Goal: Task Accomplishment & Management: Use online tool/utility

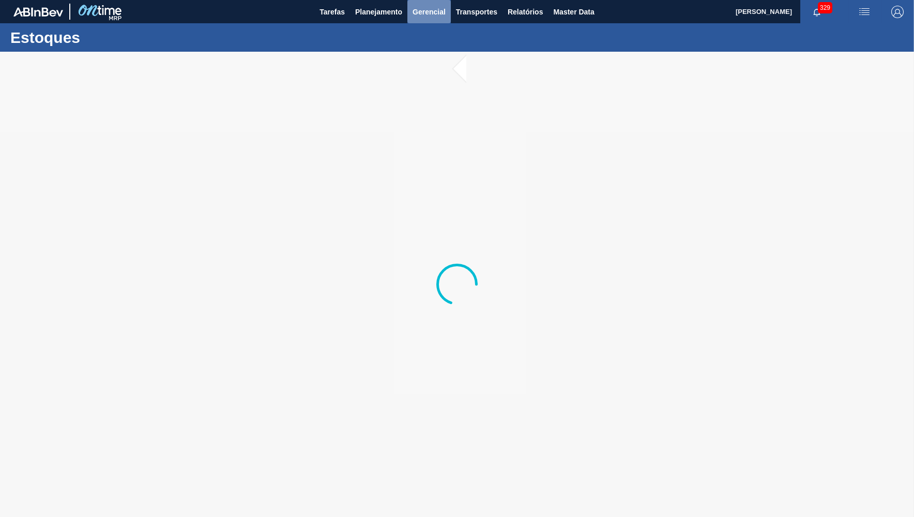
click at [409, 6] on button "Gerencial" at bounding box center [428, 11] width 43 height 23
click at [386, 4] on div at bounding box center [457, 258] width 914 height 517
click at [378, 9] on div "Capital Empregado Itens Críticos" at bounding box center [457, 258] width 914 height 517
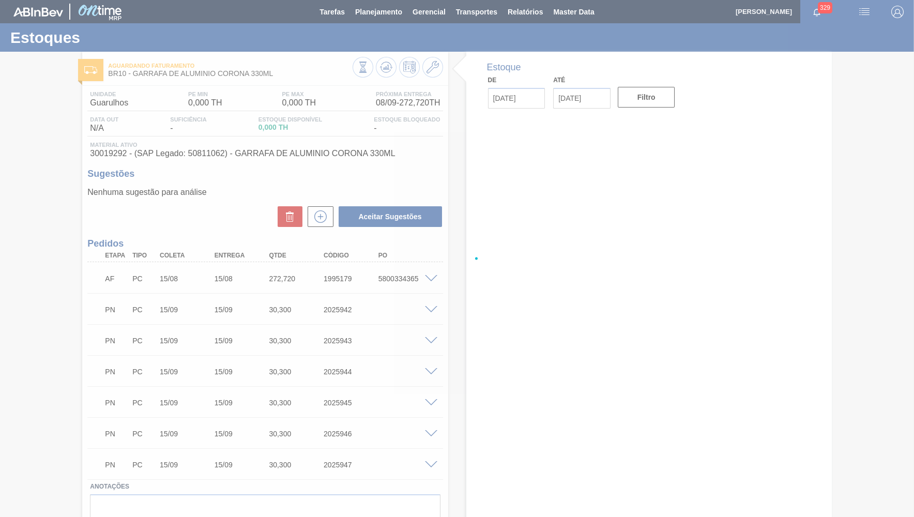
click at [378, 9] on div at bounding box center [457, 258] width 914 height 517
click at [375, 11] on div at bounding box center [457, 258] width 914 height 517
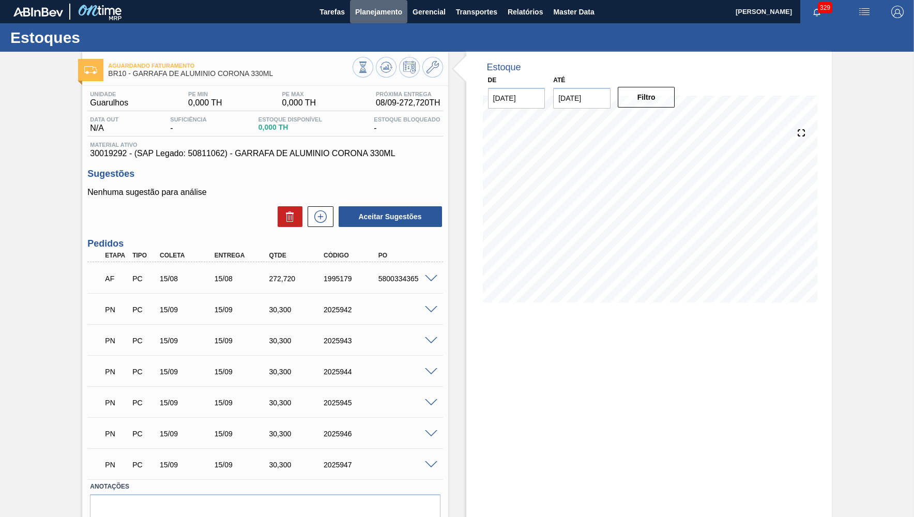
click at [375, 11] on span "Planejamento" at bounding box center [378, 12] width 47 height 12
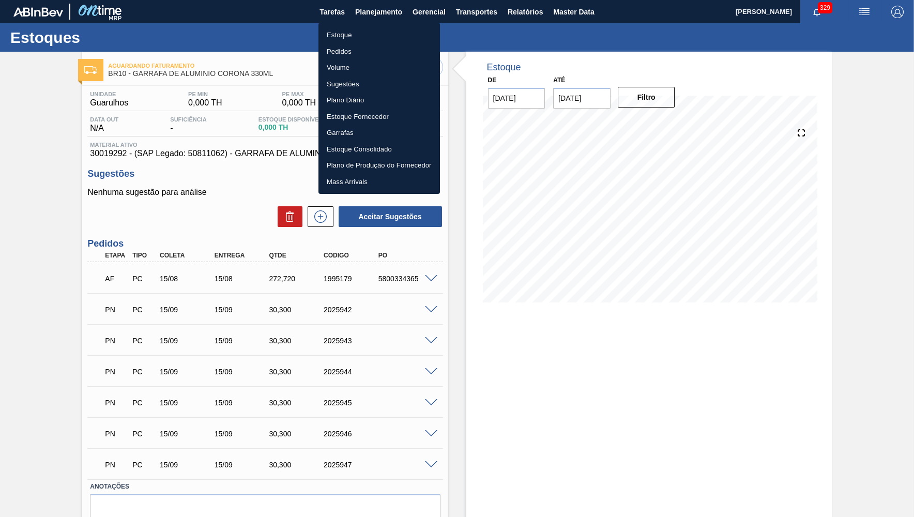
click at [371, 22] on div at bounding box center [457, 258] width 914 height 517
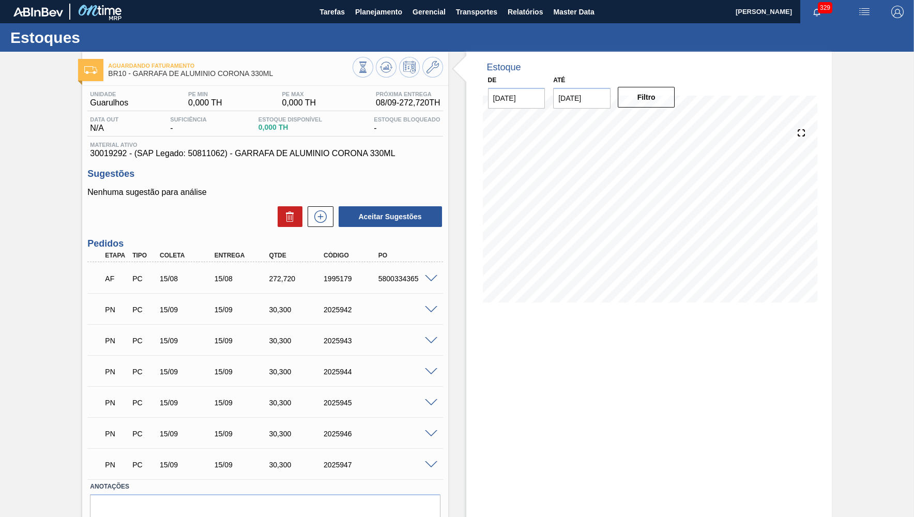
click at [371, 29] on div "Estoque Pedidos Volume Sugestões Plano Diário Estoque Fornecedor Garrafas Estoq…" at bounding box center [378, 77] width 91 height 96
click at [372, 15] on span "Planejamento" at bounding box center [378, 12] width 47 height 12
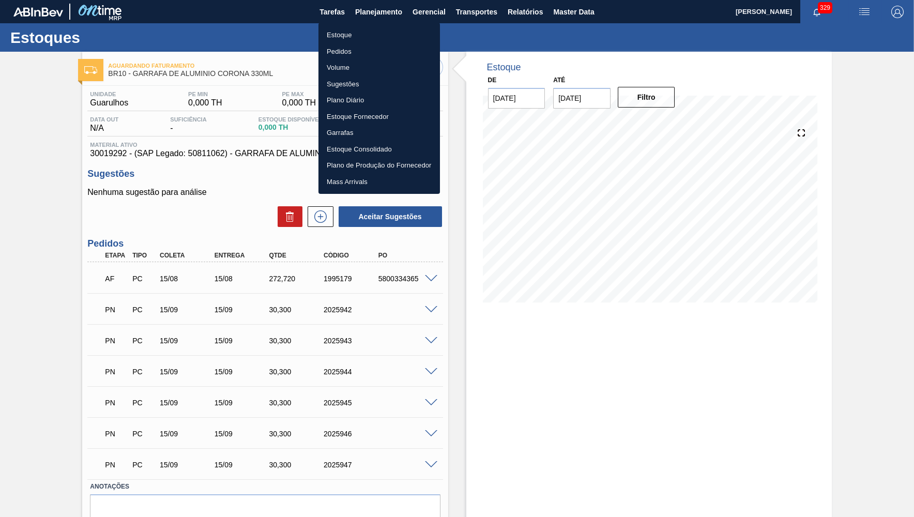
click at [352, 51] on li "Pedidos" at bounding box center [378, 51] width 121 height 17
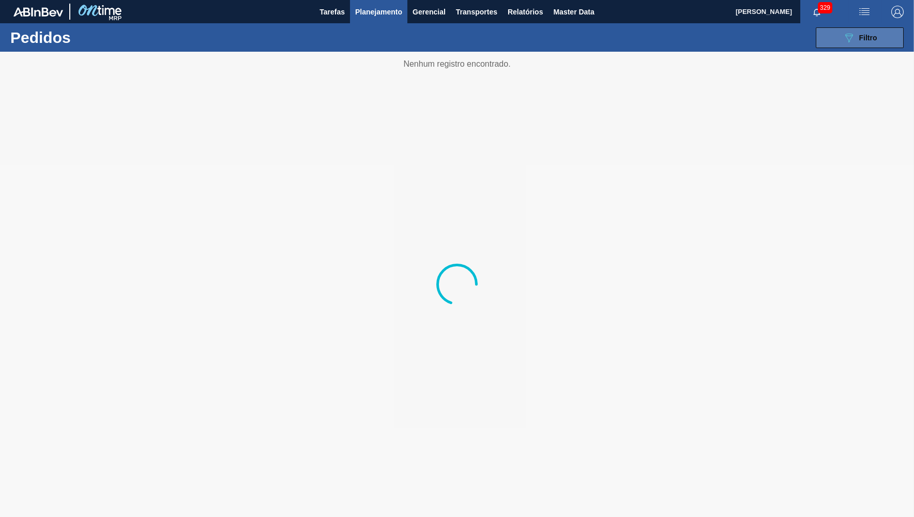
click at [846, 35] on icon "089F7B8B-B2A5-4AFE-B5C0-19BA573D28AC" at bounding box center [848, 38] width 12 height 12
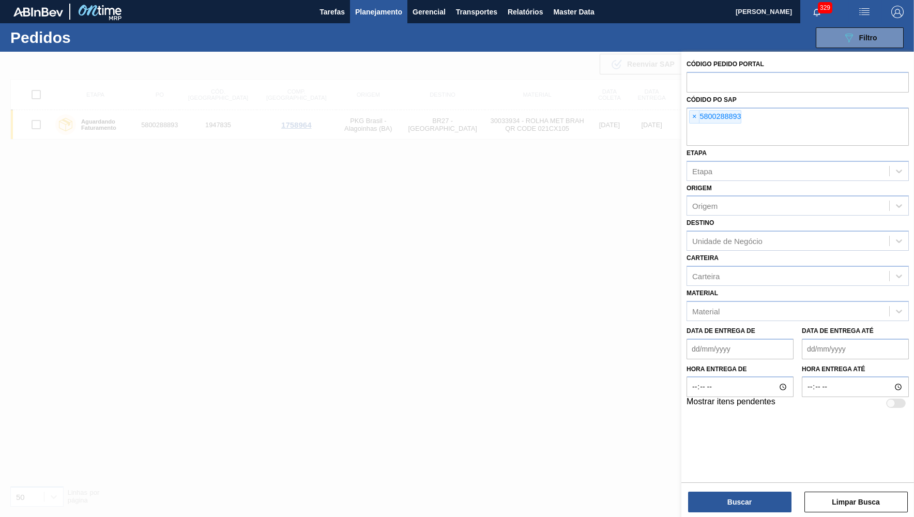
click at [695, 117] on span "×" at bounding box center [694, 117] width 10 height 12
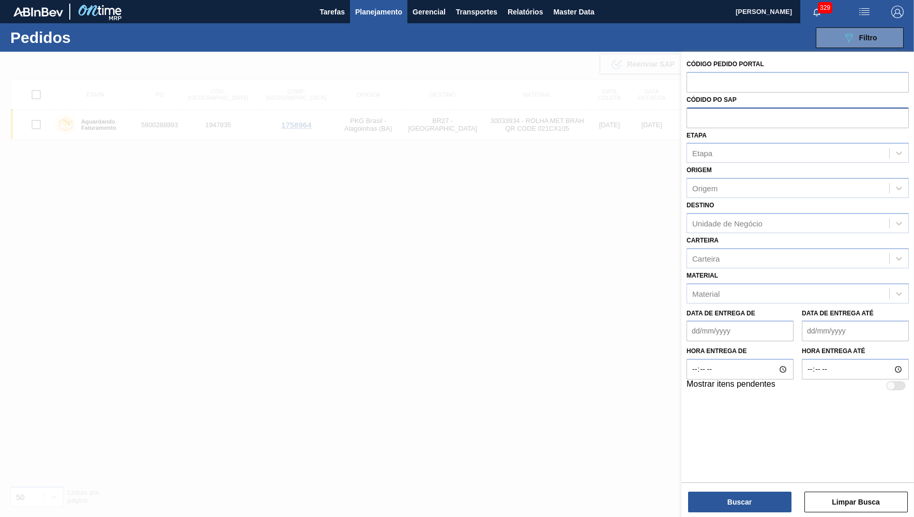
paste input "5800347365"
type input "5800347365"
click at [756, 500] on button "Buscar" at bounding box center [739, 501] width 103 height 21
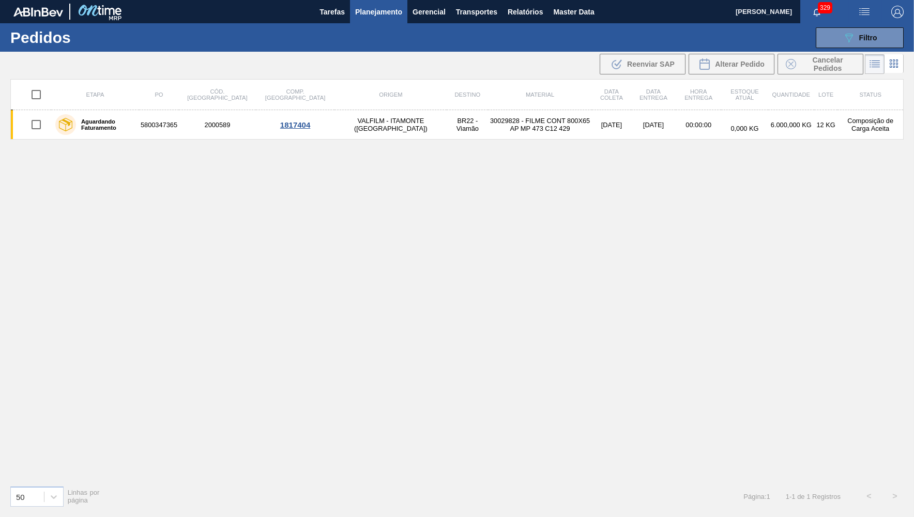
click at [170, 124] on td "5800347365" at bounding box center [159, 124] width 40 height 29
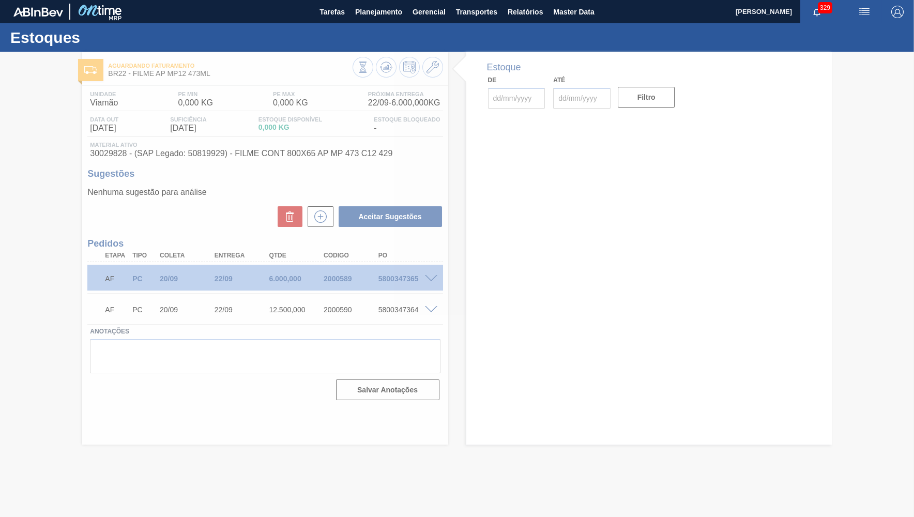
type input "[DATE]"
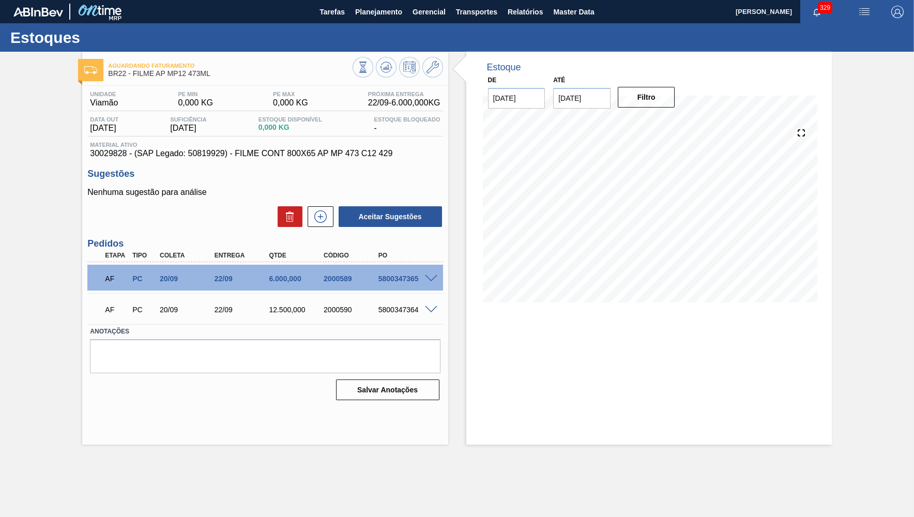
click at [423, 299] on div "AF PC 20/09 22/09 12.500,000 2000590 5800347364" at bounding box center [262, 308] width 328 height 21
click at [426, 315] on div "AF PC 20/09 22/09 12.500,000 2000590 5800347364" at bounding box center [262, 308] width 328 height 21
click at [433, 306] on div at bounding box center [432, 309] width 21 height 8
click at [377, 67] on button at bounding box center [386, 67] width 21 height 21
click at [430, 281] on span at bounding box center [431, 279] width 12 height 8
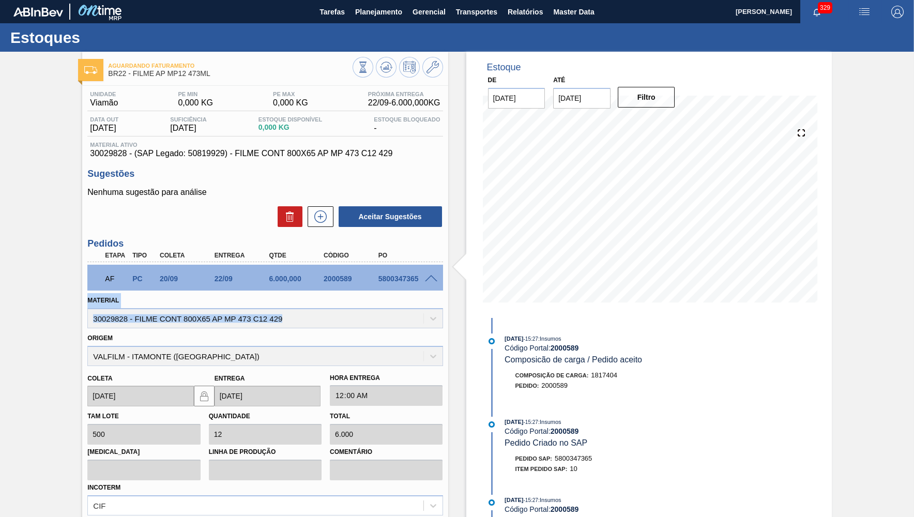
drag, startPoint x: 312, startPoint y: 310, endPoint x: 38, endPoint y: 304, distance: 274.5
click at [38, 304] on div "Aguardando Faturamento BR22 - FILME AP MP12 473ML Unidade Viamão PE MIN 0,000 K…" at bounding box center [457, 356] width 914 height 608
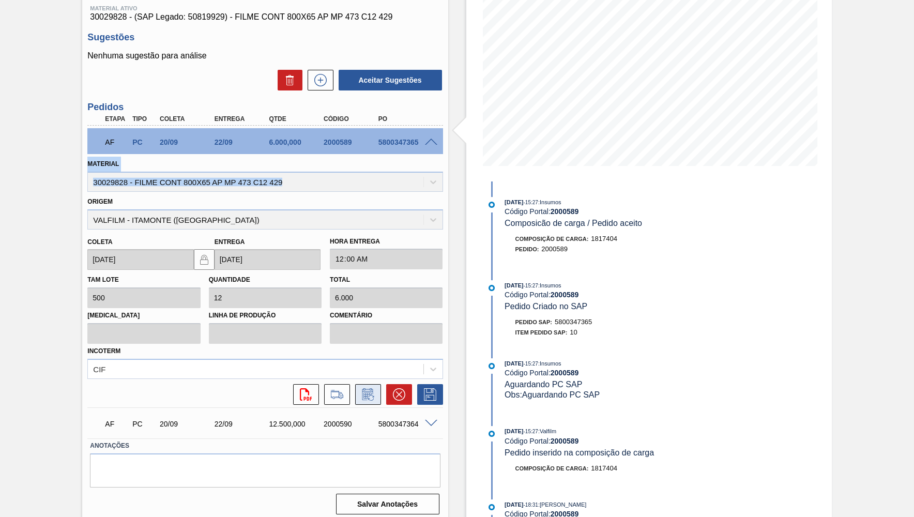
click at [372, 392] on icon at bounding box center [368, 394] width 17 height 12
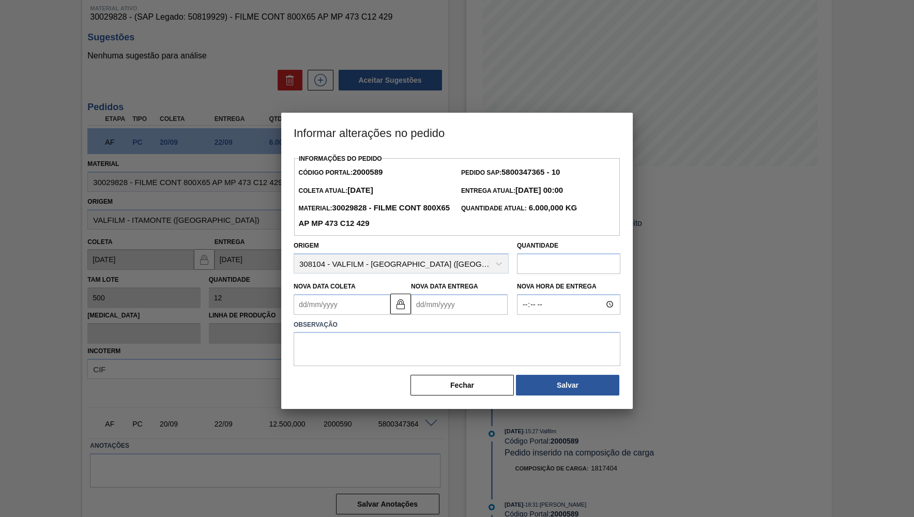
click at [480, 317] on label "Observação" at bounding box center [457, 324] width 327 height 15
click at [477, 283] on label "Nova Data Entrega" at bounding box center [444, 286] width 67 height 7
click at [477, 294] on Entrega2000589 "Nova Data Entrega" at bounding box center [459, 304] width 97 height 21
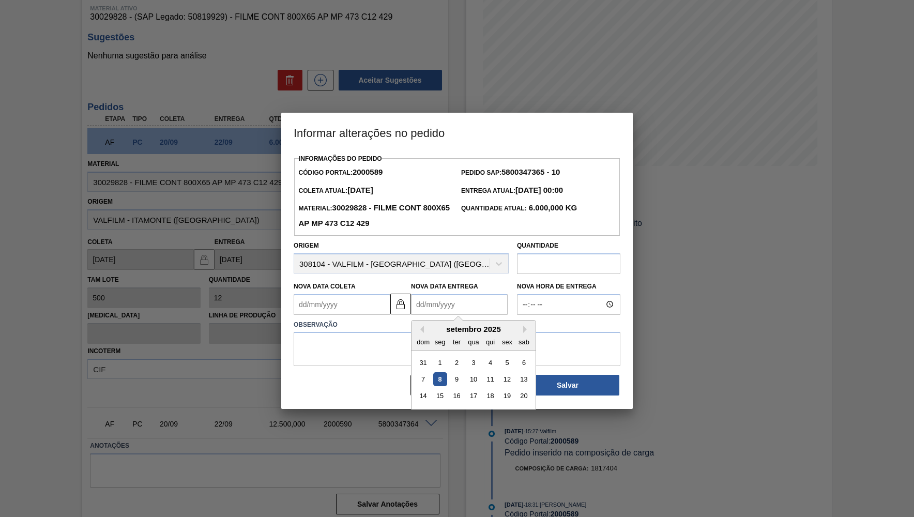
click at [471, 300] on Entrega2000589 "Nova Data Entrega" at bounding box center [459, 304] width 97 height 21
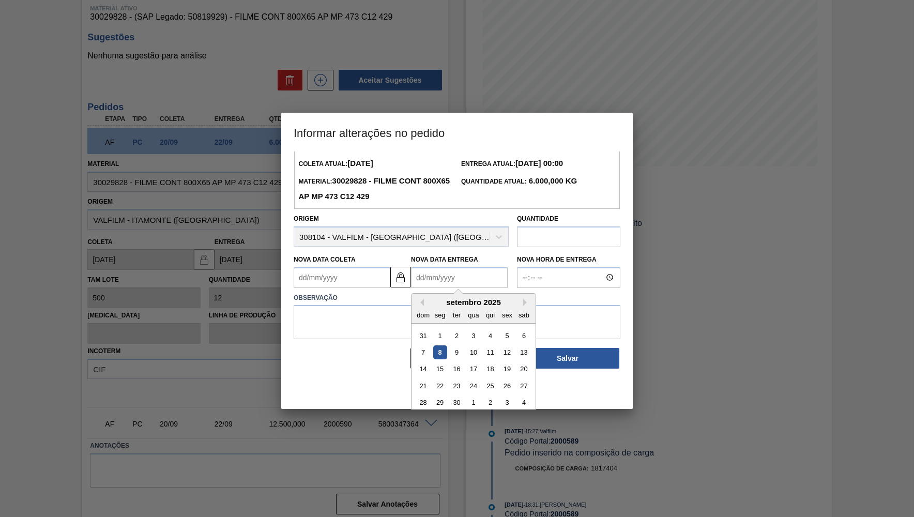
click at [440, 255] on div "Informações do Pedido Código Portal: 2000589 Pedido SAP: 5800347365 - 10 Coleta…" at bounding box center [457, 247] width 327 height 245
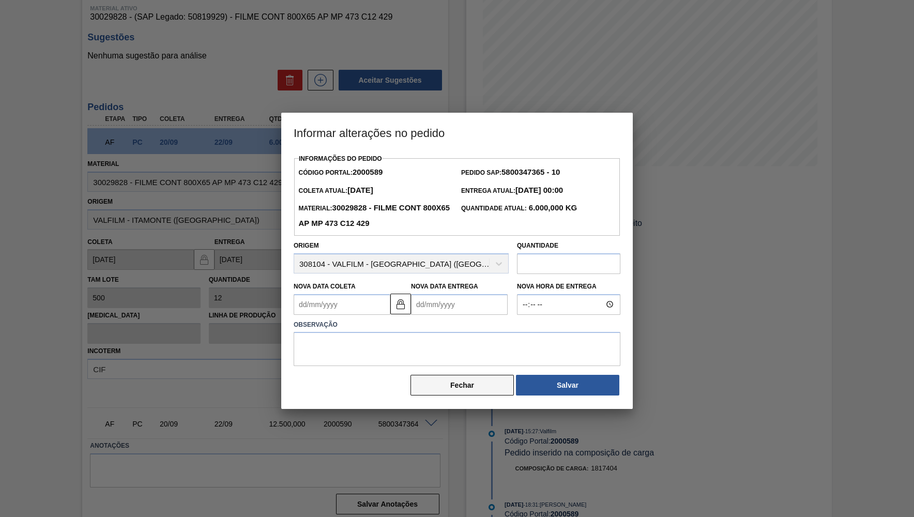
click at [464, 377] on button "Fechar" at bounding box center [461, 385] width 103 height 21
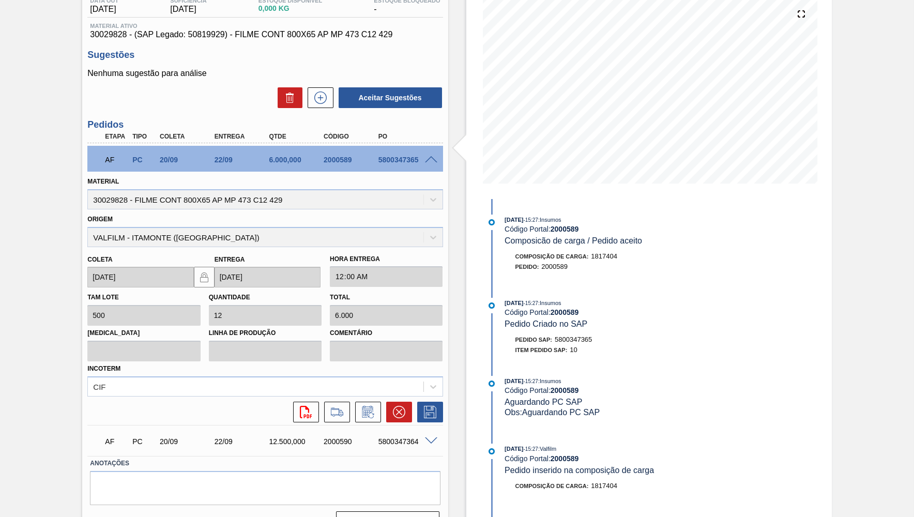
scroll to position [136, 0]
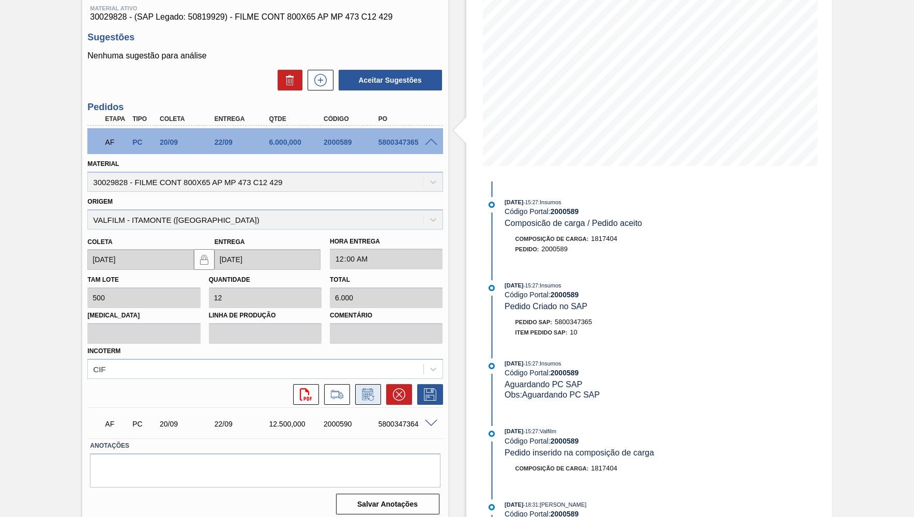
click at [374, 388] on icon at bounding box center [368, 394] width 17 height 12
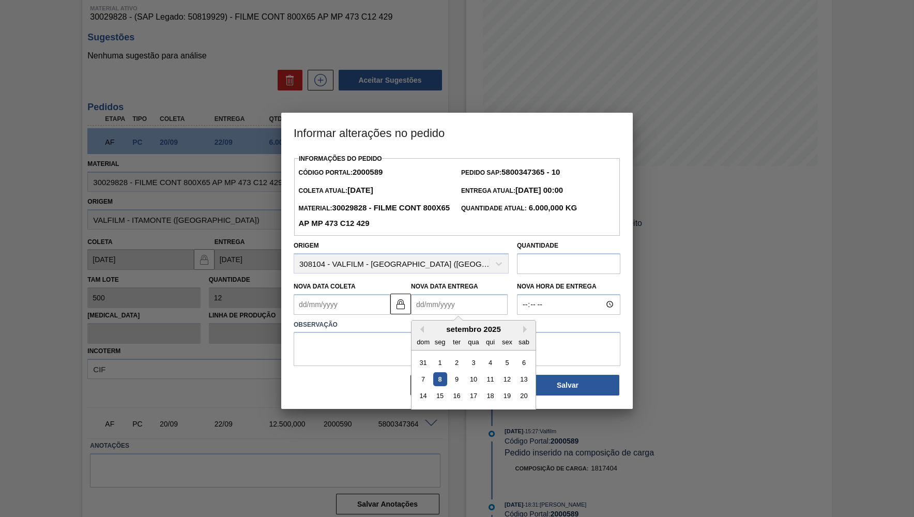
click at [430, 307] on Entrega2000589 "Nova Data Entrega" at bounding box center [459, 304] width 97 height 21
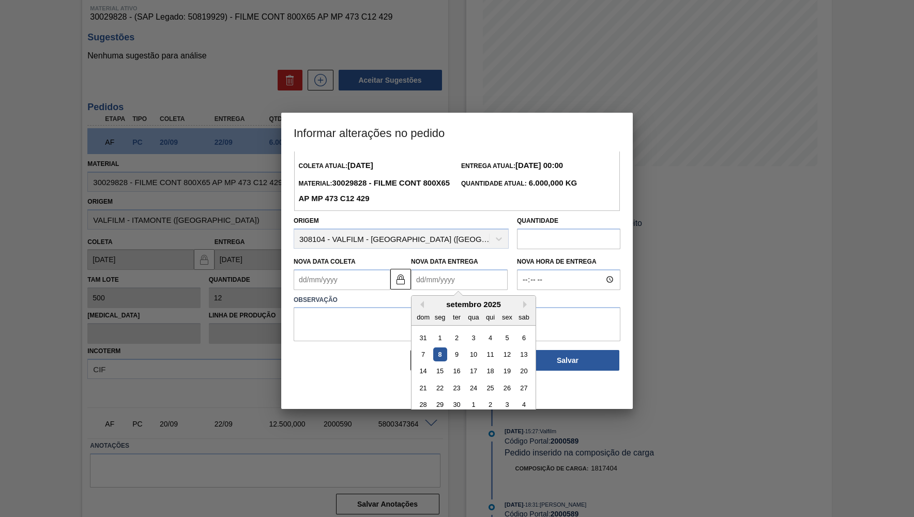
scroll to position [27, 0]
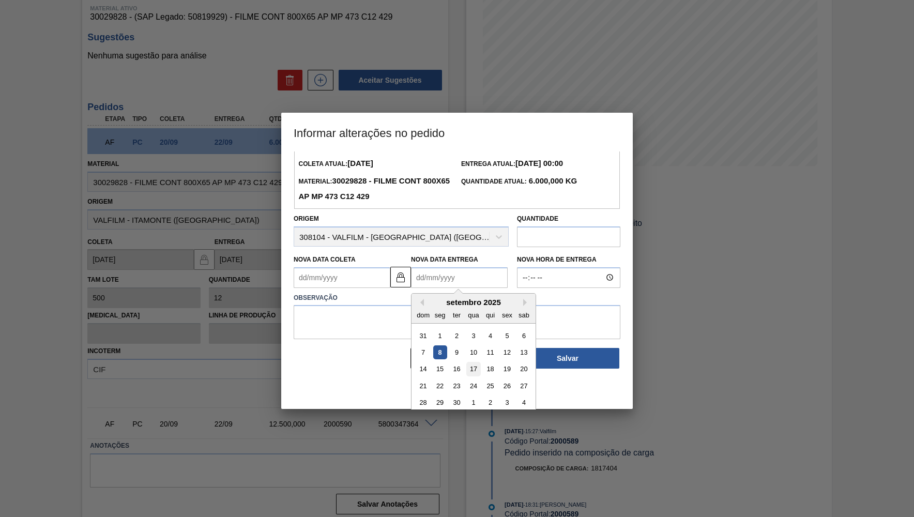
click at [470, 362] on div "17" at bounding box center [473, 369] width 14 height 14
type Coleta2000589 "13/09/2025"
type Entrega2000589 "[DATE]"
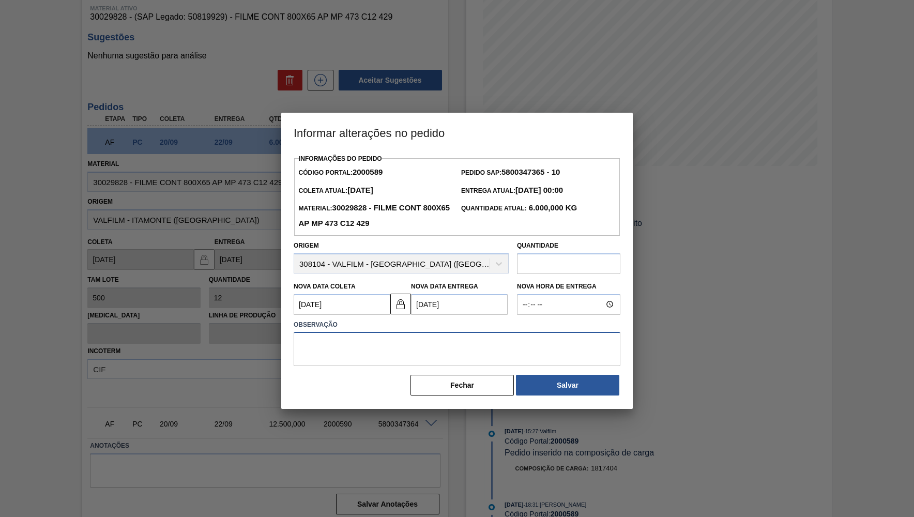
click at [449, 350] on textarea at bounding box center [457, 349] width 327 height 34
click at [327, 332] on textarea "Porposta de antecipação" at bounding box center [457, 349] width 327 height 34
type textarea "Proposta de antecipação"
click at [527, 363] on div "Informações do Pedido Código Portal: 2000589 Pedido SAP: 5800347365 - 10 Coleta…" at bounding box center [457, 273] width 327 height 245
click at [535, 368] on div "Informações do Pedido Código Portal: 2000589 Pedido SAP: 5800347365 - 10 Coleta…" at bounding box center [457, 273] width 327 height 245
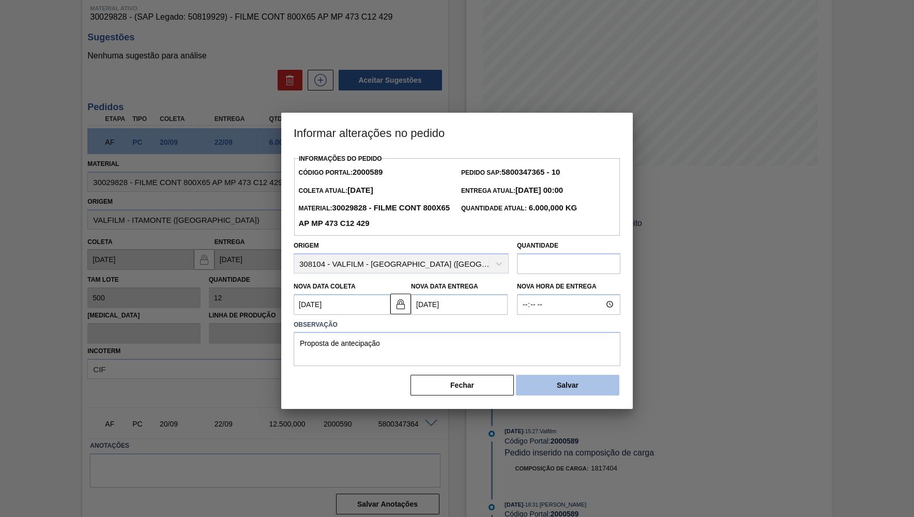
click at [537, 375] on button "Salvar" at bounding box center [567, 385] width 103 height 21
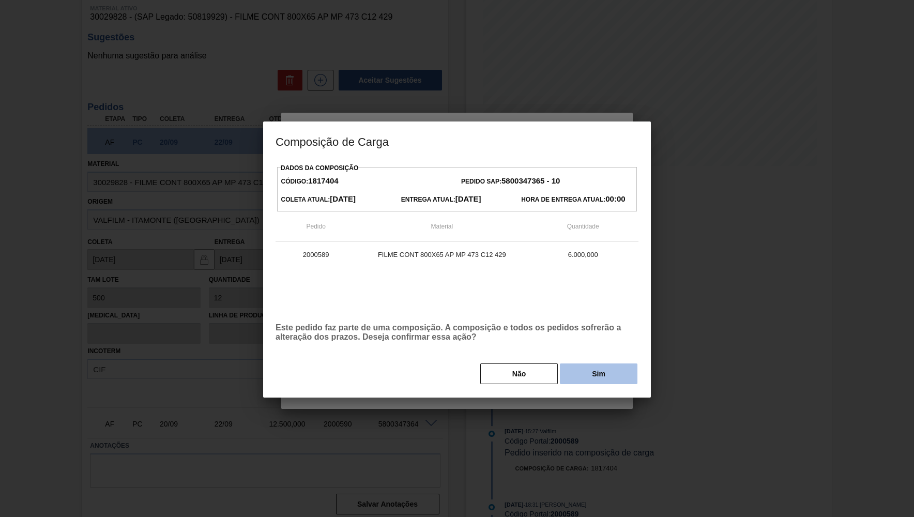
drag, startPoint x: 565, startPoint y: 381, endPoint x: 574, endPoint y: 379, distance: 9.0
click at [574, 379] on button "Sim" at bounding box center [599, 373] width 78 height 21
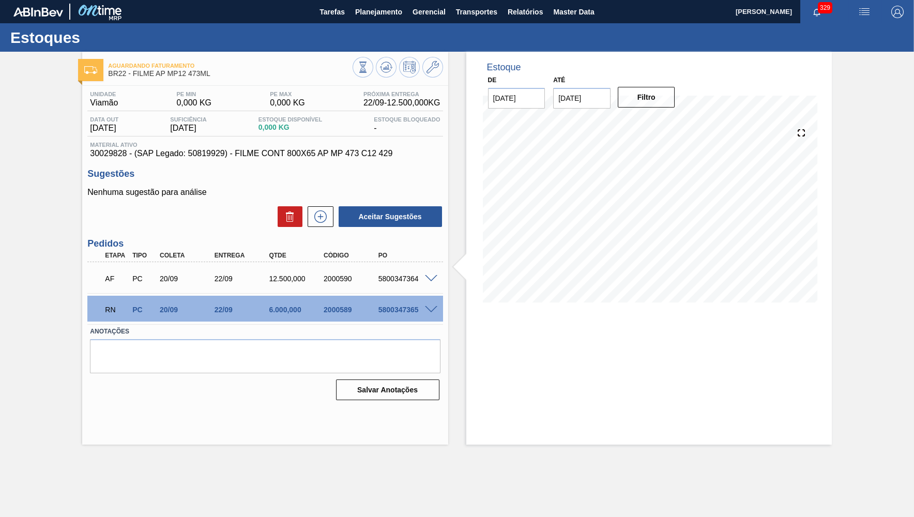
click at [286, 3] on div "Tarefas Planejamento Gerencial Transportes Relatórios Master Data" at bounding box center [457, 11] width 914 height 23
click at [305, 268] on div "AF PC 20/09 22/09 12.500,000 2000590 5800347364" at bounding box center [262, 277] width 328 height 21
click at [314, 282] on div "12.500,000" at bounding box center [296, 278] width 61 height 8
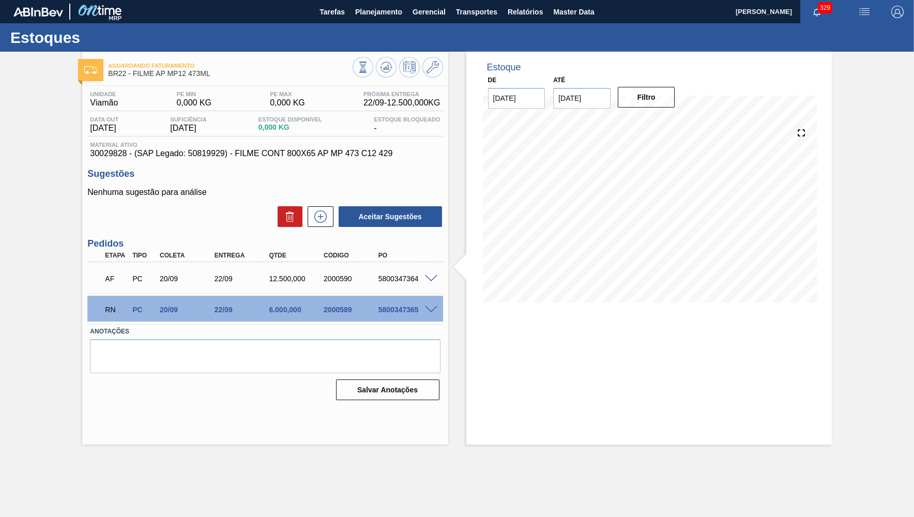
click at [269, 290] on div "AF PC 20/09 22/09 12.500,000 2000590 5800347364" at bounding box center [264, 278] width 355 height 26
click at [331, 312] on div "2000589" at bounding box center [351, 309] width 61 height 8
click at [368, 8] on span "Planejamento" at bounding box center [378, 12] width 47 height 12
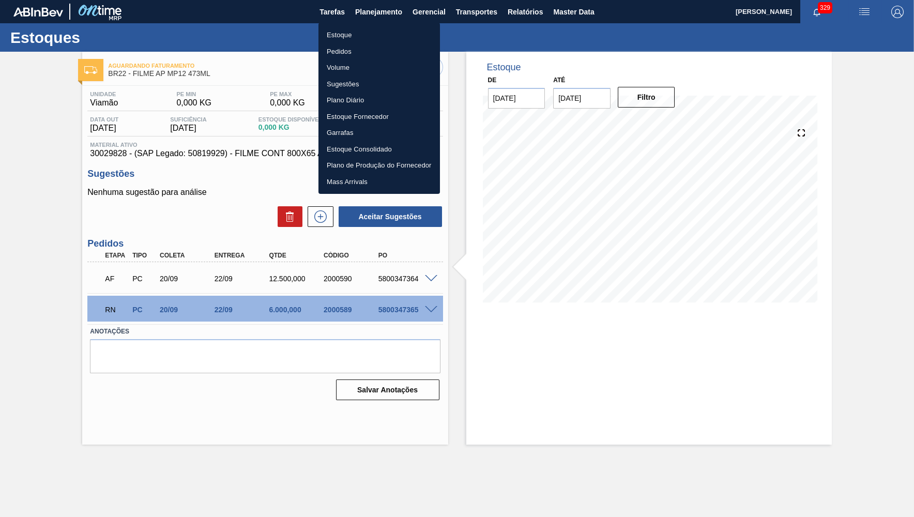
click at [349, 37] on li "Estoque" at bounding box center [378, 35] width 121 height 17
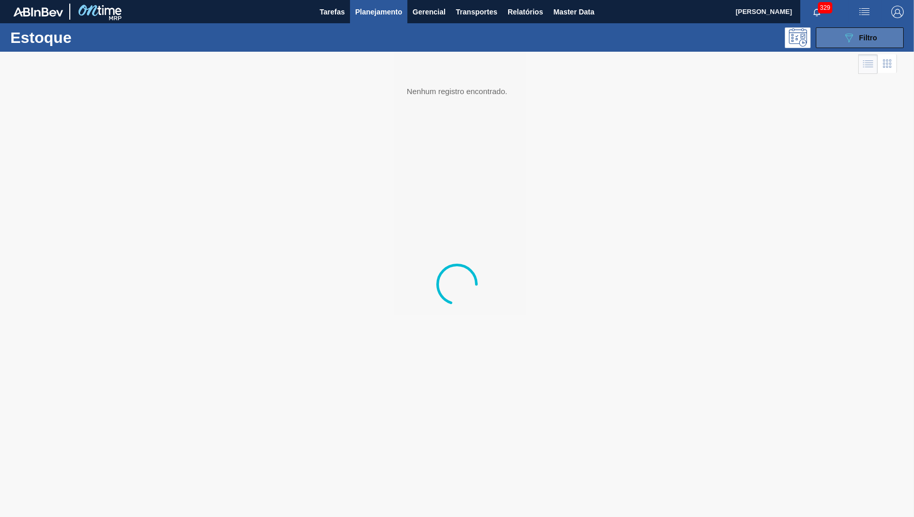
click at [828, 34] on button "089F7B8B-B2A5-4AFE-B5C0-19BA573D28AC Filtro" at bounding box center [859, 37] width 88 height 21
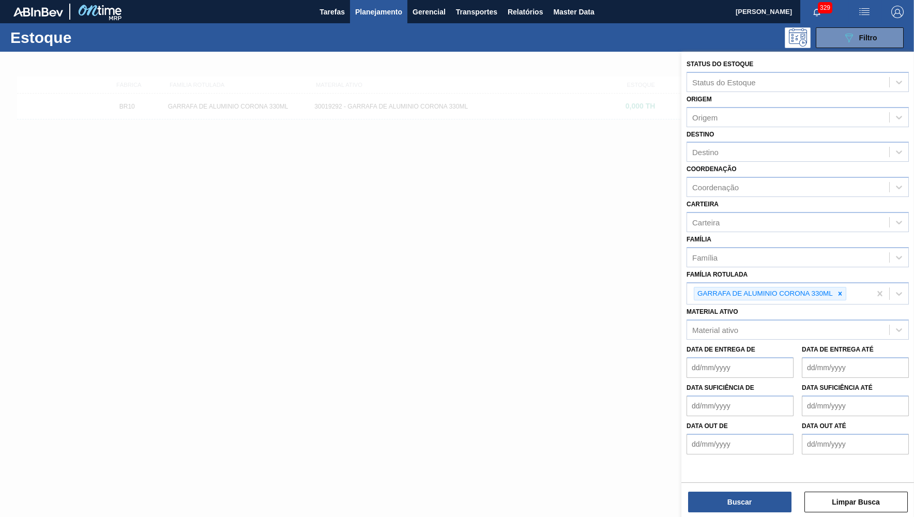
click at [841, 290] on icon at bounding box center [839, 293] width 7 height 7
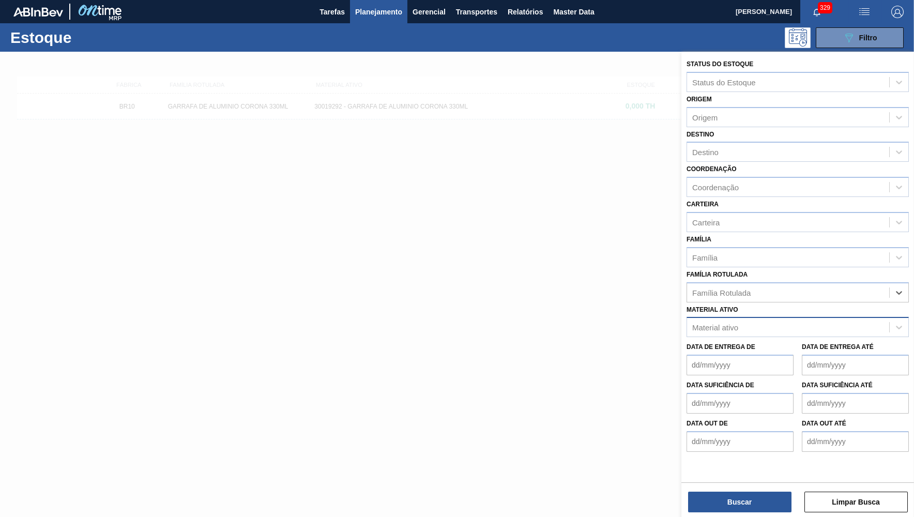
click at [811, 320] on div "Material ativo" at bounding box center [788, 327] width 202 height 15
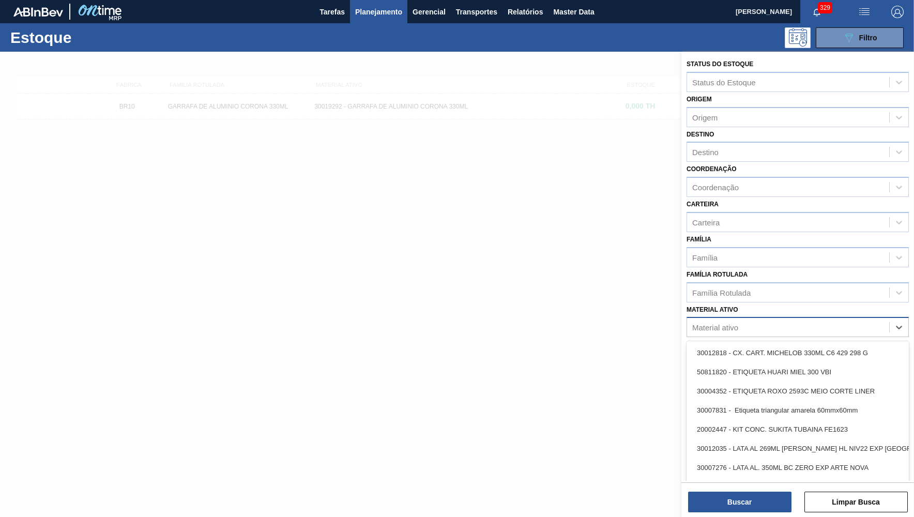
paste ativo "30030823"
type ativo "30030823"
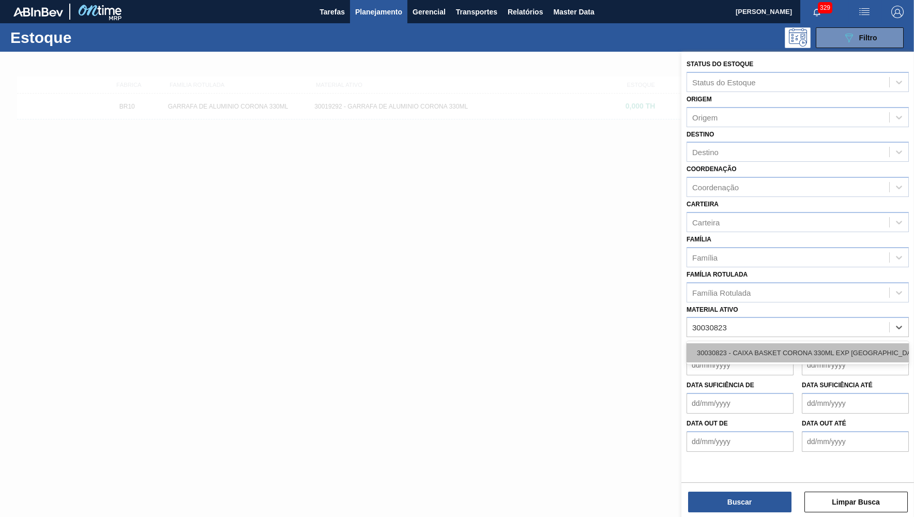
click at [765, 344] on div "30030823 - CAIXA BASKET CORONA 330ML EXP BOLIVIA" at bounding box center [797, 352] width 222 height 19
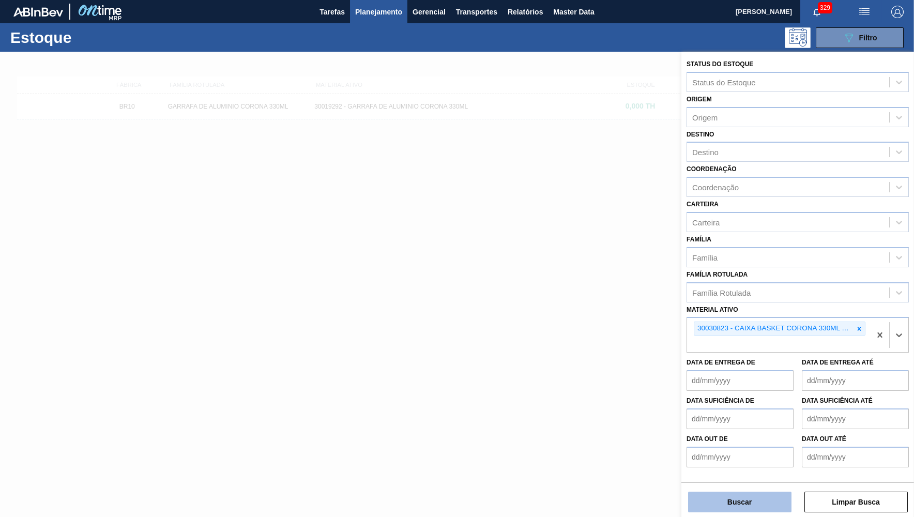
click at [719, 494] on button "Buscar" at bounding box center [739, 501] width 103 height 21
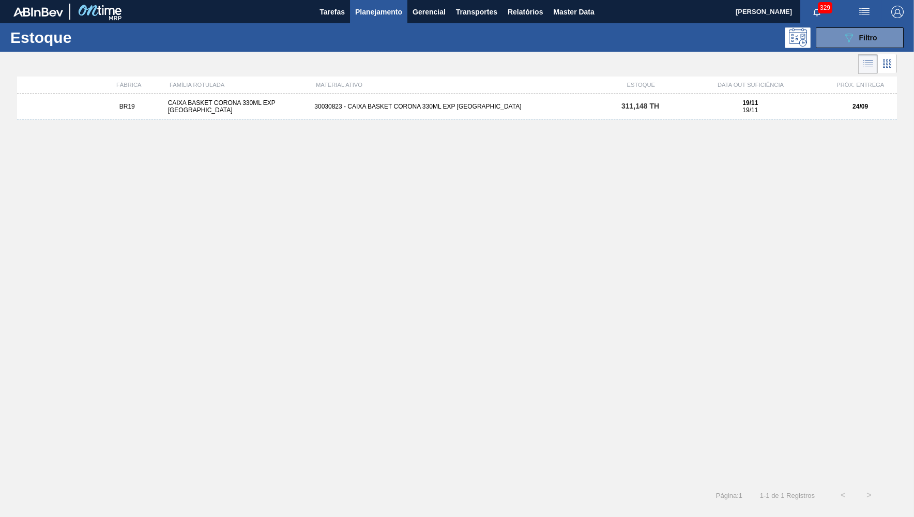
click at [384, 104] on div "30030823 - CAIXA BASKET CORONA 330ML EXP BOLIVIA" at bounding box center [456, 106] width 293 height 7
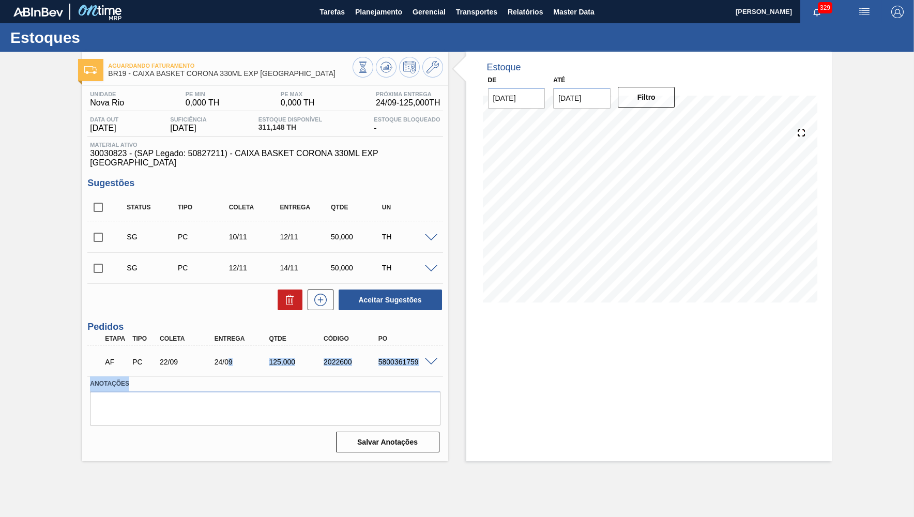
drag, startPoint x: 220, startPoint y: 356, endPoint x: 226, endPoint y: 356, distance: 6.7
click at [226, 358] on div "24/09" at bounding box center [242, 362] width 61 height 8
click at [363, 14] on span "Planejamento" at bounding box center [378, 12] width 47 height 12
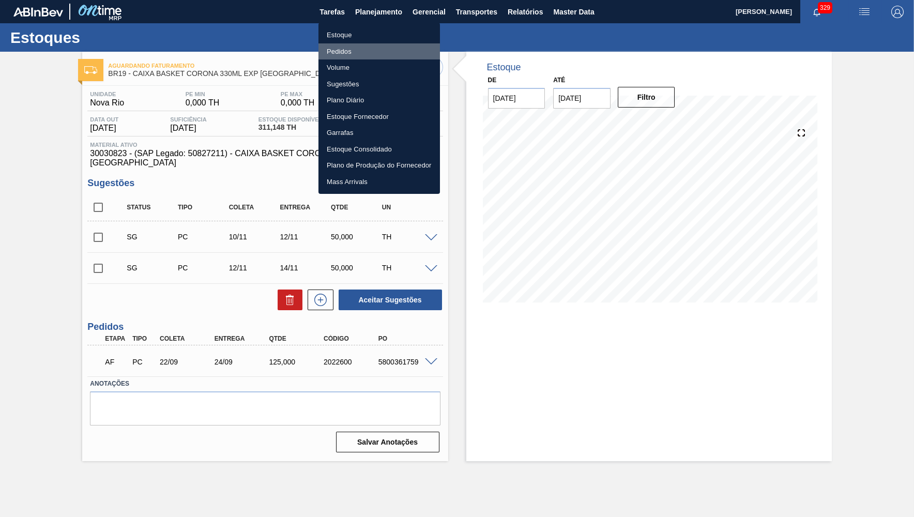
click at [342, 57] on li "Pedidos" at bounding box center [378, 51] width 121 height 17
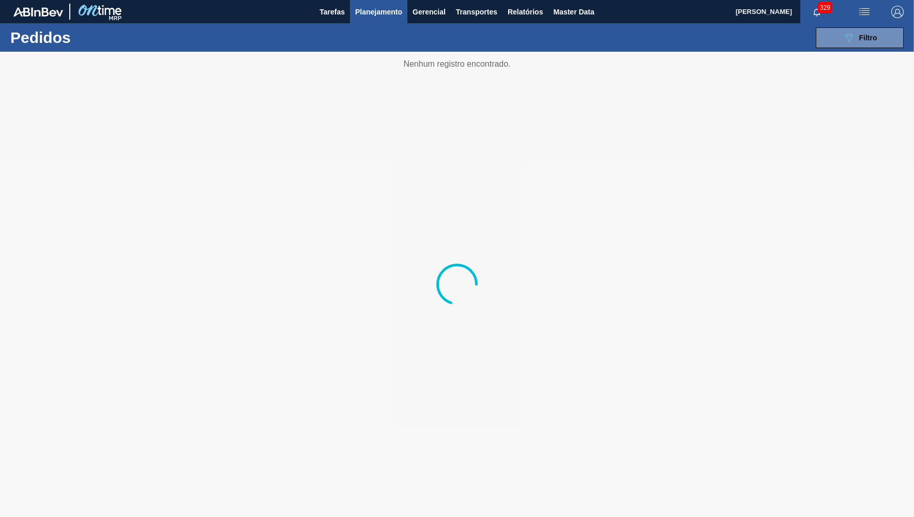
click at [858, 27] on div "089F7B8B-B2A5-4AFE-B5C0-19BA573D28AC Filtro Código Pedido Portal Códido PO SAP …" at bounding box center [536, 37] width 746 height 31
click at [863, 38] on span "Filtro" at bounding box center [868, 38] width 18 height 8
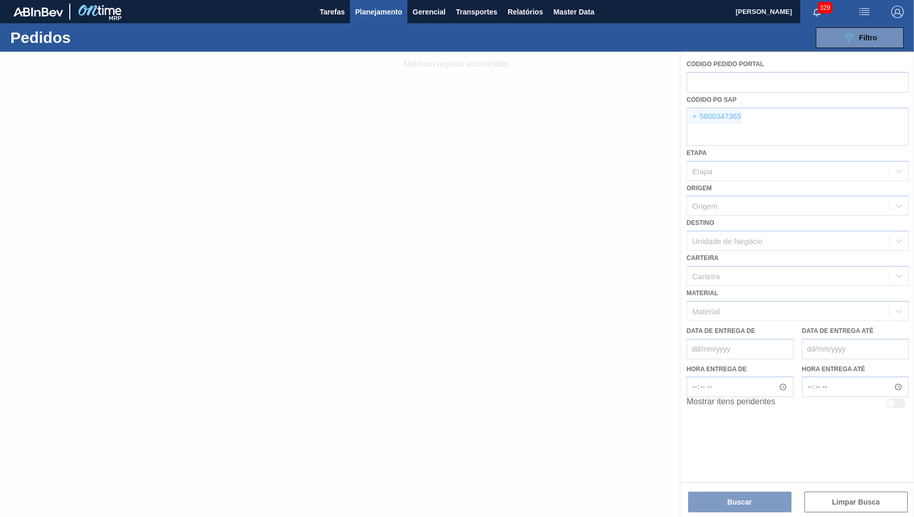
click at [694, 115] on div at bounding box center [457, 284] width 914 height 465
click at [694, 113] on div at bounding box center [457, 284] width 914 height 465
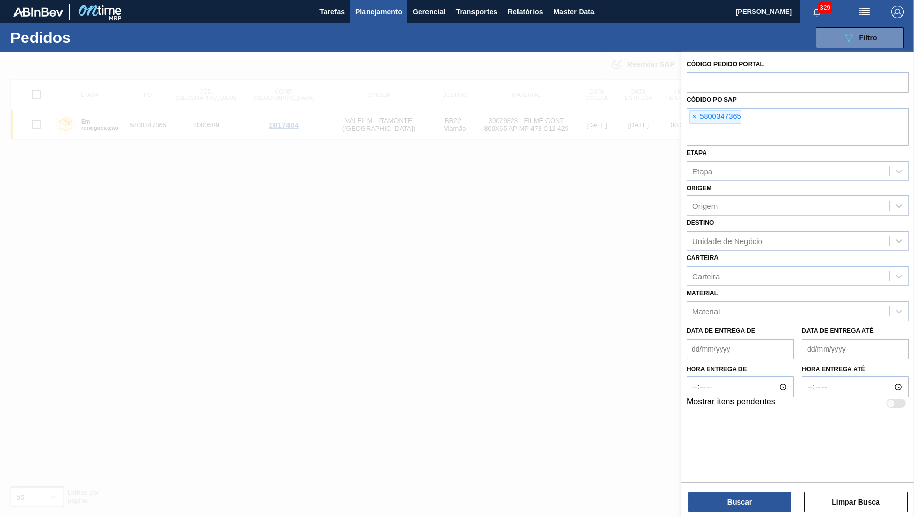
click at [697, 118] on span "×" at bounding box center [694, 117] width 10 height 12
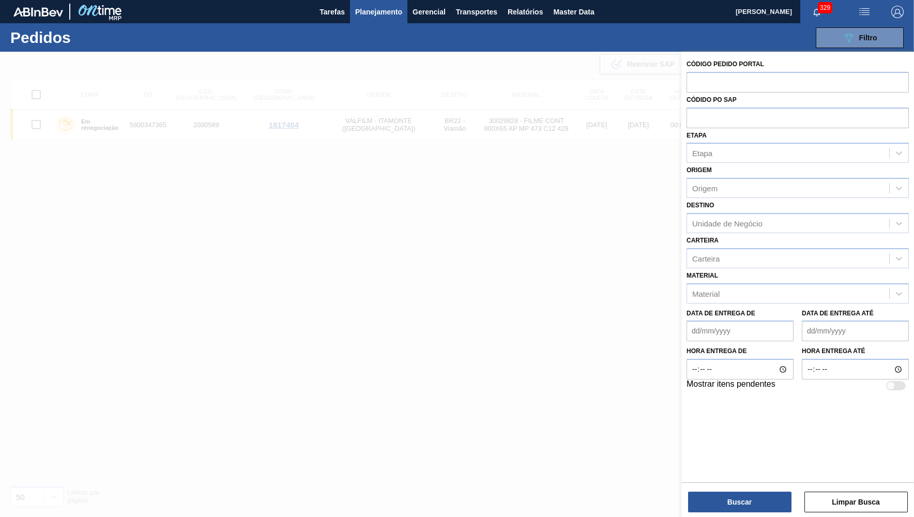
paste input "30030822"
type input "30030822"
click at [721, 291] on div "Material Material" at bounding box center [797, 285] width 222 height 35
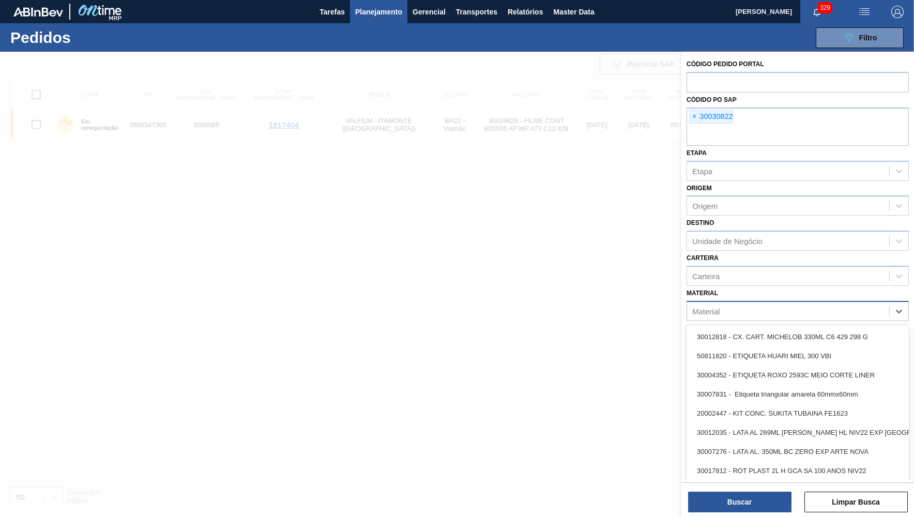
paste input "30030822"
type input "30030822"
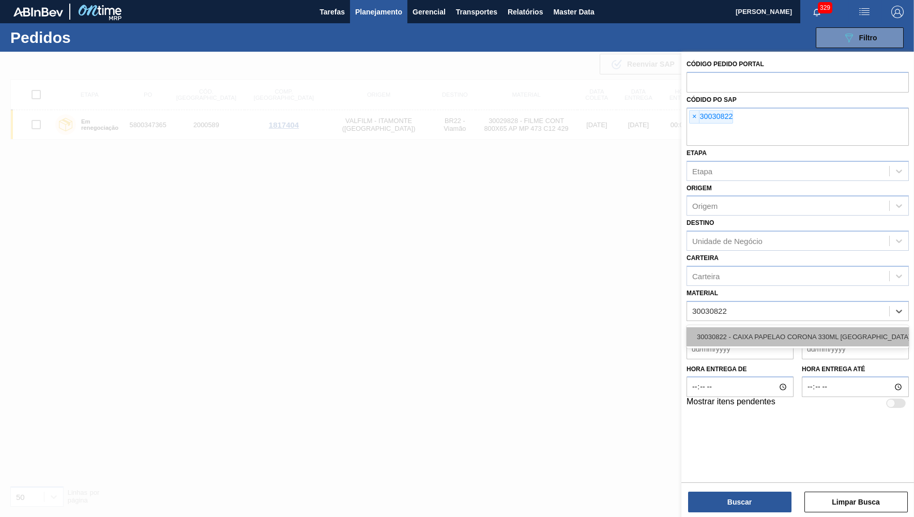
click at [720, 325] on div "30030822 - CAIXA PAPELAO CORONA 330ML BOLIVIA" at bounding box center [797, 336] width 222 height 23
click at [723, 327] on div "30030822 - CAIXA PAPELAO CORONA 330ML BOLIVIA" at bounding box center [797, 336] width 222 height 19
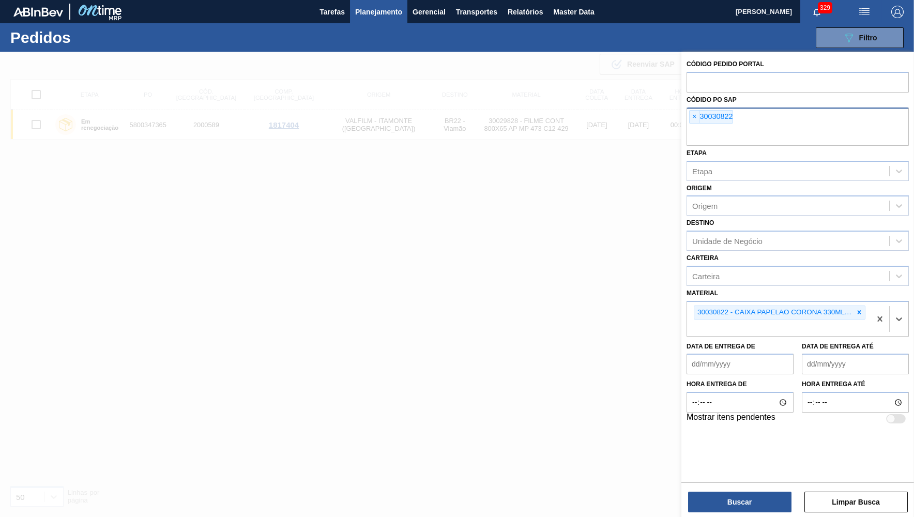
click at [688, 116] on div "× 30030822" at bounding box center [797, 126] width 222 height 38
click at [690, 114] on span "×" at bounding box center [694, 117] width 10 height 12
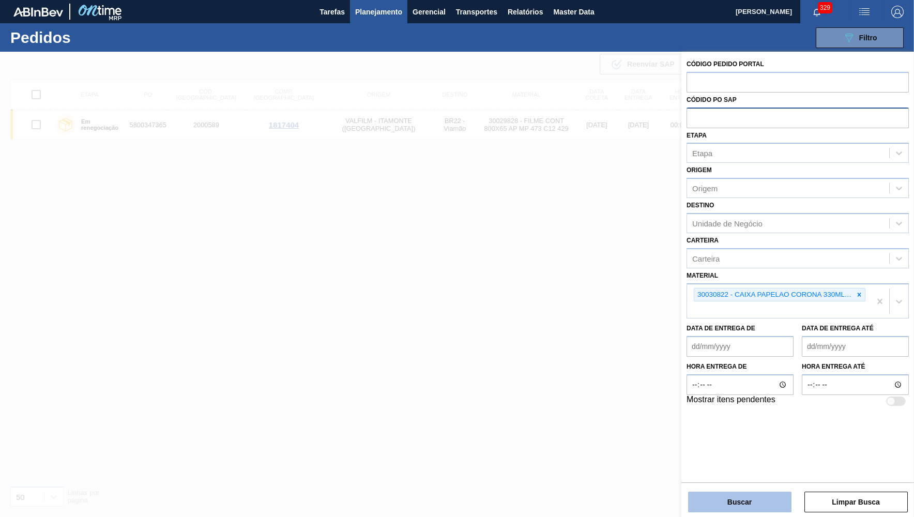
click at [727, 500] on button "Buscar" at bounding box center [739, 501] width 103 height 21
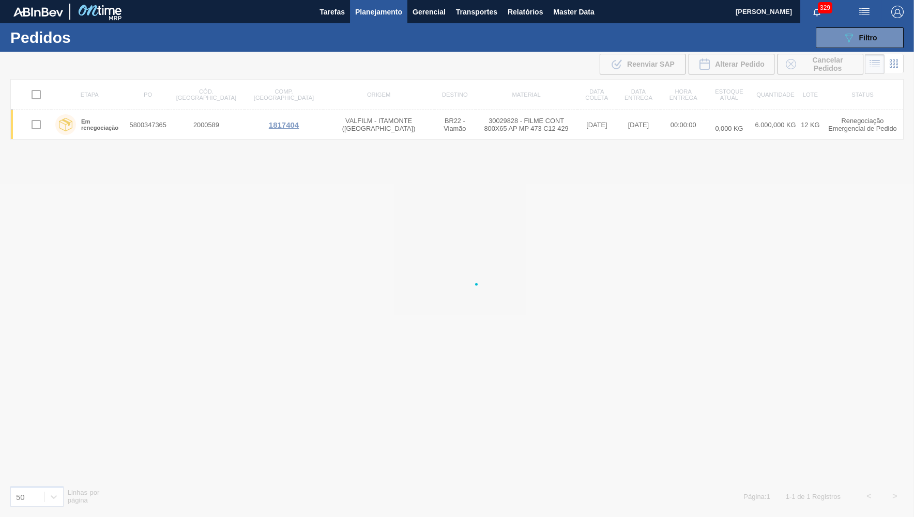
click at [388, 129] on div at bounding box center [457, 284] width 914 height 465
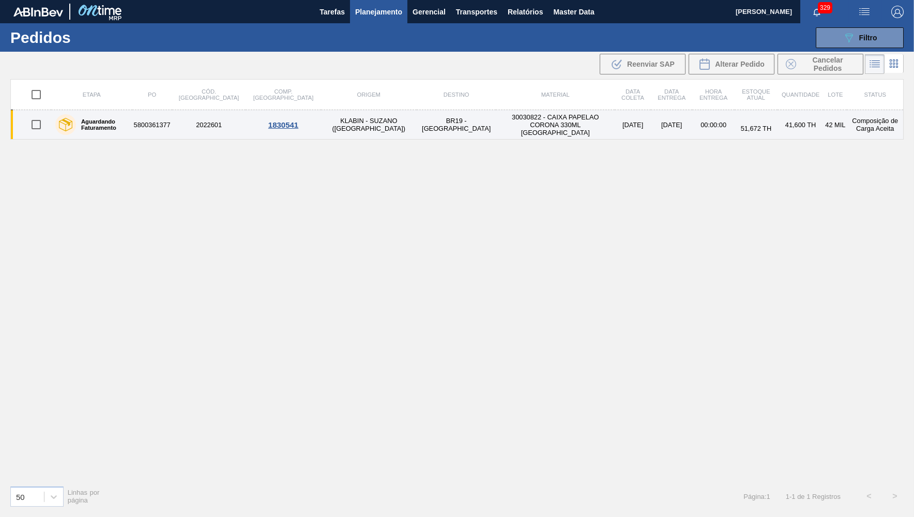
click at [417, 130] on td "BR19 - Nova Rio" at bounding box center [457, 124] width 80 height 29
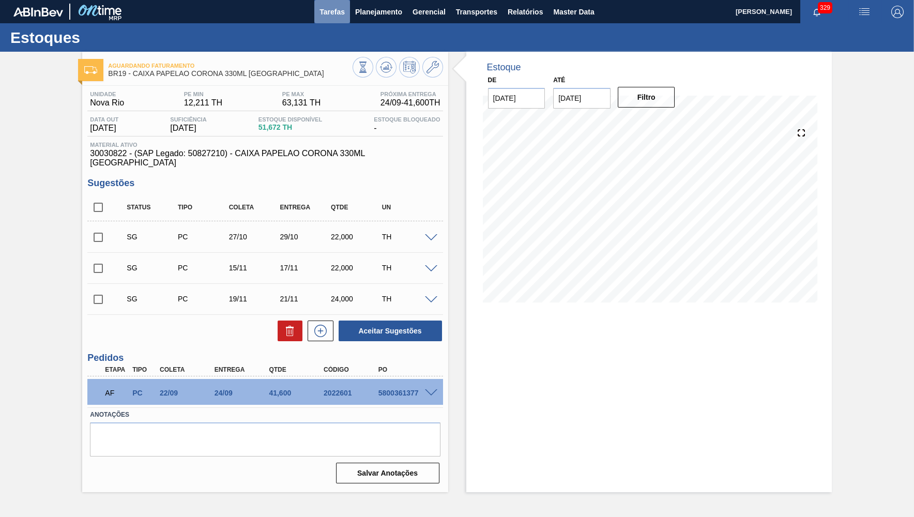
click at [344, 12] on span "Tarefas" at bounding box center [331, 12] width 25 height 12
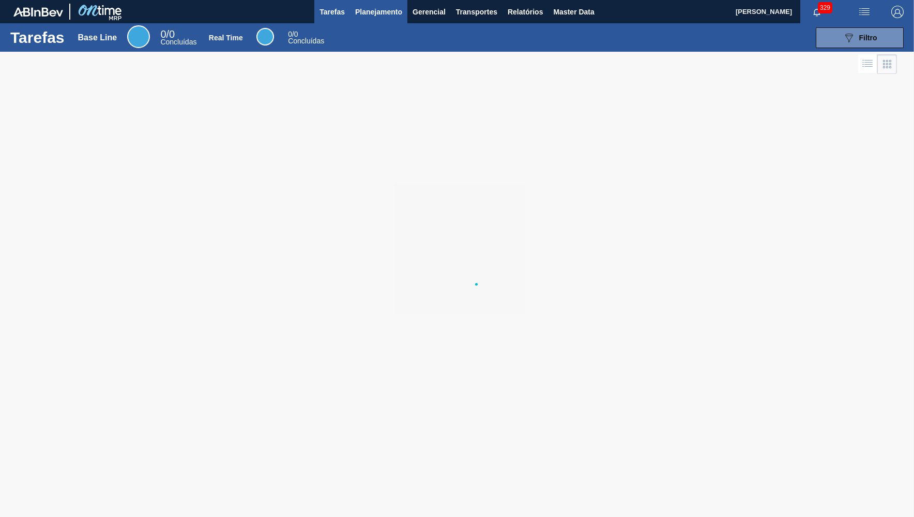
click at [354, 13] on button "Planejamento" at bounding box center [378, 11] width 57 height 23
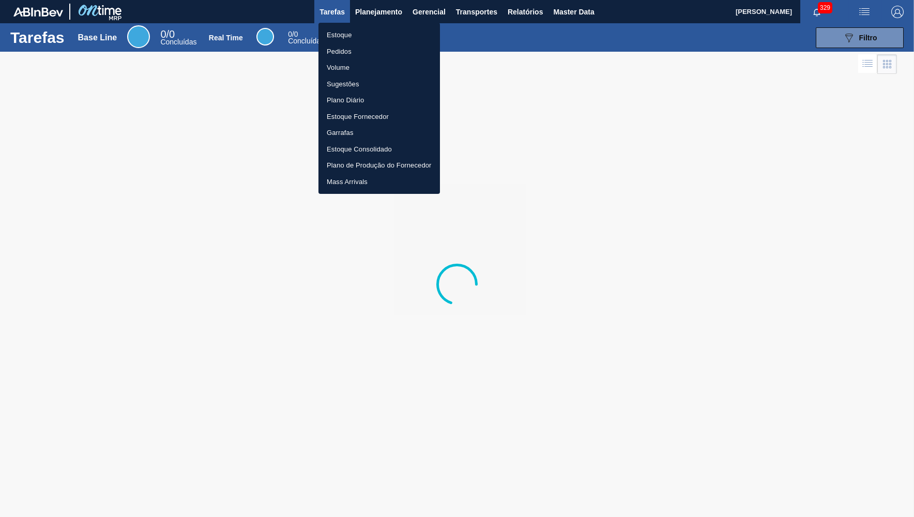
click at [338, 43] on li "Estoque" at bounding box center [378, 35] width 121 height 17
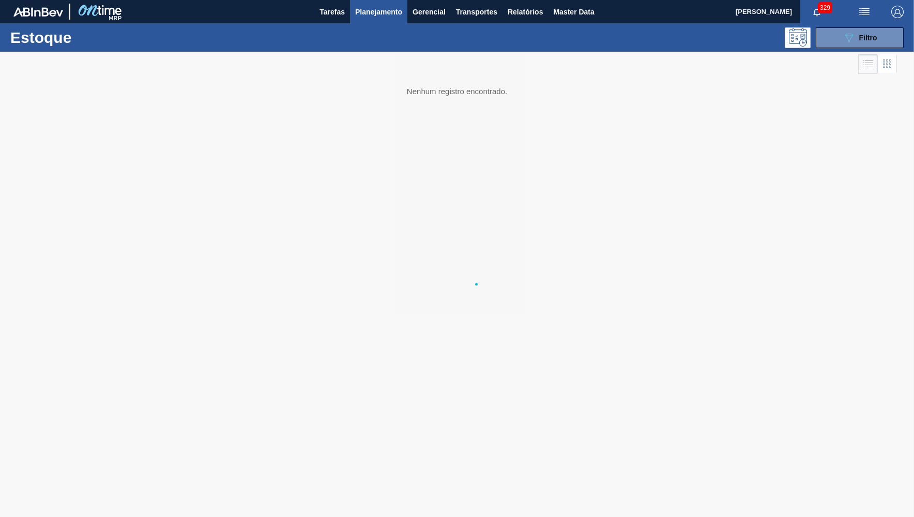
click at [336, 0] on body "Tarefas Planejamento Gerencial Transportes Relatórios Master Data YASMIM FERREI…" at bounding box center [457, 0] width 914 height 0
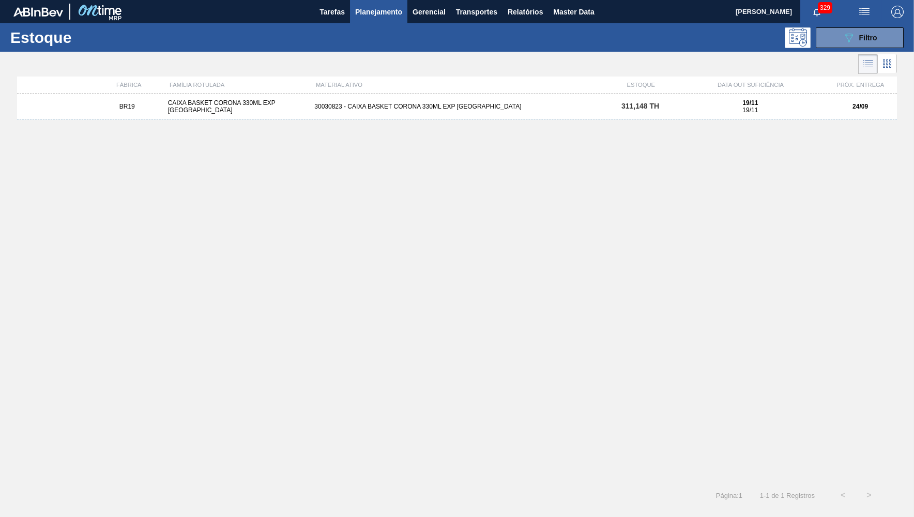
click at [514, 107] on div "30030823 - CAIXA BASKET CORONA 330ML EXP BOLIVIA" at bounding box center [456, 106] width 293 height 7
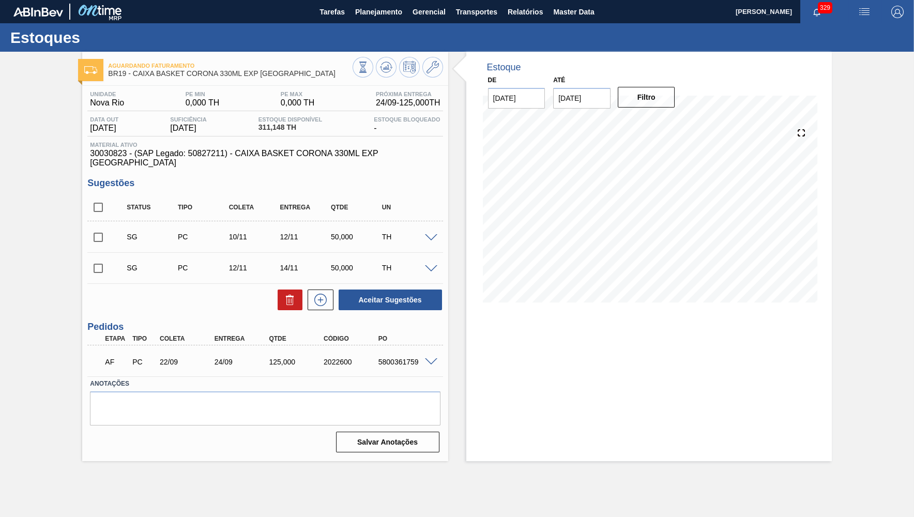
click at [428, 358] on span at bounding box center [431, 362] width 12 height 8
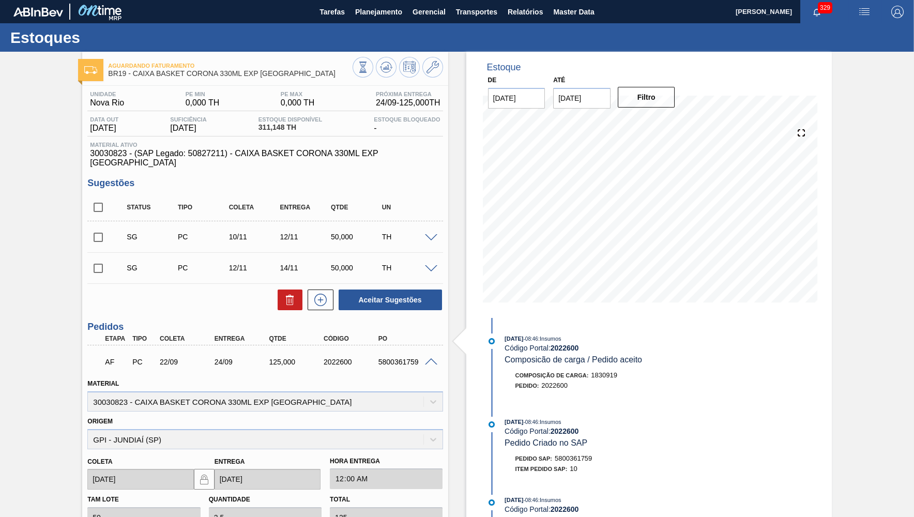
click at [330, 148] on span "Material ativo" at bounding box center [265, 145] width 350 height 6
click at [326, 155] on span "30030823 - (SAP Legado: 50827211) - CAIXA BASKET CORONA 330ML EXP BOLIVIA" at bounding box center [265, 158] width 350 height 19
click at [359, 18] on button "Planejamento" at bounding box center [378, 11] width 57 height 23
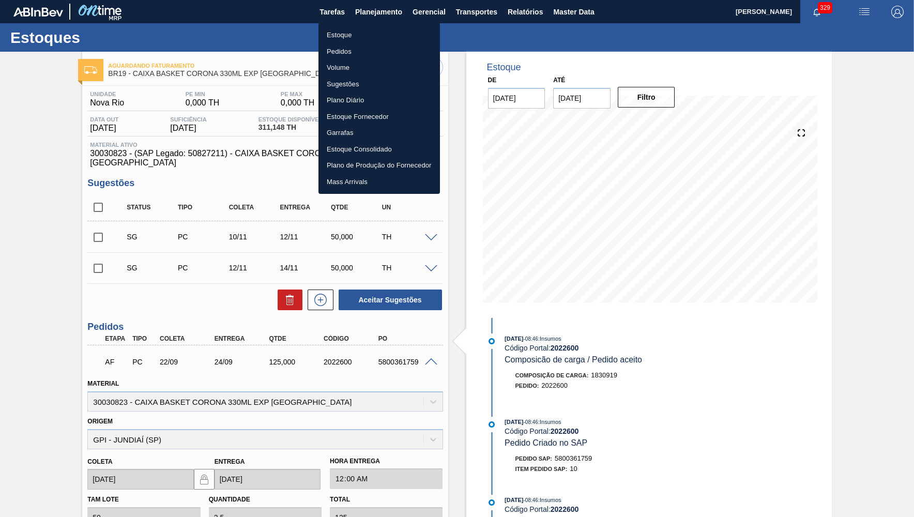
click at [356, 35] on li "Estoque" at bounding box center [378, 35] width 121 height 17
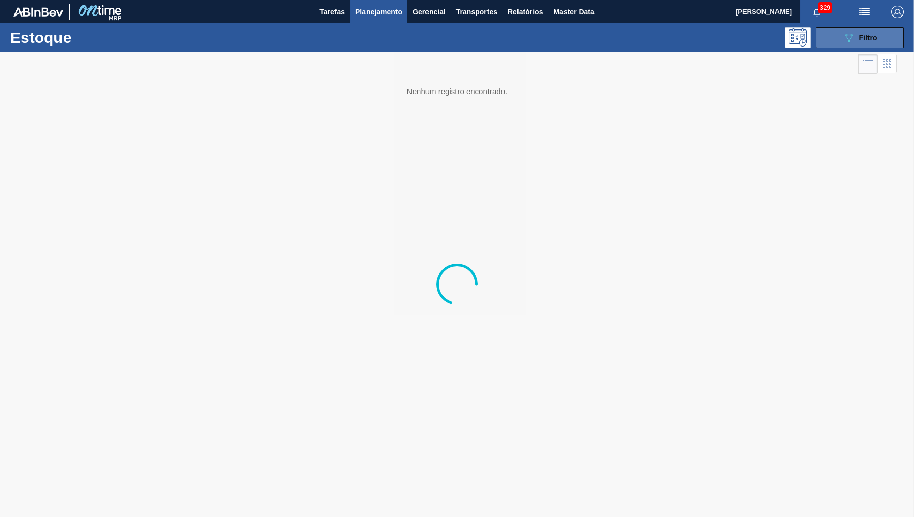
click at [849, 40] on icon "089F7B8B-B2A5-4AFE-B5C0-19BA573D28AC" at bounding box center [848, 38] width 12 height 12
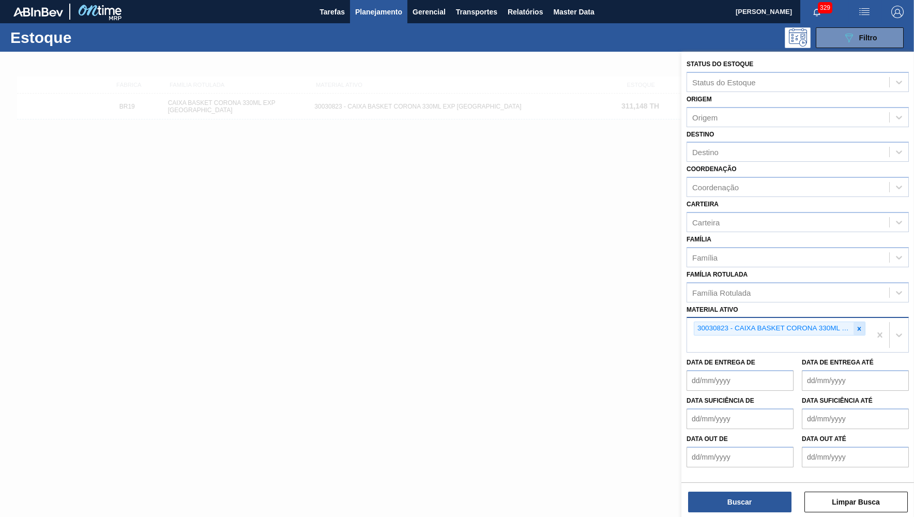
click at [856, 325] on icon at bounding box center [858, 328] width 7 height 7
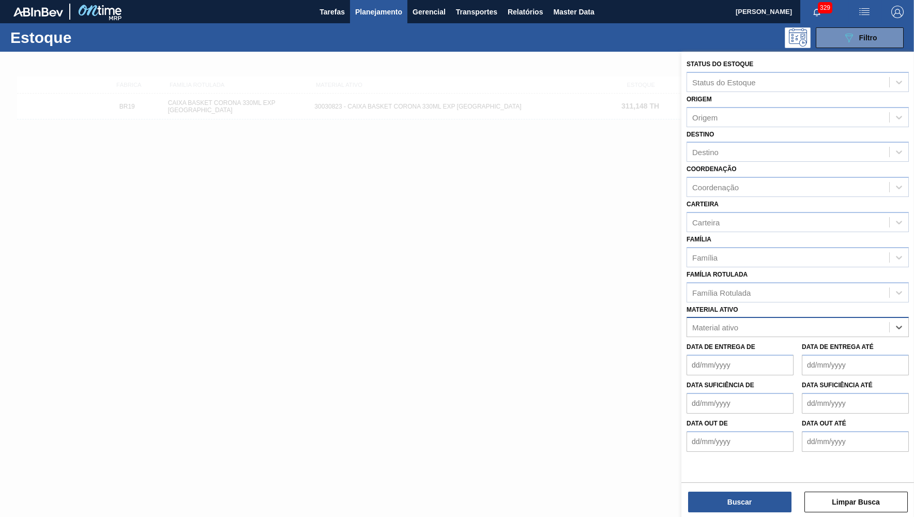
paste ativo "30033558"
type ativo "30033558"
click at [732, 344] on div "30033558 - ROTULO FT SPATEN UY 330ML RDC 429" at bounding box center [797, 352] width 222 height 19
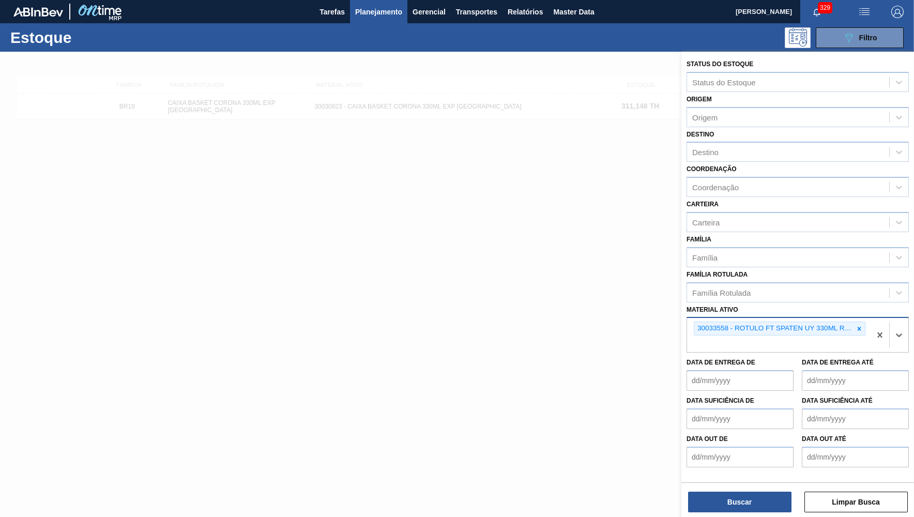
click at [738, 486] on div "Buscar Limpar Busca" at bounding box center [797, 496] width 233 height 29
click at [742, 499] on button "Buscar" at bounding box center [739, 501] width 103 height 21
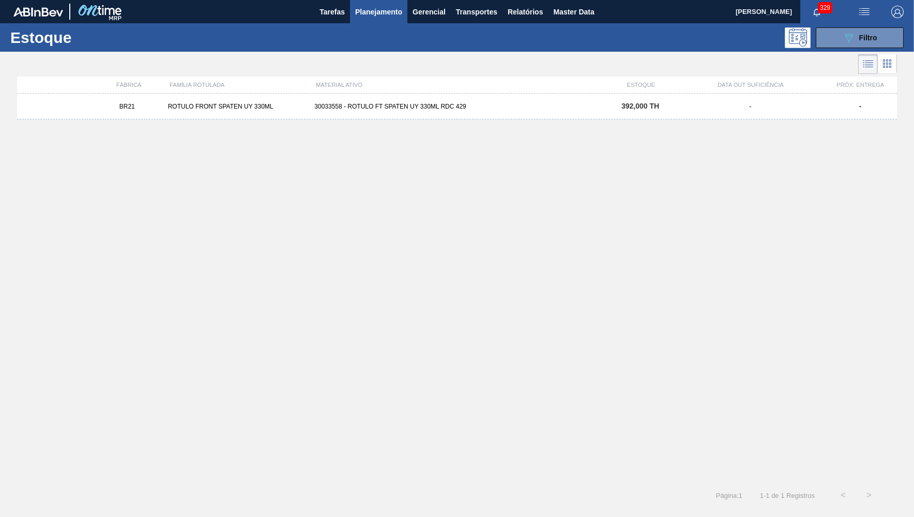
click at [459, 108] on div "30033558 - ROTULO FT SPATEN UY 330ML RDC 429" at bounding box center [456, 106] width 293 height 7
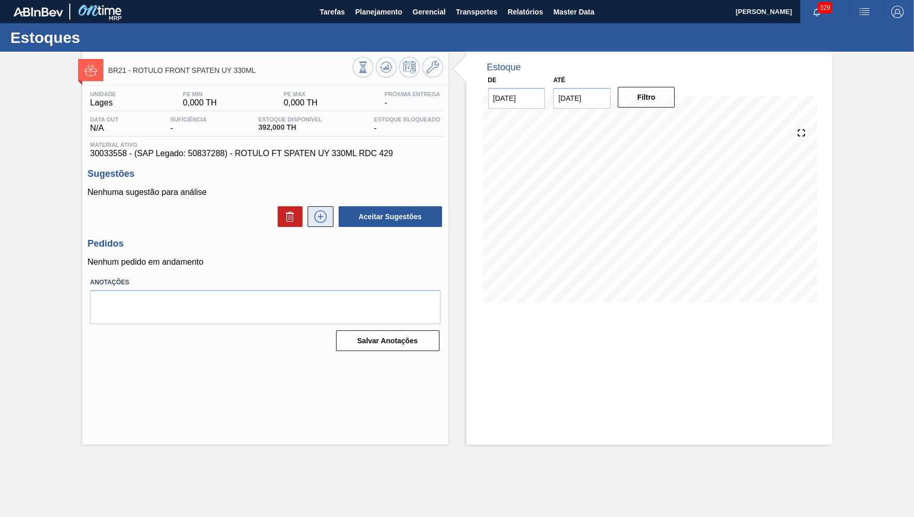
click at [320, 207] on button at bounding box center [320, 216] width 26 height 21
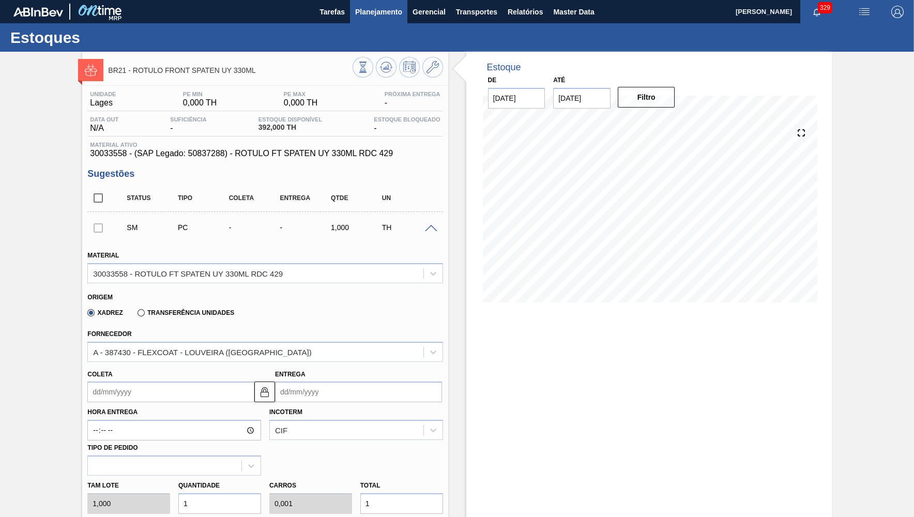
click at [362, 17] on span "Planejamento" at bounding box center [378, 12] width 47 height 12
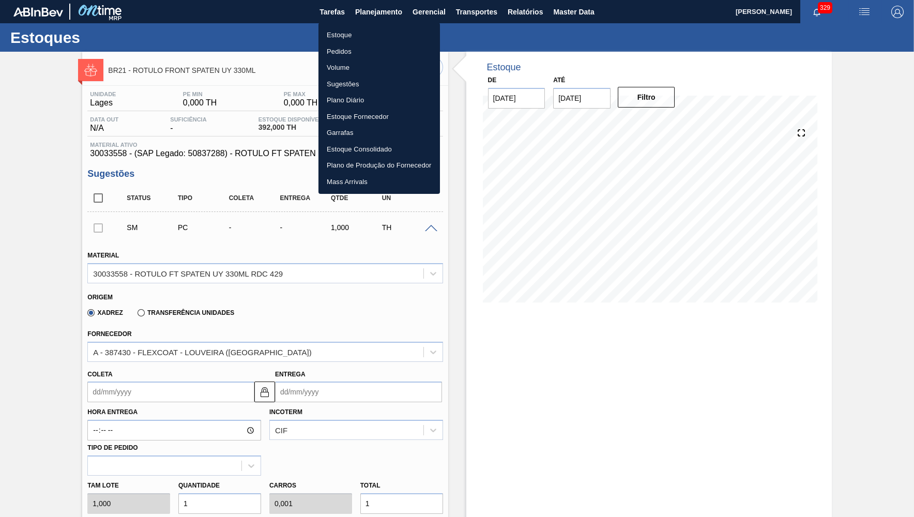
click at [357, 37] on li "Estoque" at bounding box center [378, 35] width 121 height 17
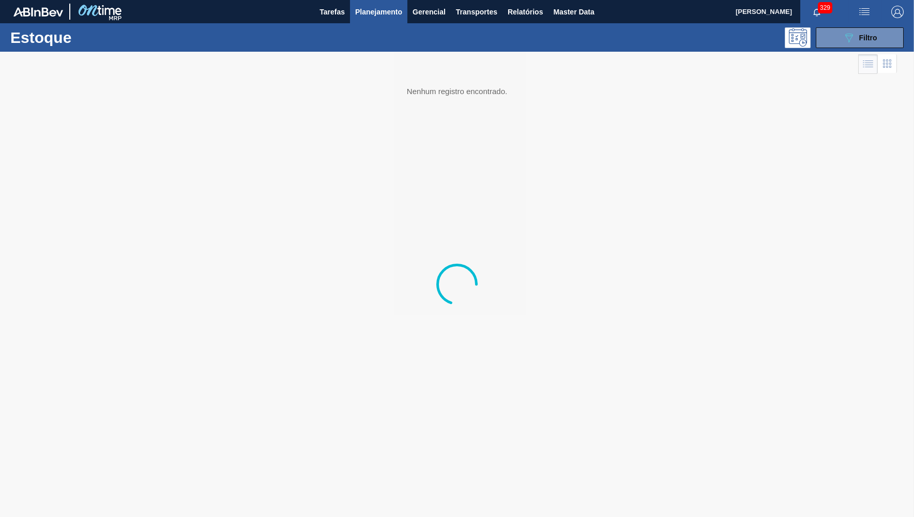
click at [845, 25] on div "Estoque 089F7B8B-B2A5-4AFE-B5C0-19BA573D28AC Filtro" at bounding box center [457, 37] width 914 height 28
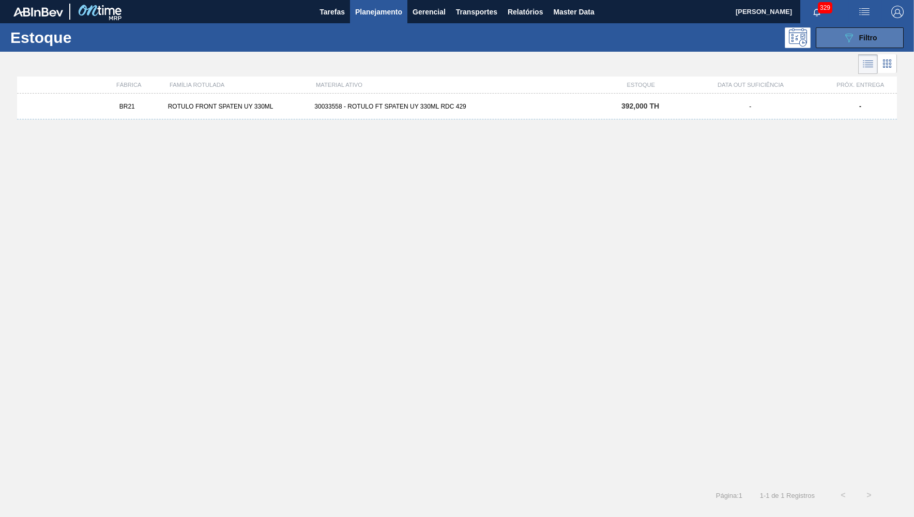
click at [852, 34] on icon "089F7B8B-B2A5-4AFE-B5C0-19BA573D28AC" at bounding box center [848, 38] width 12 height 12
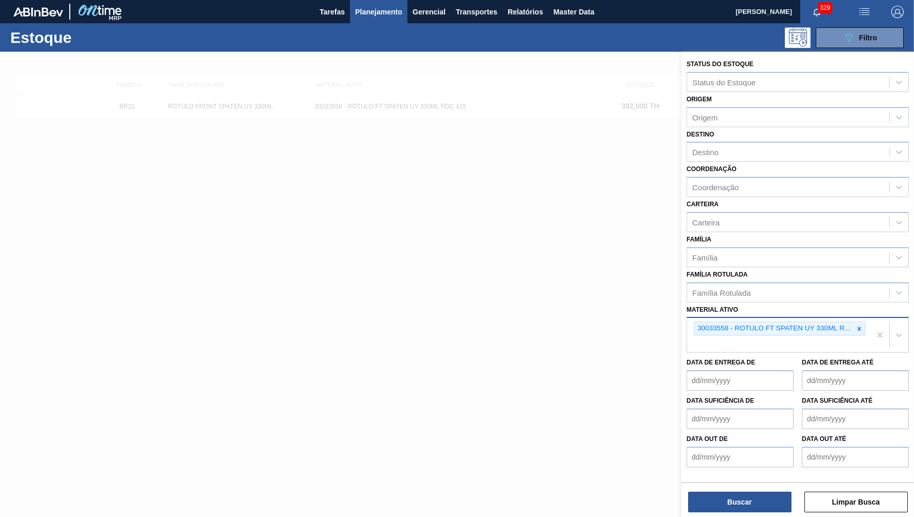
click at [865, 319] on div "30033558 - ROTULO FT SPATEN UY 330ML RDC 429" at bounding box center [778, 335] width 183 height 34
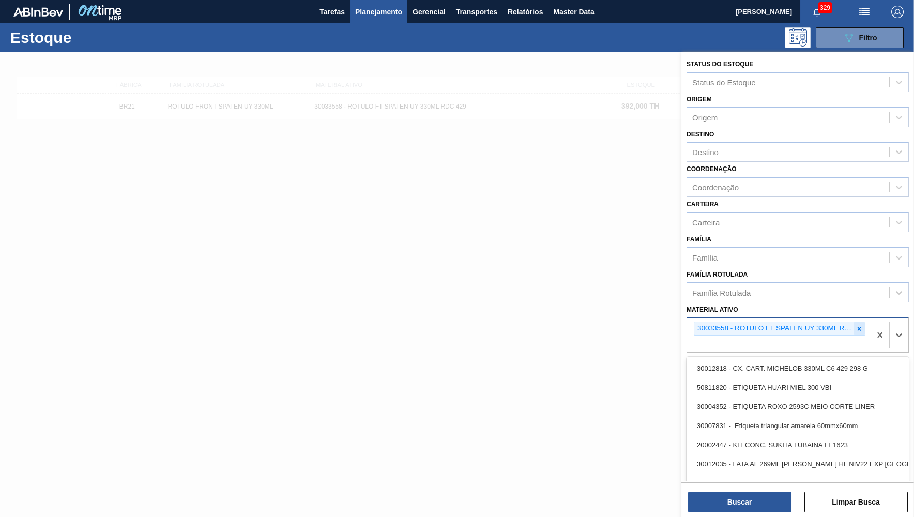
click at [857, 325] on icon at bounding box center [858, 328] width 7 height 7
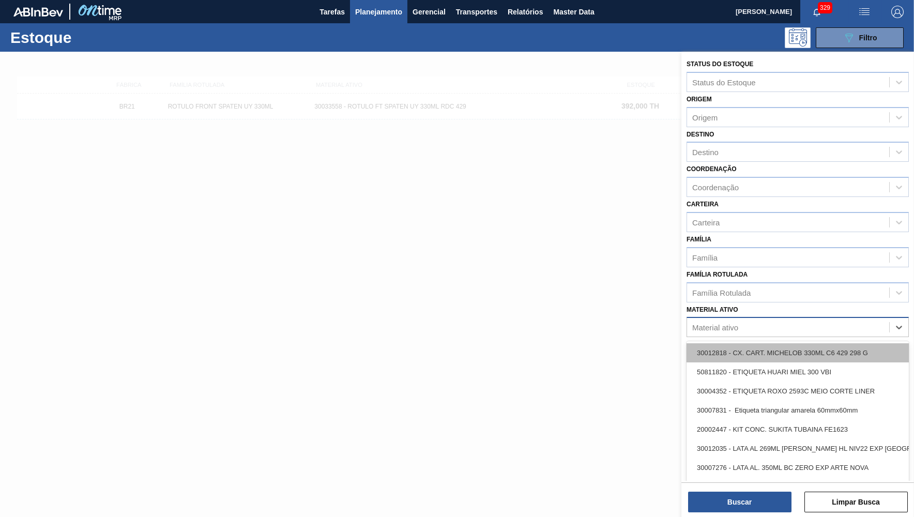
paste ativo "30033714"
type ativo "30033714"
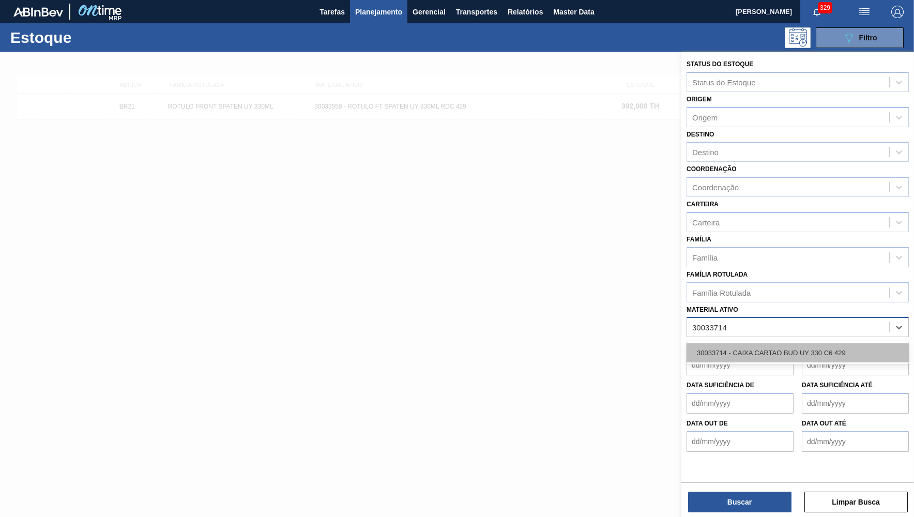
click at [773, 343] on div "30033714 - CAIXA CARTAO BUD UY 330 C6 429" at bounding box center [797, 352] width 222 height 19
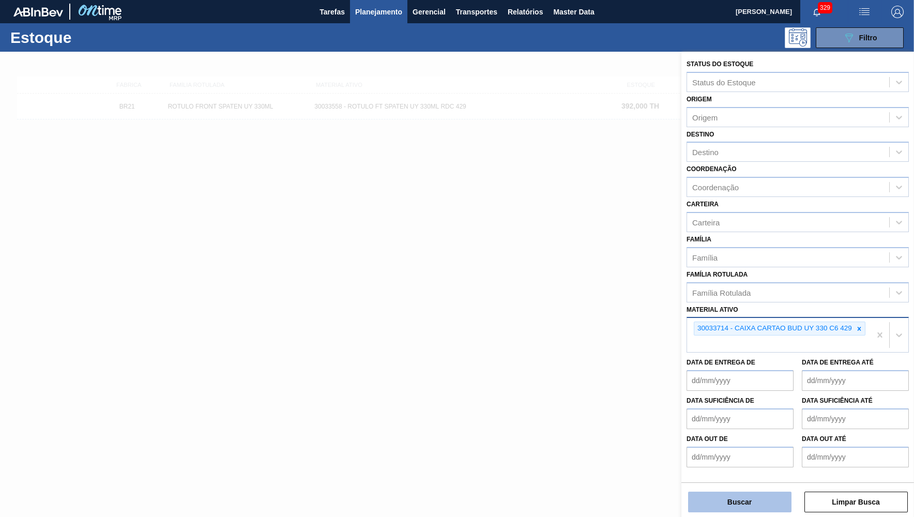
click at [749, 492] on button "Buscar" at bounding box center [739, 501] width 103 height 21
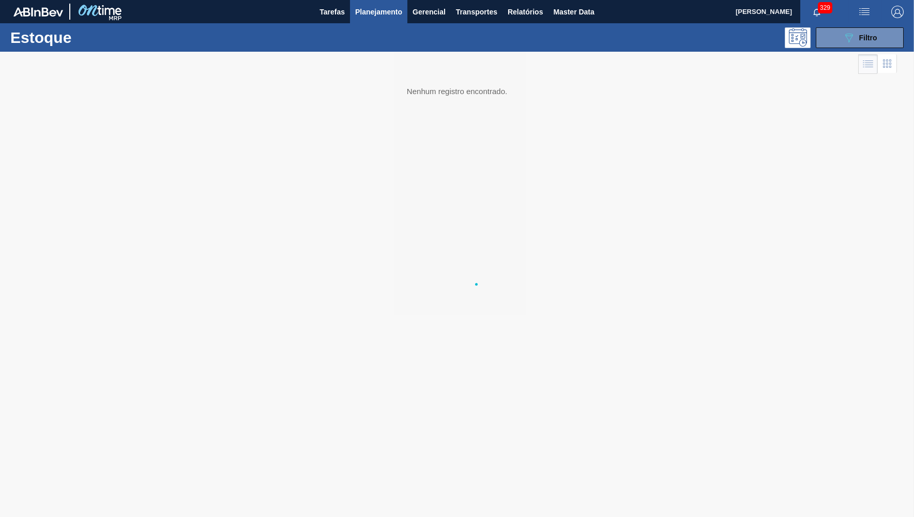
click at [743, 509] on main "Tarefas Planejamento Gerencial Transportes Relatórios Master Data YASMIM FERREI…" at bounding box center [457, 258] width 914 height 517
click at [489, 102] on div "BR16 CAIXA CARTAO BUD UY 330ML 30033714 - CAIXA CARTAO BUD UY 330 C6 429 448,00…" at bounding box center [457, 107] width 880 height 26
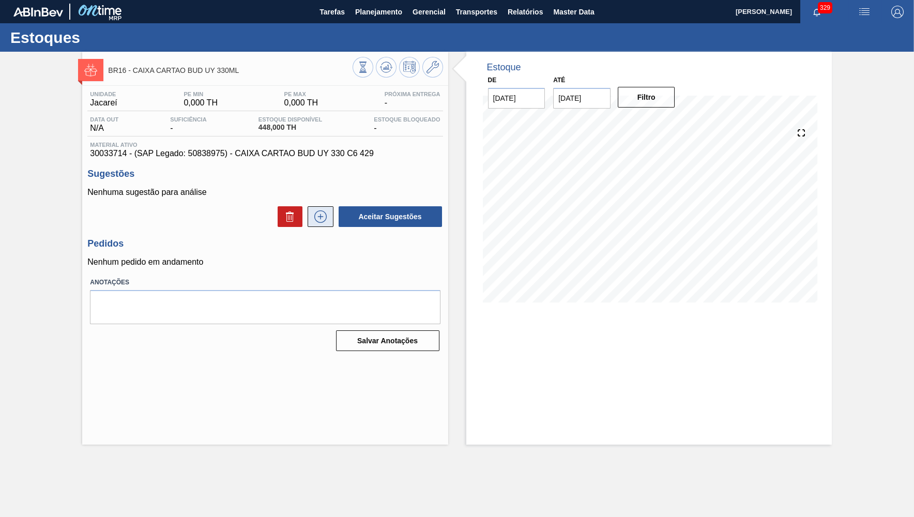
click at [318, 217] on icon at bounding box center [320, 216] width 17 height 12
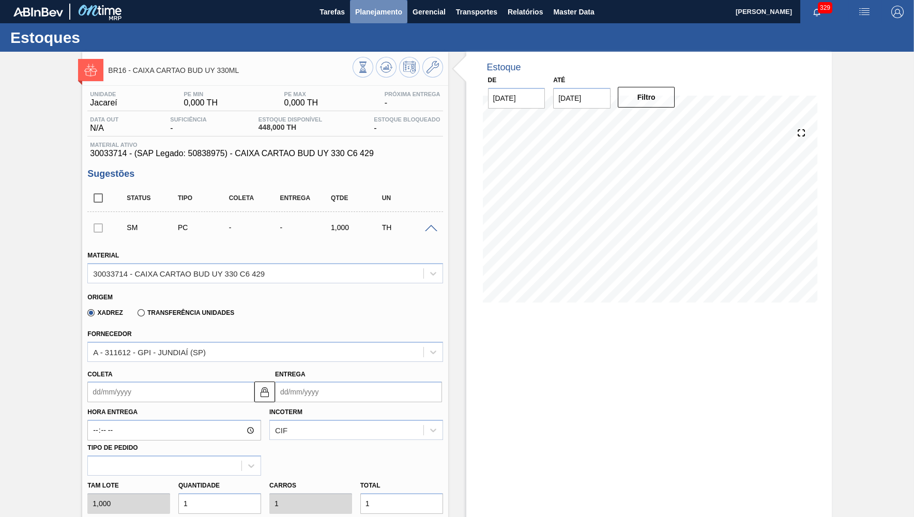
click at [387, 13] on span "Planejamento" at bounding box center [378, 12] width 47 height 12
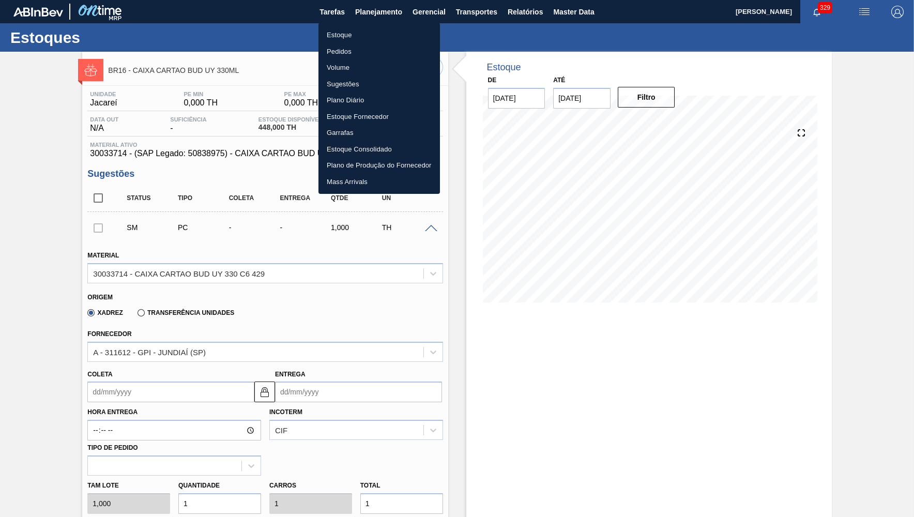
click at [341, 34] on li "Estoque" at bounding box center [378, 35] width 121 height 17
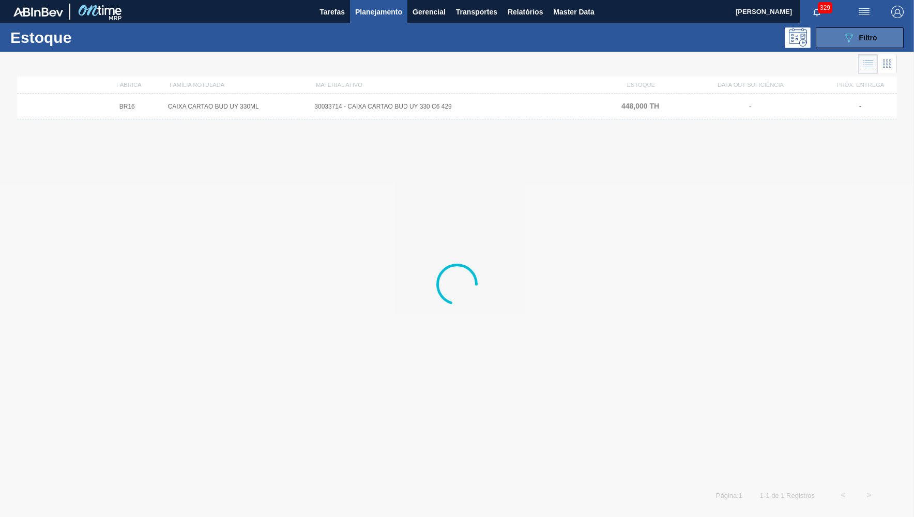
click at [839, 42] on button "089F7B8B-B2A5-4AFE-B5C0-19BA573D28AC Filtro" at bounding box center [859, 37] width 88 height 21
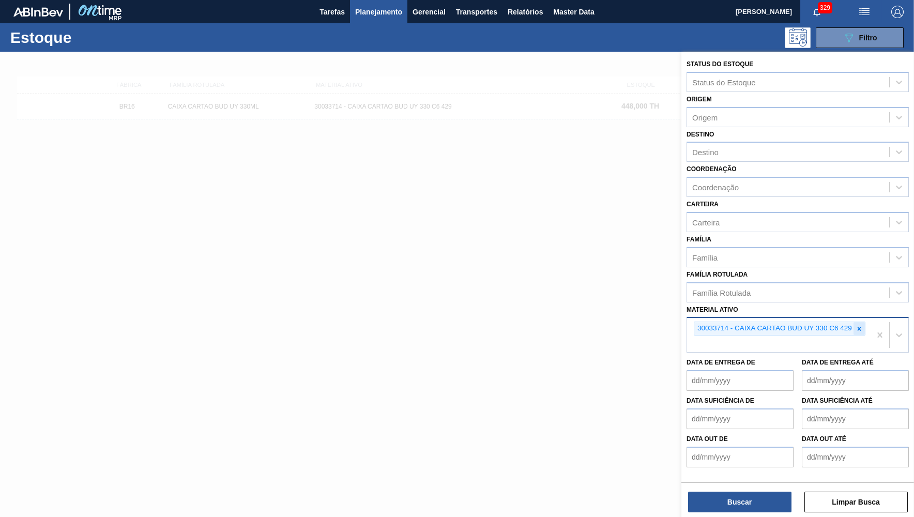
click at [863, 322] on div at bounding box center [858, 328] width 11 height 13
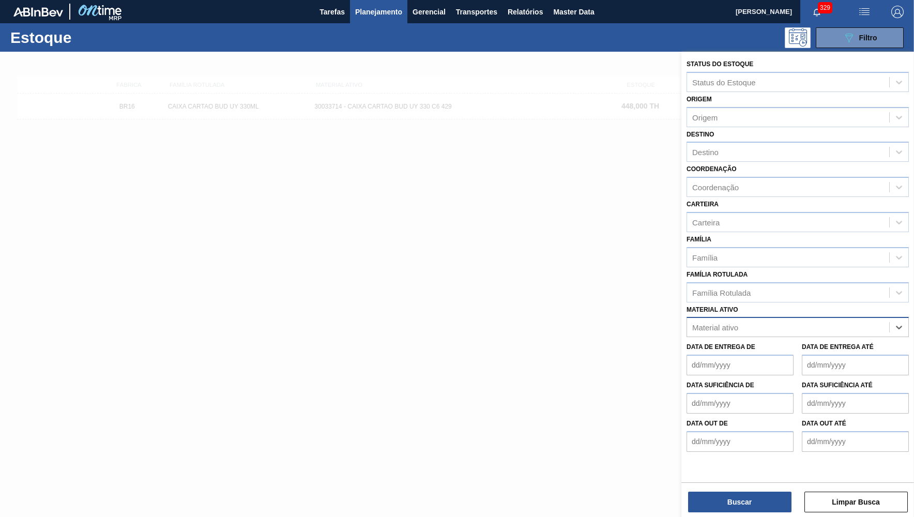
paste ativo "30033706"
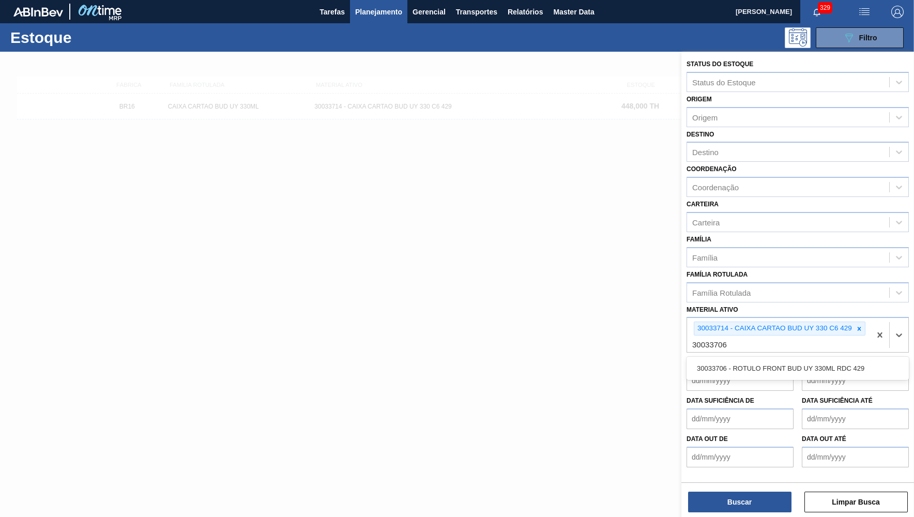
type ativo "30033706"
click at [808, 352] on div "Data de Entrega de Data de Entrega até" at bounding box center [797, 371] width 230 height 38
click at [855, 322] on div at bounding box center [858, 328] width 11 height 13
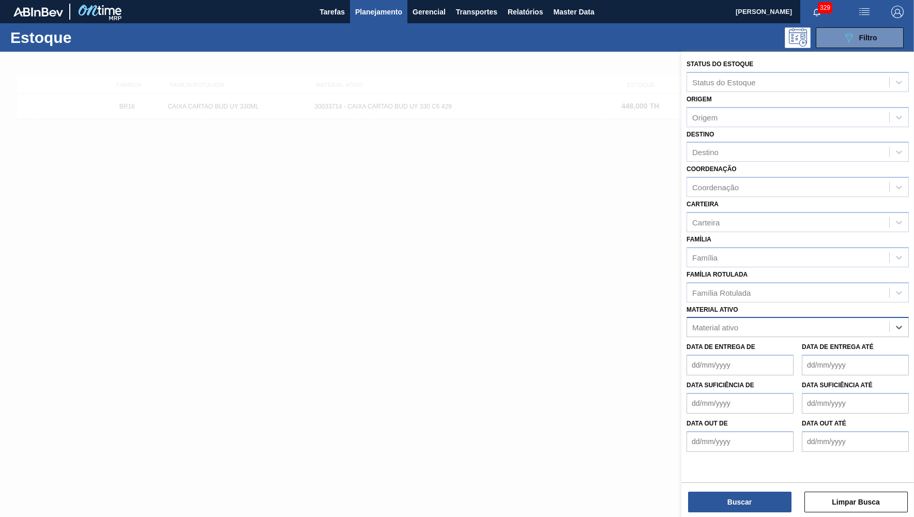
paste ativo "30033706"
type ativo "30033706"
click at [846, 343] on div "30033706 - ROTULO FRONT BUD UY 330ML RDC 429" at bounding box center [797, 352] width 222 height 19
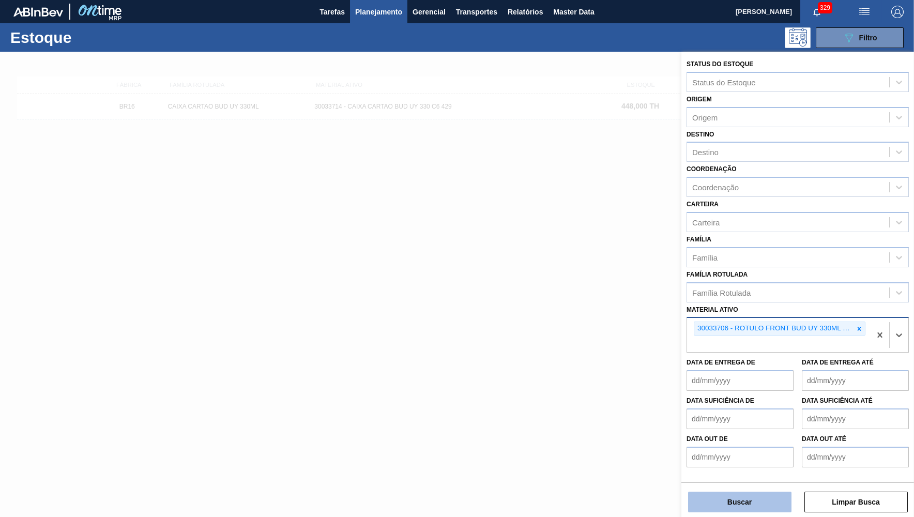
click at [749, 505] on button "Buscar" at bounding box center [739, 501] width 103 height 21
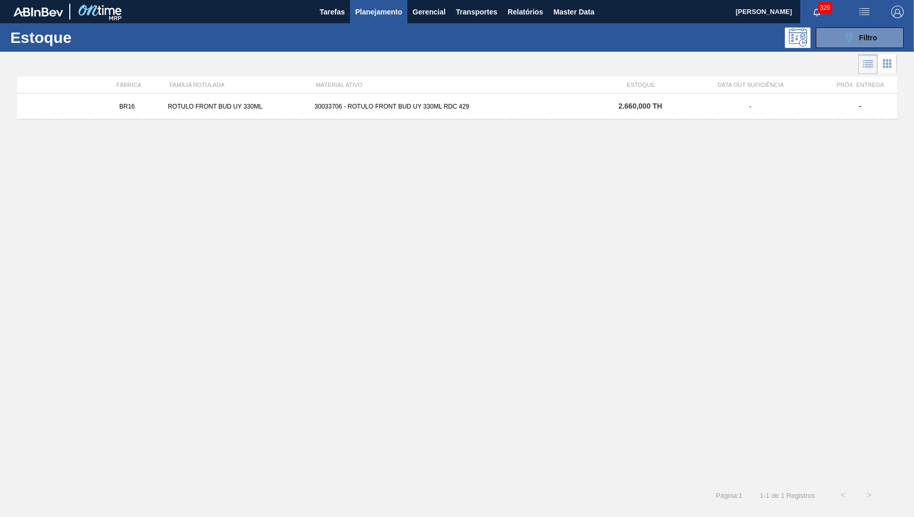
click at [75, 115] on div "BR16 ROTULO FRONT BUD UY 330ML 30033706 - ROTULO FRONT BUD UY 330ML RDC 429 2.6…" at bounding box center [457, 107] width 880 height 26
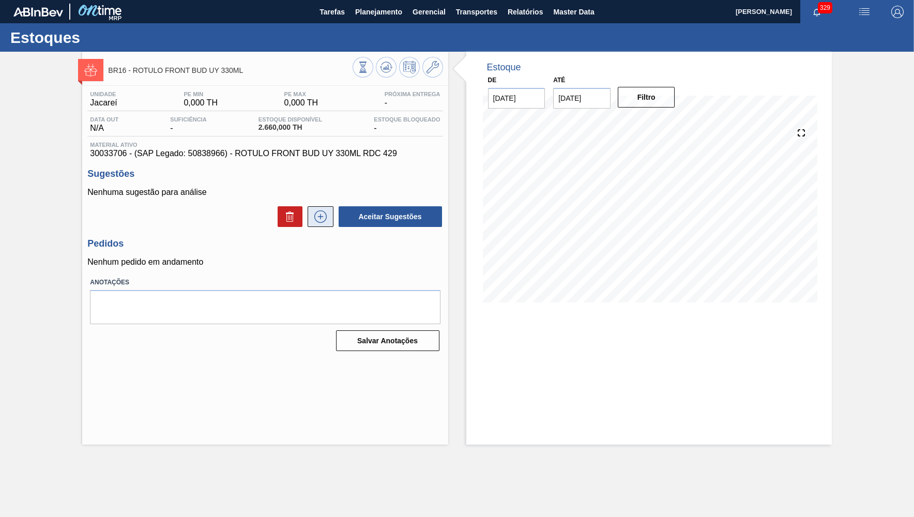
click at [320, 215] on icon at bounding box center [320, 216] width 17 height 12
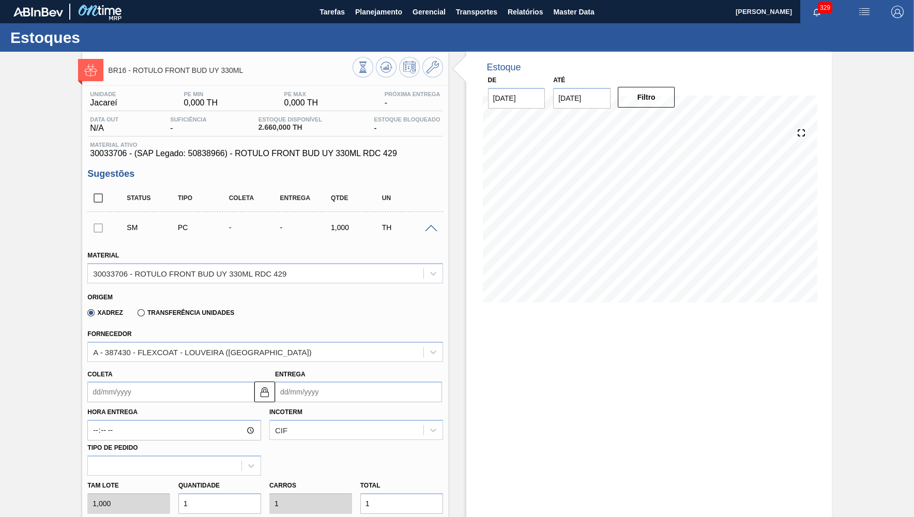
click at [356, 184] on div "Sugestões Status Tipo Coleta Entrega Qtde UN SM PC - - 1,000 TH Material 300337…" at bounding box center [264, 431] width 355 height 526
click at [383, 14] on span "Planejamento" at bounding box center [378, 12] width 47 height 12
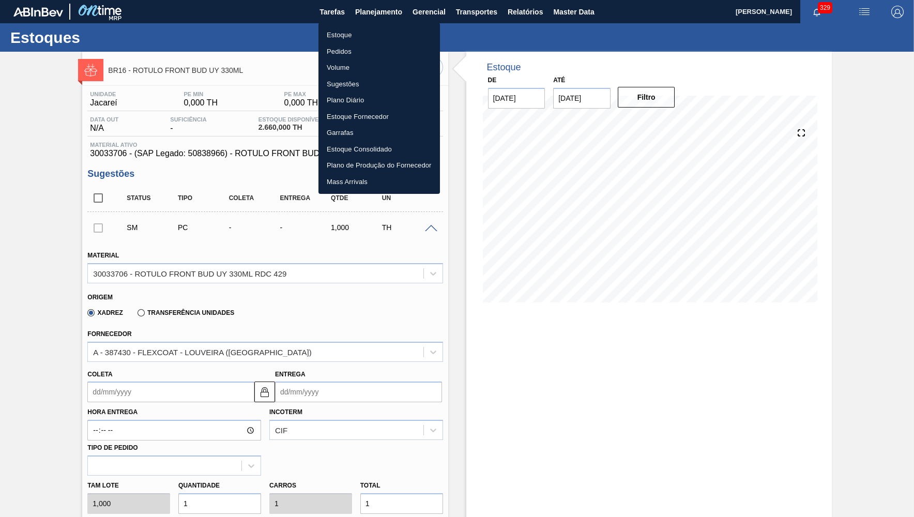
click at [336, 32] on li "Estoque" at bounding box center [378, 35] width 121 height 17
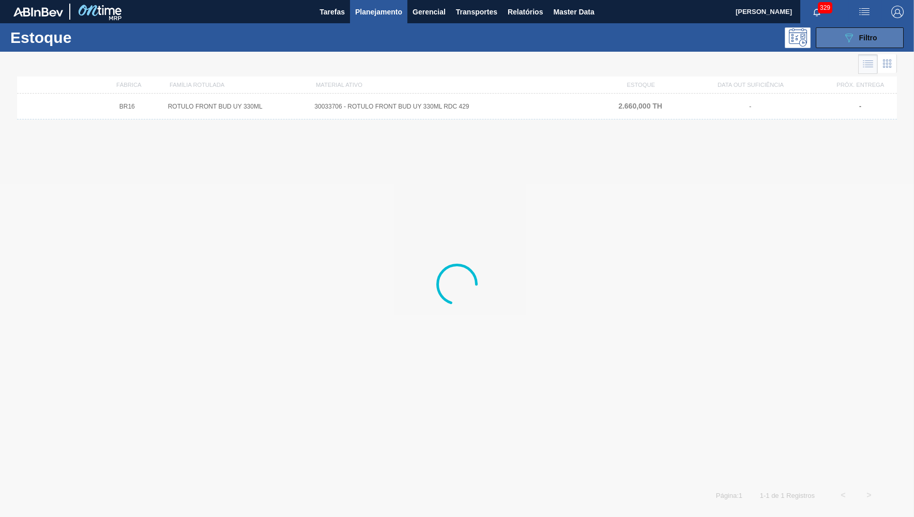
click at [864, 47] on button "089F7B8B-B2A5-4AFE-B5C0-19BA573D28AC Filtro" at bounding box center [859, 37] width 88 height 21
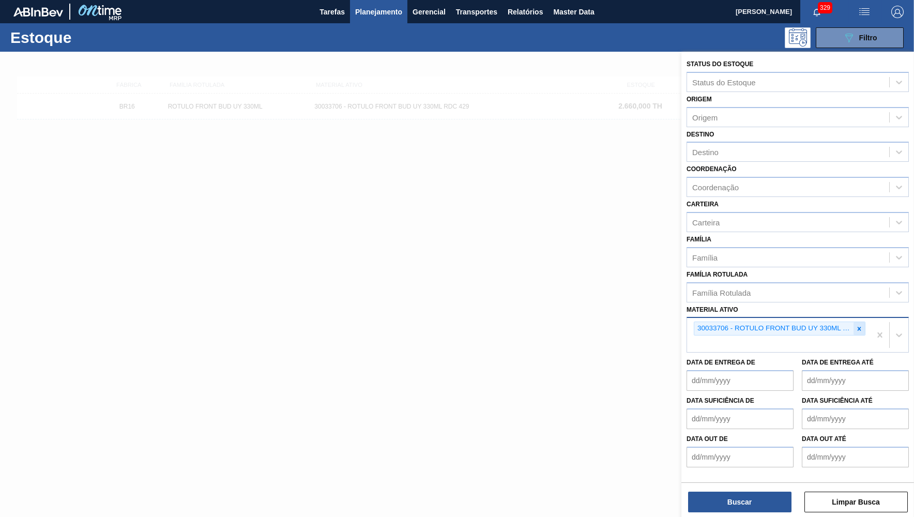
click at [859, 325] on icon at bounding box center [858, 328] width 7 height 7
paste ativo "30030668"
type ativo "30030668"
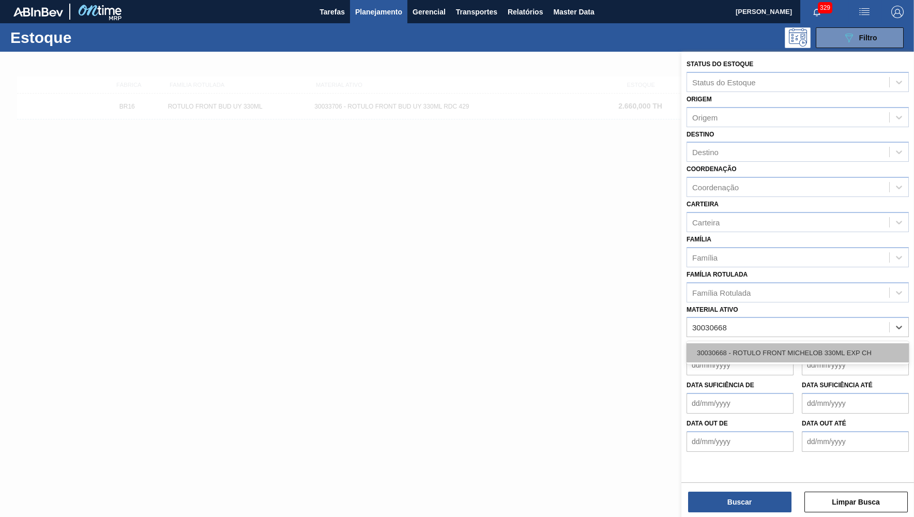
click at [725, 343] on div "30030668 - ROTULO FRONT MICHELOB 330ML EXP CH" at bounding box center [797, 352] width 222 height 19
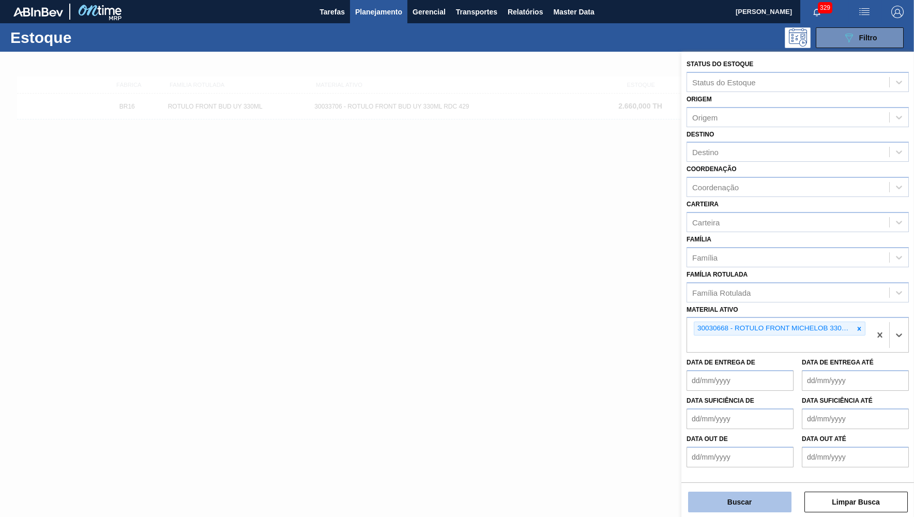
click at [710, 502] on button "Buscar" at bounding box center [739, 501] width 103 height 21
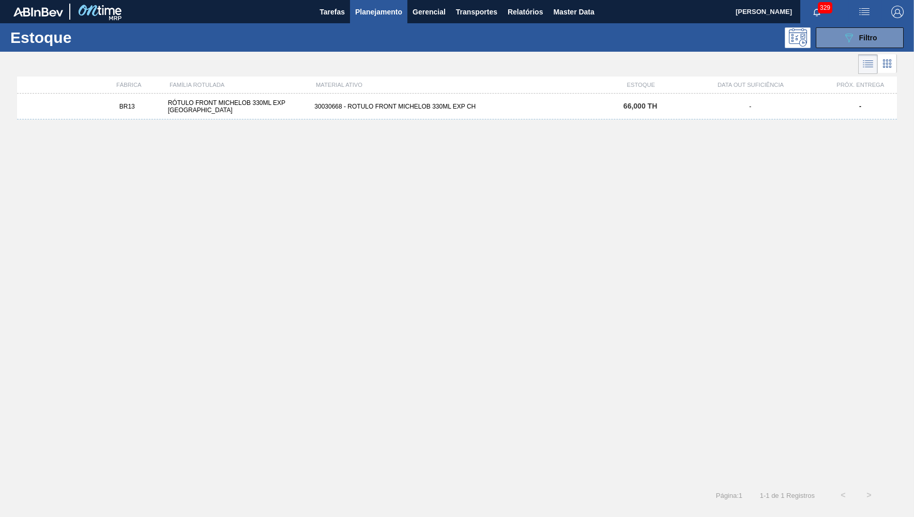
click at [377, 108] on div "30030668 - ROTULO FRONT MICHELOB 330ML EXP CH" at bounding box center [456, 106] width 293 height 7
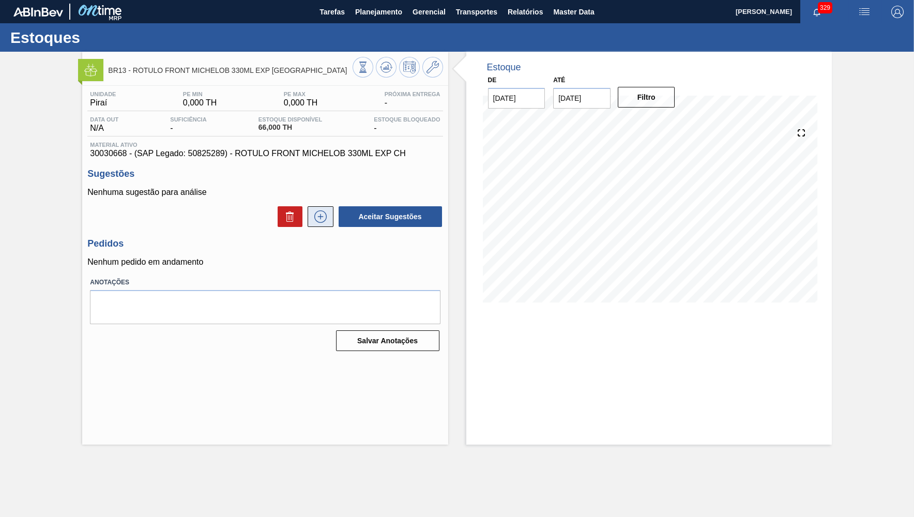
click at [319, 222] on icon at bounding box center [320, 216] width 17 height 12
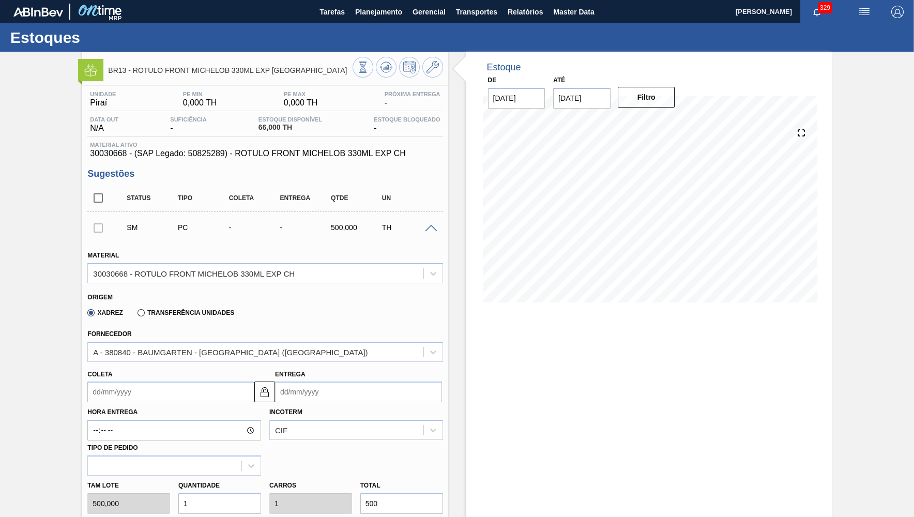
scroll to position [101, 0]
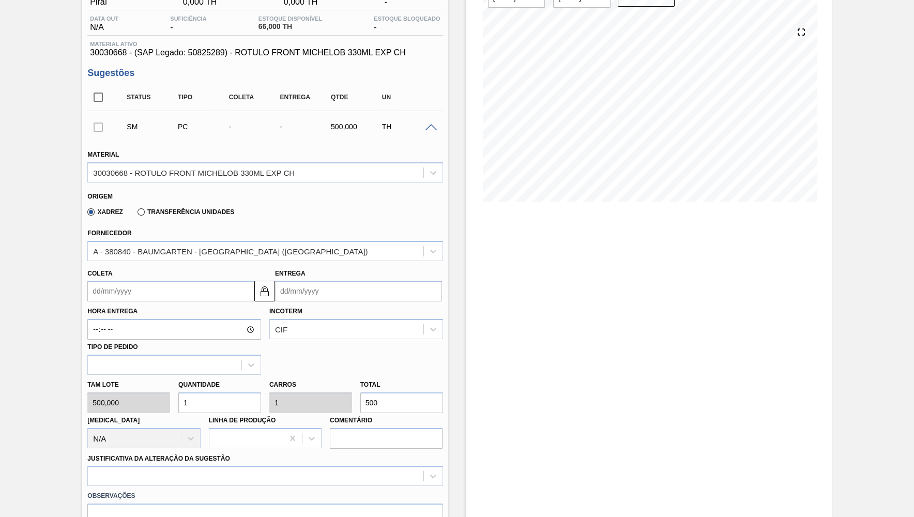
click at [145, 275] on div "Coleta" at bounding box center [170, 284] width 167 height 36
click at [133, 291] on input "Coleta" at bounding box center [170, 291] width 167 height 21
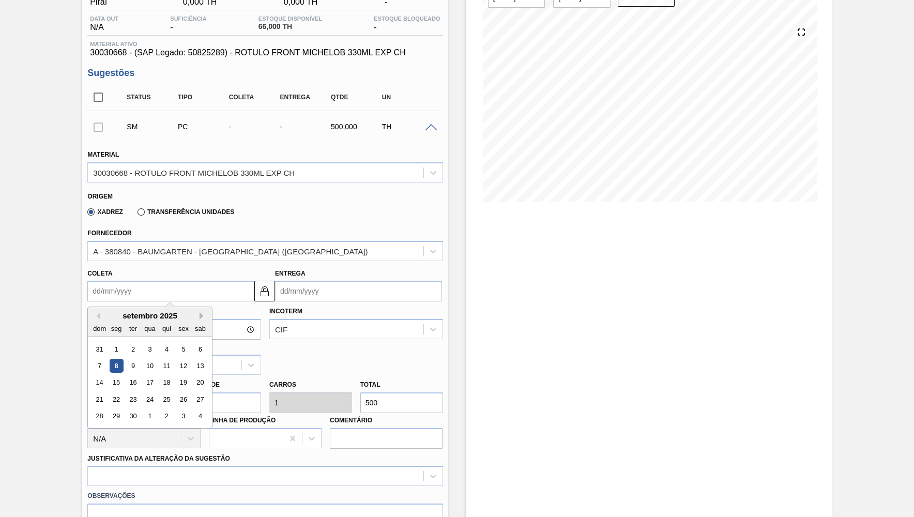
click at [199, 313] on button "Next Month" at bounding box center [202, 315] width 7 height 7
click at [149, 359] on div "8" at bounding box center [150, 366] width 14 height 14
type input "08/10/2025"
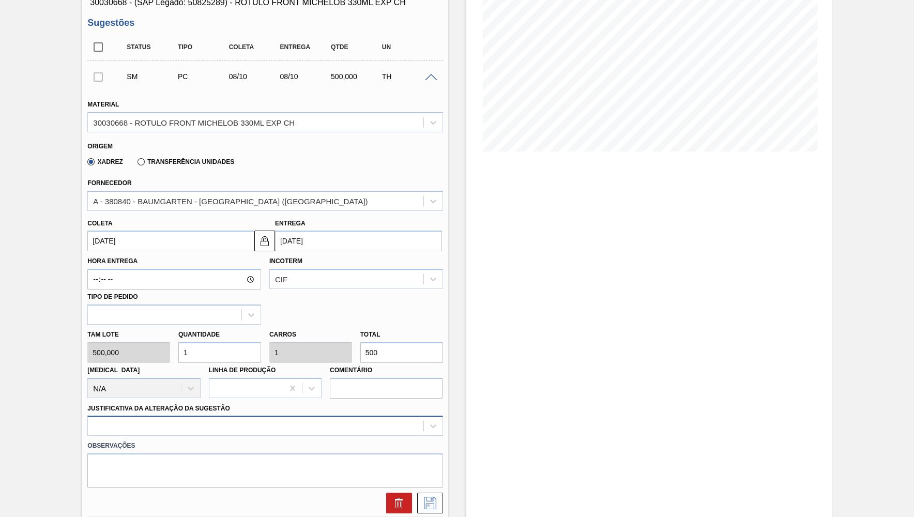
click at [203, 415] on div at bounding box center [264, 425] width 355 height 20
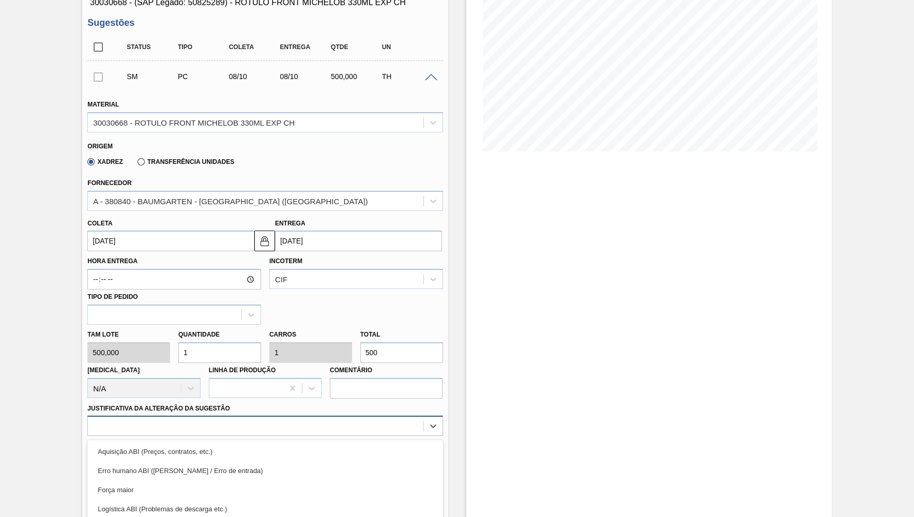
scroll to position [225, 0]
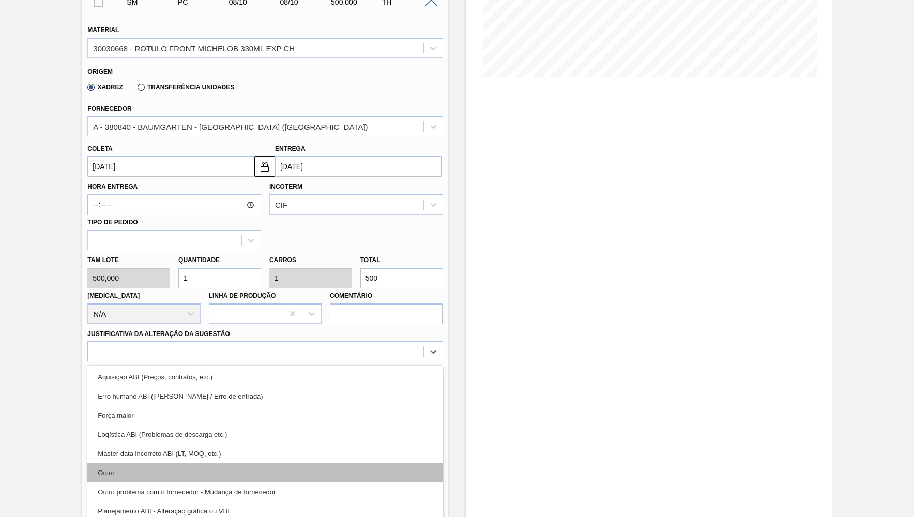
click at [149, 463] on div "Outro" at bounding box center [264, 472] width 355 height 19
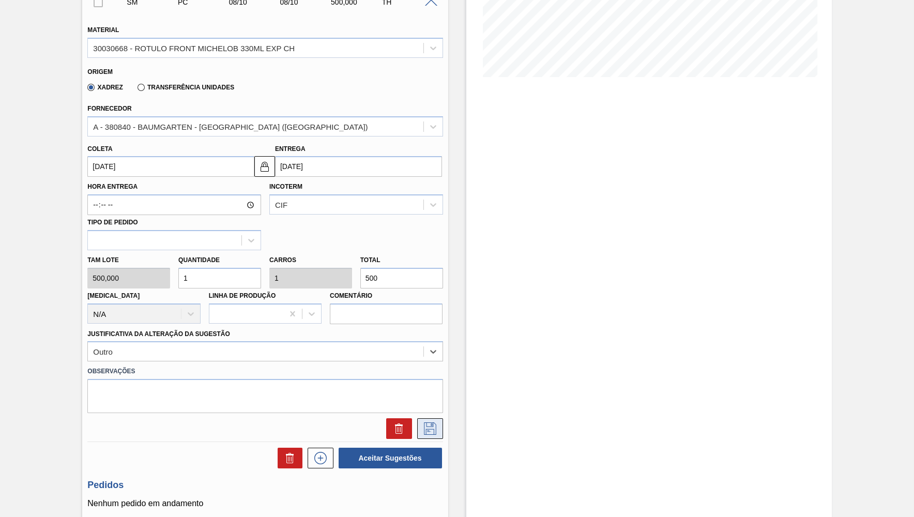
click at [419, 426] on button at bounding box center [430, 428] width 26 height 21
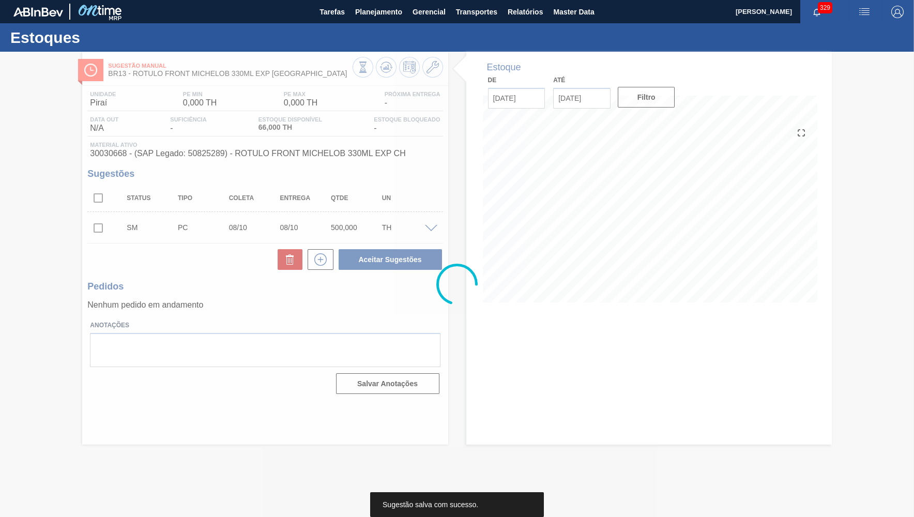
scroll to position [0, 0]
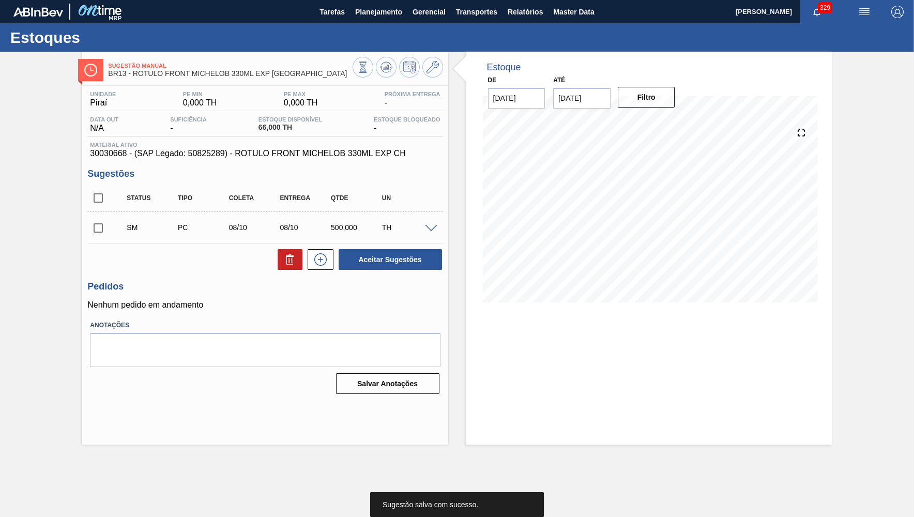
click at [106, 221] on input "checkbox" at bounding box center [98, 228] width 22 height 22
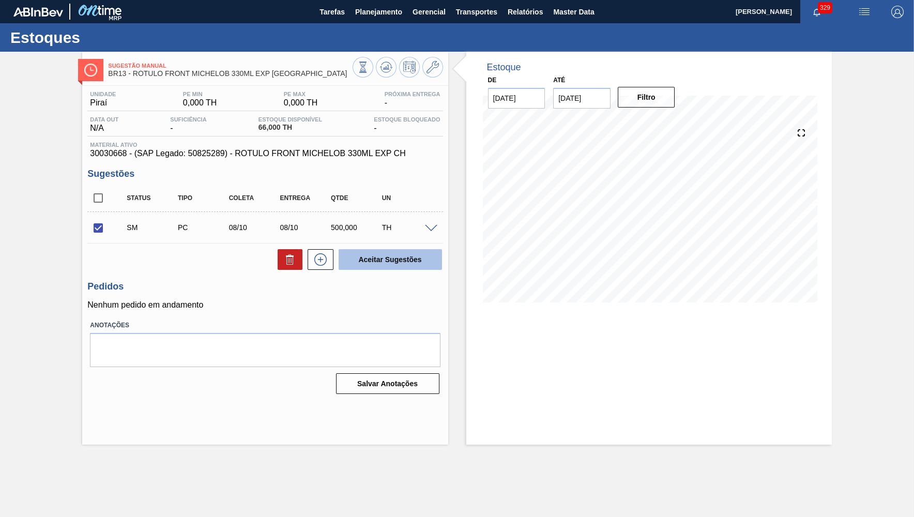
click at [428, 261] on button "Aceitar Sugestões" at bounding box center [389, 259] width 103 height 21
checkbox input "false"
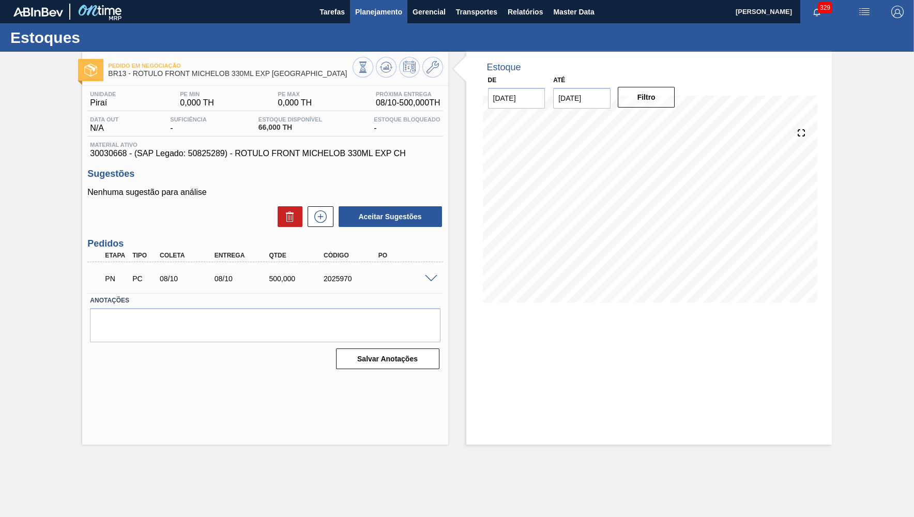
click at [369, 12] on span "Planejamento" at bounding box center [378, 12] width 47 height 12
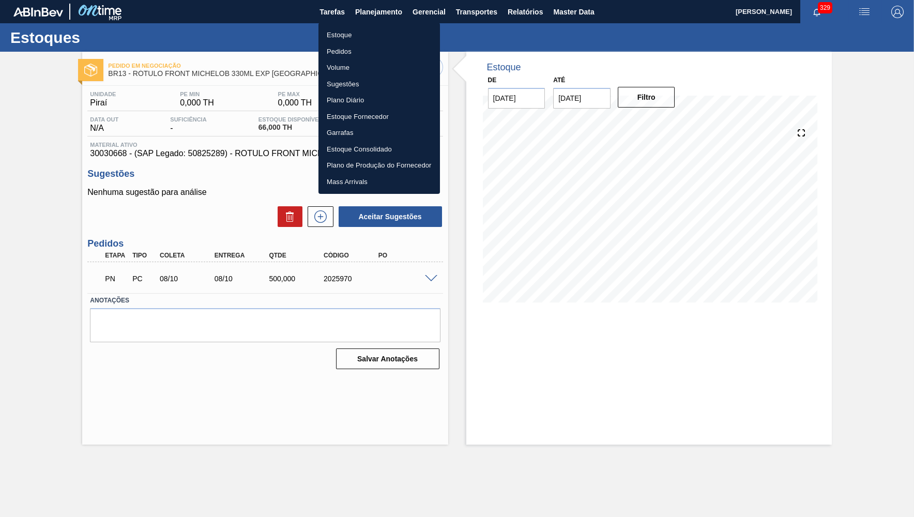
click at [274, 278] on div at bounding box center [457, 258] width 914 height 517
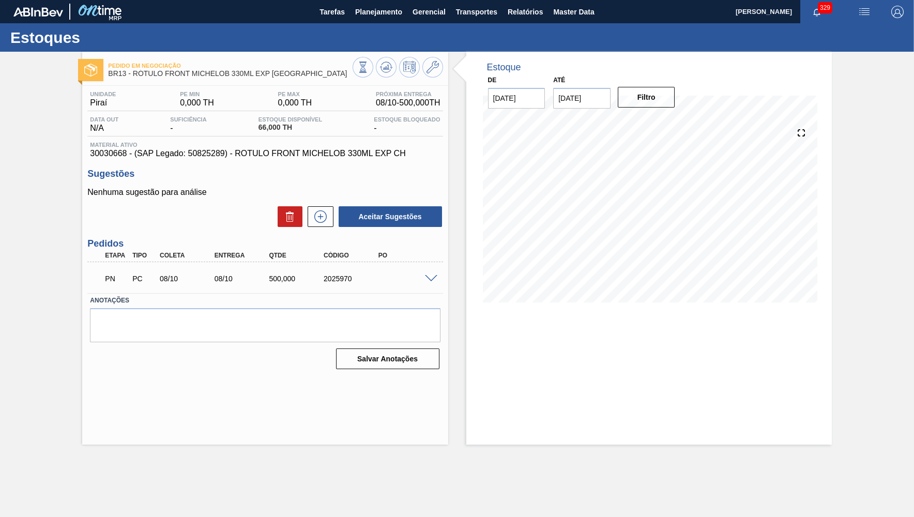
click at [274, 278] on div "Estoque Pedidos Volume Sugestões Plano Diário Estoque Fornecedor Garrafas Estoq…" at bounding box center [457, 258] width 914 height 517
click at [368, 14] on span "Planejamento" at bounding box center [378, 12] width 47 height 12
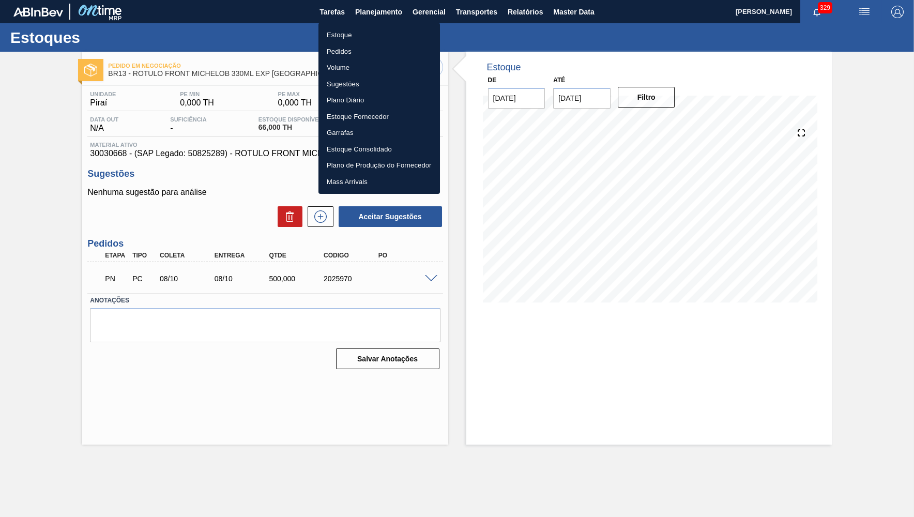
click at [349, 29] on li "Estoque" at bounding box center [378, 35] width 121 height 17
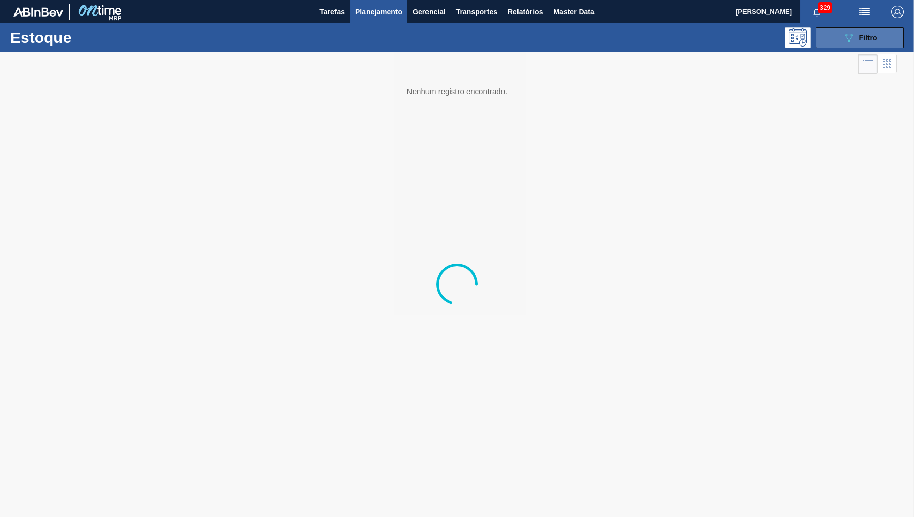
click at [825, 41] on button "089F7B8B-B2A5-4AFE-B5C0-19BA573D28AC Filtro" at bounding box center [859, 37] width 88 height 21
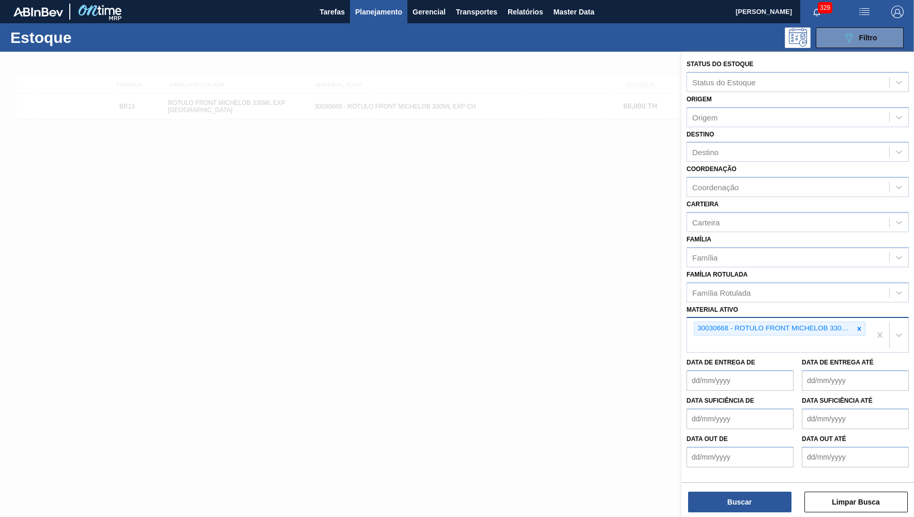
click at [850, 322] on div "30030668 - ROTULO FRONT MICHELOB 330ML EXP CH" at bounding box center [773, 328] width 159 height 13
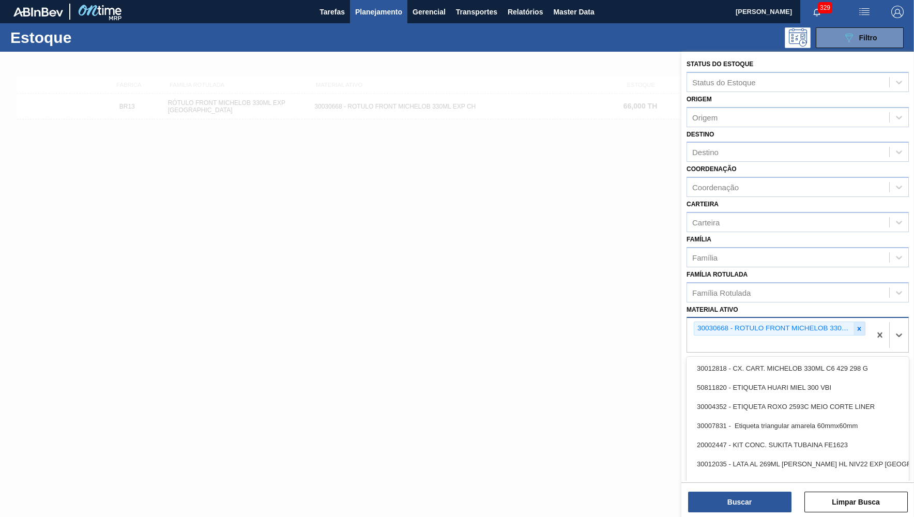
click at [857, 325] on icon at bounding box center [858, 328] width 7 height 7
paste ativo "30018582"
type ativo "30018582"
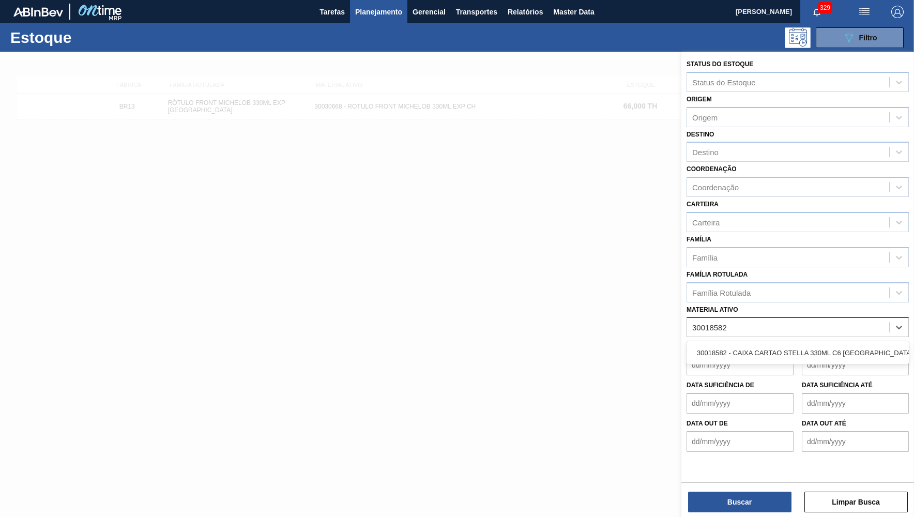
click at [766, 352] on div "30018582 - CAIXA CARTAO STELLA 330ML C6 PARAGUAI" at bounding box center [797, 352] width 222 height 23
click at [765, 344] on div "30018582 - CAIXA CARTAO STELLA 330ML C6 PARAGUAI" at bounding box center [797, 352] width 222 height 19
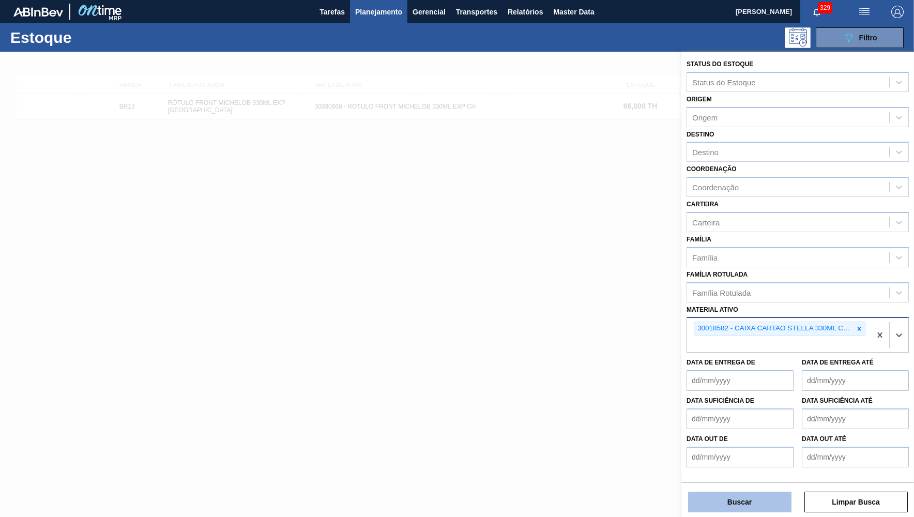
click at [765, 498] on button "Buscar" at bounding box center [739, 501] width 103 height 21
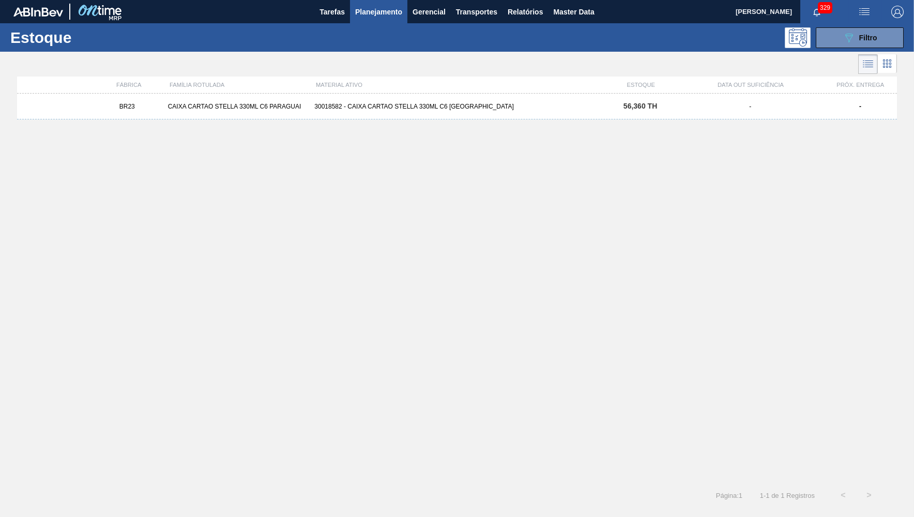
click at [375, 109] on div "30018582 - CAIXA CARTAO STELLA 330ML C6 PARAGUAI" at bounding box center [456, 106] width 293 height 7
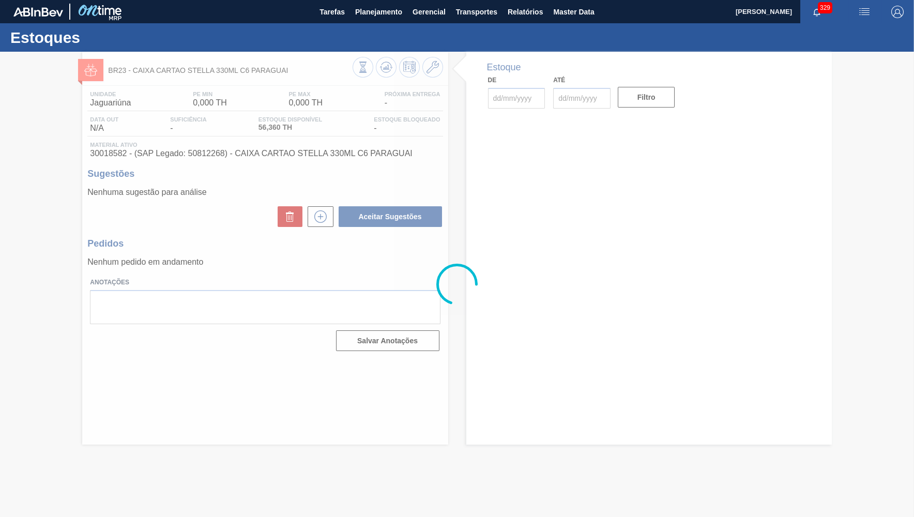
type input "[DATE]"
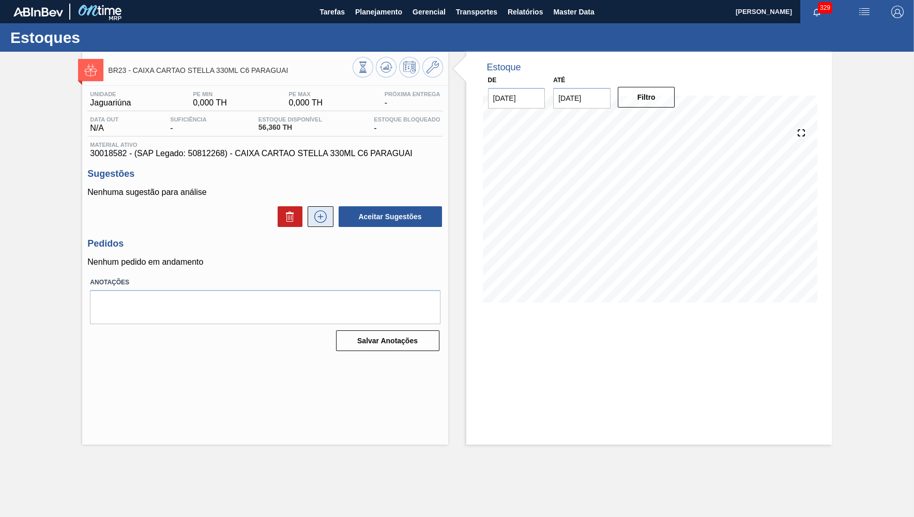
click at [322, 211] on icon at bounding box center [320, 216] width 12 height 12
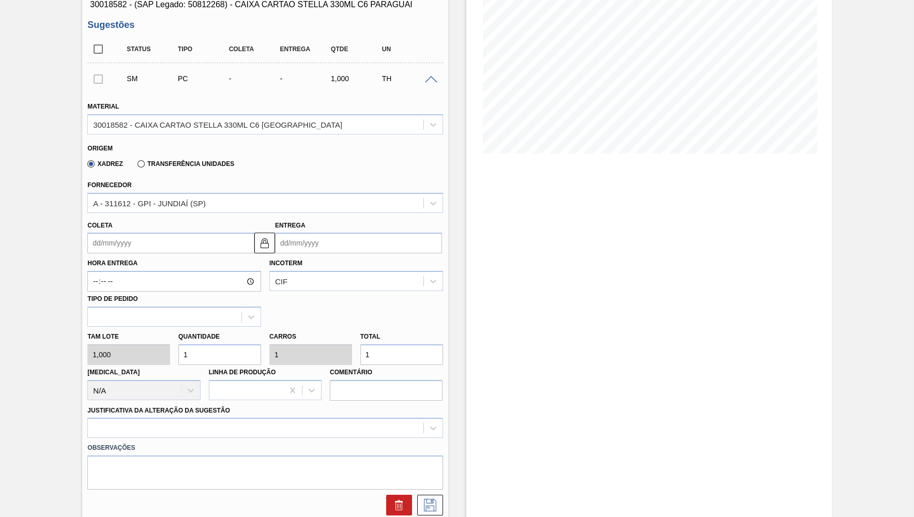
scroll to position [151, 0]
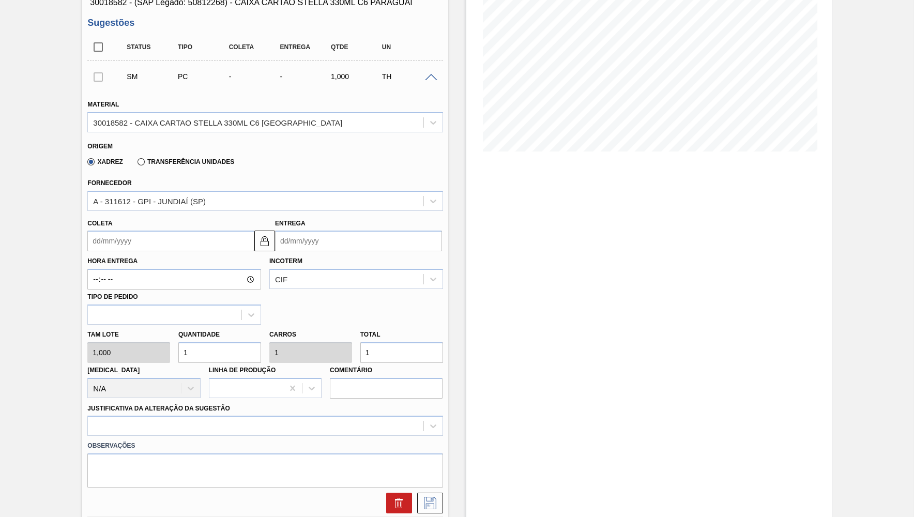
click at [105, 235] on input "Coleta" at bounding box center [170, 240] width 167 height 21
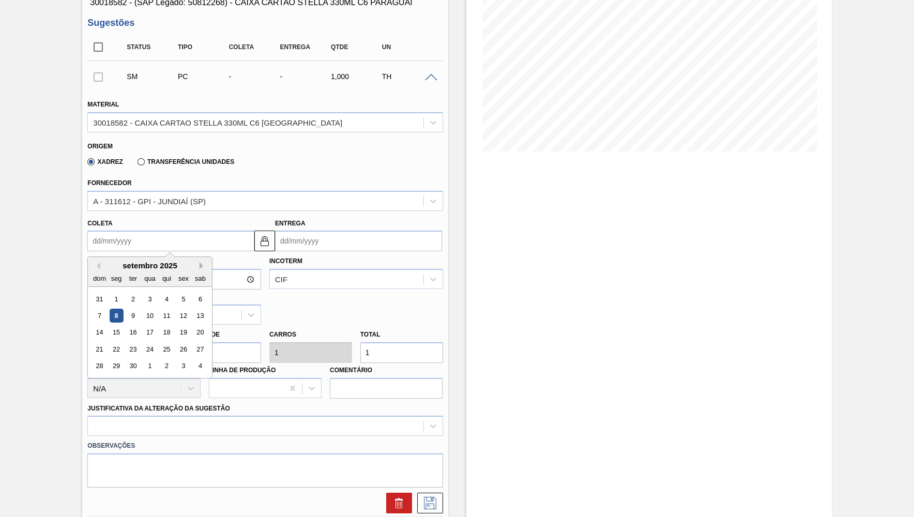
click at [199, 263] on button "Next Month" at bounding box center [202, 265] width 7 height 7
click at [143, 310] on div "8" at bounding box center [150, 316] width 14 height 14
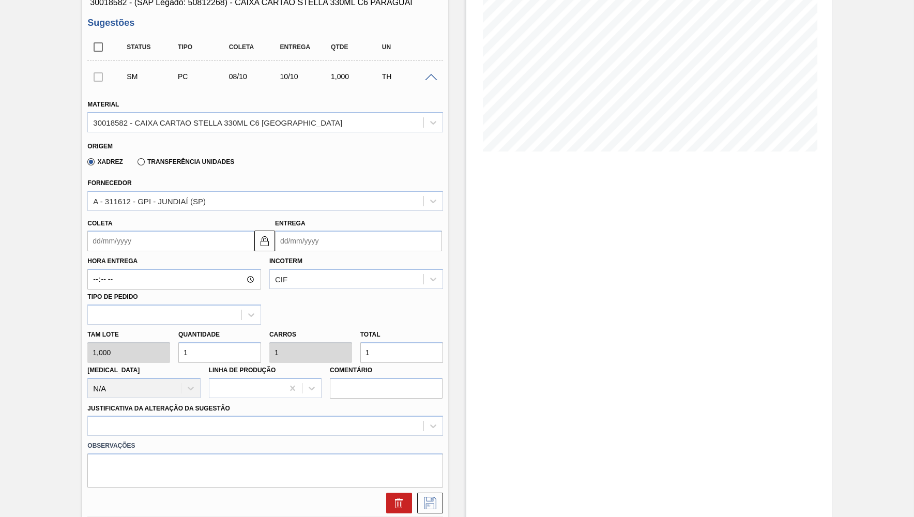
type input "08/10/2025"
type input "10/10/2025"
drag, startPoint x: 373, startPoint y: 348, endPoint x: 348, endPoint y: 350, distance: 24.9
click at [360, 350] on input "1" at bounding box center [401, 352] width 83 height 21
type input "5"
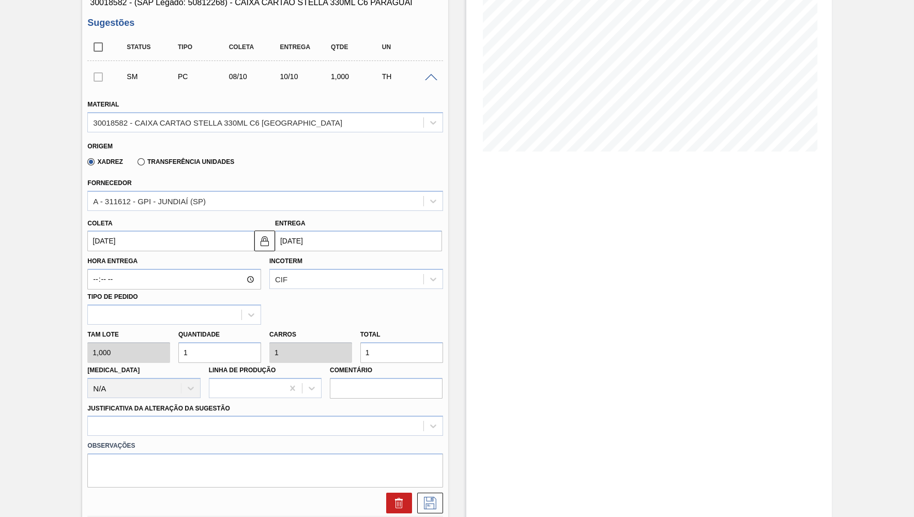
type input "5"
type input "50"
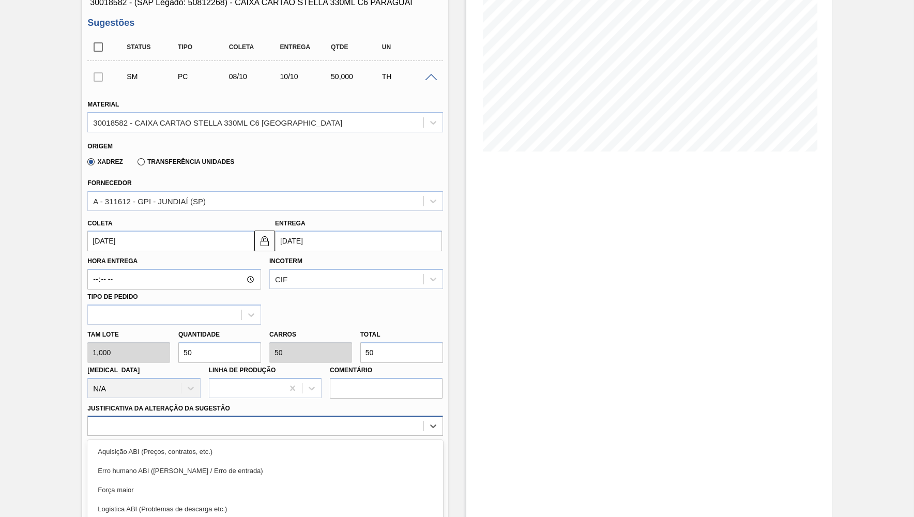
click at [279, 415] on div "option Aquisição ABI (Preços, contratos, etc.) focused, 1 of 18. 18 results ava…" at bounding box center [264, 425] width 355 height 20
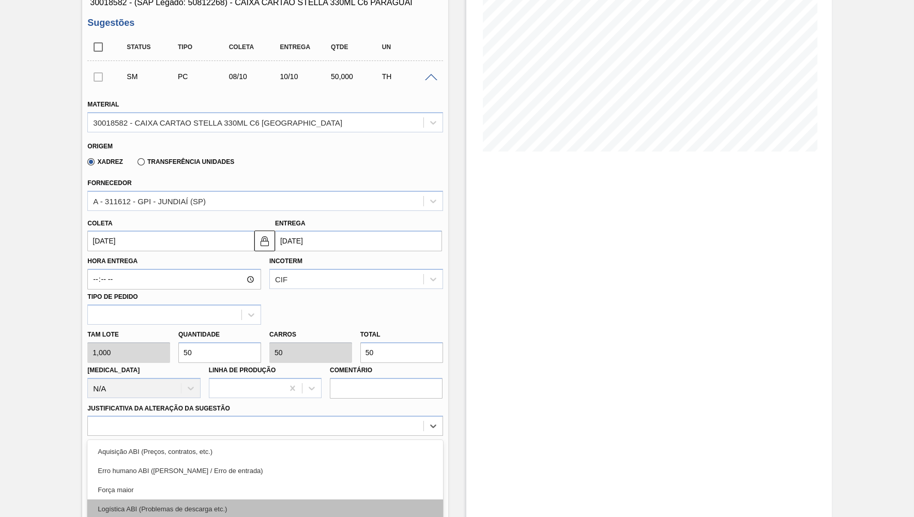
scroll to position [225, 0]
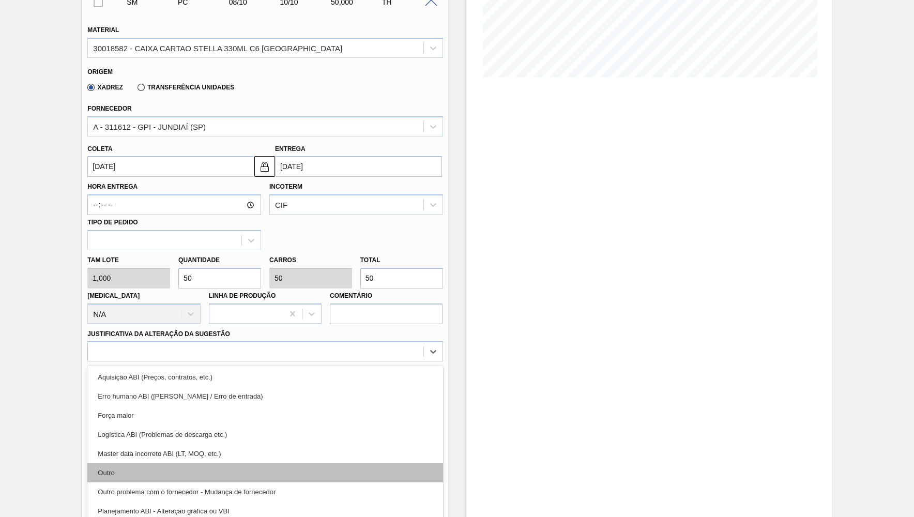
drag, startPoint x: 121, startPoint y: 454, endPoint x: 129, endPoint y: 459, distance: 9.2
click at [129, 459] on div "Aquisição ABI (Preços, contratos, etc.) Erro humano ABI (Cálculo / Erro de entr…" at bounding box center [264, 442] width 355 height 155
click at [129, 463] on div "Outro" at bounding box center [264, 472] width 355 height 19
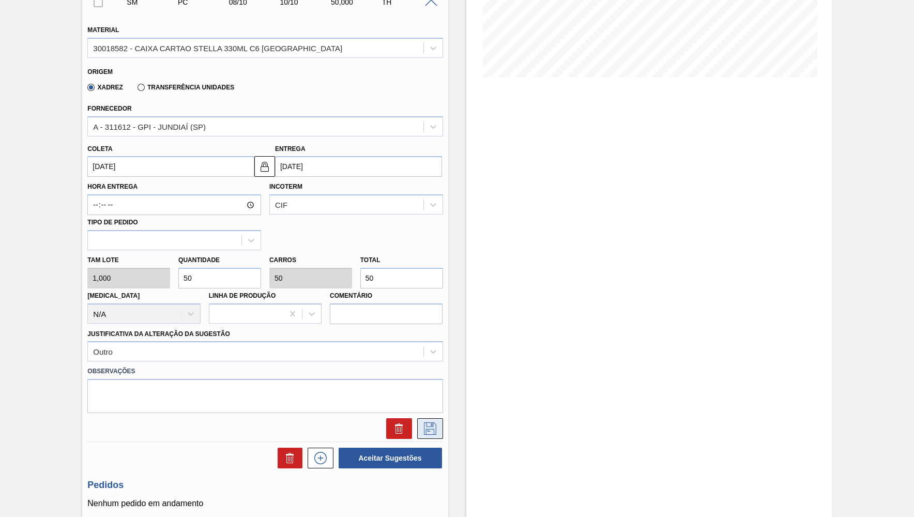
click at [431, 426] on icon at bounding box center [430, 428] width 17 height 12
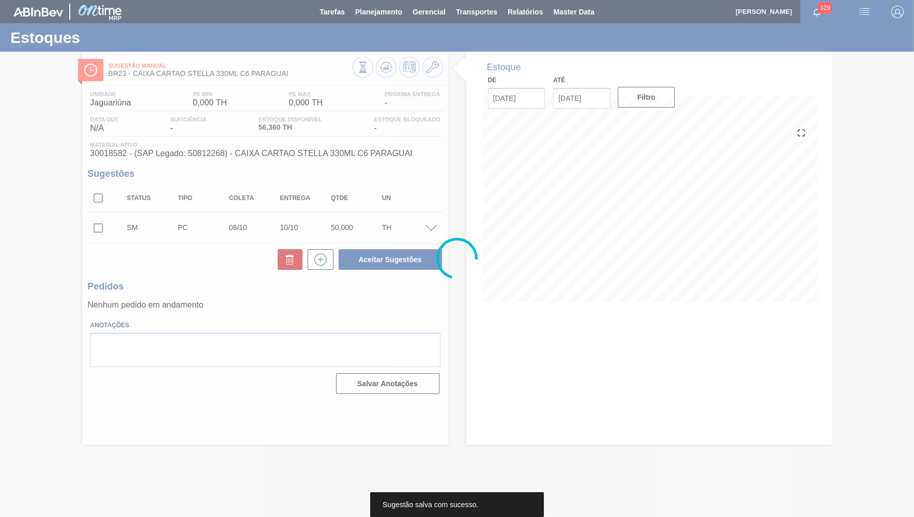
scroll to position [0, 0]
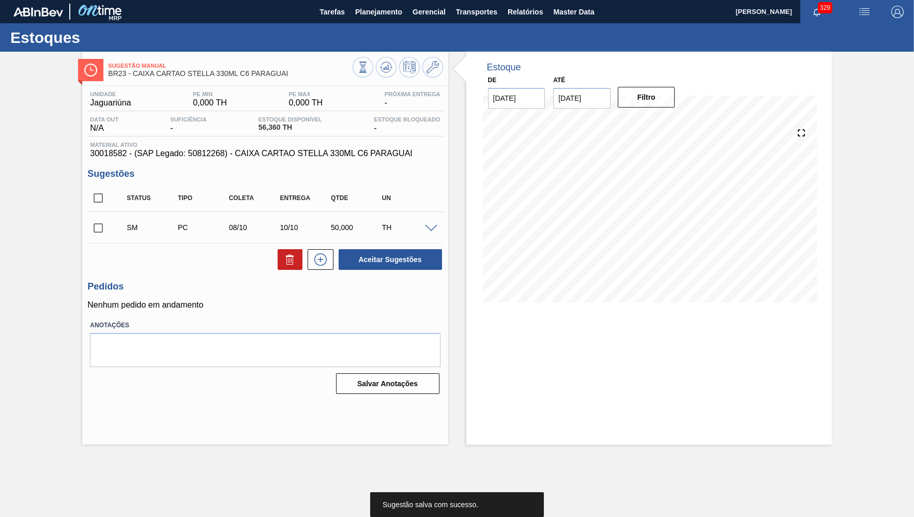
click at [106, 222] on input "checkbox" at bounding box center [98, 228] width 22 height 22
click at [452, 250] on div "Estoque De 08/09/2025 Até 30/09/2025 Filtro" at bounding box center [639, 248] width 383 height 393
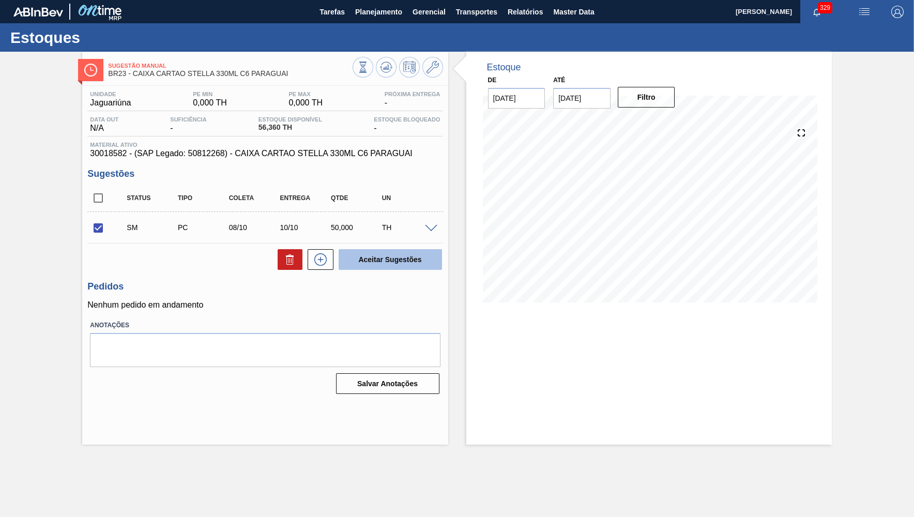
click at [417, 258] on button "Aceitar Sugestões" at bounding box center [389, 259] width 103 height 21
checkbox input "false"
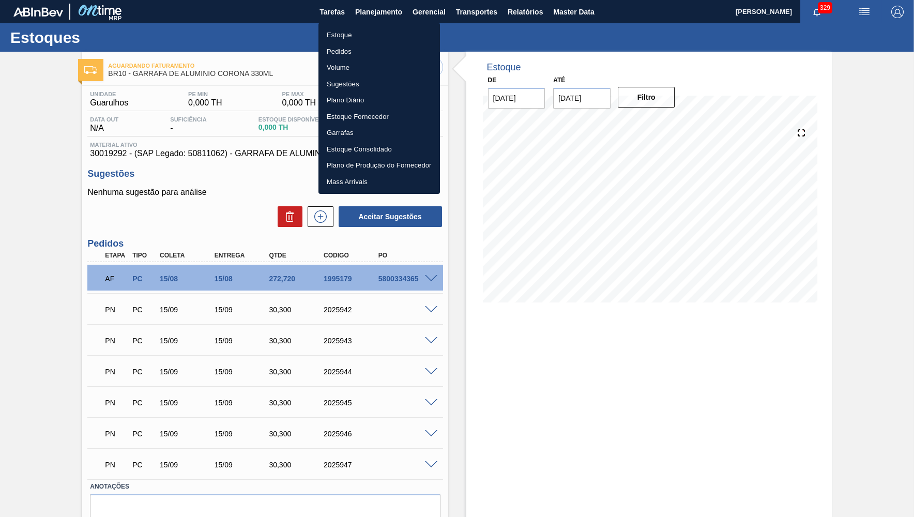
click at [341, 33] on li "Estoque" at bounding box center [378, 35] width 121 height 17
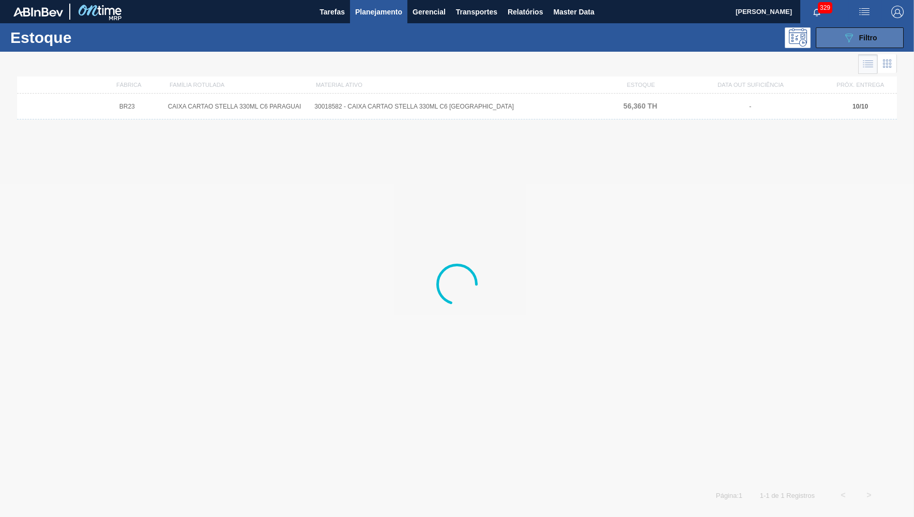
click at [844, 30] on button "089F7B8B-B2A5-4AFE-B5C0-19BA573D28AC Filtro" at bounding box center [859, 37] width 88 height 21
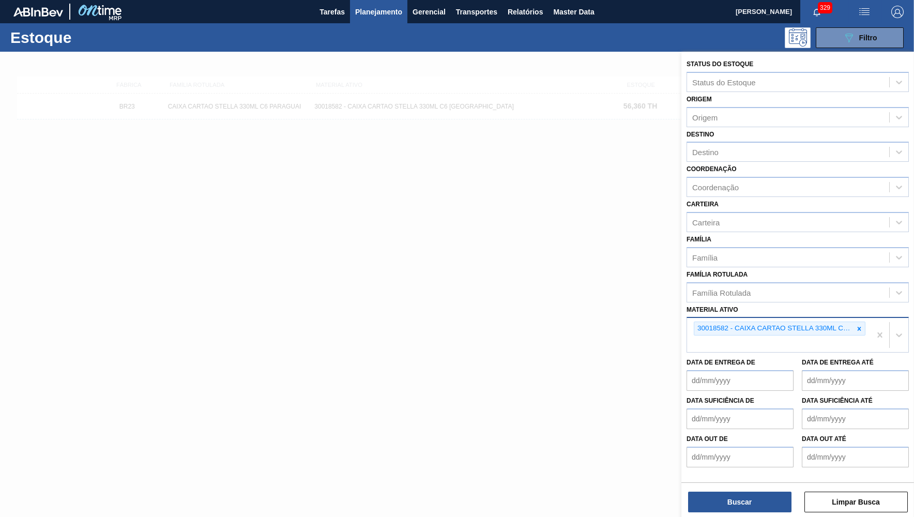
click at [865, 321] on div "30018582 - CAIXA CARTAO STELLA 330ML C6 PARAGUAI" at bounding box center [780, 328] width 172 height 14
click at [864, 322] on div at bounding box center [858, 328] width 11 height 13
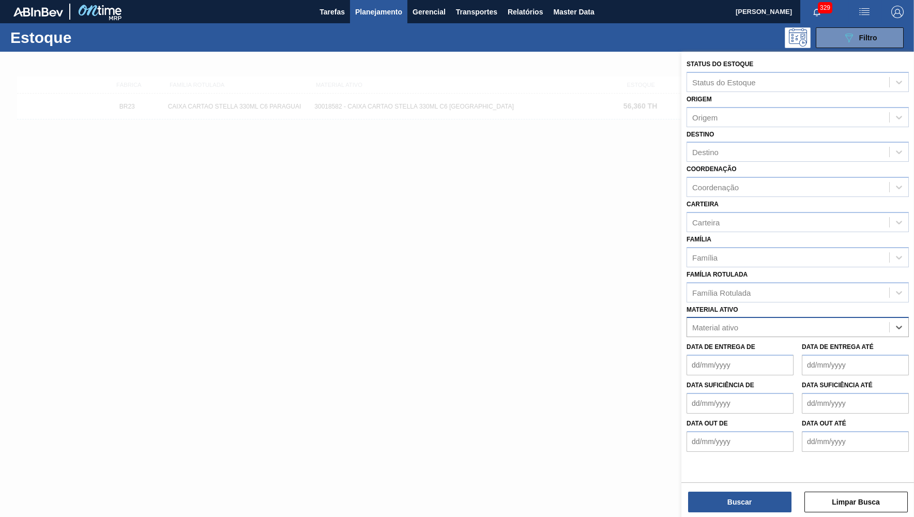
paste ativo "30018584"
type ativo "30018584"
click at [742, 343] on div "30018584 - ROTULO PSL FRONT BUD ESP 330ML" at bounding box center [797, 352] width 222 height 19
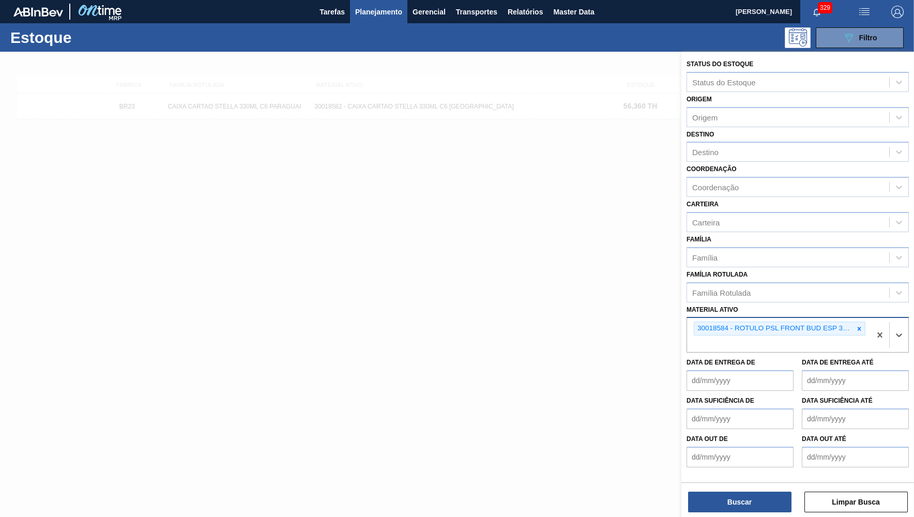
paste ativo "30018584"
type ativo "30018584"
click at [750, 506] on button "Buscar" at bounding box center [739, 501] width 103 height 21
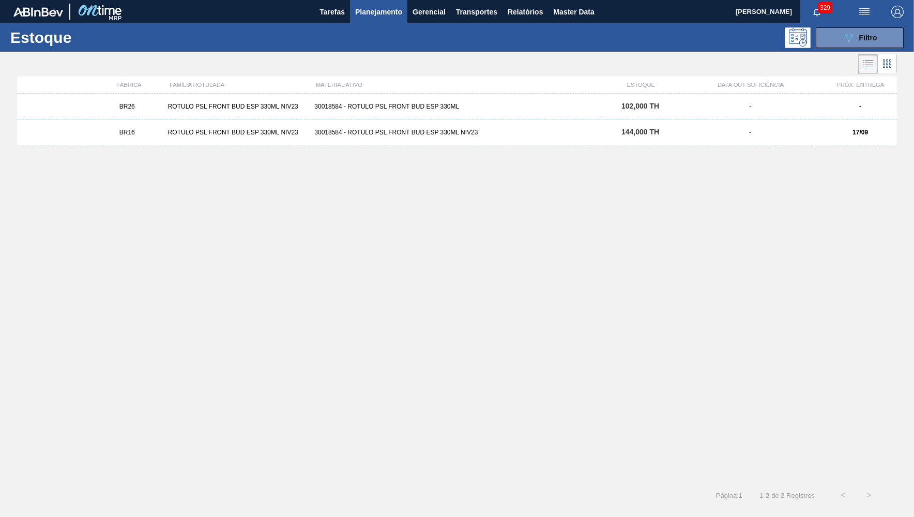
click at [439, 133] on div "30018584 - ROTULO PSL FRONT BUD ESP 330ML NIV23" at bounding box center [456, 132] width 293 height 7
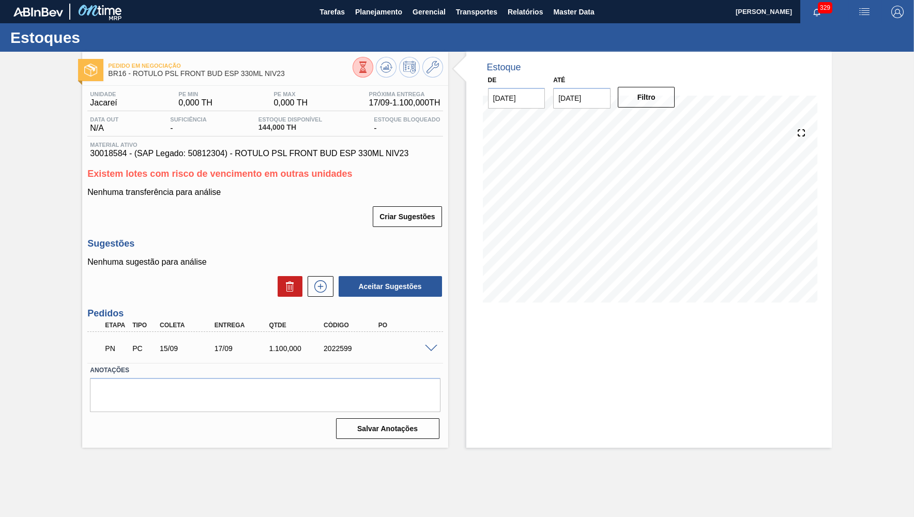
click at [426, 344] on div at bounding box center [432, 348] width 21 height 8
click at [427, 345] on span at bounding box center [431, 349] width 12 height 8
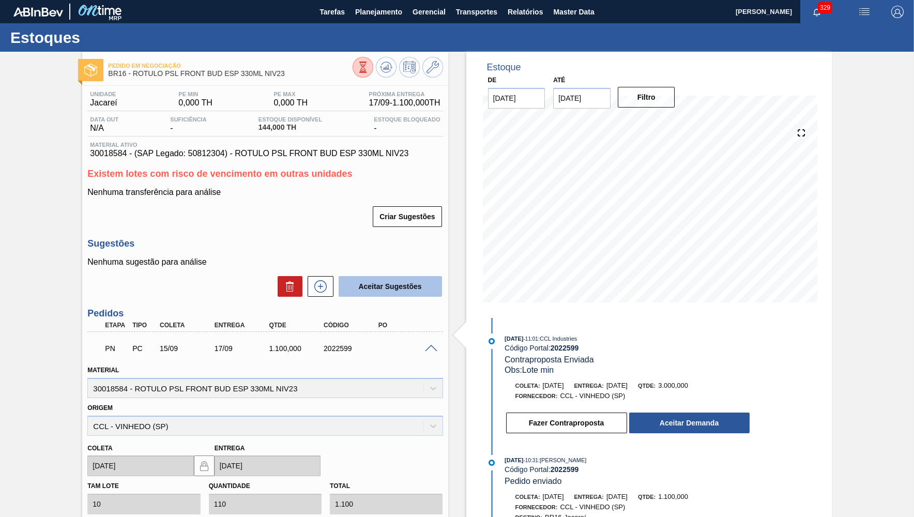
drag, startPoint x: 400, startPoint y: 214, endPoint x: 368, endPoint y: 281, distance: 74.2
click at [368, 281] on div "Unidade Jacareí PE MIN 0,000 TH PE MAX 0,000 TH Próxima Entrega 17/09 - 1.100,0…" at bounding box center [264, 389] width 365 height 607
click at [326, 280] on icon at bounding box center [320, 286] width 17 height 12
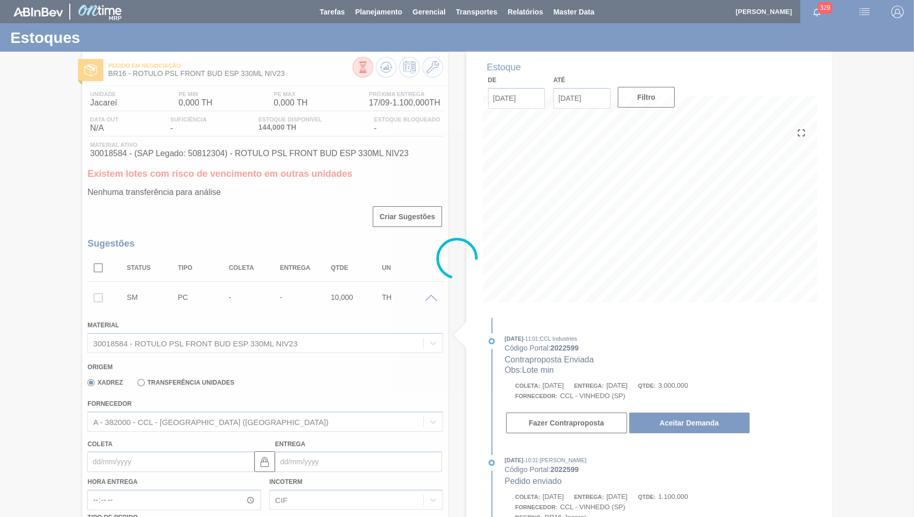
click at [427, 76] on div at bounding box center [457, 258] width 914 height 517
click at [433, 70] on div at bounding box center [457, 258] width 914 height 517
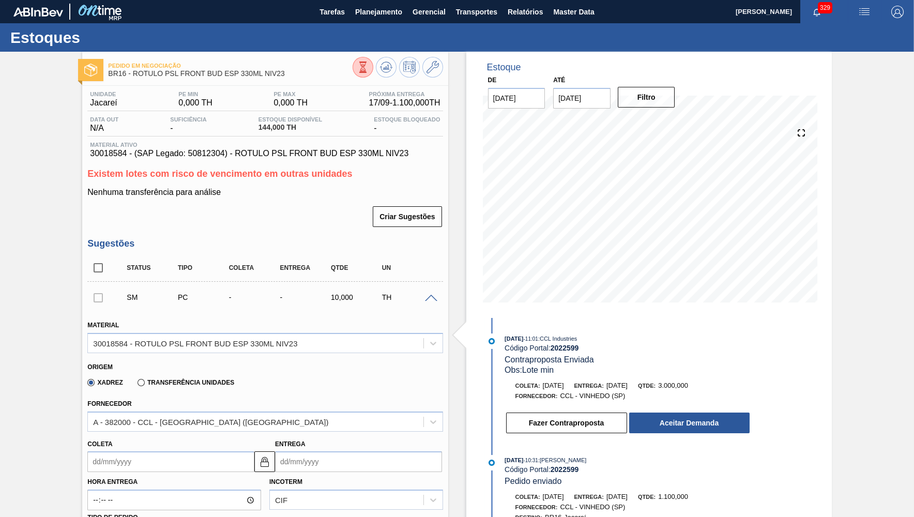
click at [433, 70] on icon at bounding box center [432, 67] width 12 height 12
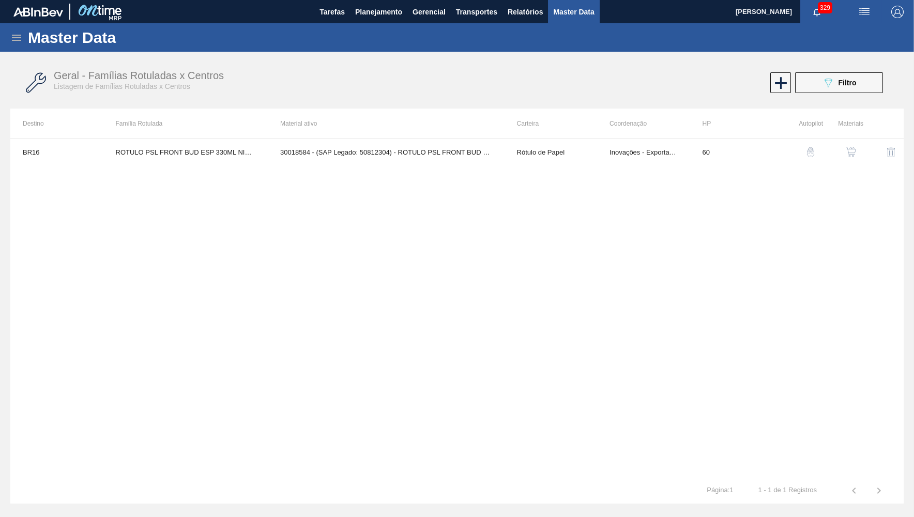
click at [844, 158] on button "button" at bounding box center [850, 152] width 25 height 25
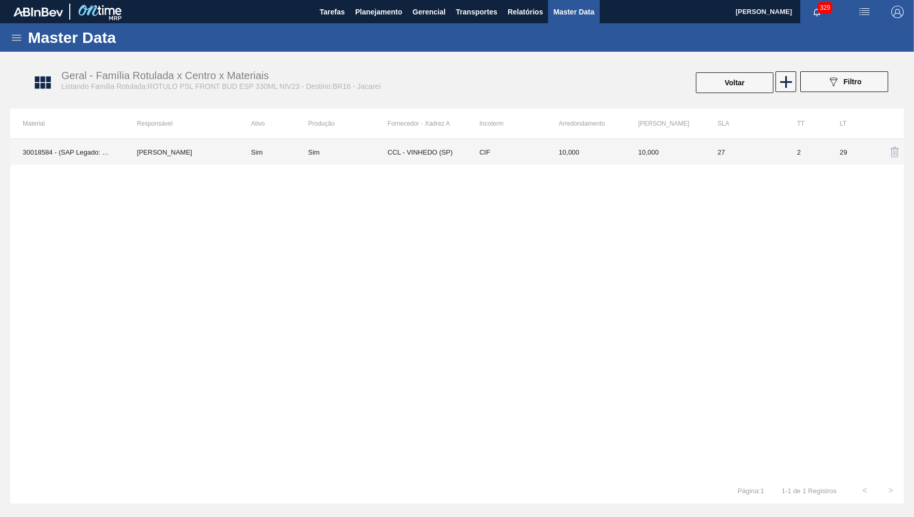
click at [306, 159] on td "Sim" at bounding box center [273, 152] width 69 height 26
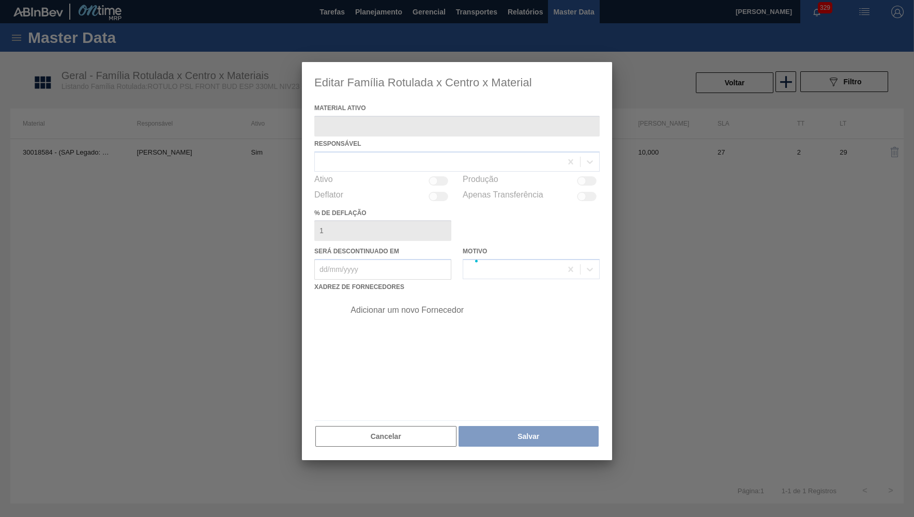
type ativo "30018584 - (SAP Legado: 50812304) - ROTULO PSL FRONT BUD ESP 330ML NIV23"
checkbox input "true"
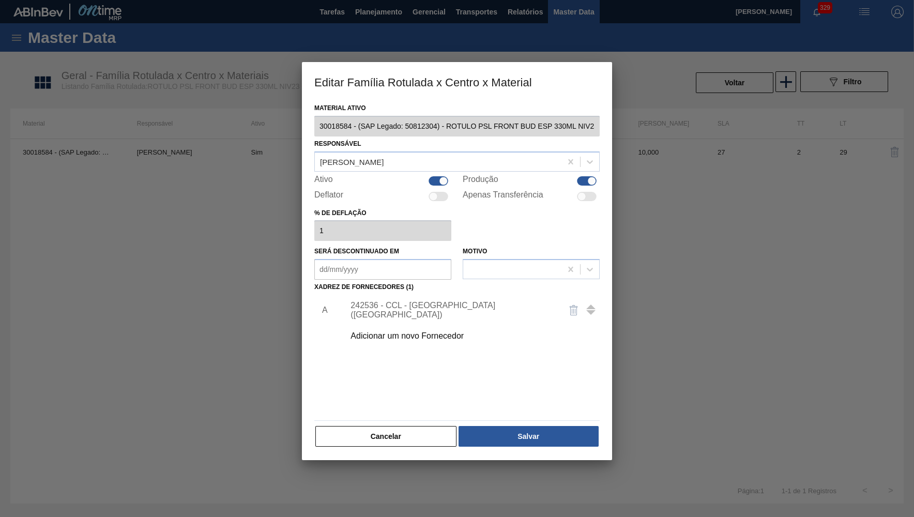
click at [357, 331] on div "Adicionar um novo Fornecedor" at bounding box center [451, 335] width 203 height 9
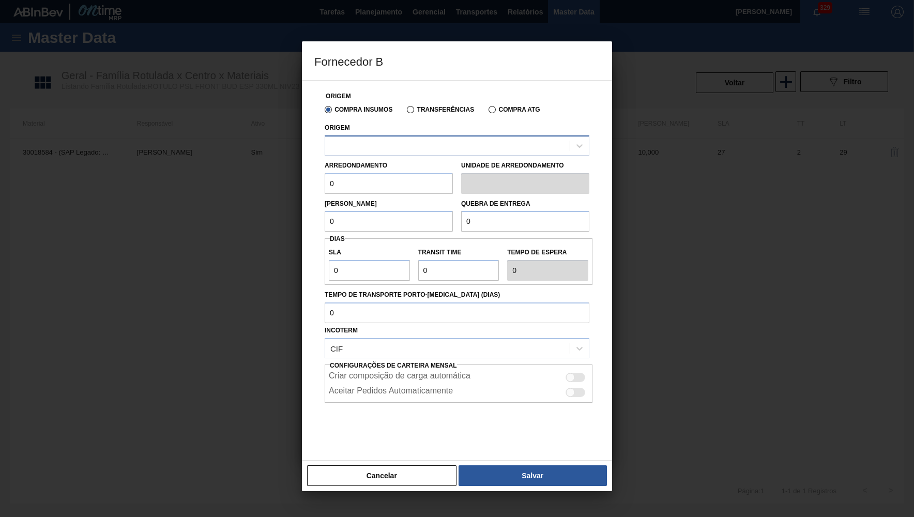
click at [405, 153] on div at bounding box center [457, 145] width 265 height 20
click at [341, 489] on div "Cancelar Salvar" at bounding box center [457, 475] width 310 height 31
click at [380, 159] on div "Arredondamento 0" at bounding box center [389, 176] width 128 height 36
click at [391, 133] on div "Origem" at bounding box center [457, 137] width 265 height 35
click at [387, 141] on div at bounding box center [447, 145] width 244 height 15
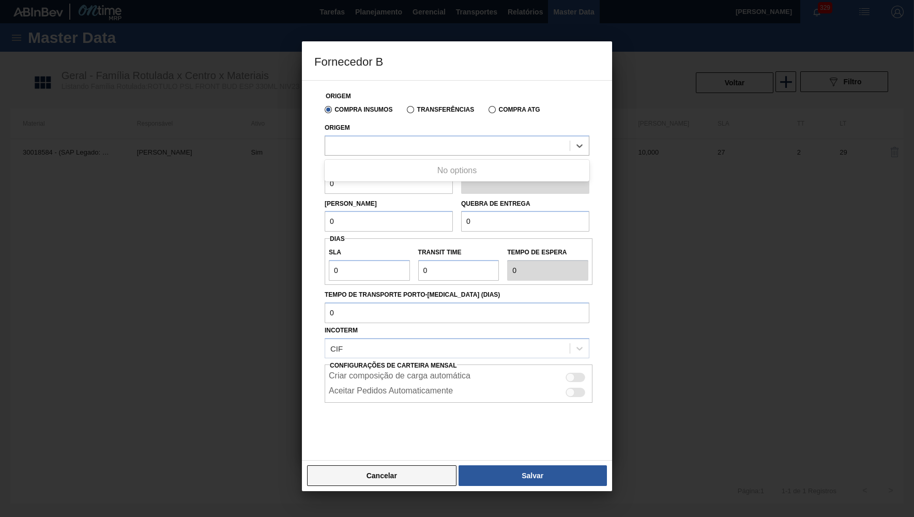
click at [442, 480] on button "Cancelar" at bounding box center [381, 475] width 149 height 21
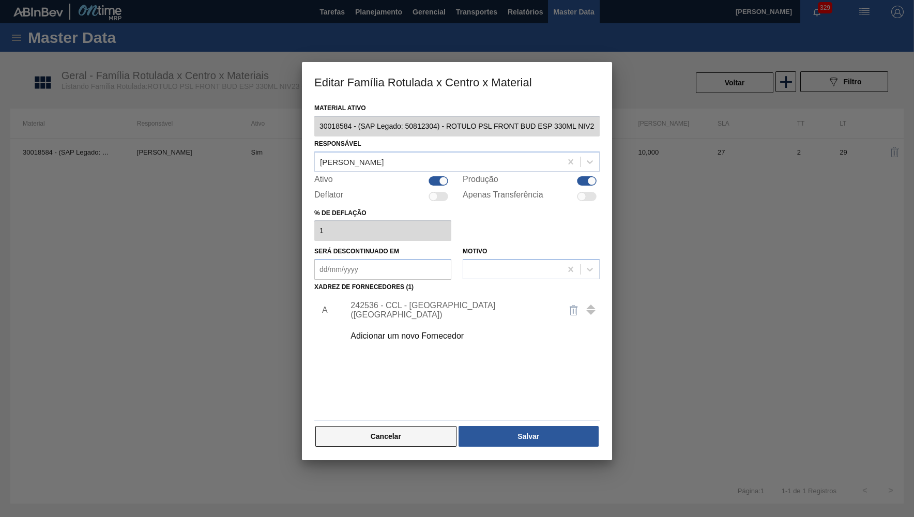
click at [453, 428] on button "Cancelar" at bounding box center [385, 436] width 141 height 21
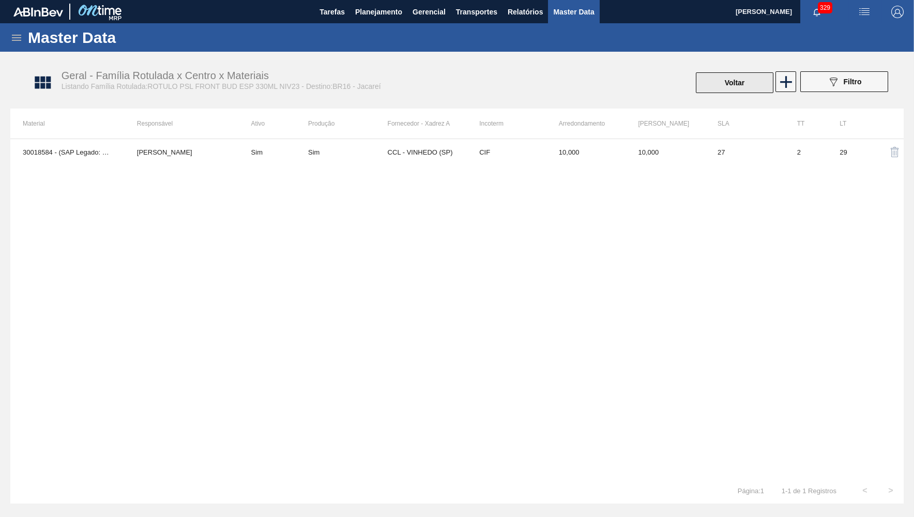
click at [750, 80] on button "Voltar" at bounding box center [735, 82] width 78 height 21
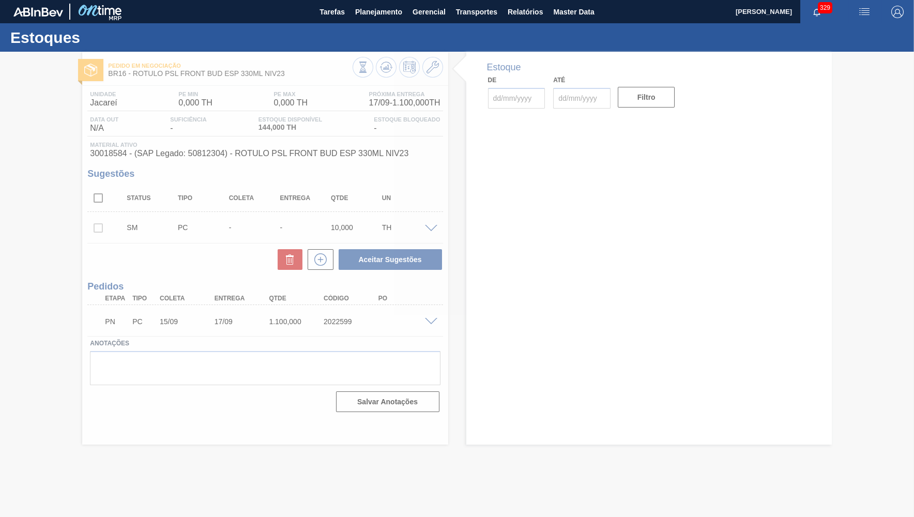
type input "[DATE]"
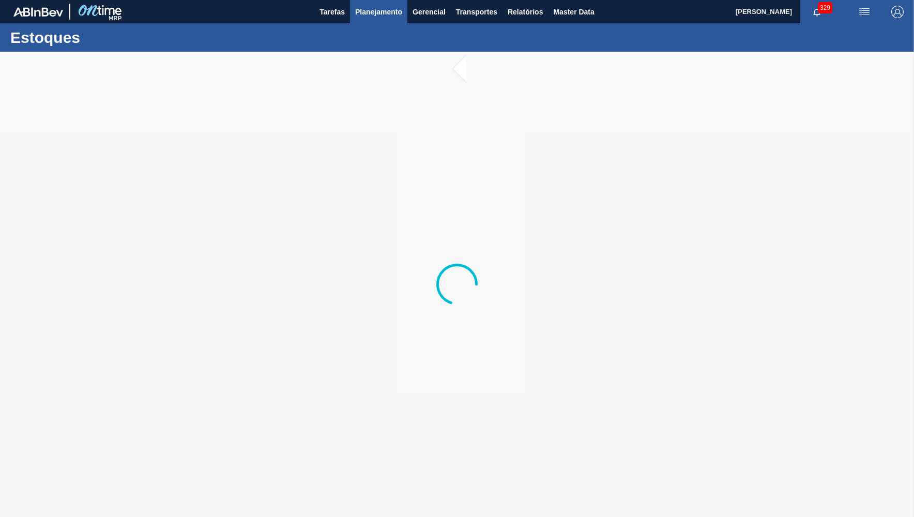
click at [353, 16] on button "Planejamento" at bounding box center [378, 11] width 57 height 23
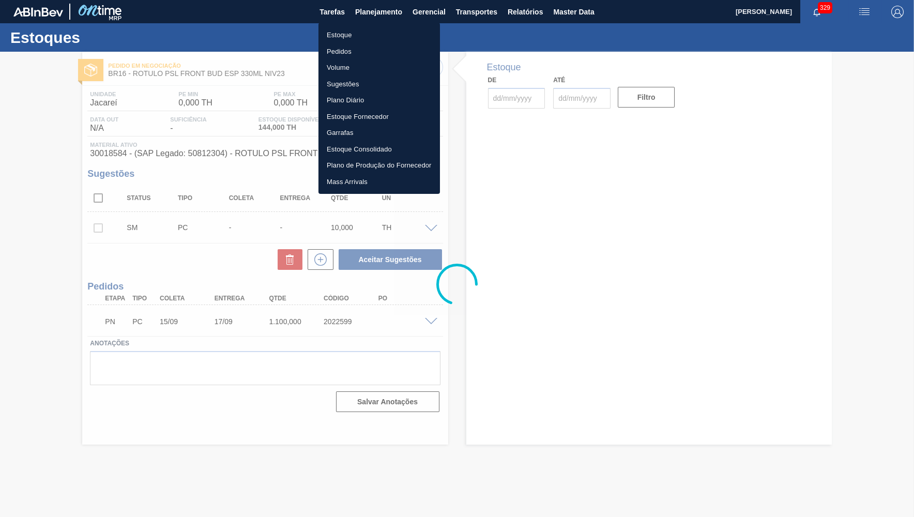
type input "[DATE]"
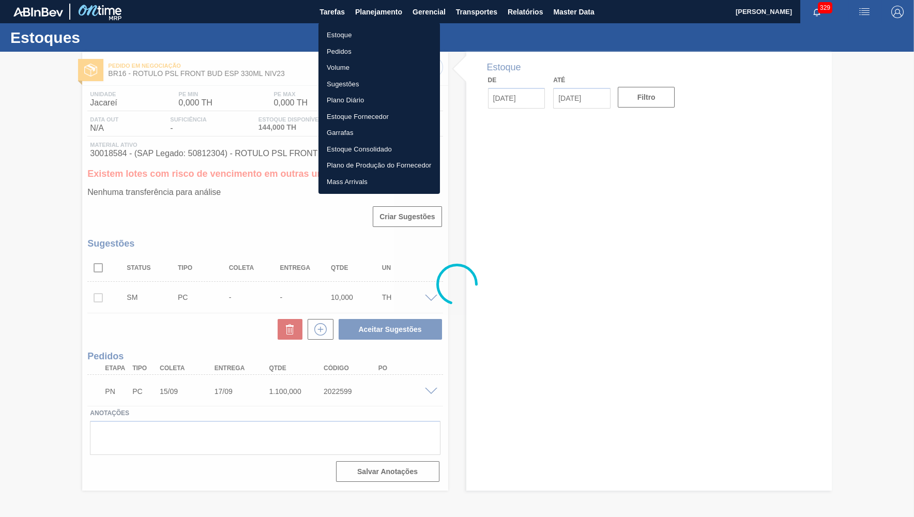
click at [333, 37] on li "Estoque" at bounding box center [378, 35] width 121 height 17
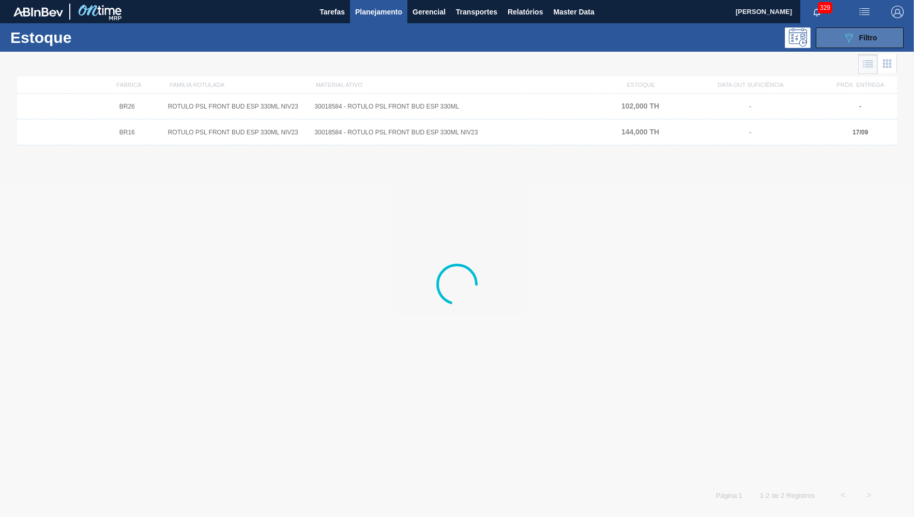
click at [896, 46] on button "089F7B8B-B2A5-4AFE-B5C0-19BA573D28AC Filtro" at bounding box center [859, 37] width 88 height 21
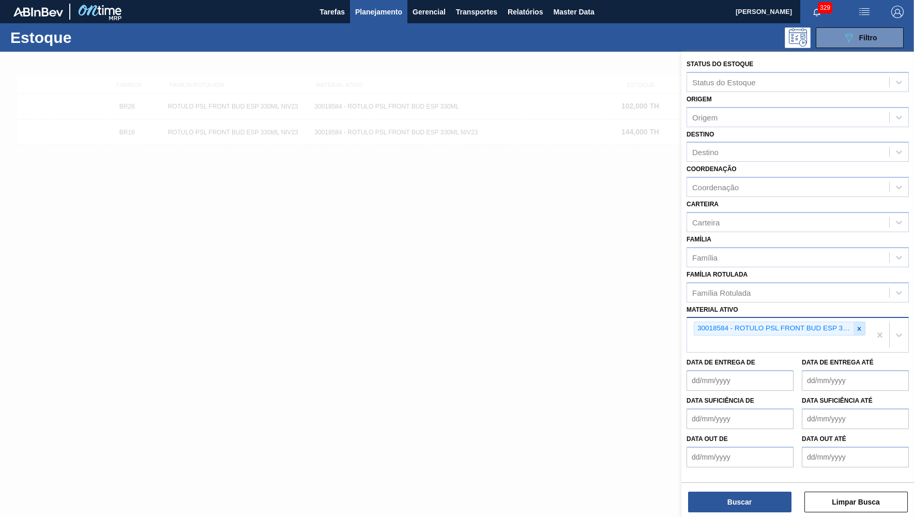
click at [861, 322] on div at bounding box center [858, 328] width 11 height 13
paste ativo "30018586"
type ativo "30018586"
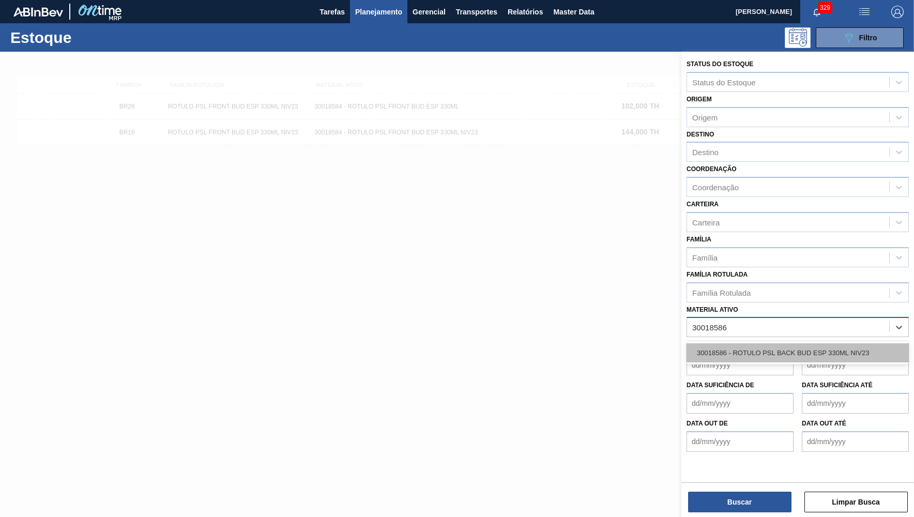
click at [786, 343] on div "30018586 - ROTULO PSL BACK BUD ESP 330ML NIV23" at bounding box center [797, 352] width 222 height 19
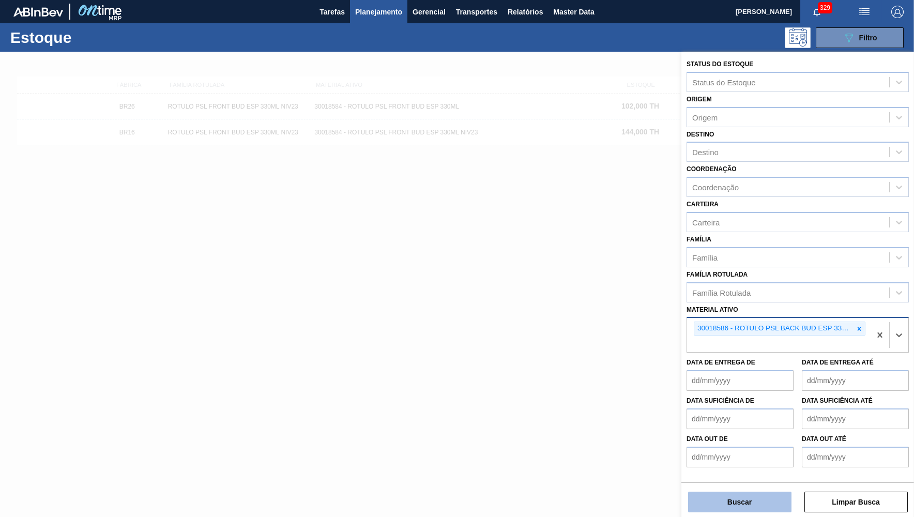
click at [762, 511] on button "Buscar" at bounding box center [739, 501] width 103 height 21
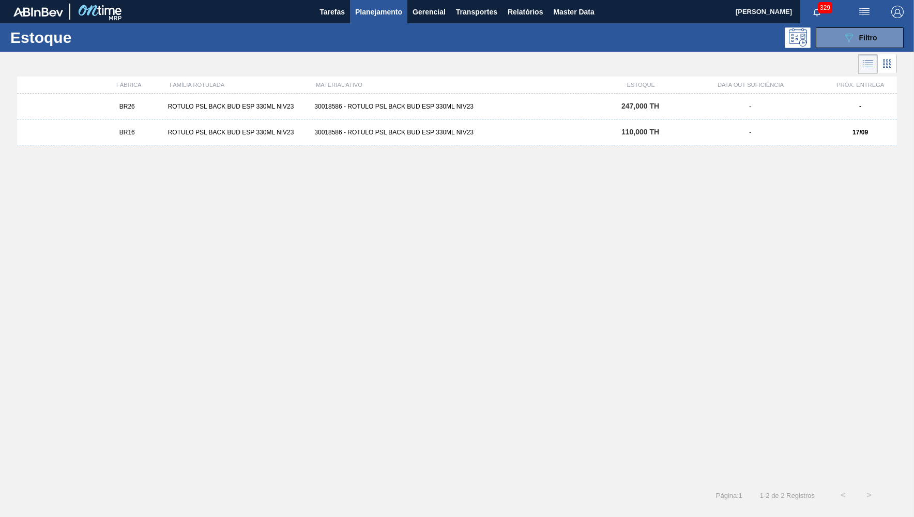
click at [458, 137] on div "BR16 ROTULO PSL BACK BUD ESP 330ML NIV23 30018586 - ROTULO PSL BACK BUD ESP 330…" at bounding box center [457, 132] width 880 height 26
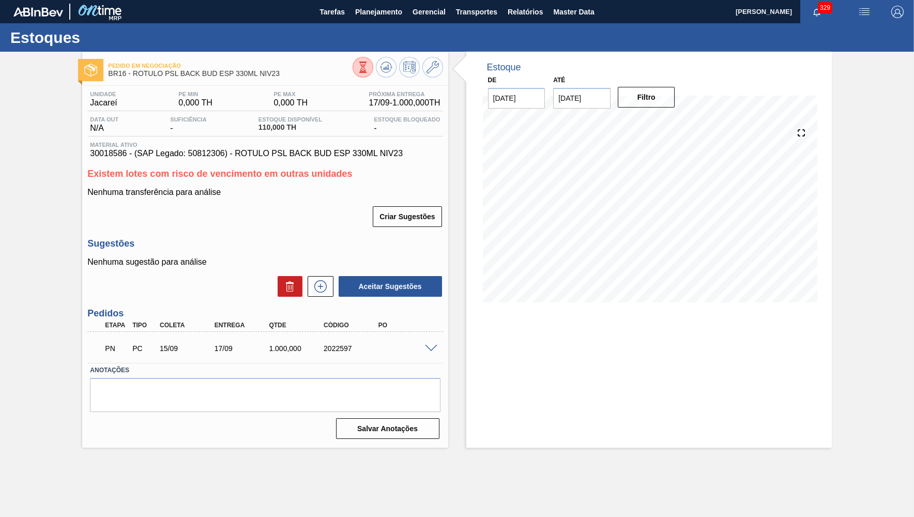
drag, startPoint x: 415, startPoint y: 347, endPoint x: 428, endPoint y: 342, distance: 13.7
click at [418, 345] on div "PN PC 15/09 17/09 1.000,000 2022597" at bounding box center [262, 347] width 328 height 21
click at [431, 342] on div "PN PC 15/09 17/09 1.000,000 2022597" at bounding box center [264, 347] width 355 height 26
click at [428, 350] on div "PN PC 15/09 17/09 1.000,000 2022597" at bounding box center [264, 347] width 355 height 26
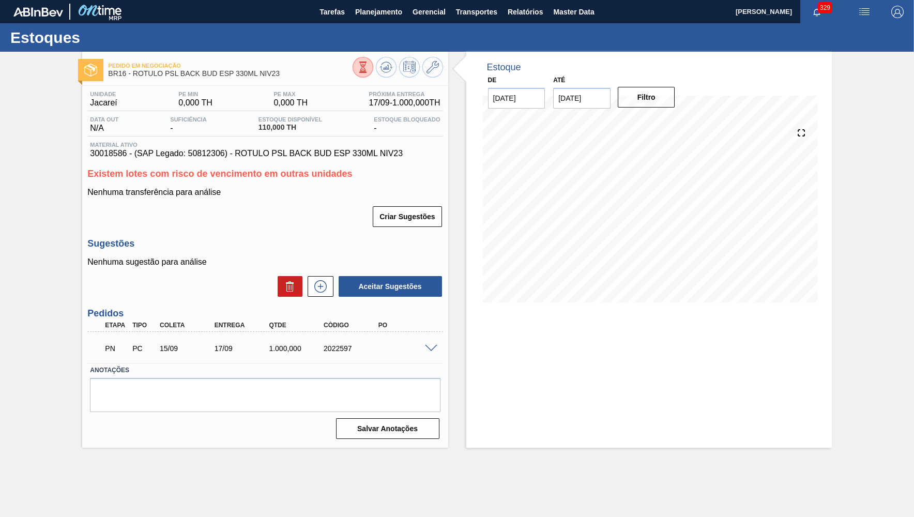
click at [428, 350] on div "PN PC 15/09 17/09 1.000,000 2022597" at bounding box center [264, 347] width 355 height 26
click at [428, 346] on span at bounding box center [431, 349] width 12 height 8
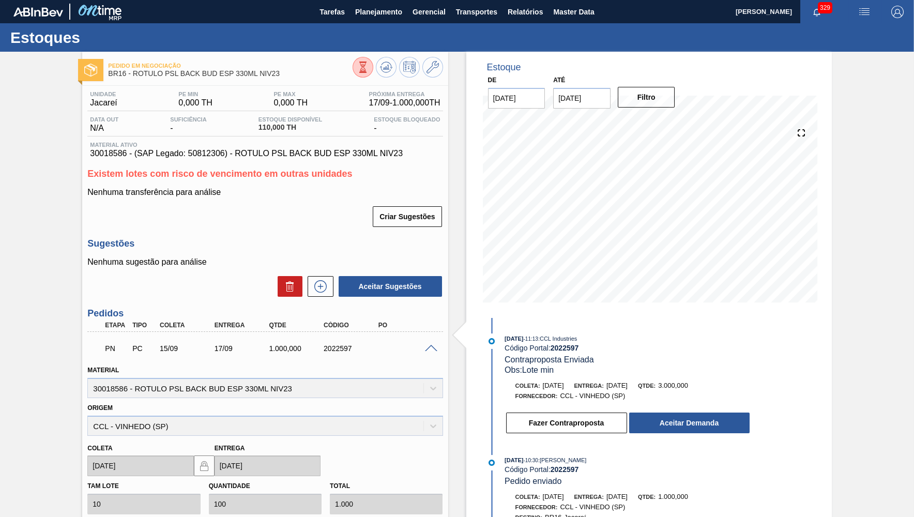
click at [627, 383] on span "26/09/2025" at bounding box center [616, 385] width 21 height 8
click at [627, 382] on span "26/09/2025" at bounding box center [616, 385] width 21 height 8
drag, startPoint x: 655, startPoint y: 384, endPoint x: 658, endPoint y: 392, distance: 7.9
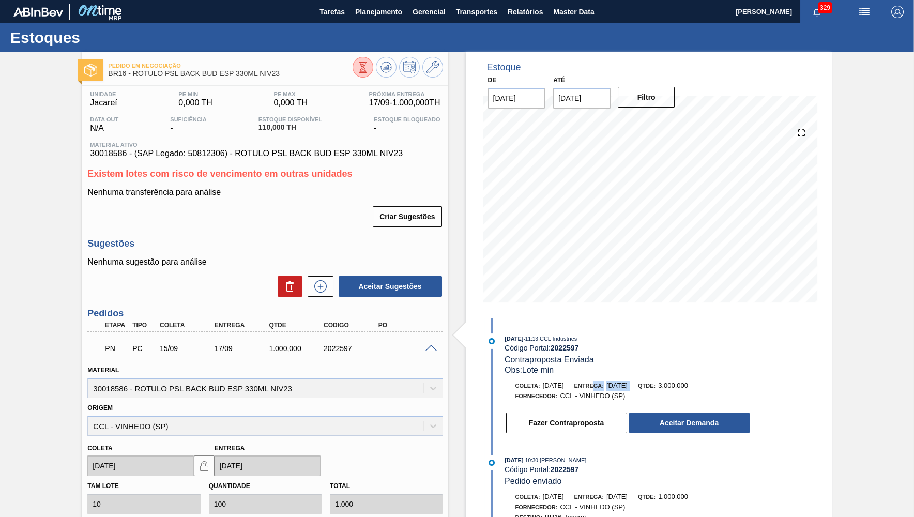
click at [607, 387] on div "Coleta: 25/09/2025 Entrega: 26/09/2025 Qtde: 3.000,000" at bounding box center [627, 385] width 245 height 10
drag, startPoint x: 735, startPoint y: 388, endPoint x: 678, endPoint y: 384, distance: 57.0
click at [678, 384] on div "Coleta: 25/09/2025 Entrega: 26/09/2025 Qtde: 3.000,000" at bounding box center [627, 385] width 245 height 10
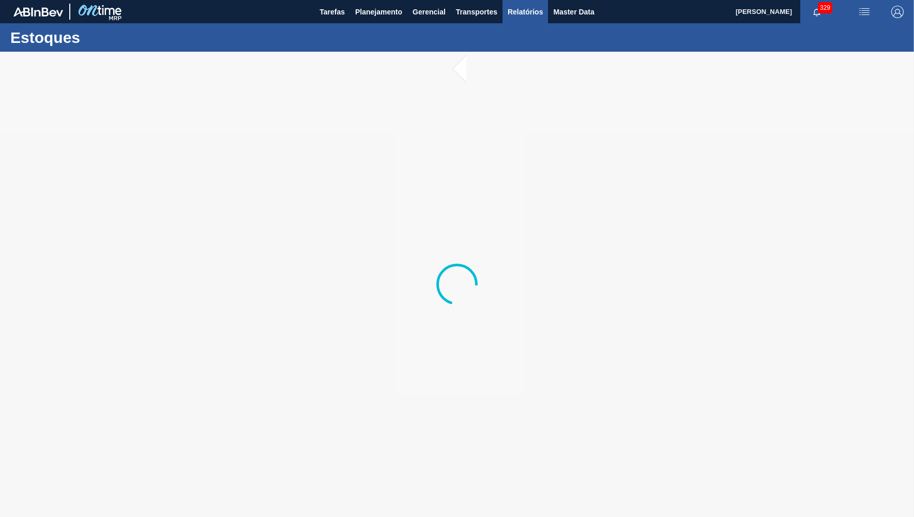
click at [524, 11] on span "Relatórios" at bounding box center [524, 12] width 35 height 12
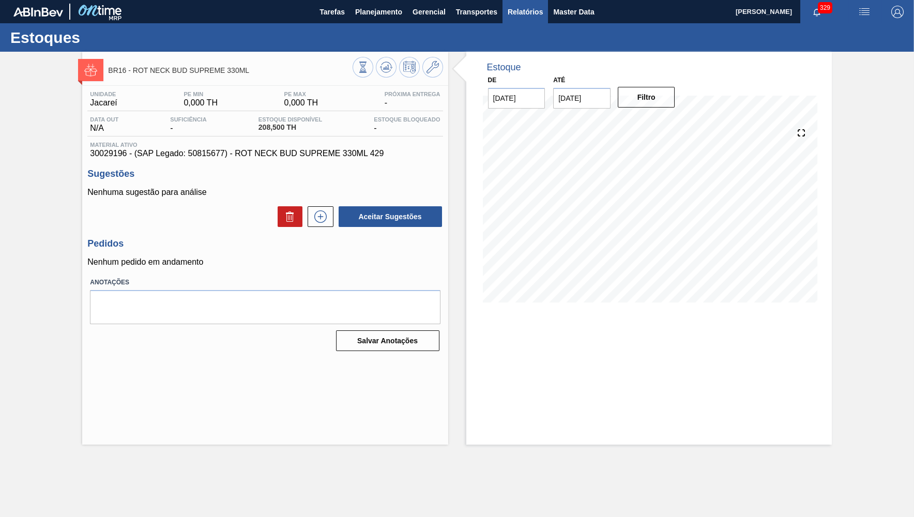
click at [503, 9] on button "Relatórios" at bounding box center [524, 11] width 45 height 23
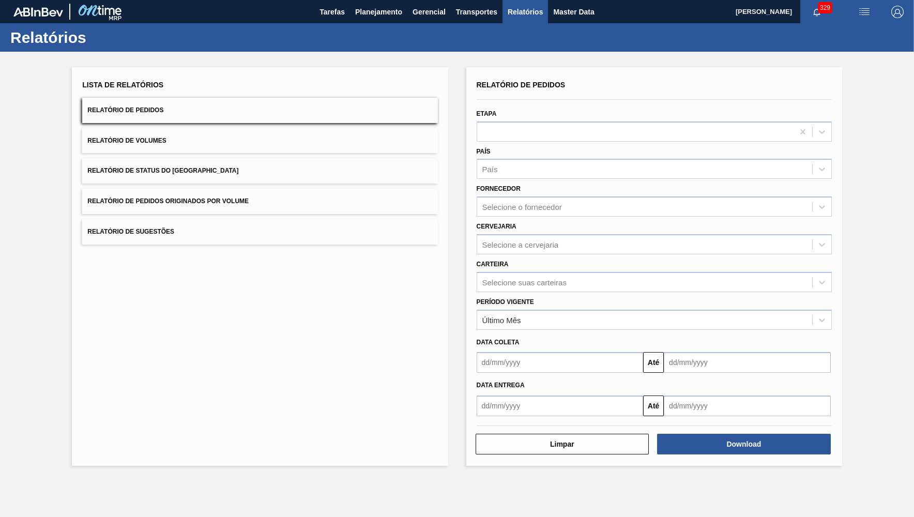
click at [184, 167] on span "Relatório de Status do [GEOGRAPHIC_DATA]" at bounding box center [162, 170] width 151 height 7
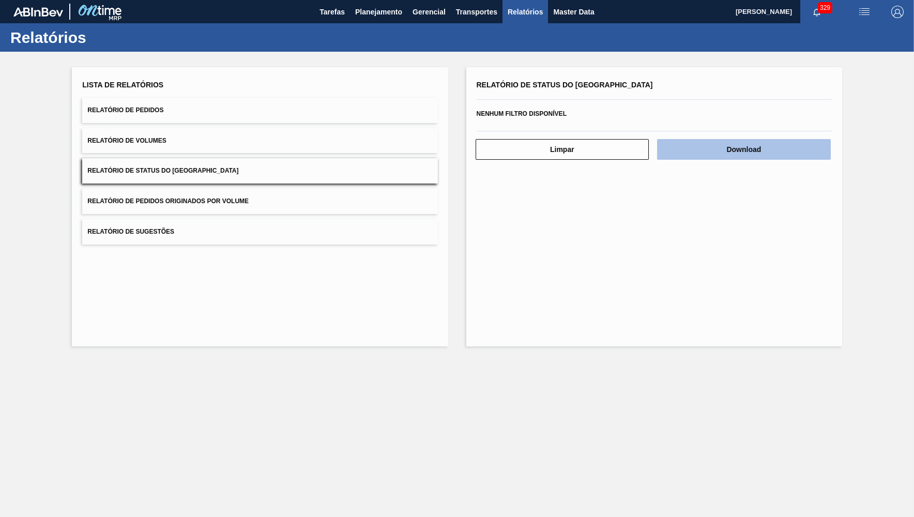
click at [822, 147] on button "Download" at bounding box center [744, 149] width 174 height 21
click at [205, 99] on button "Relatório de Pedidos" at bounding box center [259, 110] width 355 height 25
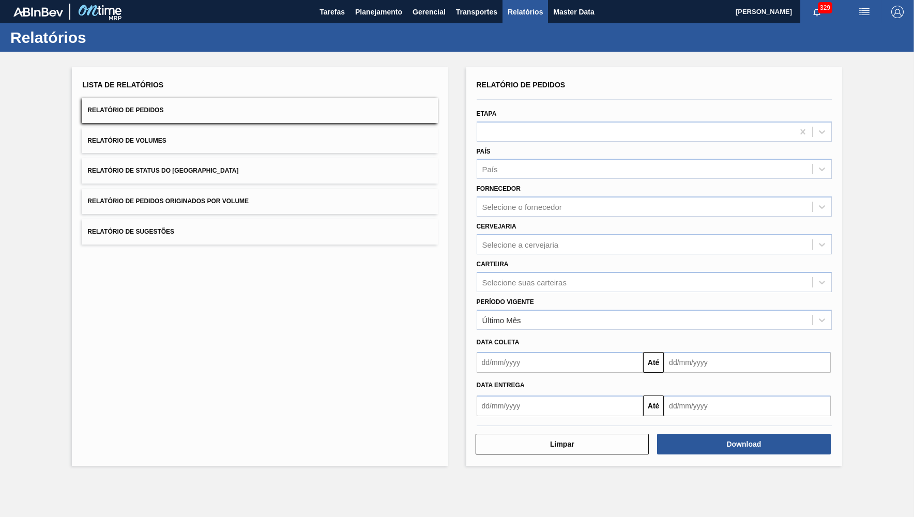
click at [529, 298] on label "Período Vigente" at bounding box center [504, 301] width 57 height 7
click at [483, 315] on Vigente "Período Vigente" at bounding box center [482, 319] width 1 height 9
click at [529, 299] on div "Período Vigente Select is focused ,type to refine list, press Down to open the …" at bounding box center [653, 312] width 355 height 35
click at [529, 312] on div "Último Mês" at bounding box center [644, 319] width 335 height 15
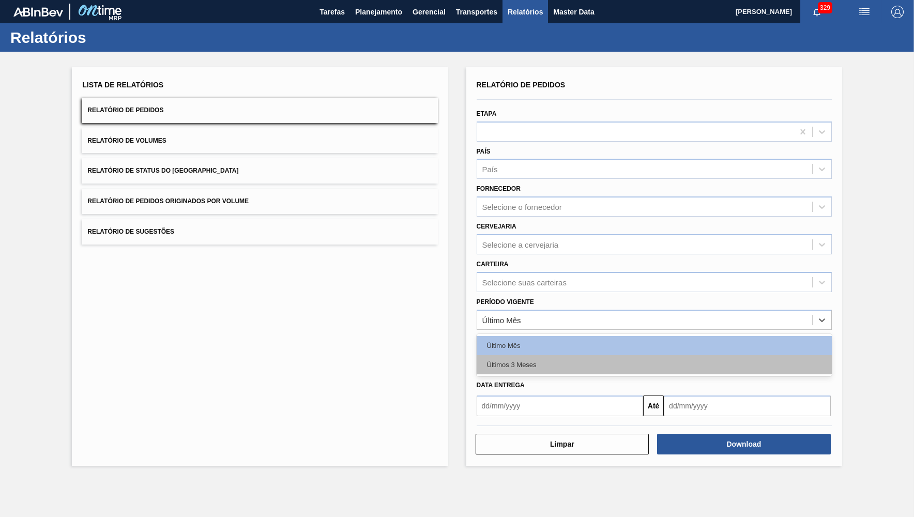
click at [522, 357] on div "Últimos 3 Meses" at bounding box center [653, 364] width 355 height 19
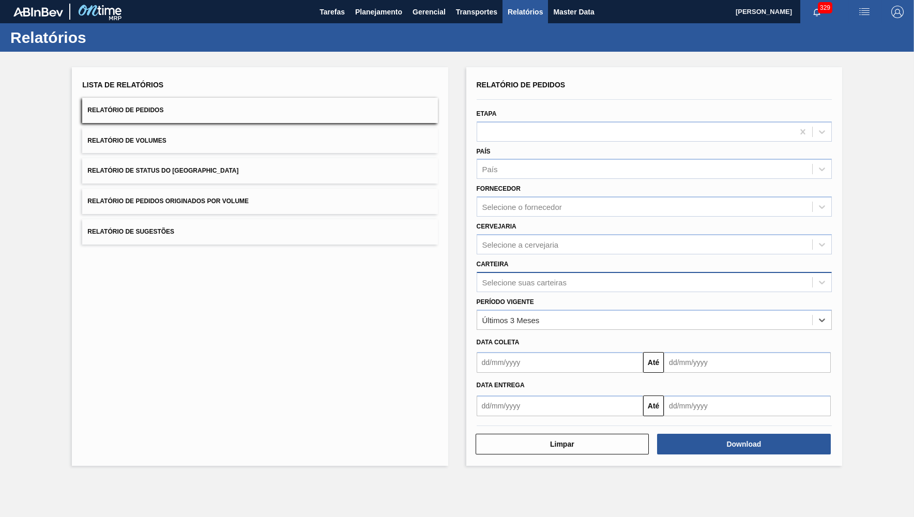
click at [507, 278] on div "Selecione suas carteiras" at bounding box center [524, 282] width 84 height 9
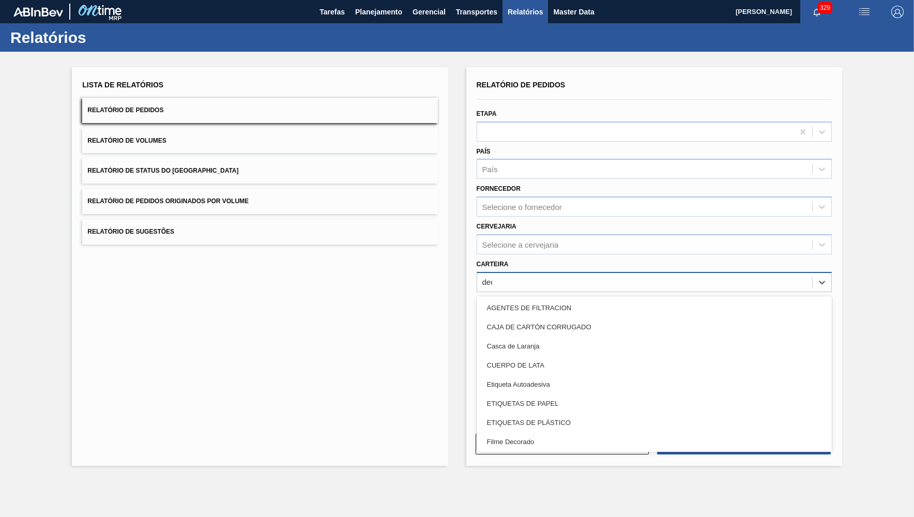
type input "decor"
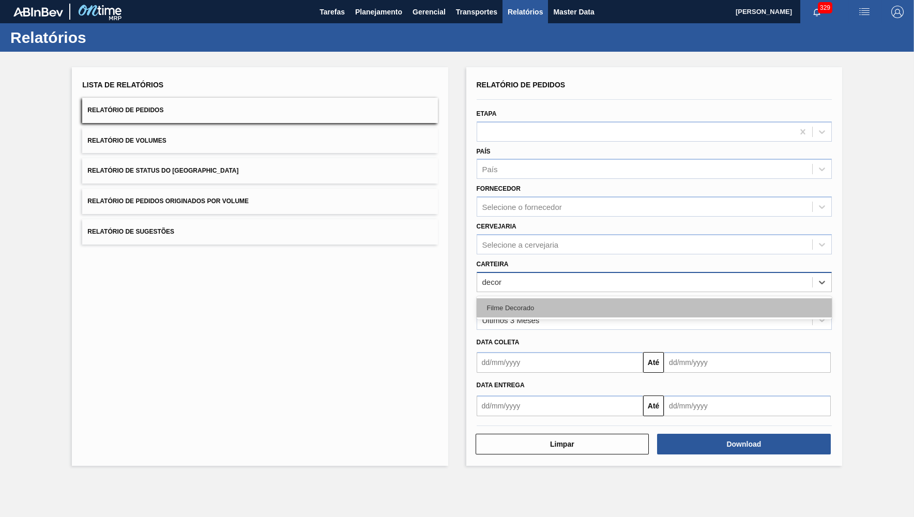
click at [509, 304] on div "Filme Decorado" at bounding box center [653, 307] width 355 height 19
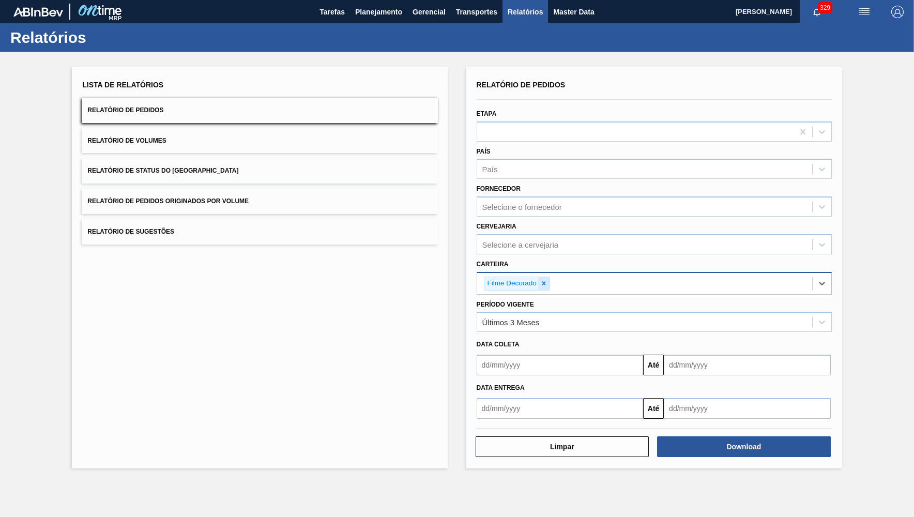
click at [543, 277] on div at bounding box center [543, 283] width 11 height 13
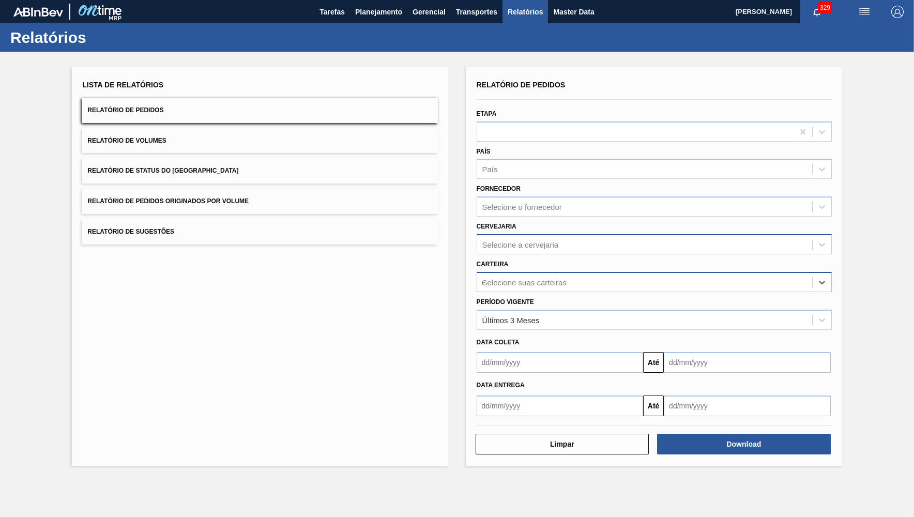
type input "depois"
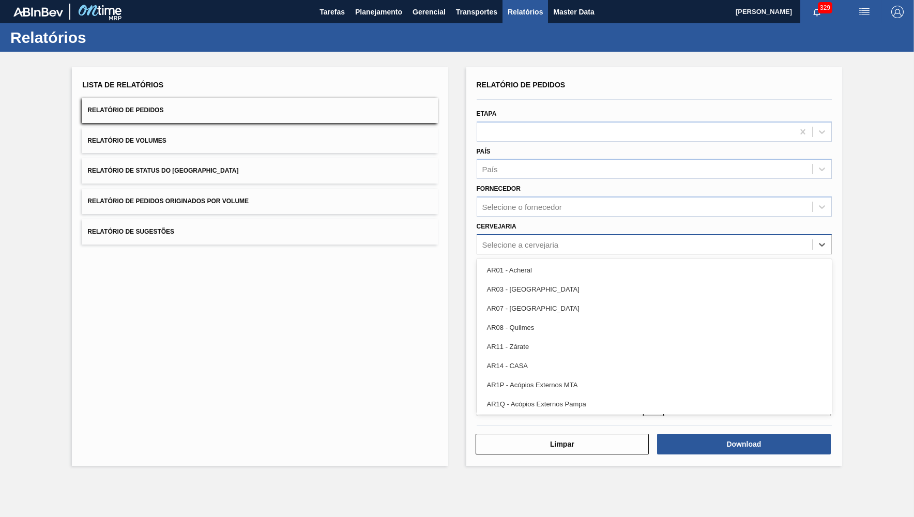
click at [514, 234] on div "Selecione a cervejaria" at bounding box center [653, 244] width 355 height 20
type input "br13"
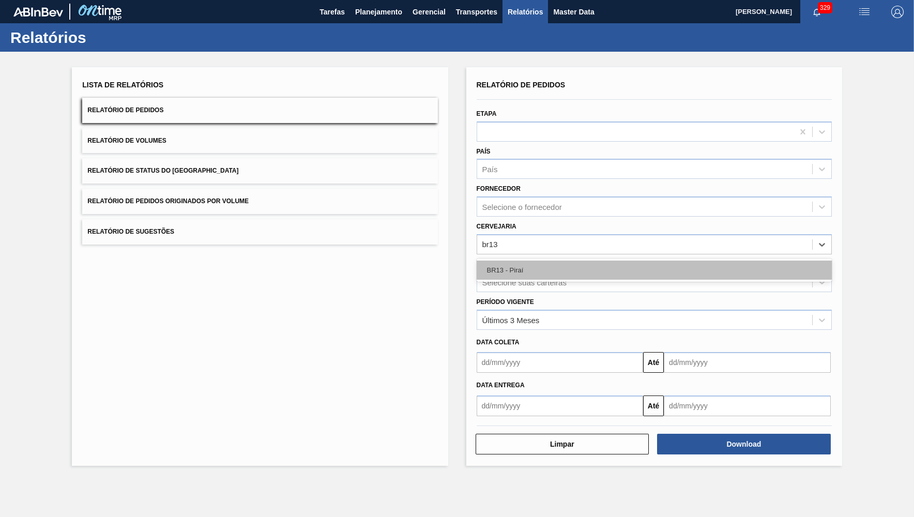
click at [546, 269] on div "BR13 - Piraí" at bounding box center [653, 269] width 355 height 19
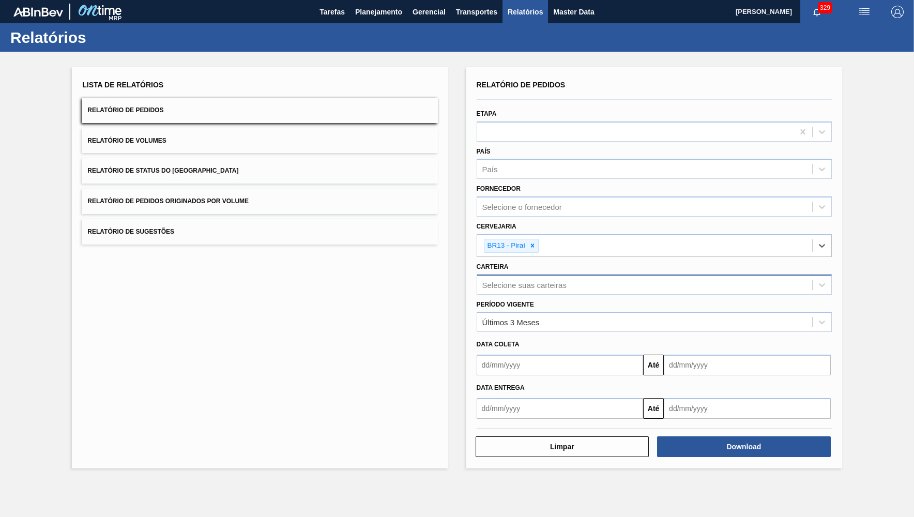
click at [791, 435] on div "Download" at bounding box center [745, 446] width 182 height 23
click at [802, 436] on button "Download" at bounding box center [744, 446] width 174 height 21
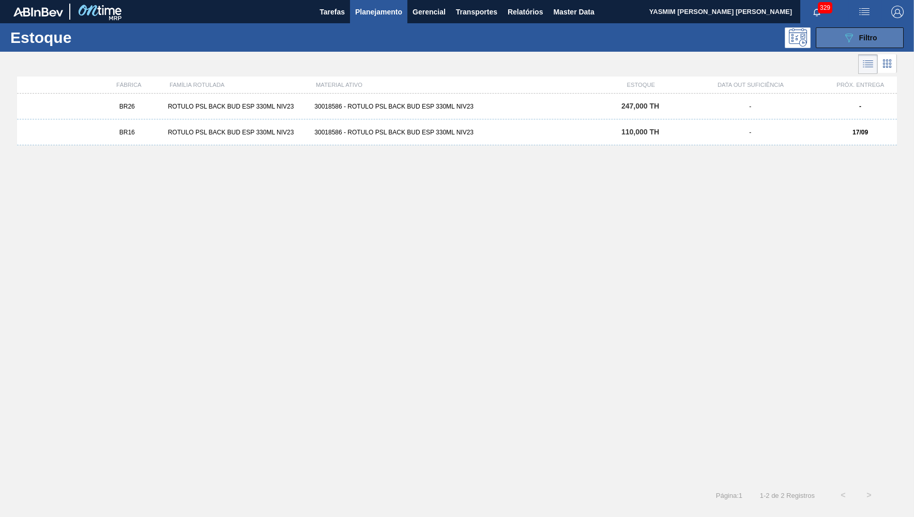
click at [861, 44] on button "089F7B8B-B2A5-4AFE-B5C0-19BA573D28AC Filtro" at bounding box center [859, 37] width 88 height 21
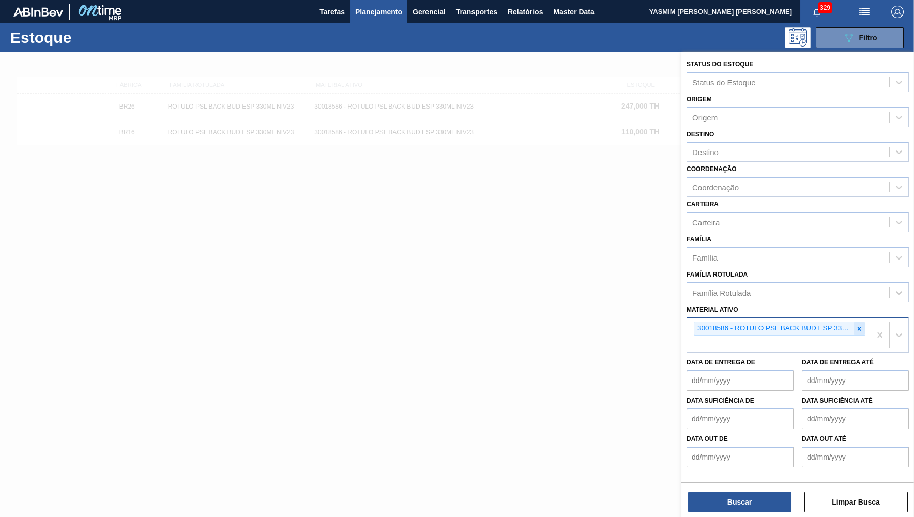
click at [857, 325] on icon at bounding box center [858, 328] width 7 height 7
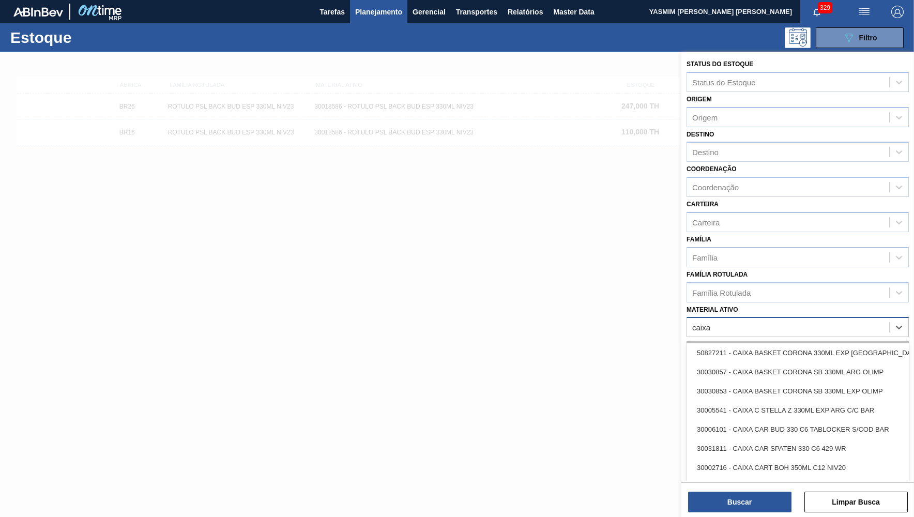
scroll to position [202, 0]
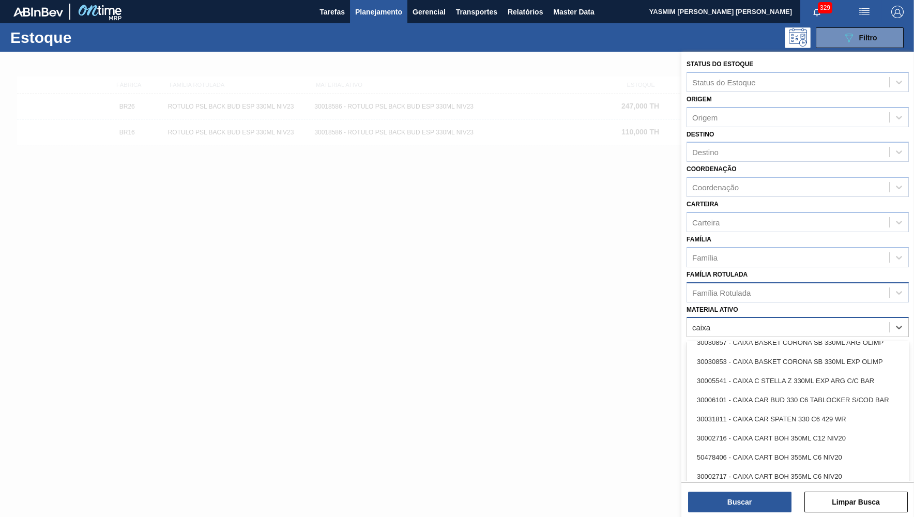
type ativo "caixa"
click at [830, 285] on div "Família Rotulada" at bounding box center [788, 292] width 202 height 15
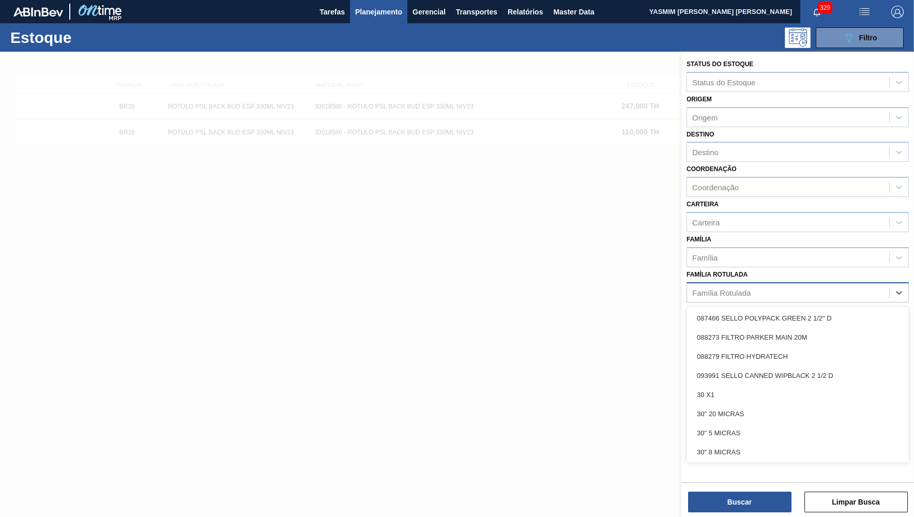
click at [828, 285] on div "Família Rotulada" at bounding box center [788, 292] width 202 height 15
type Rotulada "pure gol"
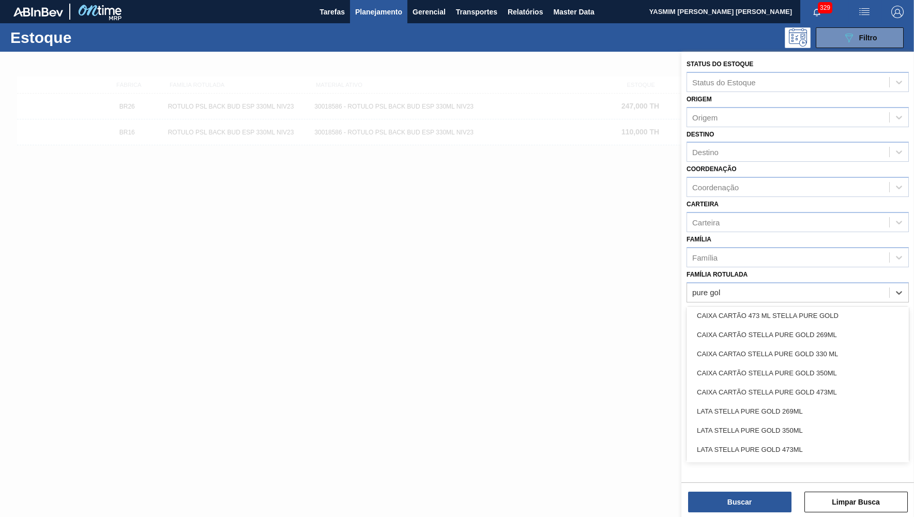
scroll to position [0, 0]
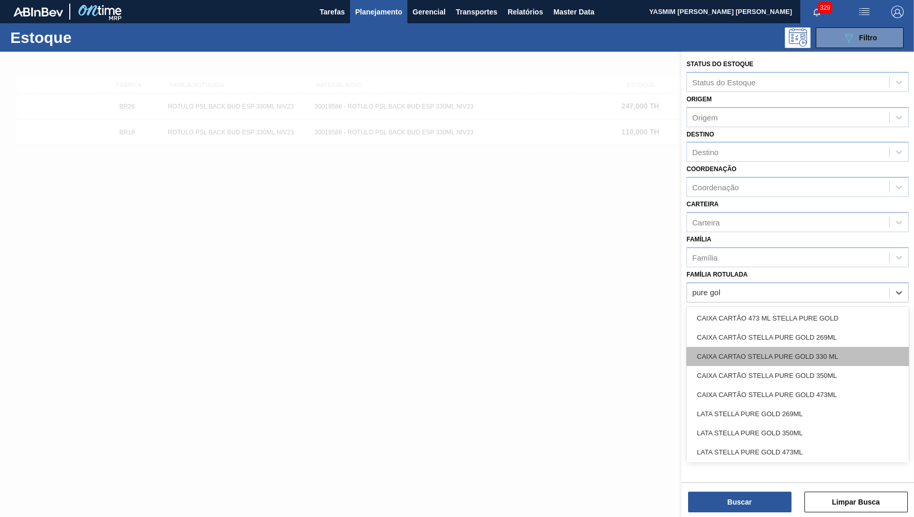
click at [787, 347] on div "CAIXA CARTAO STELLA PURE GOLD 330 ML" at bounding box center [797, 356] width 222 height 19
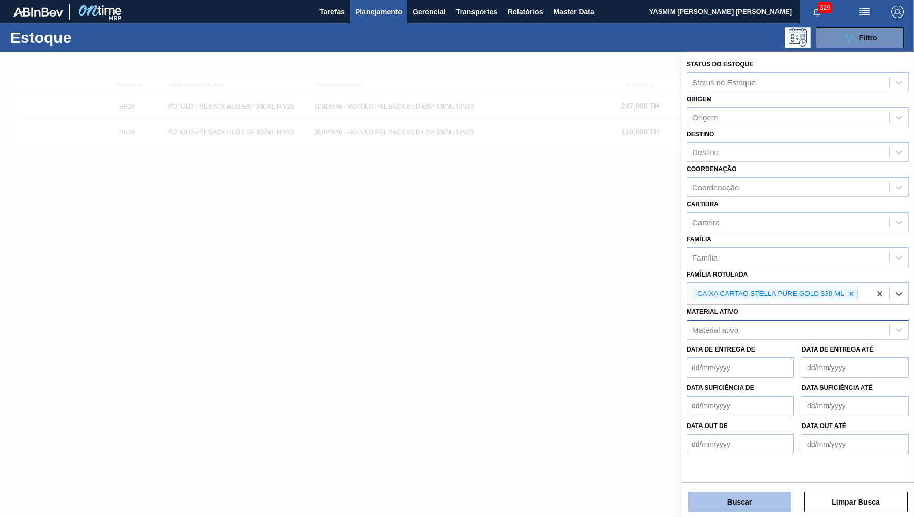
click at [703, 499] on button "Buscar" at bounding box center [739, 501] width 103 height 21
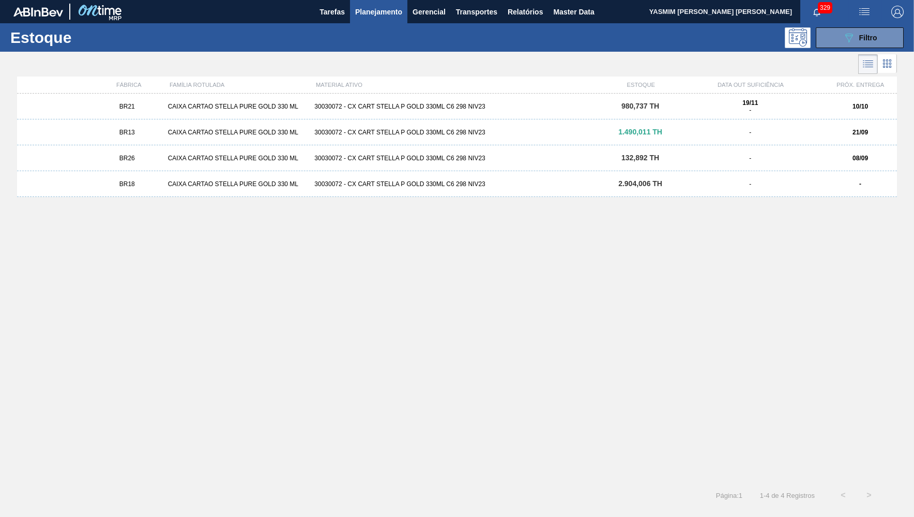
click at [701, 110] on div "19/11 -" at bounding box center [750, 106] width 138 height 14
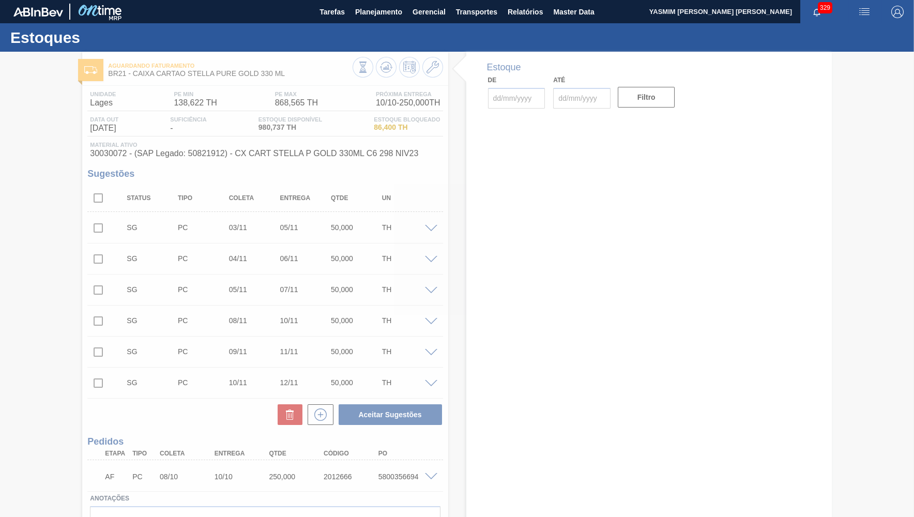
type input "08/10/2025"
type input "10/10/2025"
type input "[DATE]"
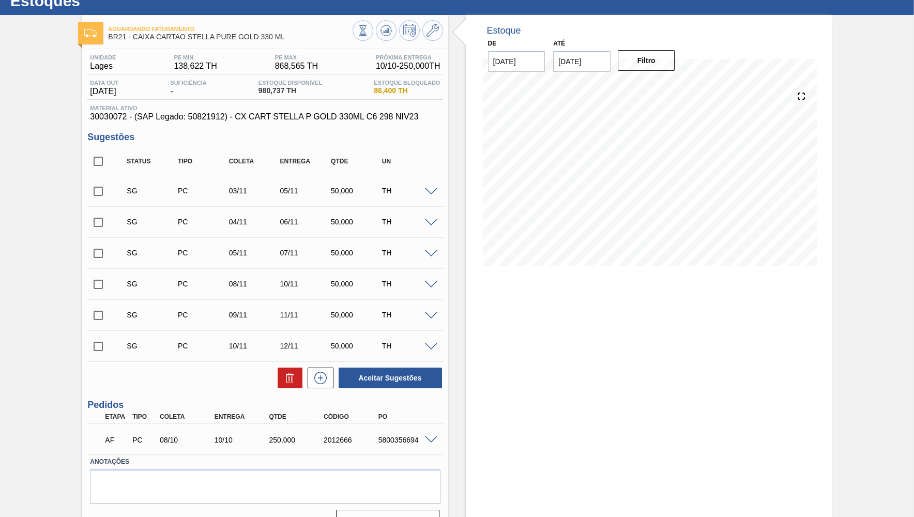
scroll to position [50, 0]
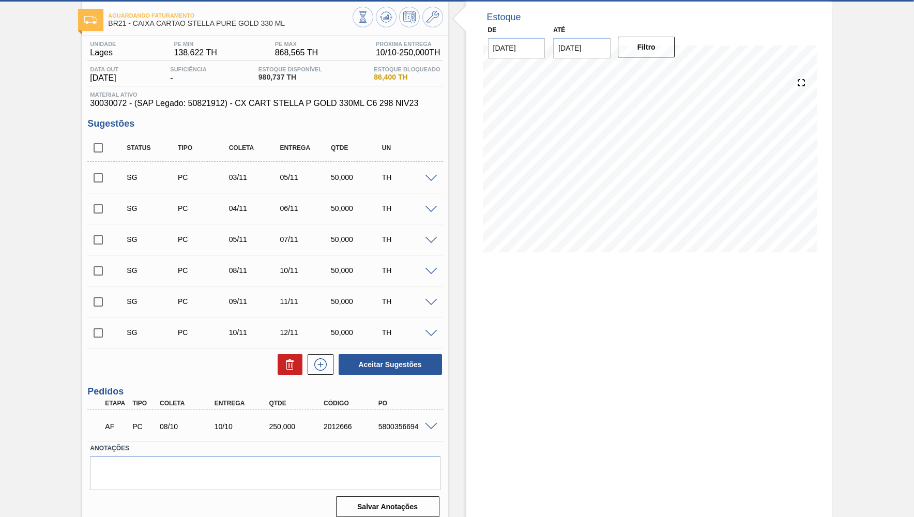
click at [429, 423] on div at bounding box center [432, 426] width 21 height 8
click at [433, 427] on span at bounding box center [431, 427] width 12 height 8
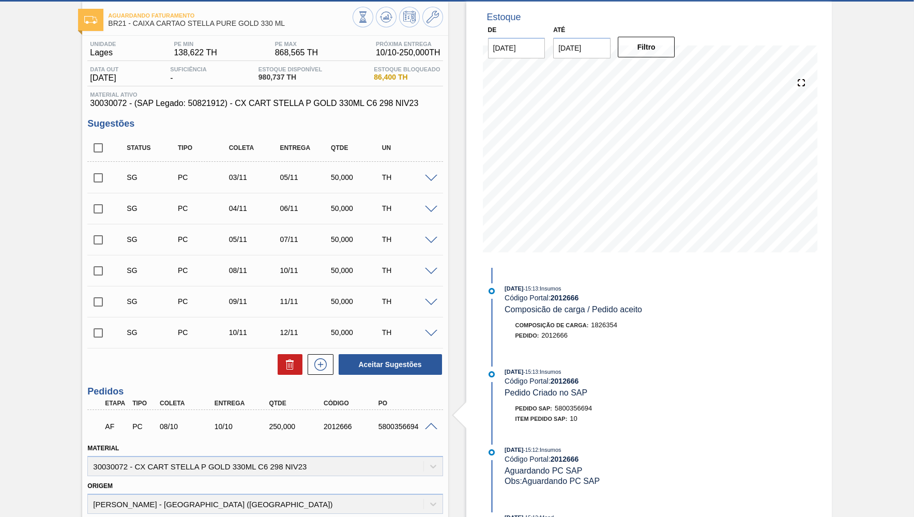
click at [577, 40] on input "[DATE]" at bounding box center [581, 48] width 57 height 21
click at [594, 167] on div "30" at bounding box center [599, 173] width 14 height 14
click at [644, 41] on button "Filtro" at bounding box center [646, 47] width 57 height 21
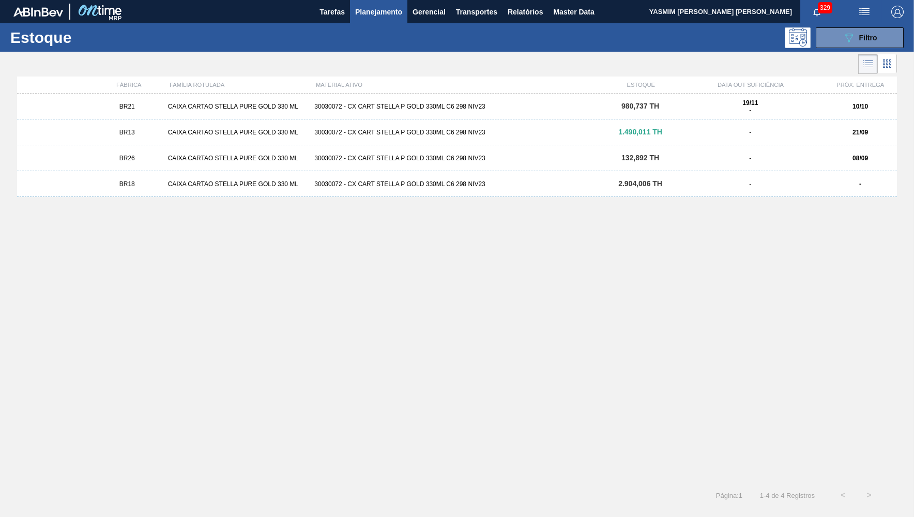
click at [839, 161] on div "08/09" at bounding box center [859, 158] width 73 height 7
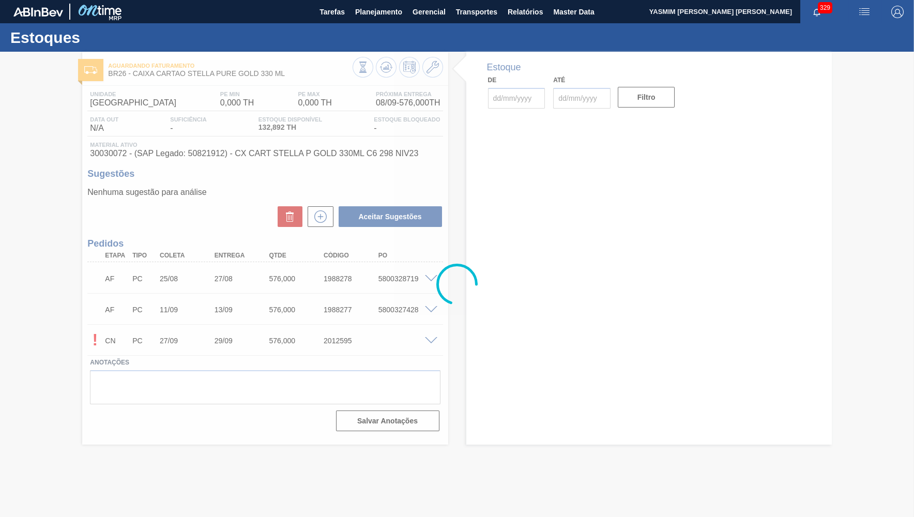
type input "11/09/2025"
type input "13/09/2025"
type input "[DATE]"
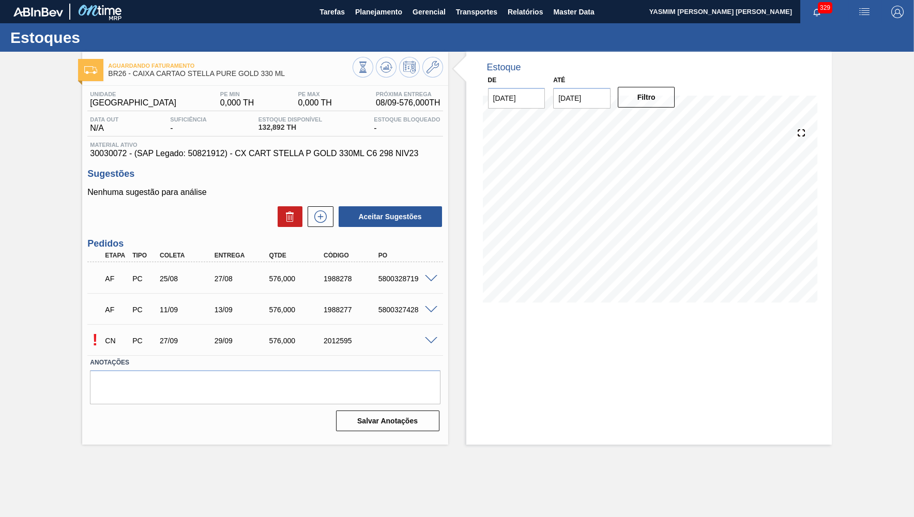
click at [435, 310] on span at bounding box center [431, 310] width 12 height 8
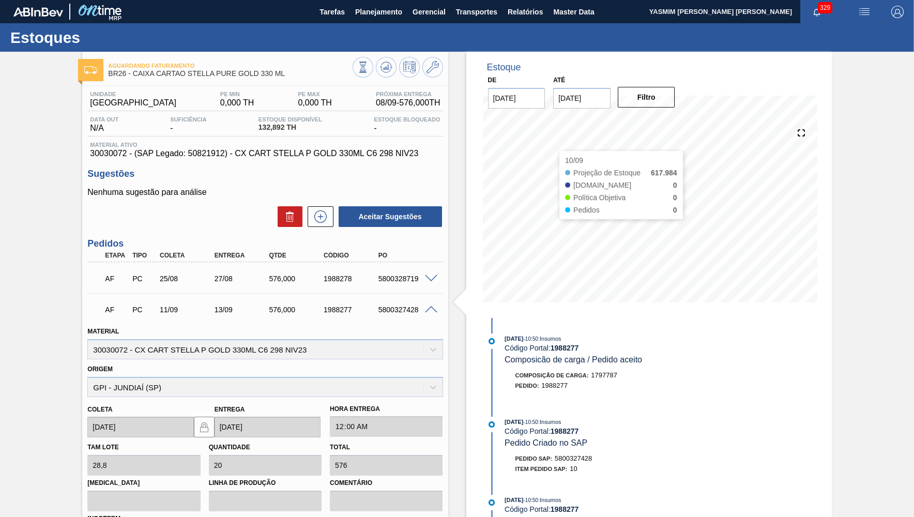
scroll to position [167, 0]
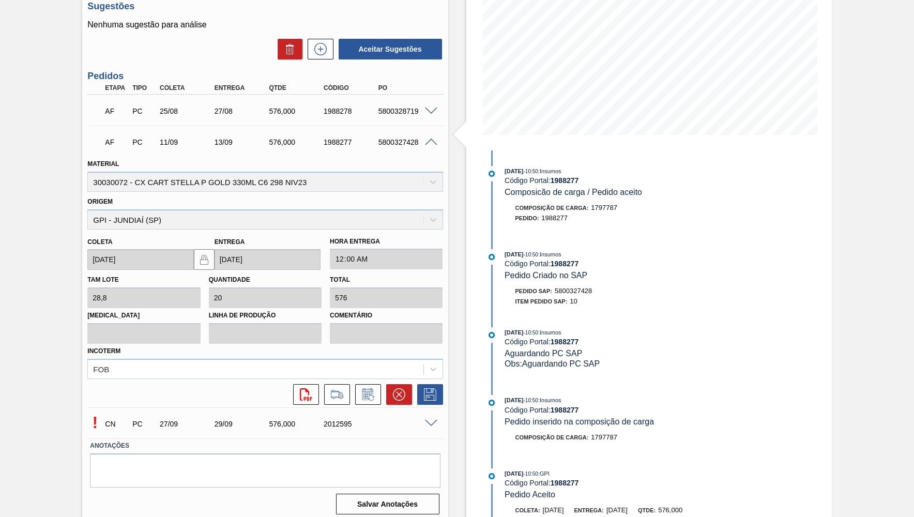
click at [436, 420] on span at bounding box center [431, 424] width 12 height 8
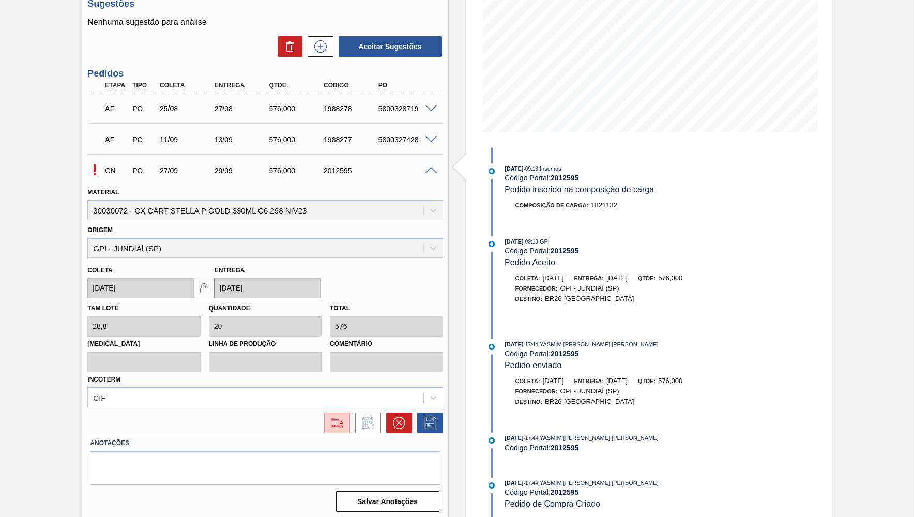
scroll to position [171, 0]
click at [358, 215] on div "Material 30030072 - CX CART STELLA P GOLD 330ML C6 298 NIV23" at bounding box center [264, 201] width 355 height 35
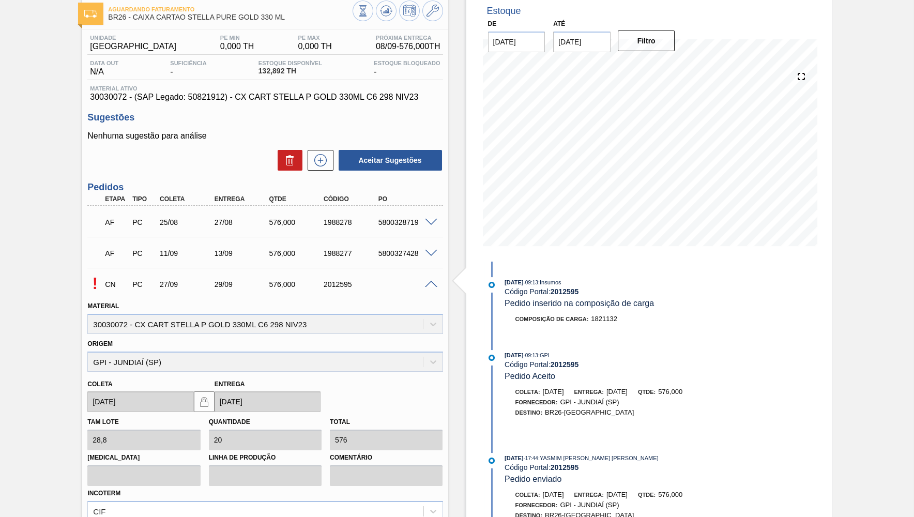
scroll to position [0, 0]
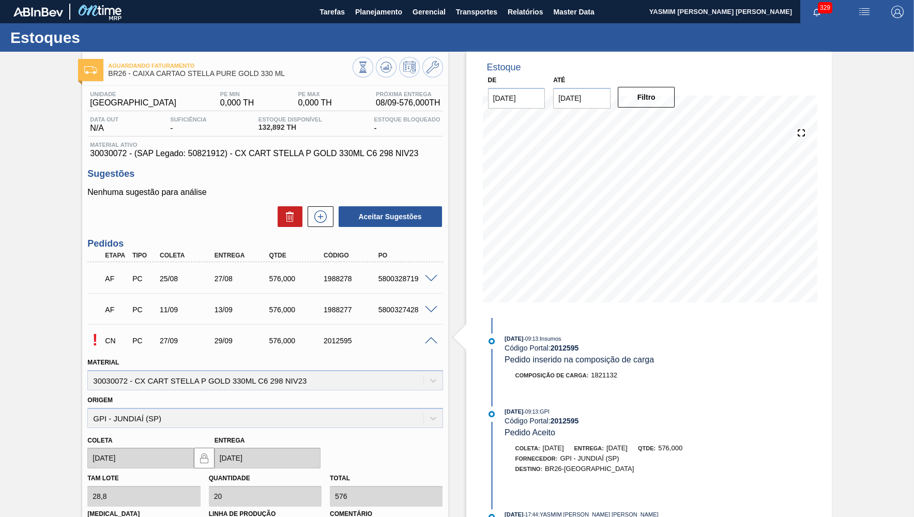
click at [287, 170] on h3 "Sugestões" at bounding box center [264, 173] width 355 height 11
click at [281, 156] on span "30030072 - (SAP Legado: 50821912) - CX CART STELLA P GOLD 330ML C6 298 NIV23" at bounding box center [265, 153] width 350 height 9
click at [448, 147] on div "Estoque De 08/09/2025 Até 30/09/2025 Filtro 10/09 Projeção de Estoque 617.984 N…" at bounding box center [639, 371] width 383 height 639
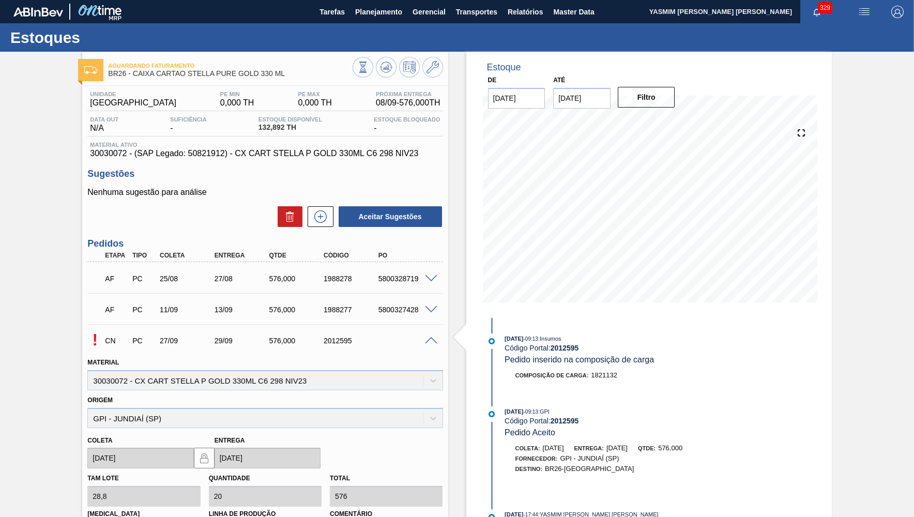
click at [303, 287] on div "AF PC 25/08 27/08 576,000 1988278 5800328719" at bounding box center [262, 277] width 328 height 21
click at [291, 298] on div "AF PC 11/09 13/09 576,000 1988277 5800327428" at bounding box center [264, 309] width 355 height 26
click at [413, 313] on div "5800327428" at bounding box center [406, 309] width 61 height 8
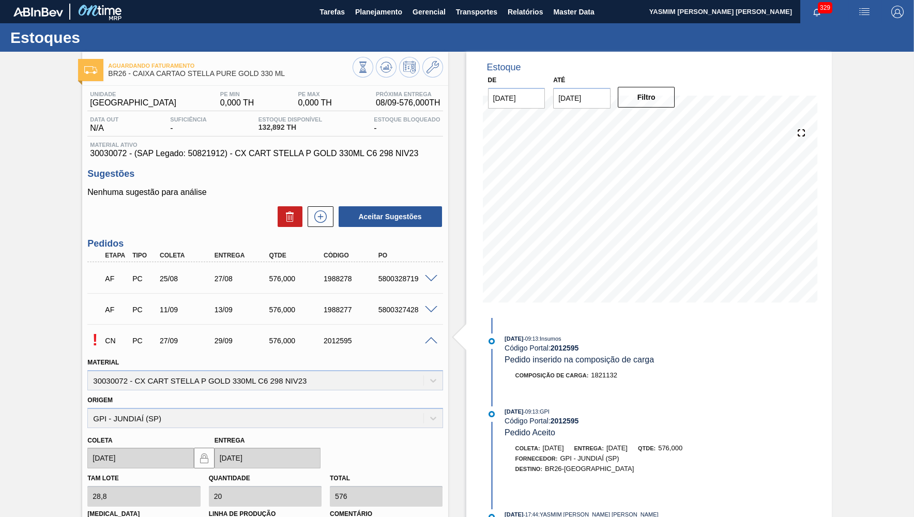
click at [211, 157] on span "30030072 - (SAP Legado: 50821912) - CX CART STELLA P GOLD 330ML C6 298 NIV23" at bounding box center [265, 153] width 350 height 9
drag, startPoint x: 472, startPoint y: 120, endPoint x: 278, endPoint y: 90, distance: 196.6
click at [472, 119] on div "Estoque De 08/09/2025 Até 30/09/2025 Filtro 10/09 Projeção de Estoque 617.984 N…" at bounding box center [648, 185] width 365 height 266
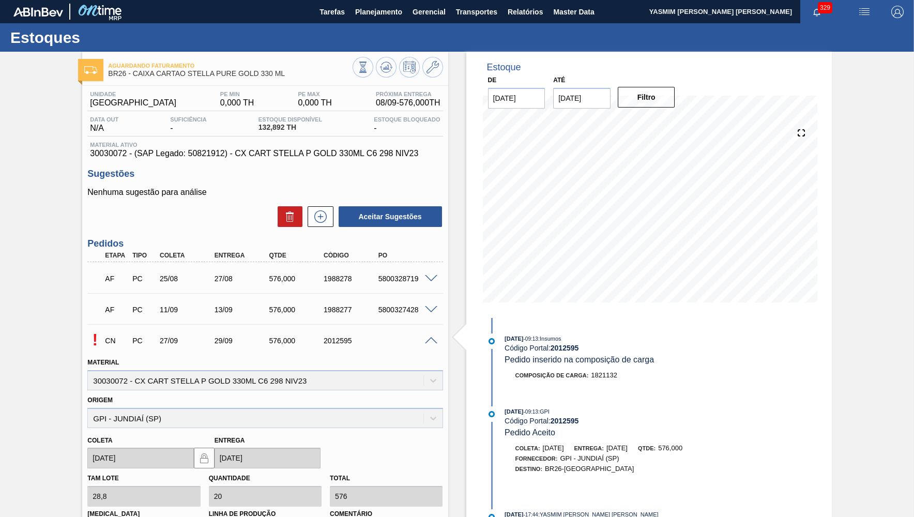
click at [406, 317] on div "AF PC 11/09 13/09 576,000 1988277 5800327428" at bounding box center [262, 308] width 328 height 21
click at [241, 306] on div "13/09" at bounding box center [242, 309] width 61 height 8
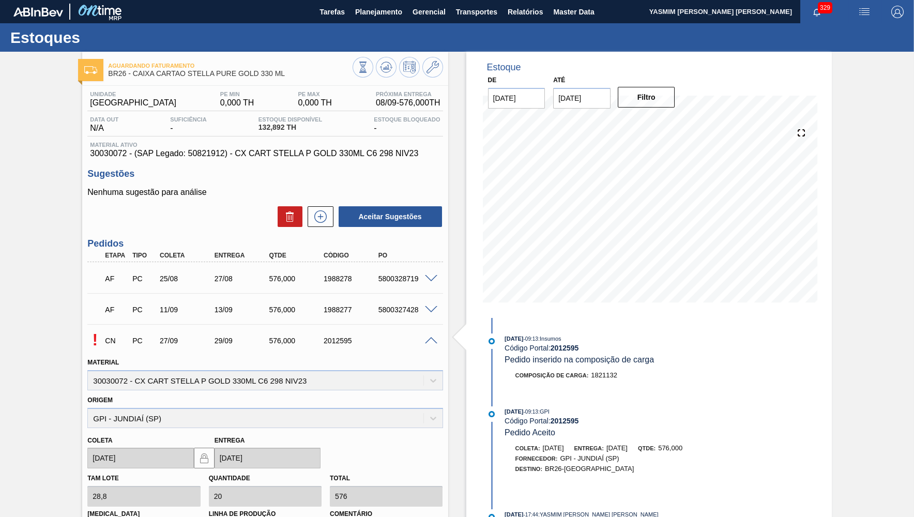
drag, startPoint x: 241, startPoint y: 306, endPoint x: 287, endPoint y: 307, distance: 45.5
click at [242, 306] on div "13/09" at bounding box center [242, 309] width 61 height 8
click at [291, 307] on div "576,000" at bounding box center [296, 309] width 61 height 8
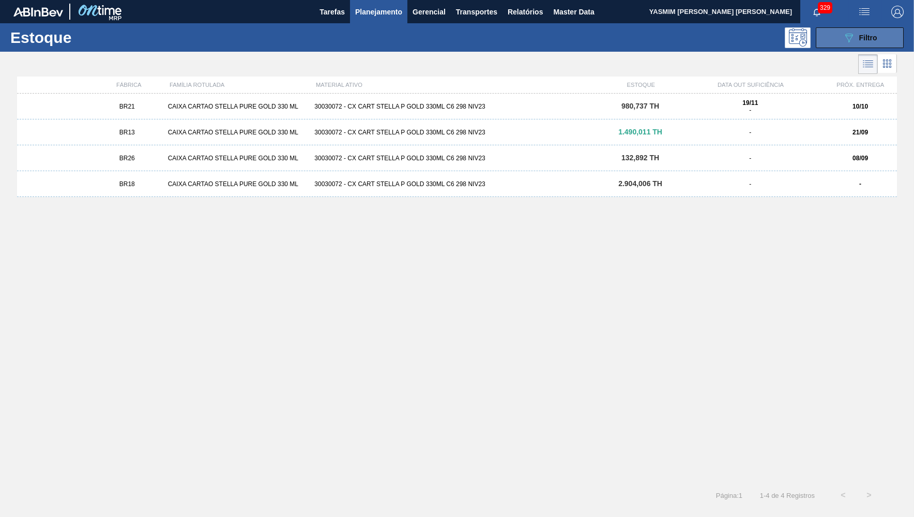
click at [876, 43] on div "089F7B8B-B2A5-4AFE-B5C0-19BA573D28AC Filtro" at bounding box center [859, 38] width 35 height 12
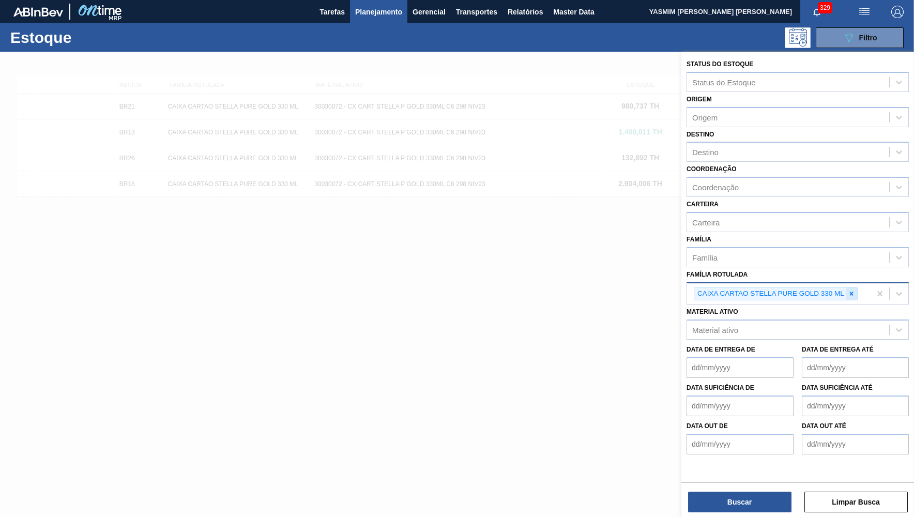
click at [852, 290] on icon at bounding box center [851, 293] width 7 height 7
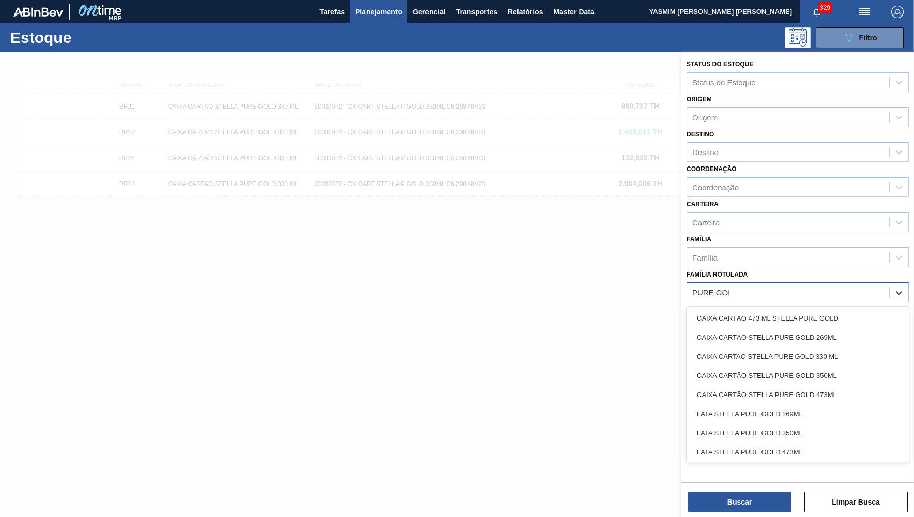
type Rotulada "PURE GOLD"
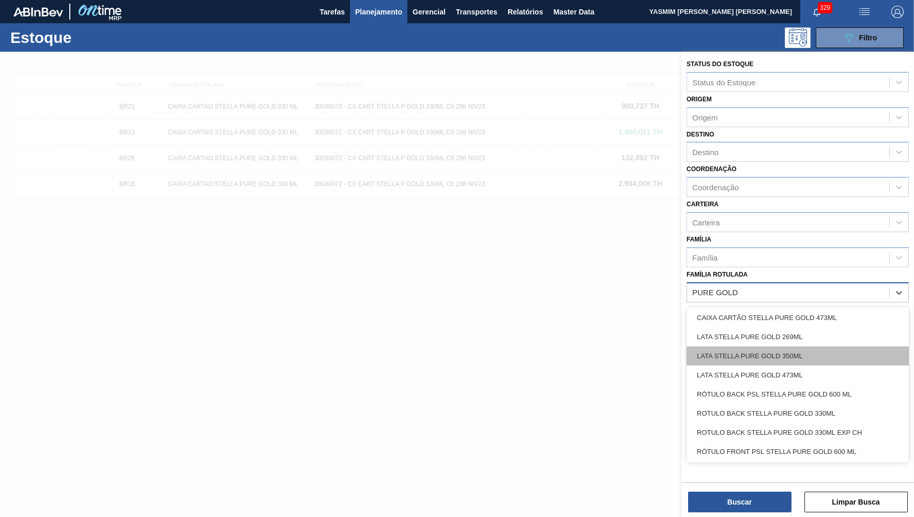
scroll to position [101, 0]
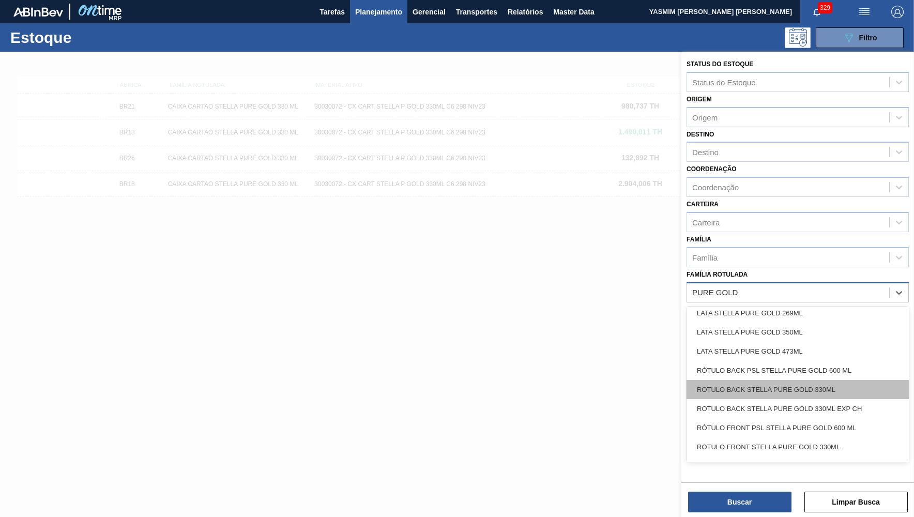
click at [853, 381] on div "ROTULO BACK STELLA PURE GOLD 330ML" at bounding box center [797, 389] width 222 height 19
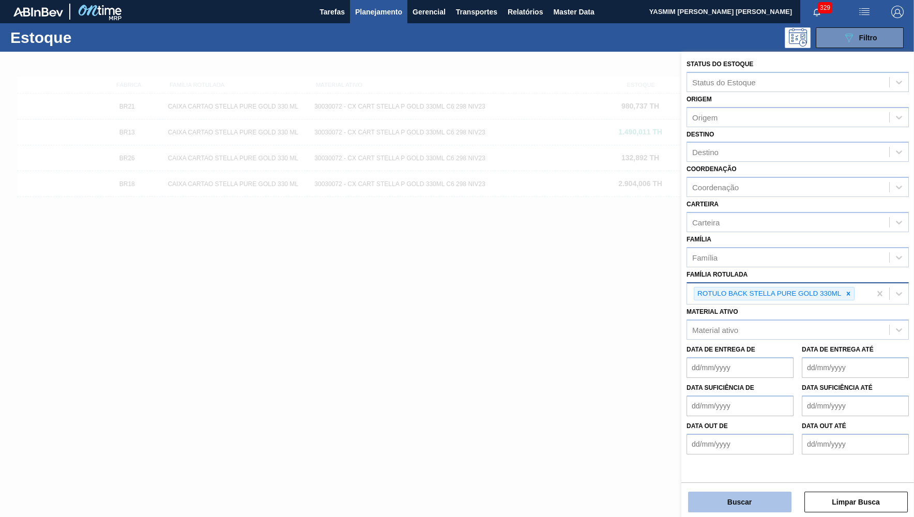
click at [745, 505] on button "Buscar" at bounding box center [739, 501] width 103 height 21
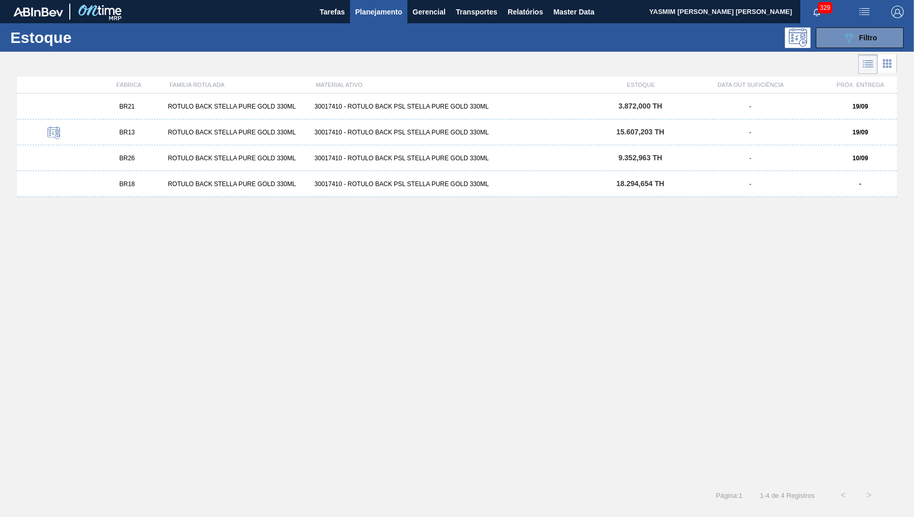
click at [281, 163] on div "BR26 ROTULO BACK STELLA PURE GOLD 330ML 30017410 - ROTULO BACK PSL STELLA PURE …" at bounding box center [457, 158] width 880 height 26
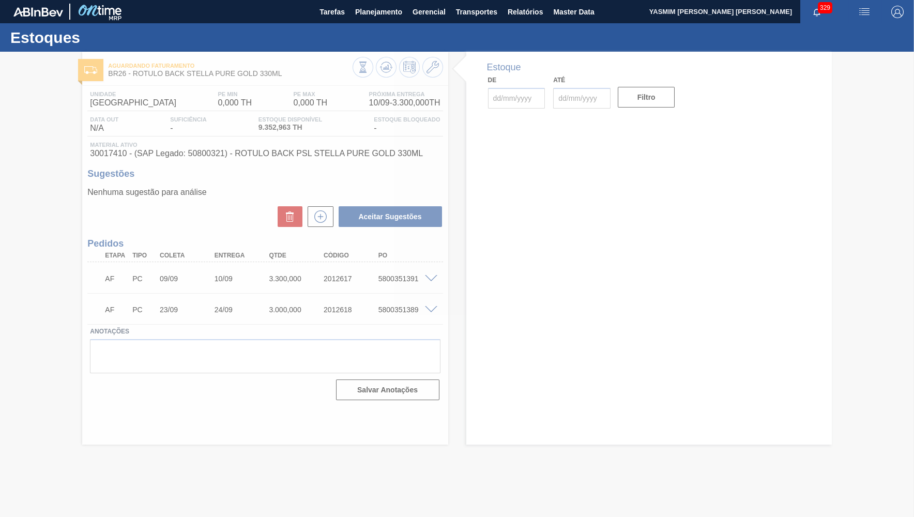
type input "[DATE]"
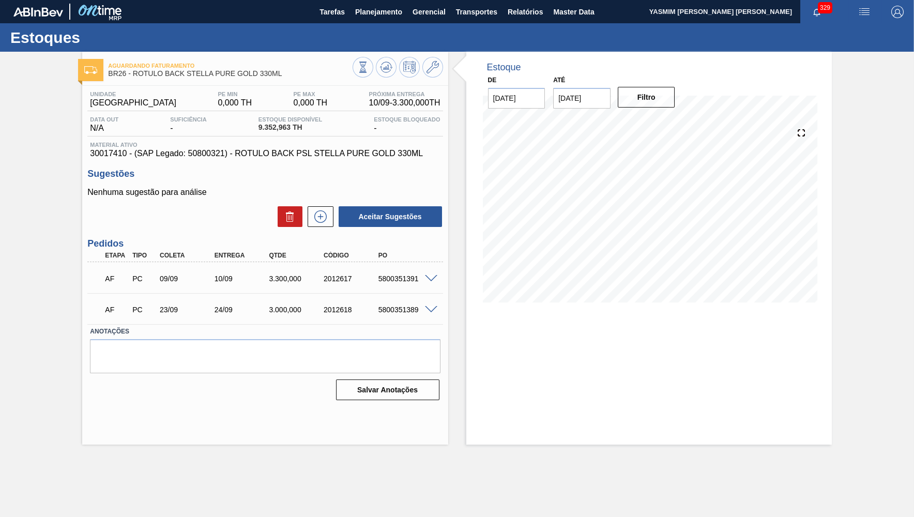
click at [429, 271] on div "AF PC 09/09 10/09 3.300,000 2012617 5800351391" at bounding box center [264, 278] width 355 height 26
click at [430, 272] on div "AF PC 09/09 10/09 3.300,000 2012617 5800351391" at bounding box center [264, 278] width 355 height 26
click at [429, 276] on span at bounding box center [431, 279] width 12 height 8
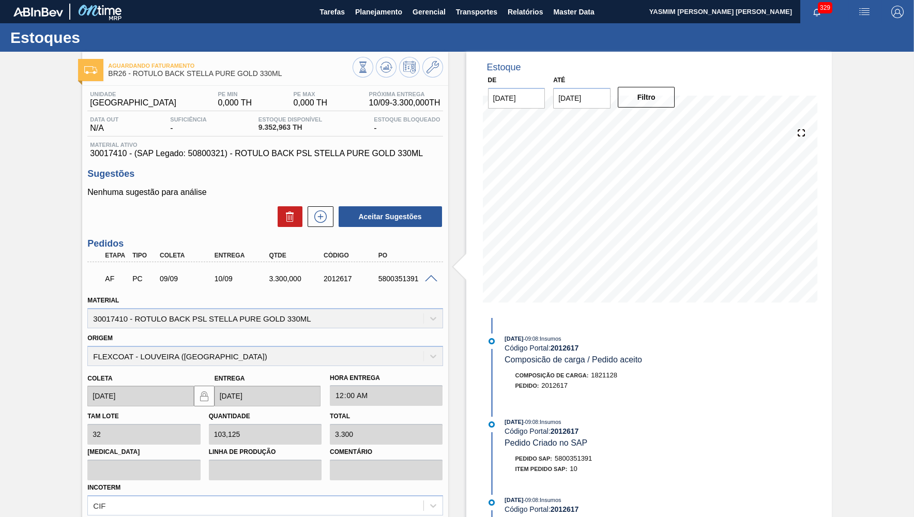
click at [429, 276] on span at bounding box center [431, 279] width 12 height 8
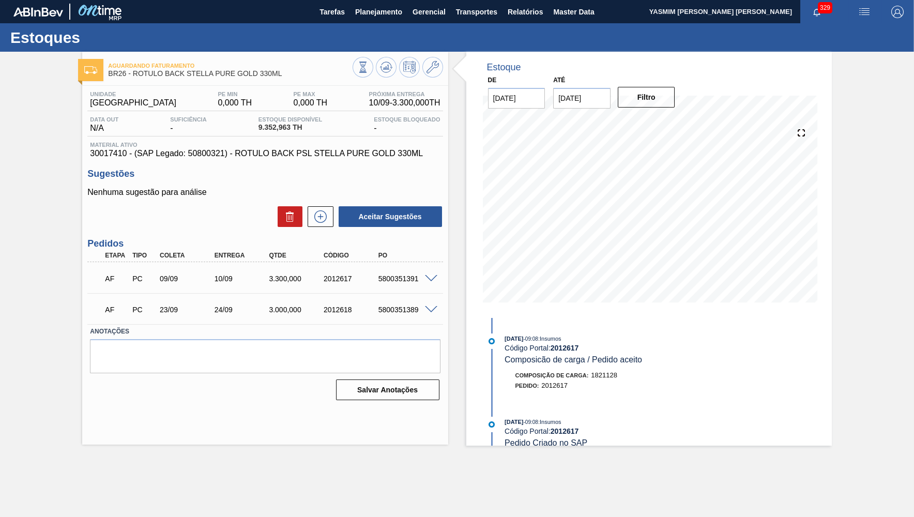
click at [399, 274] on div "AF PC 09/09 10/09 3.300,000 2012617 5800351391" at bounding box center [262, 277] width 328 height 21
click at [126, 152] on span "30017410 - (SAP Legado: 50800321) - ROTULO BACK PSL STELLA PURE GOLD 330ML" at bounding box center [265, 153] width 350 height 9
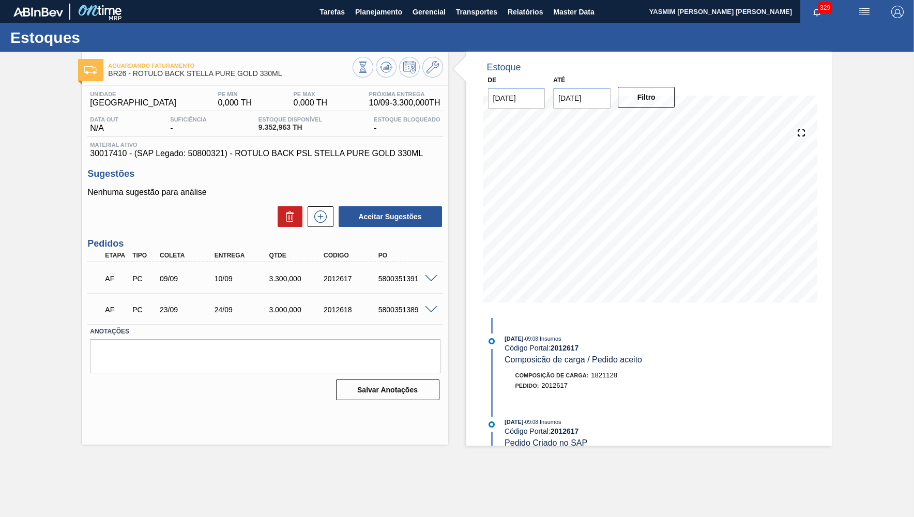
click at [126, 152] on span "30017410 - (SAP Legado: 50800321) - ROTULO BACK PSL STELLA PURE GOLD 330ML" at bounding box center [265, 153] width 350 height 9
click at [419, 265] on div "AF PC 09/09 10/09 3.300,000 2012617 5800351391 Material 30017410 - ROTULO BACK …" at bounding box center [264, 277] width 355 height 31
click at [417, 267] on div "AF PC 09/09 10/09 3.300,000 2012617 5800351391" at bounding box center [264, 278] width 355 height 26
click at [412, 273] on div "AF PC 09/09 10/09 3.300,000 2012617 5800351391" at bounding box center [262, 277] width 328 height 21
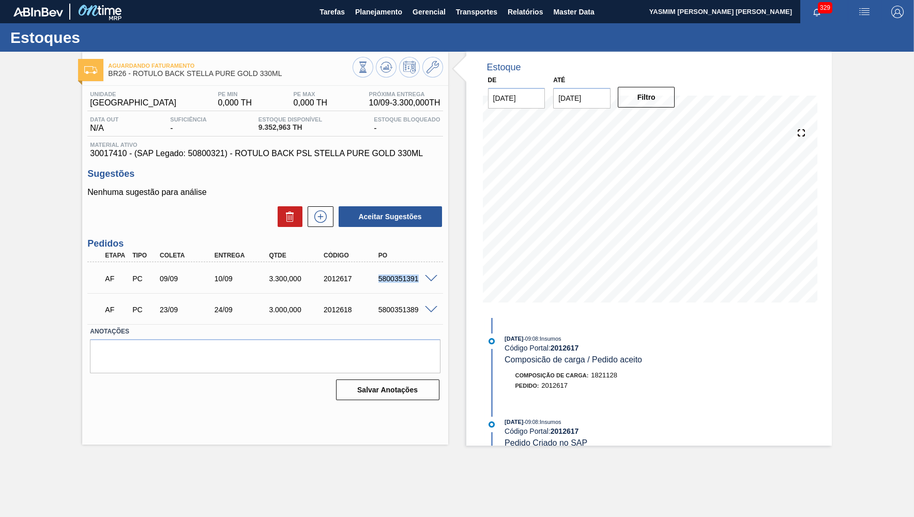
copy div "5800351391"
click at [449, 229] on div "Estoque De 08/09/2025 Até 30/09/2025 Filtro 20/08/2025 - 09:08 : Insumos Código…" at bounding box center [639, 249] width 383 height 394
click at [285, 276] on div "3.300,000" at bounding box center [296, 278] width 61 height 8
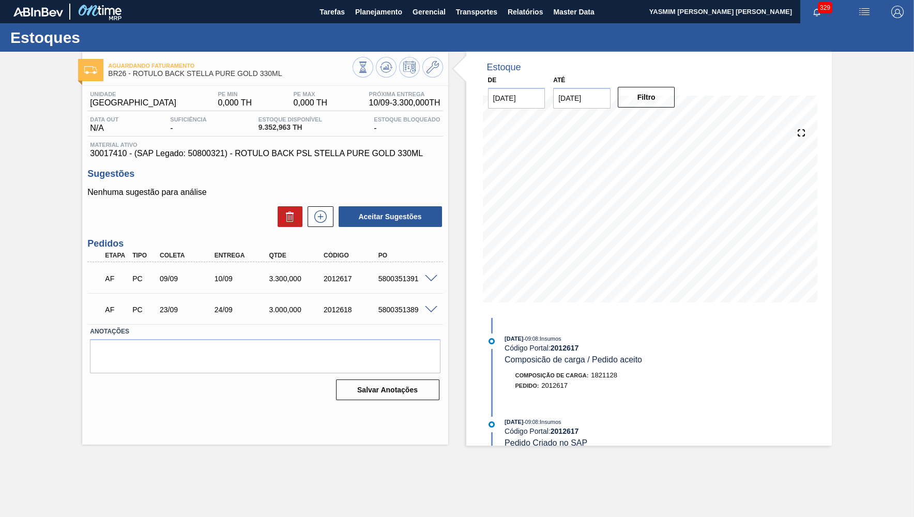
click at [458, 173] on div "Estoque De 08/09/2025 Até 30/09/2025 Filtro 20/08/2025 - 09:08 : Insumos Código…" at bounding box center [639, 249] width 383 height 394
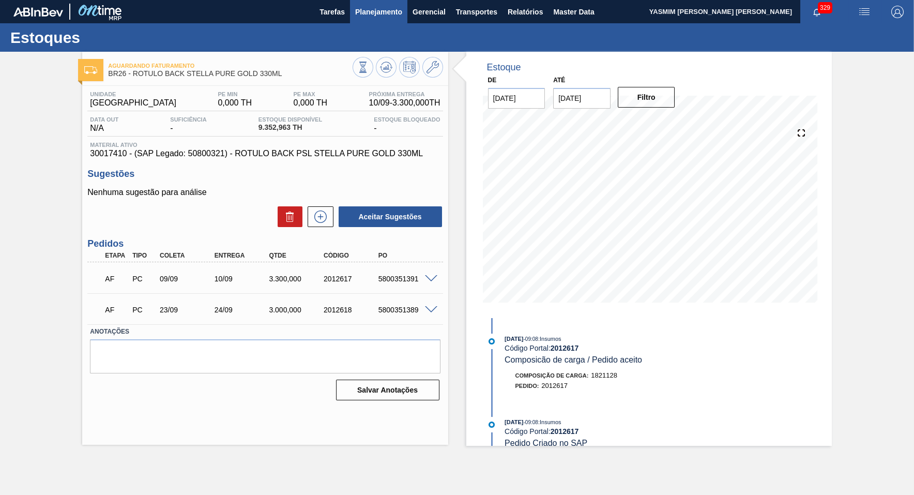
click at [383, 33] on main "Tarefas Planejamento Gerencial Transportes Relatórios Master Data YASMIM FERREI…" at bounding box center [457, 247] width 914 height 495
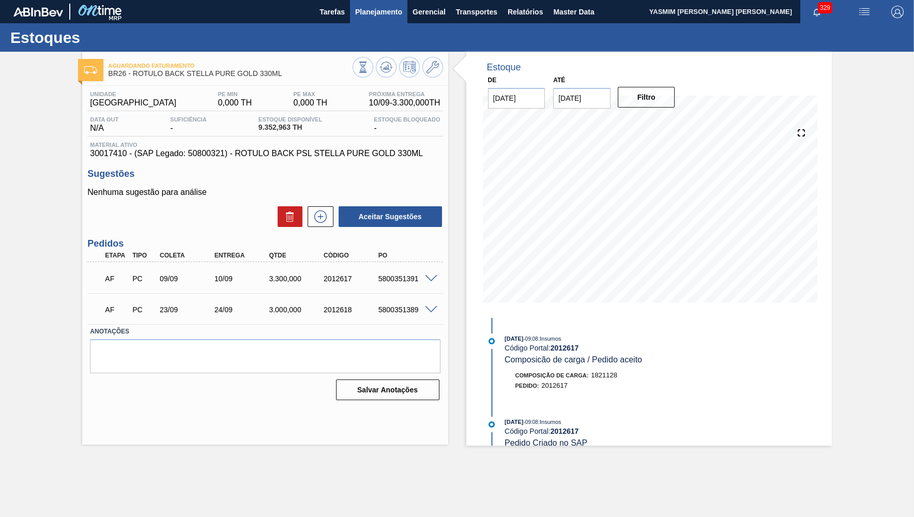
click at [371, 11] on span "Planejamento" at bounding box center [378, 12] width 47 height 12
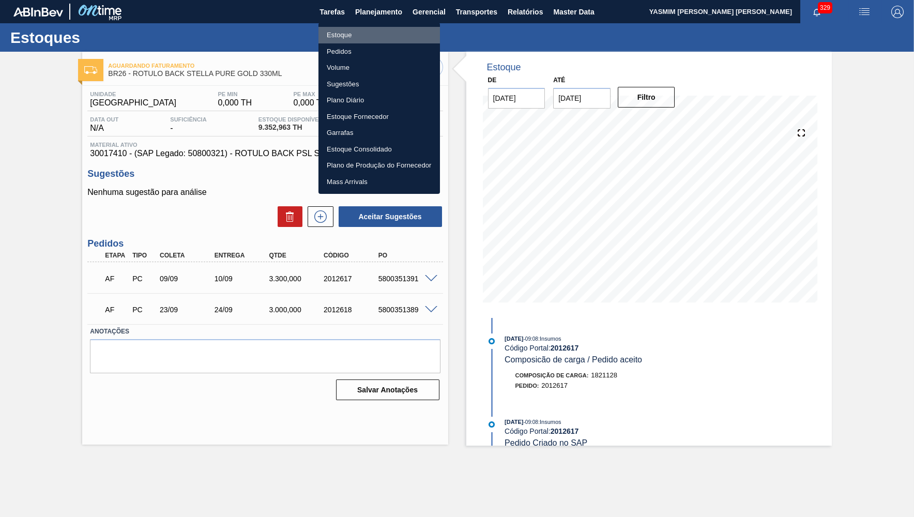
click at [358, 32] on li "Estoque" at bounding box center [378, 35] width 121 height 17
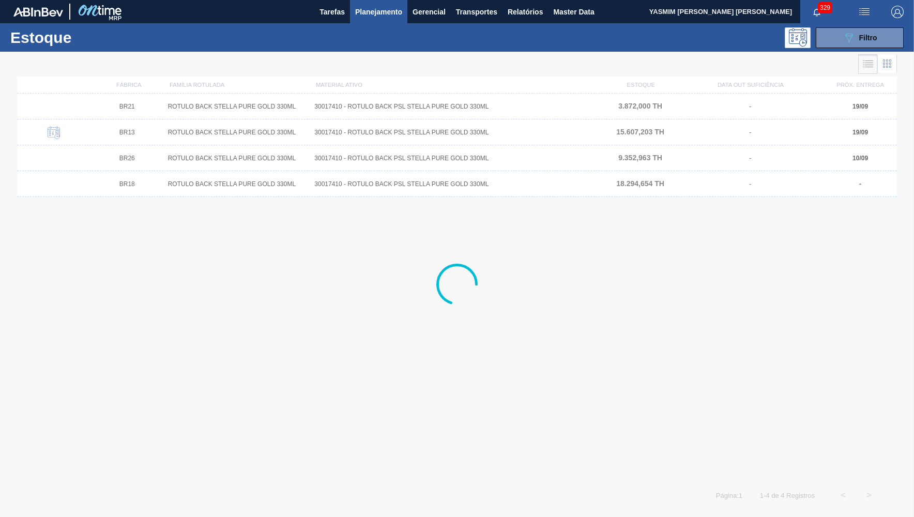
click at [833, 64] on div at bounding box center [457, 284] width 914 height 465
click at [842, 42] on button "089F7B8B-B2A5-4AFE-B5C0-19BA573D28AC Filtro" at bounding box center [859, 37] width 88 height 21
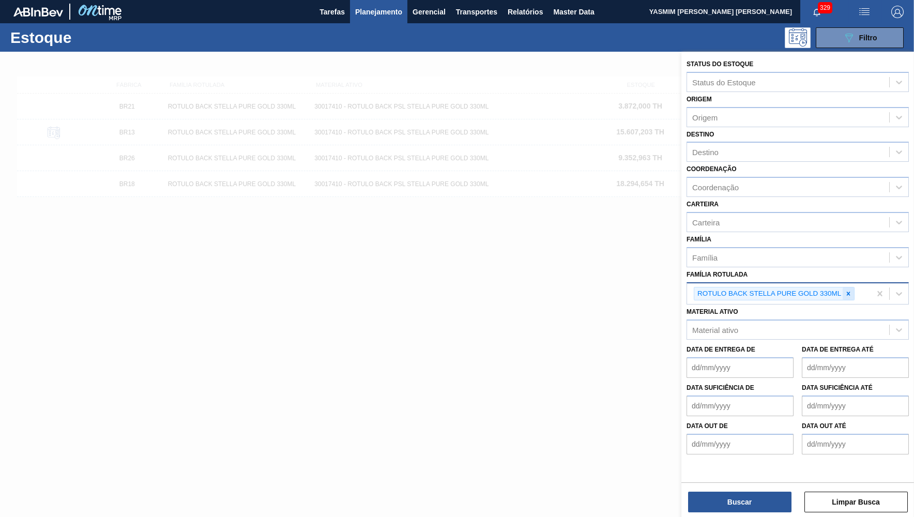
click at [847, 291] on icon at bounding box center [848, 293] width 4 height 4
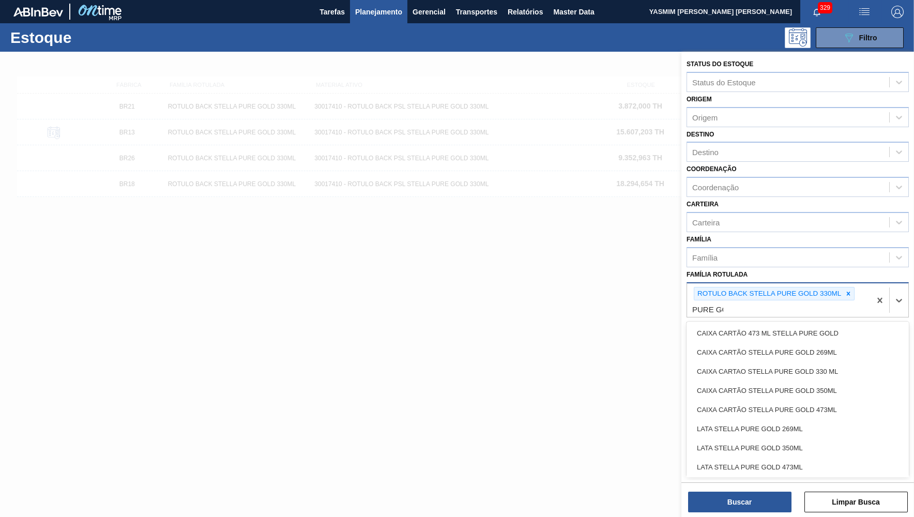
type Rotulada "PURE GOLD"
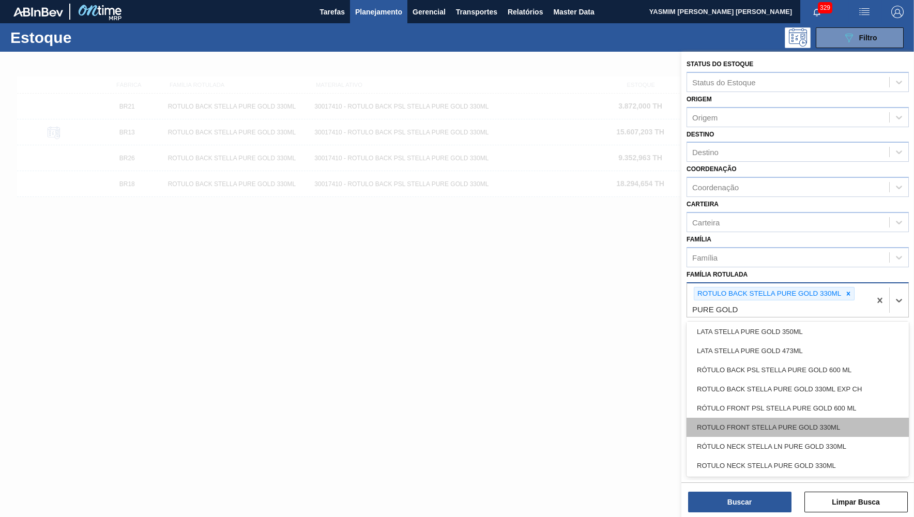
click at [772, 418] on div "ROTULO FRONT STELLA PURE GOLD 330ML" at bounding box center [797, 427] width 222 height 19
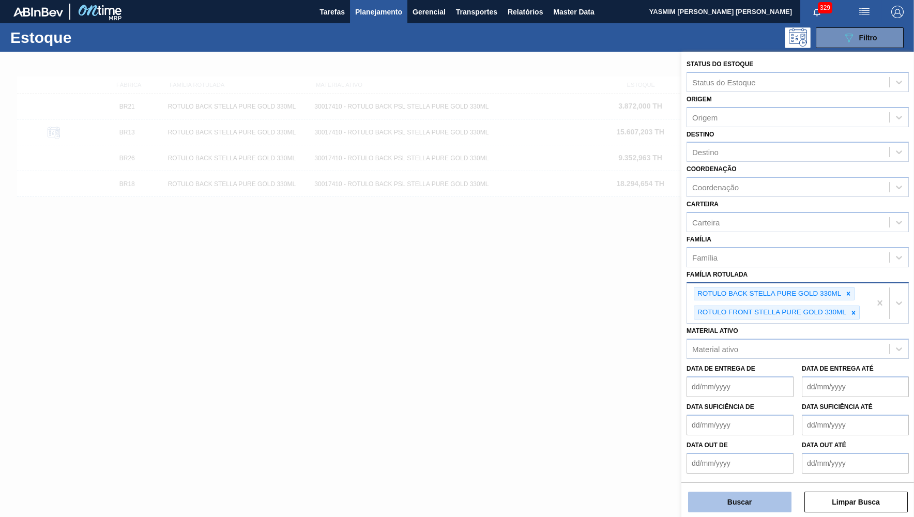
click at [758, 507] on button "Buscar" at bounding box center [739, 501] width 103 height 21
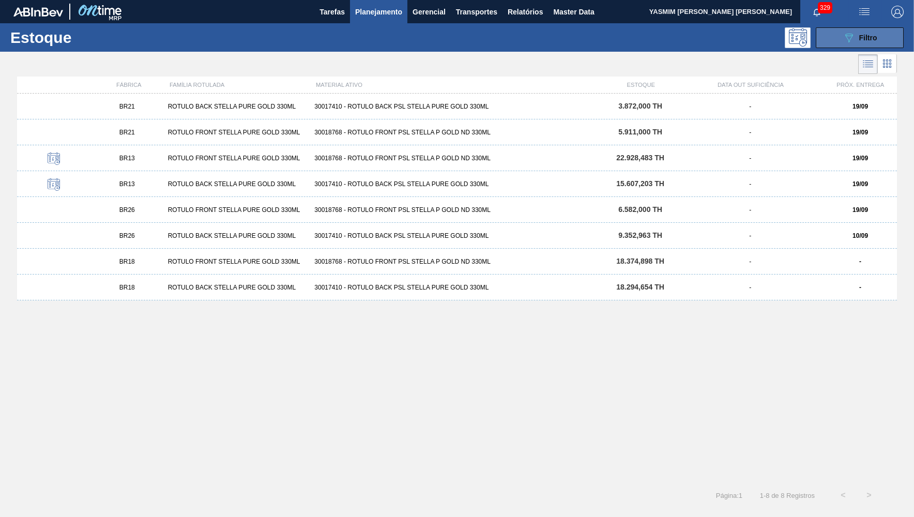
click at [881, 47] on button "089F7B8B-B2A5-4AFE-B5C0-19BA573D28AC Filtro" at bounding box center [859, 37] width 88 height 21
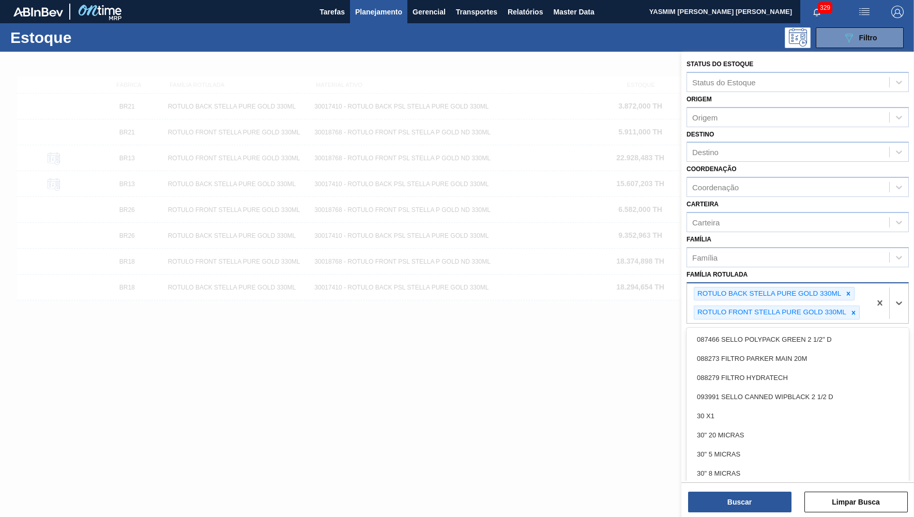
click at [848, 287] on div "ROTULO BACK STELLA PURE GOLD 330ML" at bounding box center [774, 294] width 161 height 14
click at [848, 291] on icon at bounding box center [848, 293] width 4 height 4
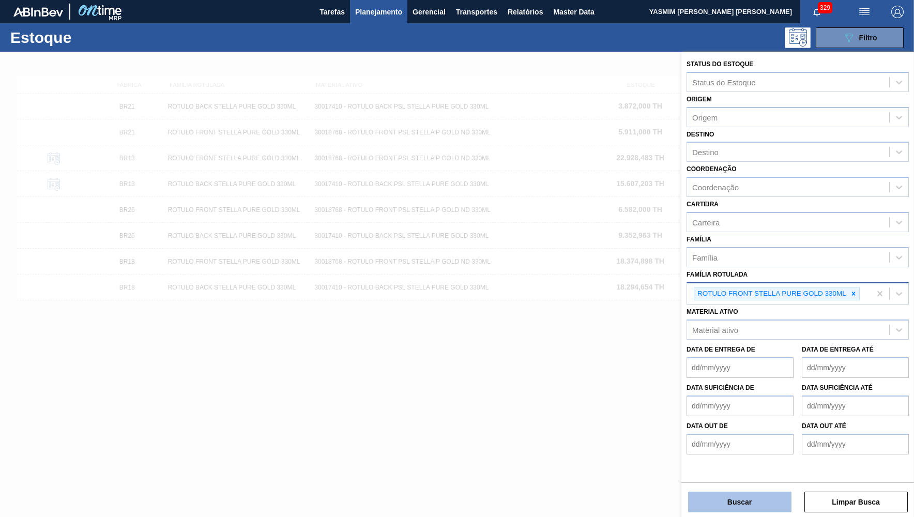
click at [777, 501] on button "Buscar" at bounding box center [739, 501] width 103 height 21
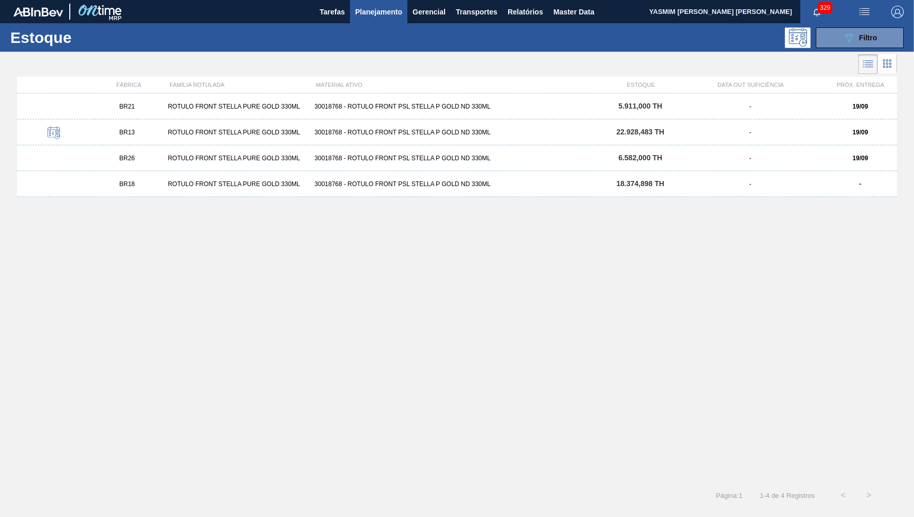
click at [824, 166] on div "BR26 ROTULO FRONT STELLA PURE GOLD 330ML 30018768 - ROTULO FRONT PSL STELLA P G…" at bounding box center [457, 158] width 880 height 26
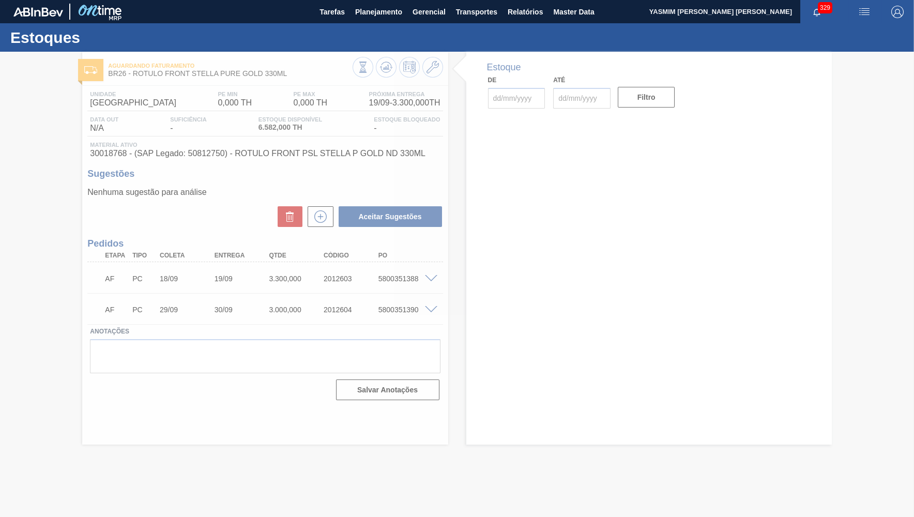
type input "[DATE]"
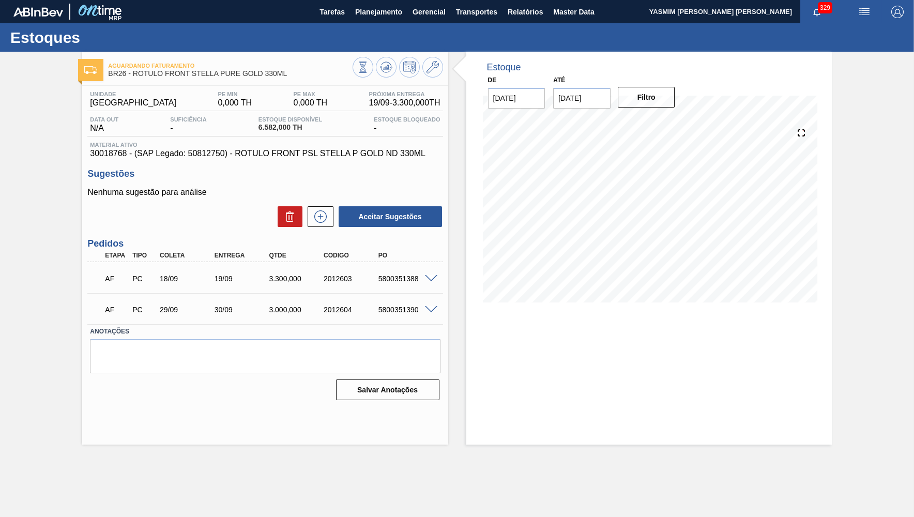
click at [403, 280] on div "5800351388" at bounding box center [406, 278] width 61 height 8
click at [323, 156] on span "30018768 - (SAP Legado: 50812750) - ROTULO FRONT PSL STELLA P GOLD ND 330ML" at bounding box center [265, 153] width 350 height 9
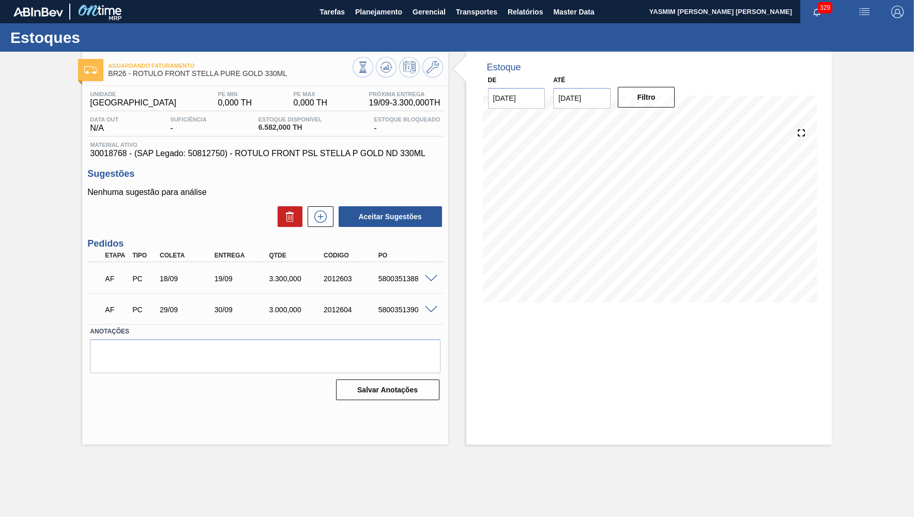
click at [323, 156] on span "30018768 - (SAP Legado: 50812750) - ROTULO FRONT PSL STELLA P GOLD ND 330ML" at bounding box center [265, 153] width 350 height 9
click at [384, 286] on div "AF PC 18/09 19/09 3.300,000 2012603 5800351388" at bounding box center [262, 277] width 328 height 21
click at [581, 416] on div "Estoque De 08/09/2025 Até 30/09/2025 Filtro" at bounding box center [648, 248] width 365 height 393
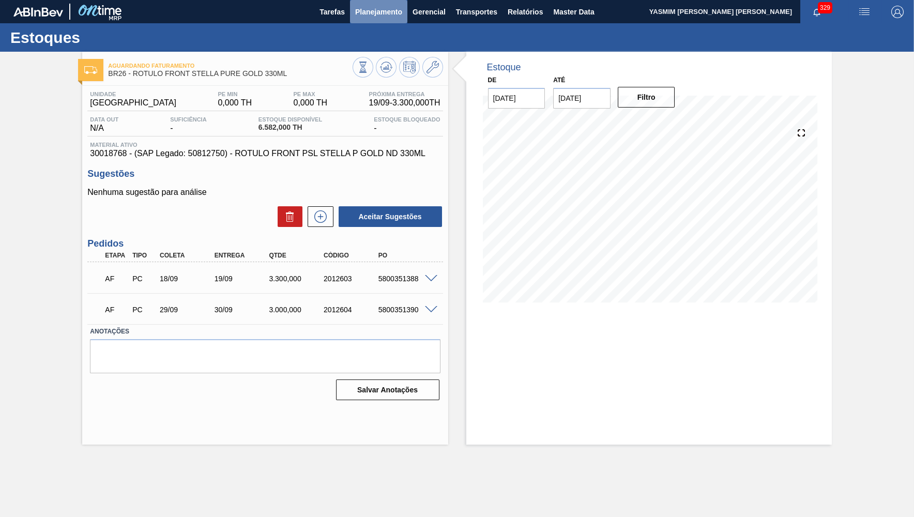
click at [366, 2] on button "Planejamento" at bounding box center [378, 11] width 57 height 23
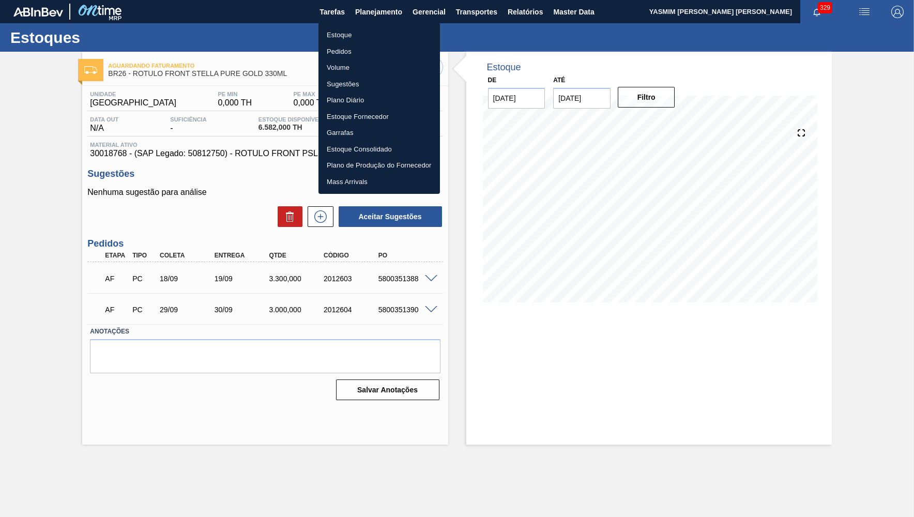
click at [368, 32] on li "Estoque" at bounding box center [378, 35] width 121 height 17
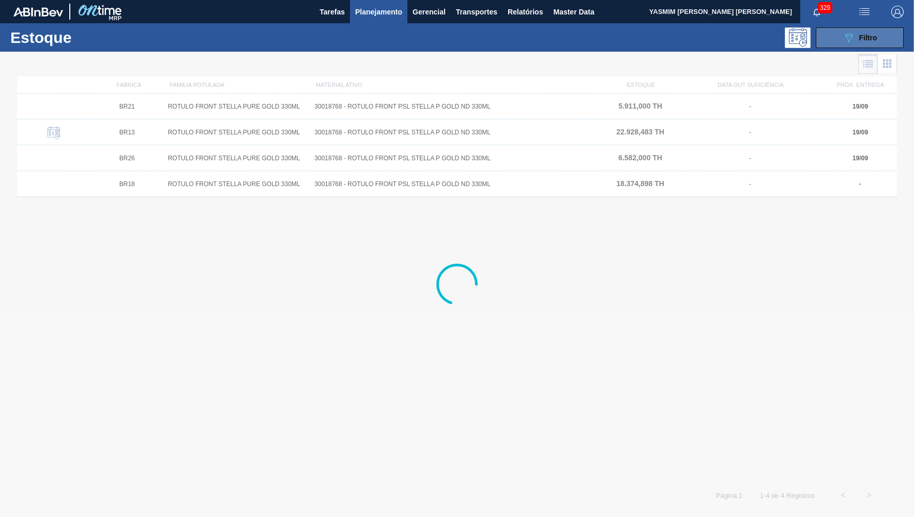
click at [851, 45] on button "089F7B8B-B2A5-4AFE-B5C0-19BA573D28AC Filtro" at bounding box center [859, 37] width 88 height 21
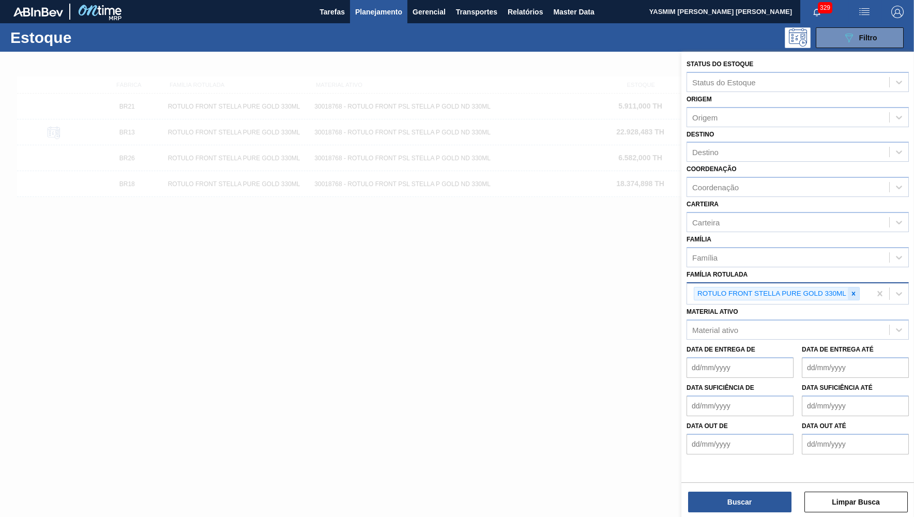
click at [856, 290] on icon at bounding box center [853, 293] width 7 height 7
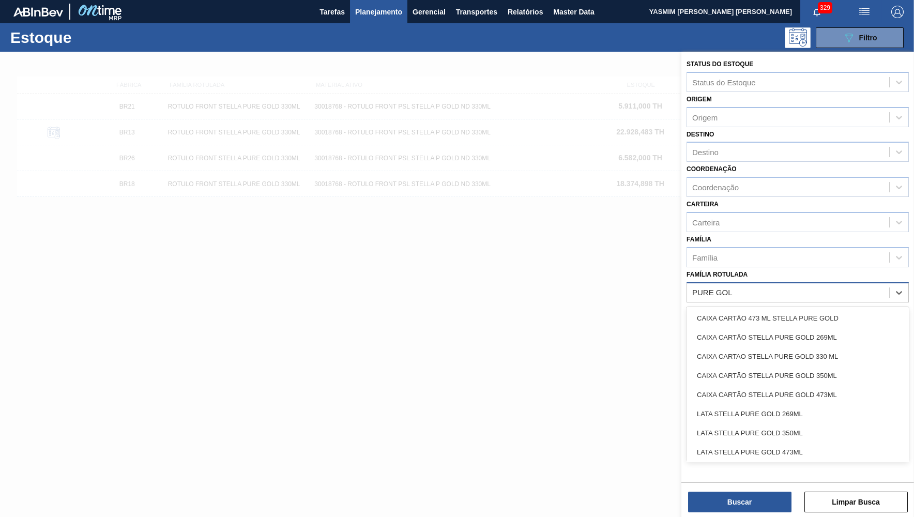
type Rotulada "PURE GOLD"
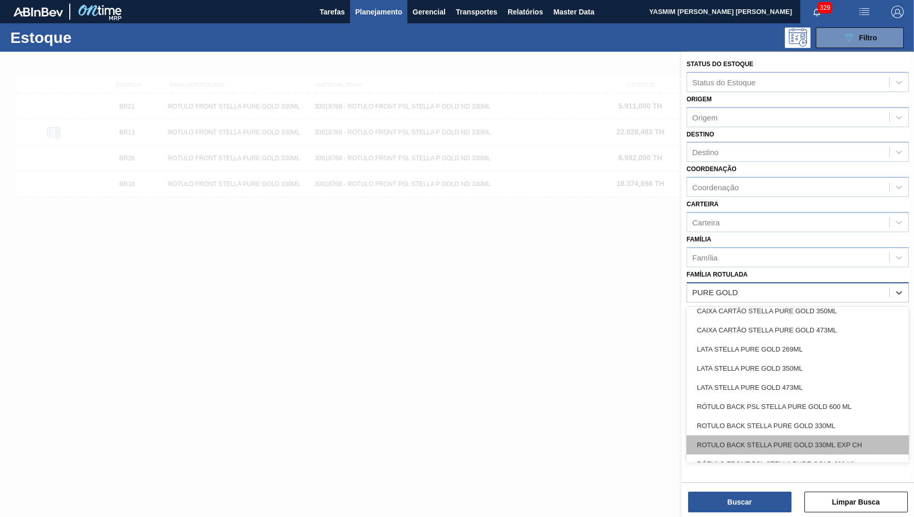
scroll to position [136, 0]
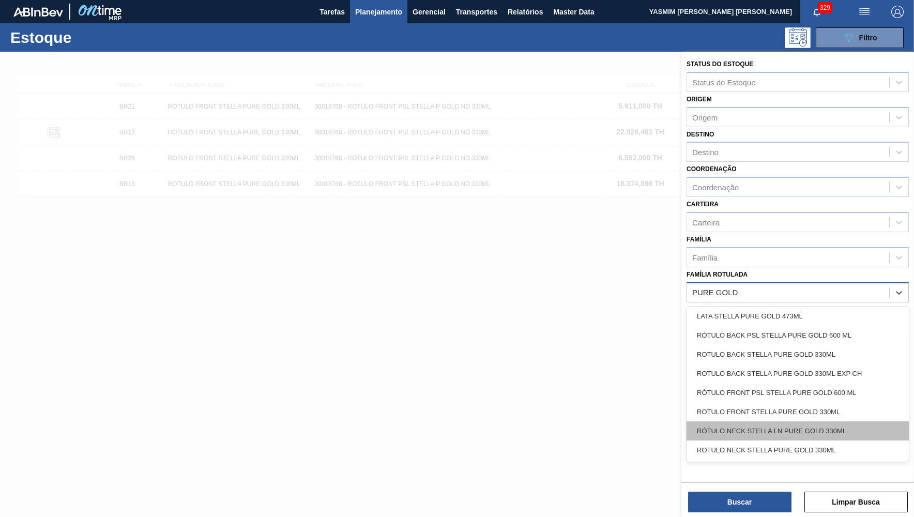
click at [800, 422] on div "RÓTULO NECK STELLA LN PURE GOLD 330ML" at bounding box center [797, 430] width 222 height 19
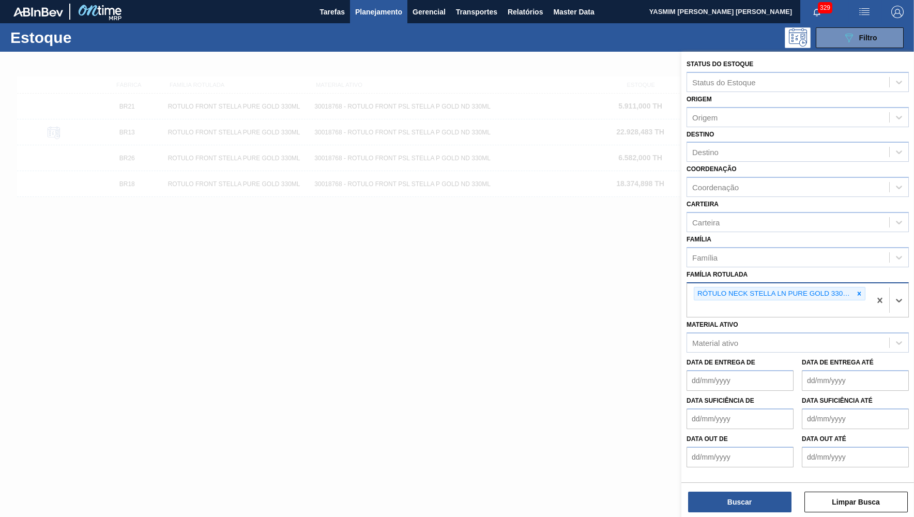
click at [775, 487] on div "Buscar Limpar Busca" at bounding box center [797, 496] width 233 height 29
click at [771, 497] on button "Buscar" at bounding box center [739, 501] width 103 height 21
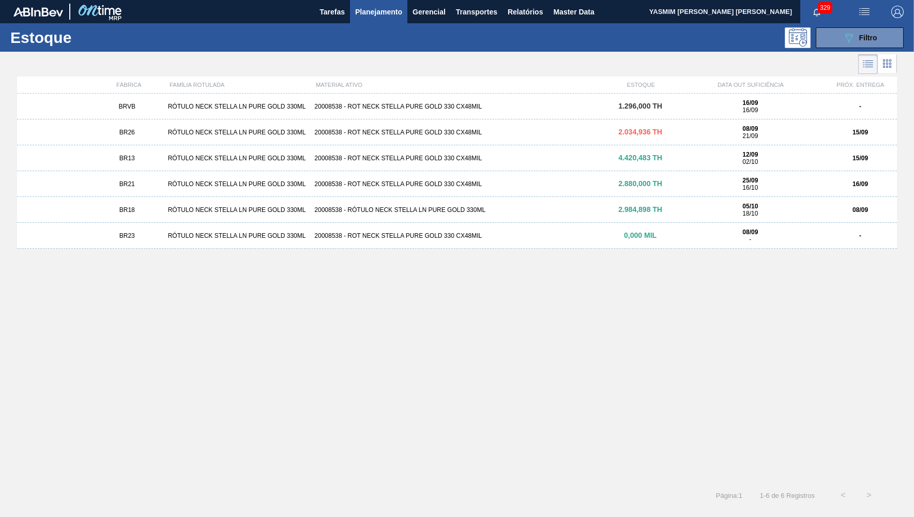
click at [824, 160] on div "15/09" at bounding box center [859, 158] width 73 height 7
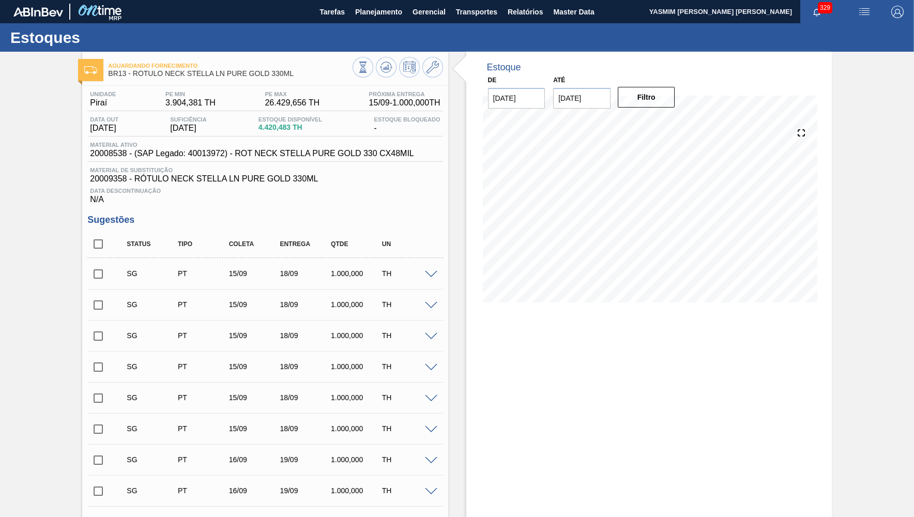
scroll to position [478, 0]
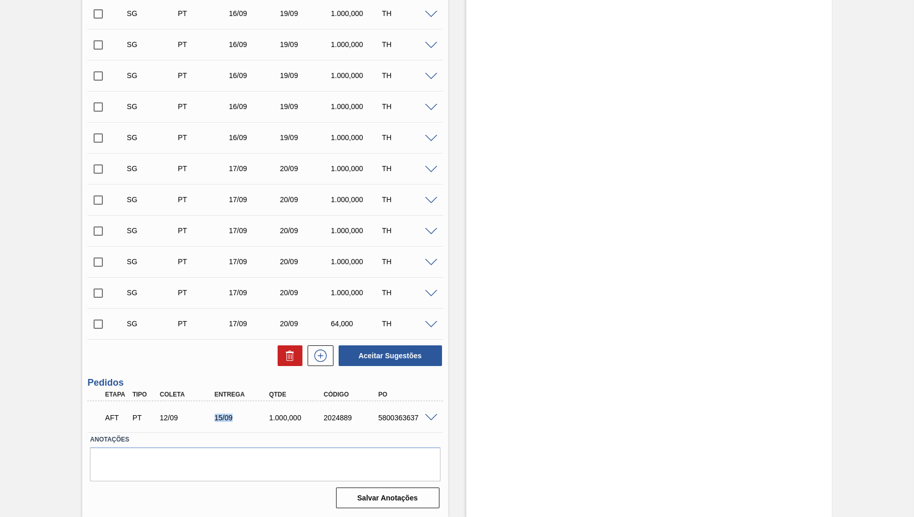
drag, startPoint x: 203, startPoint y: 418, endPoint x: 237, endPoint y: 424, distance: 34.1
click at [218, 422] on div "12/09" at bounding box center [187, 417] width 61 height 8
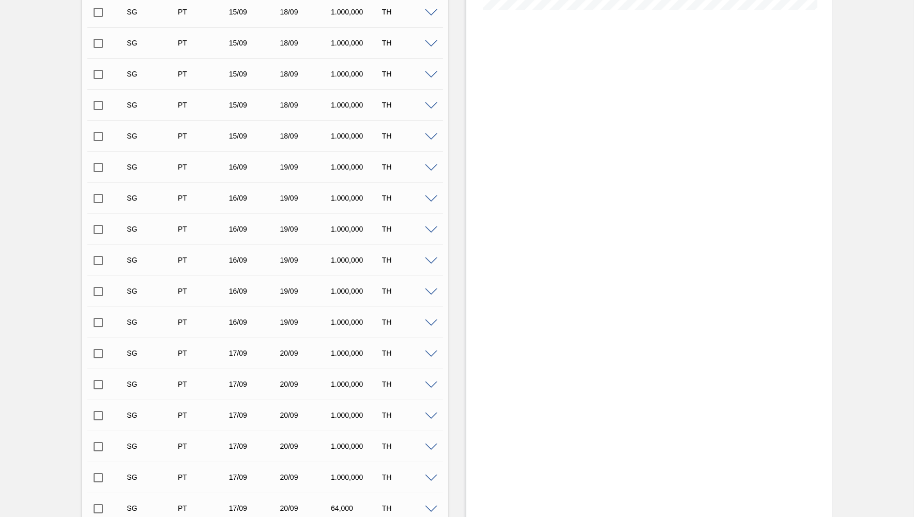
scroll to position [276, 0]
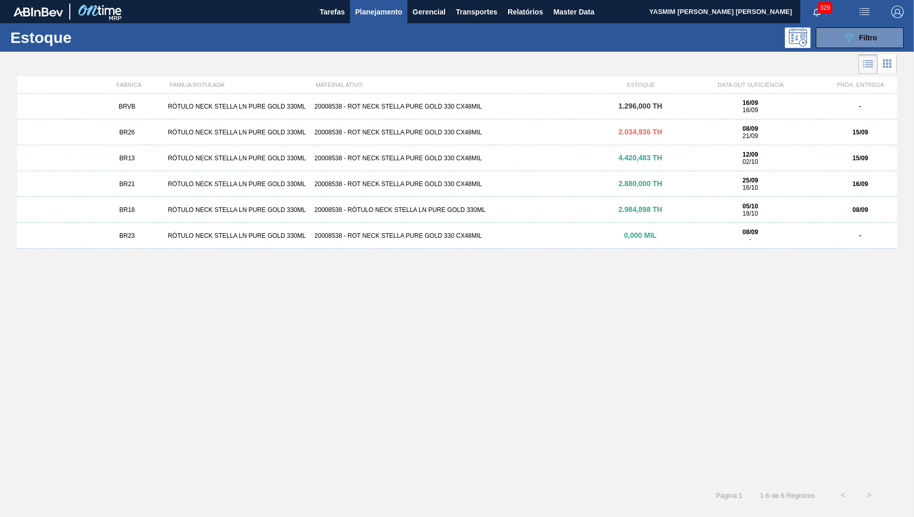
click at [778, 243] on div "08/09 -" at bounding box center [750, 235] width 138 height 14
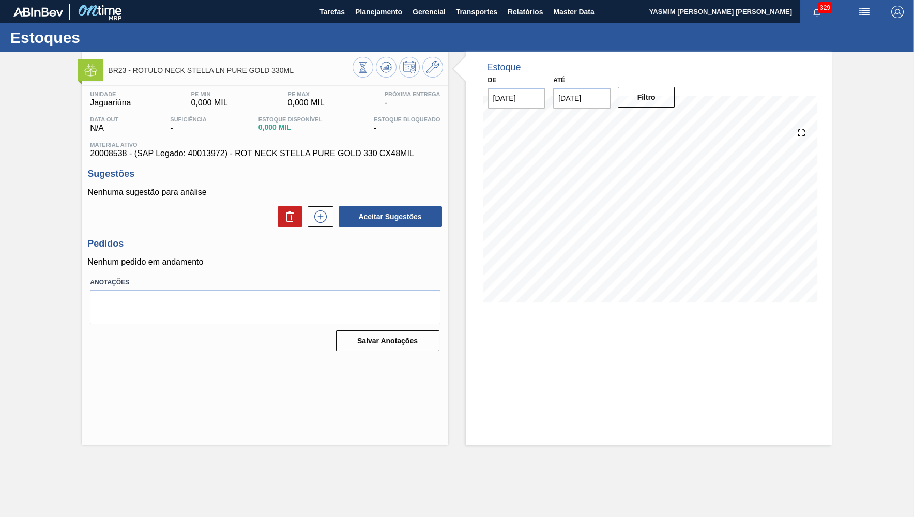
click at [220, 156] on span "20008538 - (SAP Legado: 40013972) - ROT NECK STELLA PURE GOLD 330 CX48MIL" at bounding box center [265, 153] width 350 height 9
click at [223, 157] on span "20008538 - (SAP Legado: 40013972) - ROT NECK STELLA PURE GOLD 330 CX48MIL" at bounding box center [265, 153] width 350 height 9
click at [219, 155] on span "20008538 - (SAP Legado: 40013972) - ROT NECK STELLA PURE GOLD 330 CX48MIL" at bounding box center [265, 153] width 350 height 9
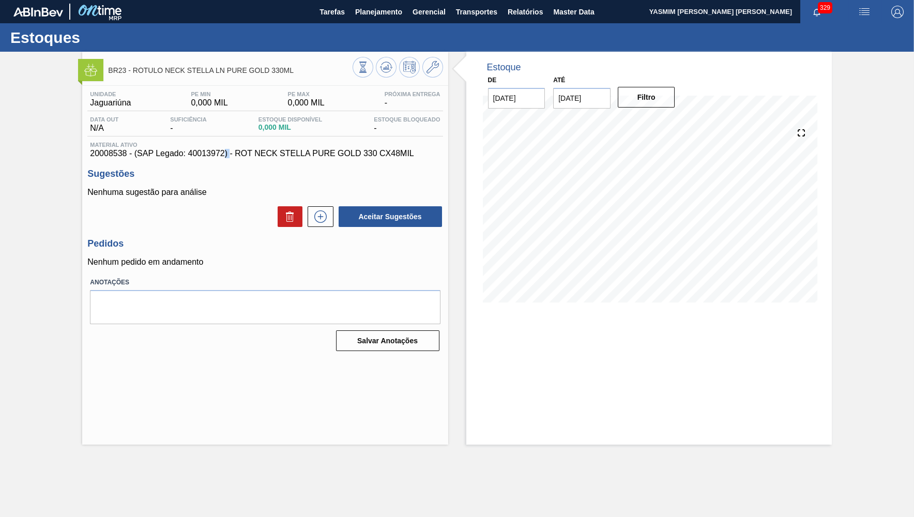
click at [219, 155] on span "20008538 - (SAP Legado: 40013972) - ROT NECK STELLA PURE GOLD 330 CX48MIL" at bounding box center [265, 153] width 350 height 9
drag, startPoint x: 780, startPoint y: 461, endPoint x: 461, endPoint y: 202, distance: 411.0
click at [779, 462] on main "Tarefas Planejamento Gerencial Transportes Relatórios Master Data YASMIM FERREI…" at bounding box center [457, 258] width 914 height 517
click at [324, 212] on icon at bounding box center [320, 216] width 12 height 12
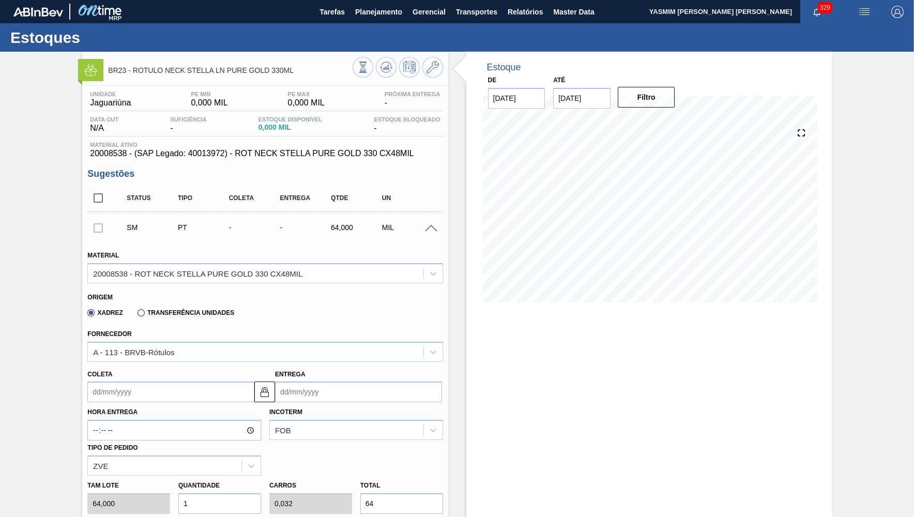
click at [364, 24] on div "Estoques" at bounding box center [457, 37] width 914 height 28
click at [371, 8] on span "Planejamento" at bounding box center [378, 12] width 47 height 12
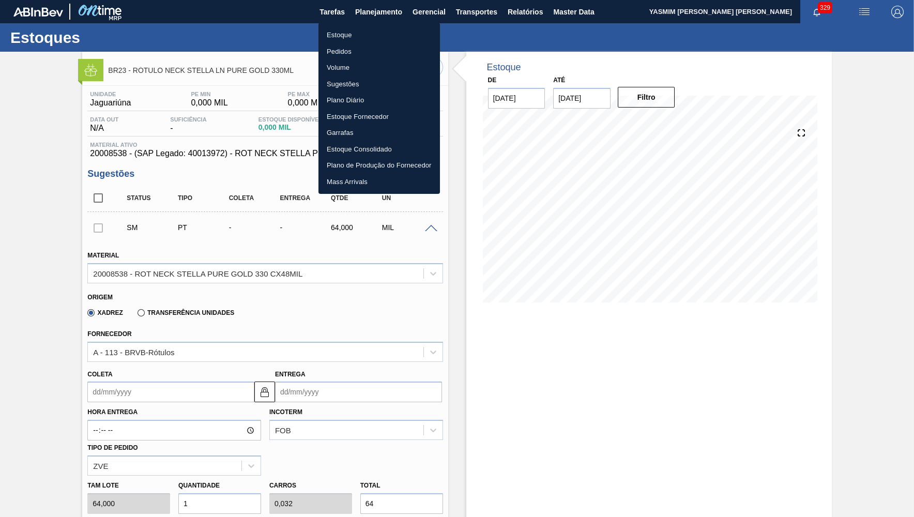
click at [355, 38] on li "Estoque" at bounding box center [378, 35] width 121 height 17
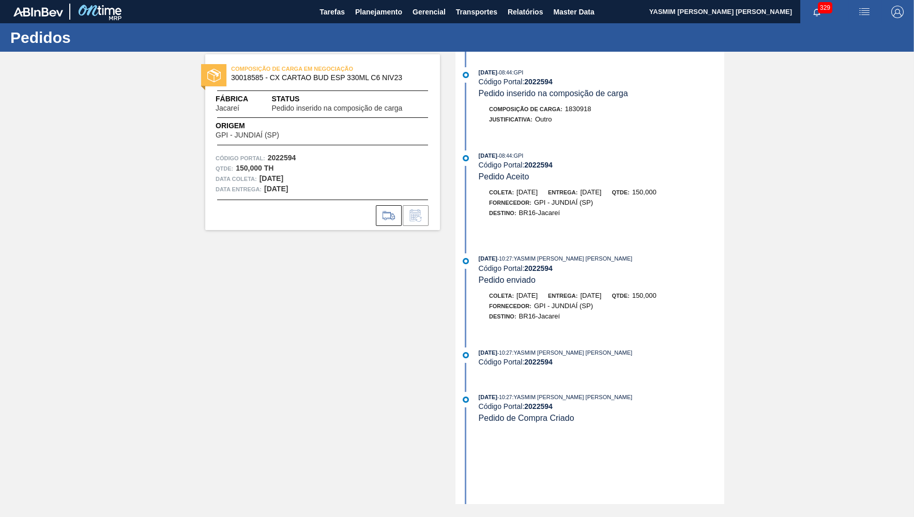
click at [311, 81] on span "30018585 - CX CARTAO BUD ESP 330ML C6 NIV23" at bounding box center [325, 78] width 188 height 8
click at [346, 74] on span "30018585 - CX CARTAO BUD ESP 330ML C6 NIV23" at bounding box center [325, 78] width 188 height 8
click at [332, 61] on div "COMPOSIÇÃO DE CARGA EM NEGOCIAÇÃO 30018585 - CX CARTAO BUD ESP 330ML C6 NIV23 F…" at bounding box center [322, 142] width 235 height 176
click at [300, 59] on div "COMPOSIÇÃO DE CARGA EM NEGOCIAÇÃO 30018585 - CX CARTAO BUD ESP 330ML C6 NIV23 F…" at bounding box center [322, 142] width 235 height 176
click at [299, 59] on div "COMPOSIÇÃO DE CARGA EM NEGOCIAÇÃO 30018585 - CX CARTAO BUD ESP 330ML C6 NIV23 F…" at bounding box center [322, 142] width 235 height 176
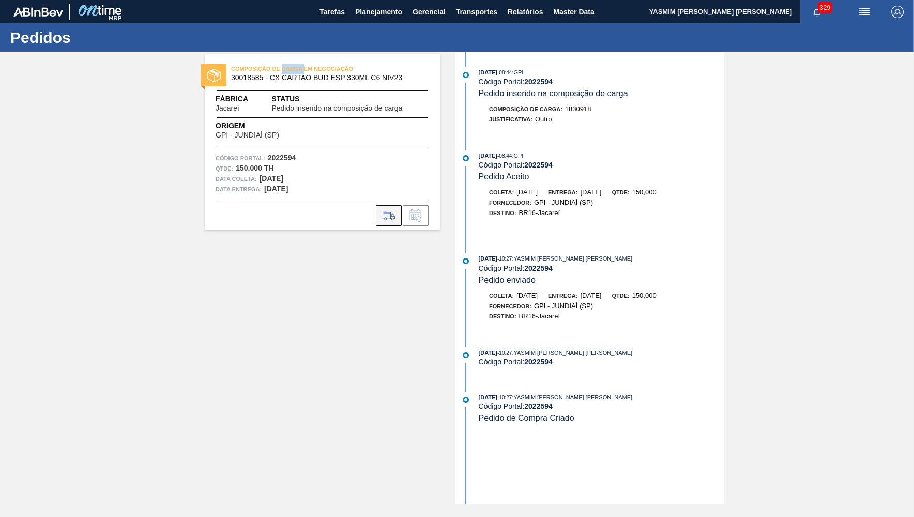
click at [385, 222] on button at bounding box center [389, 215] width 26 height 21
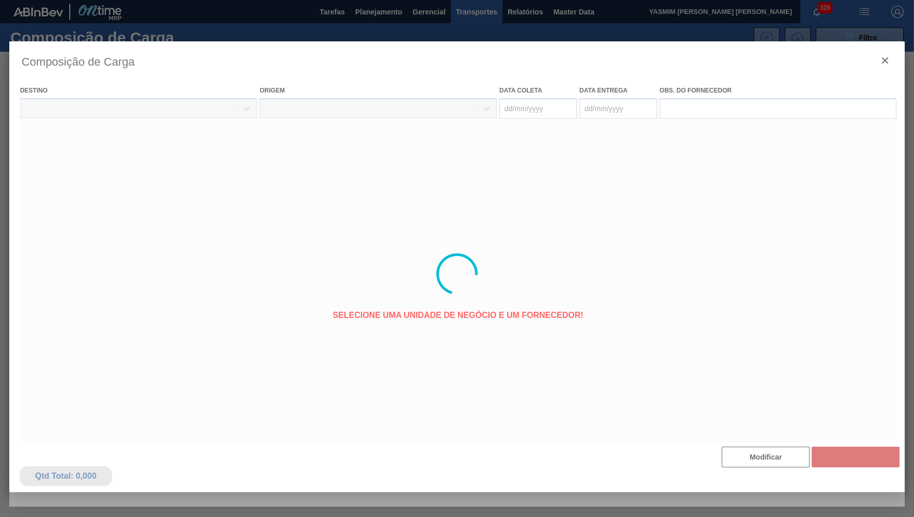
type coleta "[DATE]"
type entrega "[DATE]"
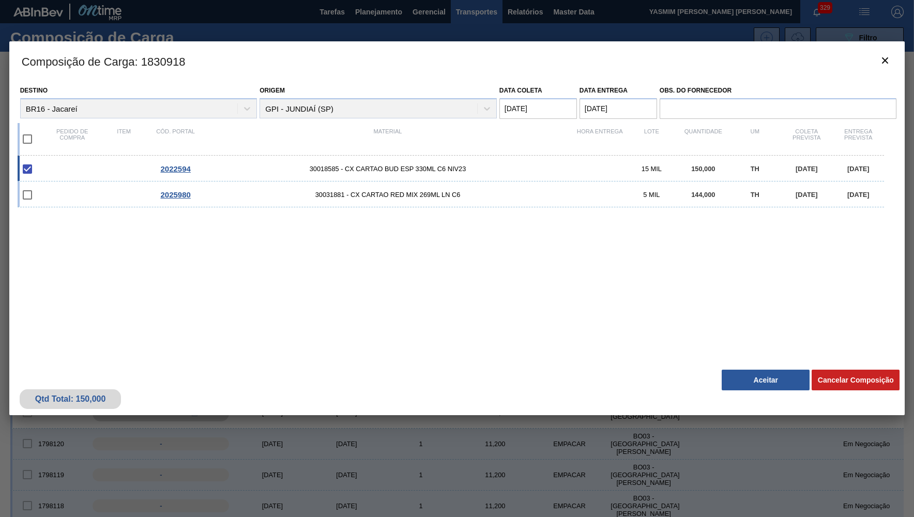
click at [764, 379] on button "Aceitar" at bounding box center [765, 379] width 88 height 21
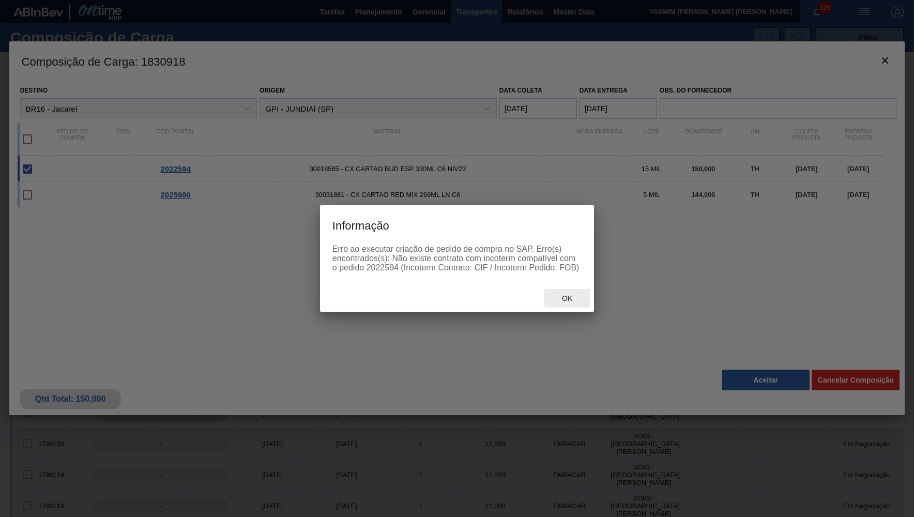
click at [567, 296] on span "Ok" at bounding box center [566, 298] width 27 height 8
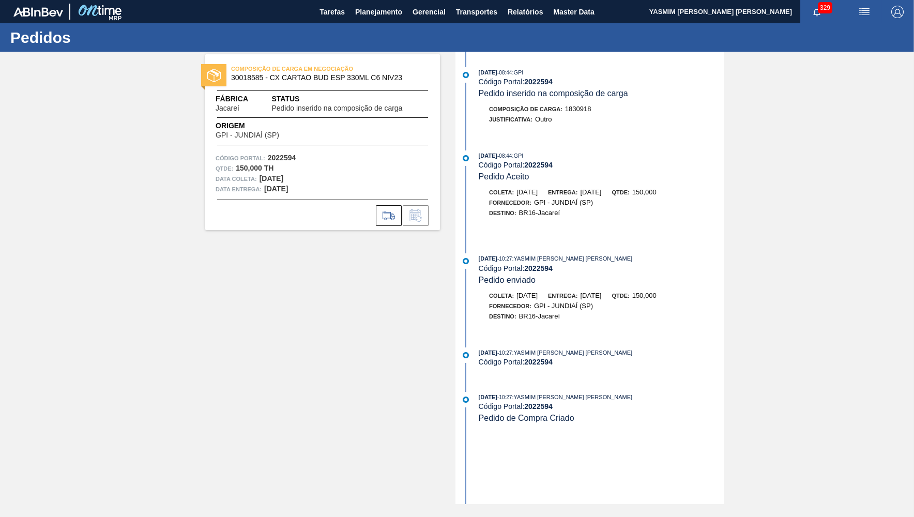
click at [245, 68] on span "COMPOSIÇÃO DE CARGA EM NEGOCIAÇÃO" at bounding box center [303, 69] width 145 height 10
click at [272, 158] on strong "2022594" at bounding box center [282, 157] width 28 height 8
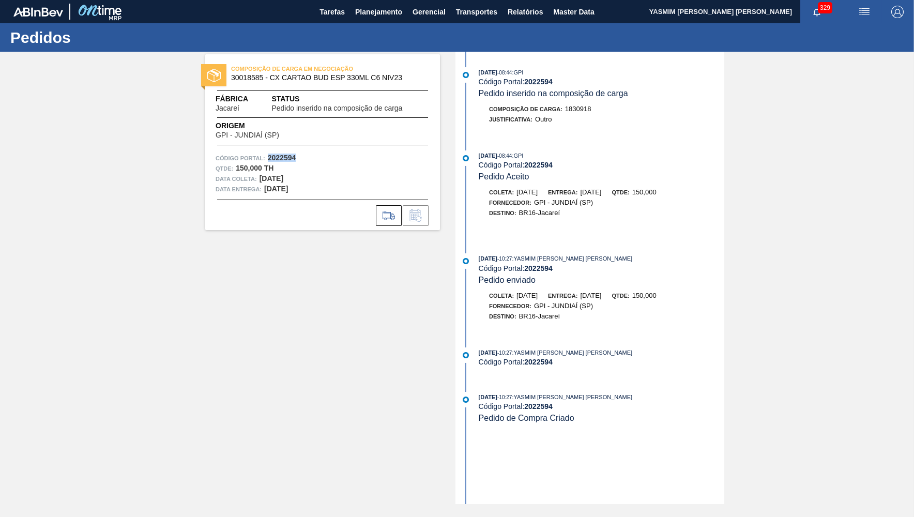
copy strong "2022594"
click at [357, 24] on main "Tarefas Planejamento Gerencial Transportes Relatórios Master Data YASMIM [PERSO…" at bounding box center [457, 258] width 914 height 517
click at [254, 78] on span "30018585 - CX CARTAO BUD ESP 330ML C6 NIV23" at bounding box center [325, 78] width 188 height 8
copy span "30018585"
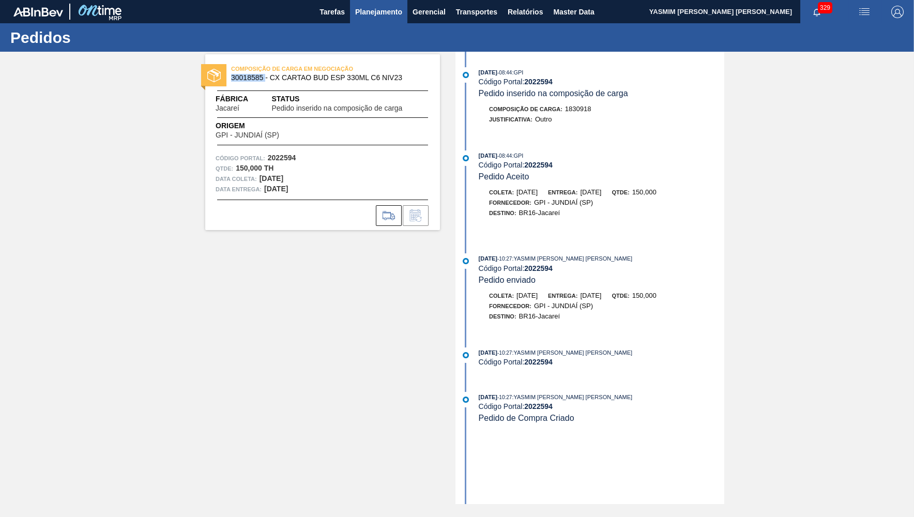
click at [367, 17] on span "Planejamento" at bounding box center [378, 12] width 47 height 12
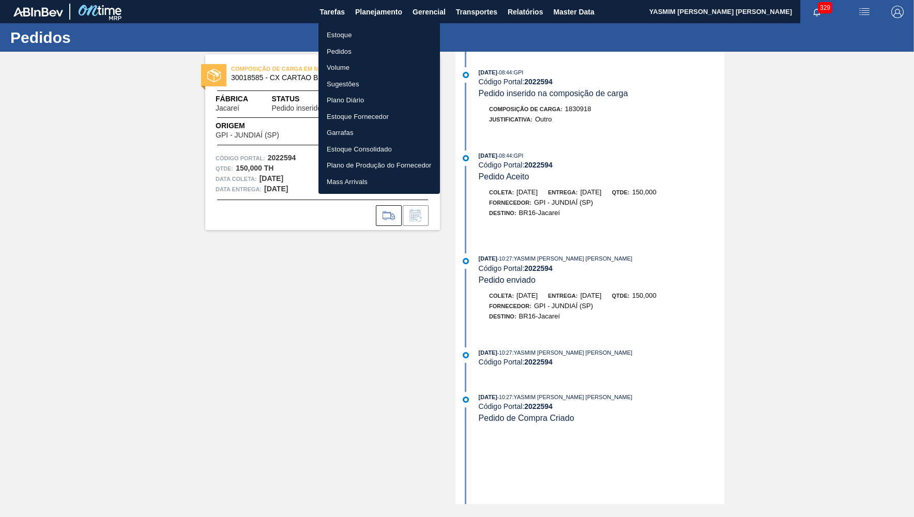
click at [355, 36] on li "Estoque" at bounding box center [378, 35] width 121 height 17
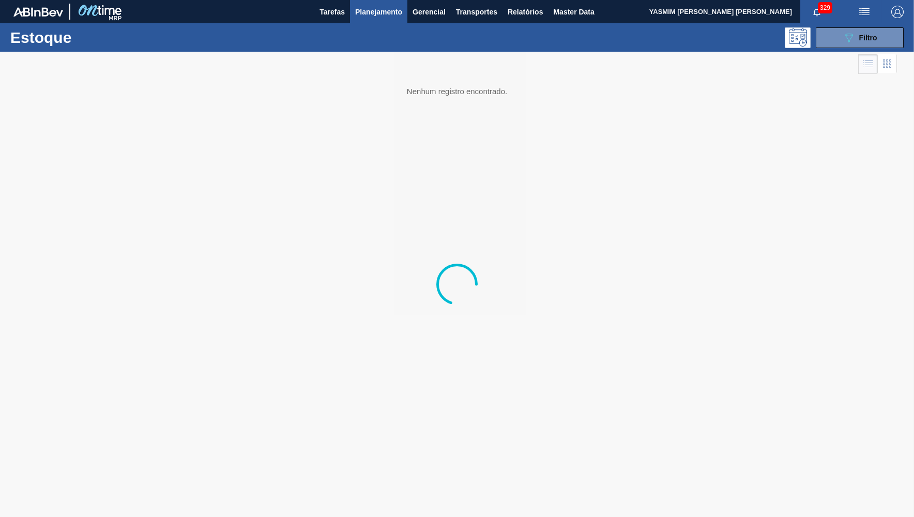
click at [868, 39] on span "Filtro" at bounding box center [868, 38] width 18 height 8
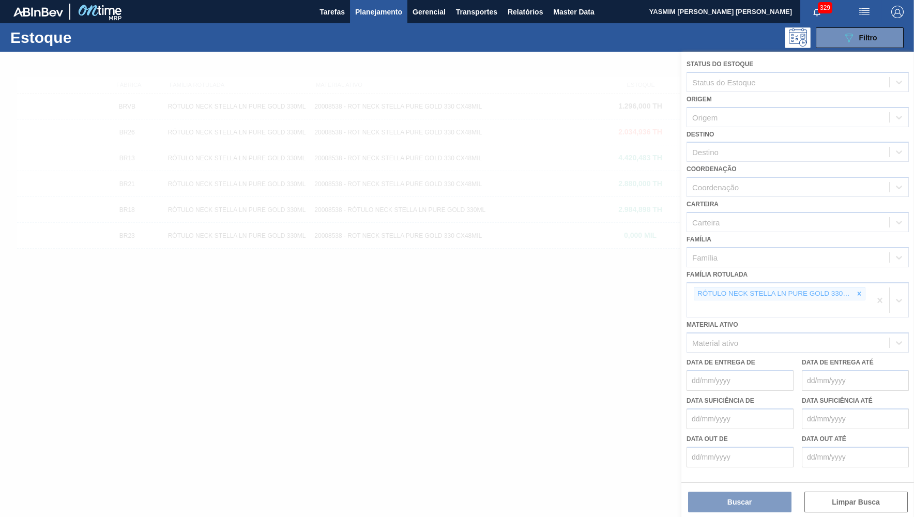
click at [857, 282] on div at bounding box center [457, 284] width 914 height 465
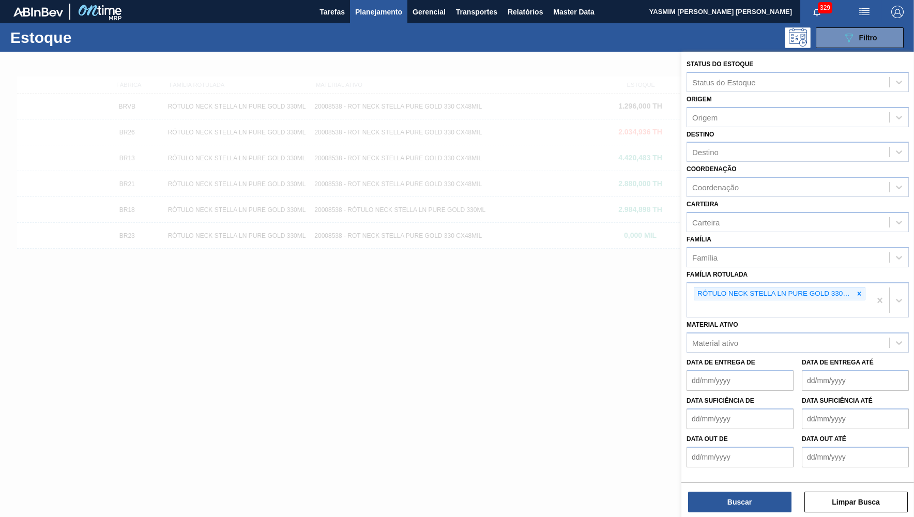
click at [861, 290] on icon at bounding box center [858, 293] width 7 height 7
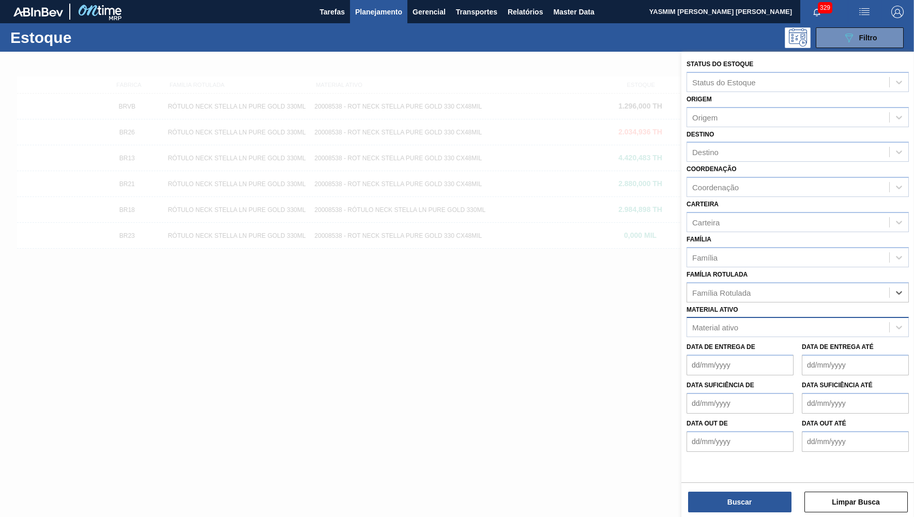
click at [784, 320] on div "Material ativo" at bounding box center [788, 327] width 202 height 15
paste ativo "30018585"
type ativo "30018585"
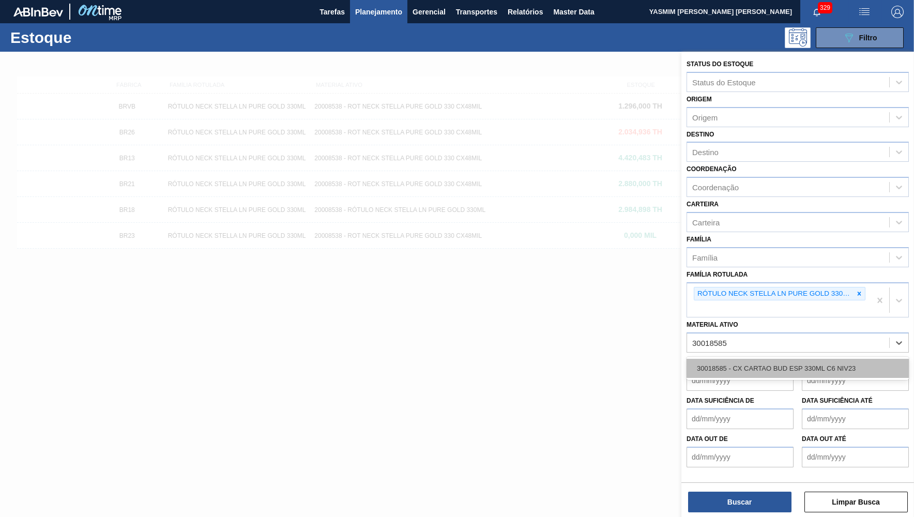
click at [725, 364] on div "30018585 - CX CARTAO BUD ESP 330ML C6 NIV23" at bounding box center [797, 368] width 222 height 19
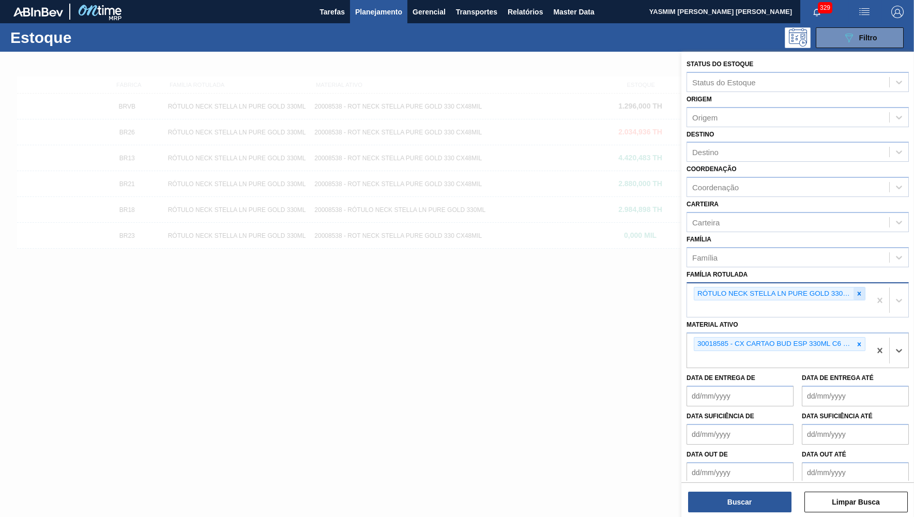
click at [860, 287] on div at bounding box center [858, 293] width 11 height 13
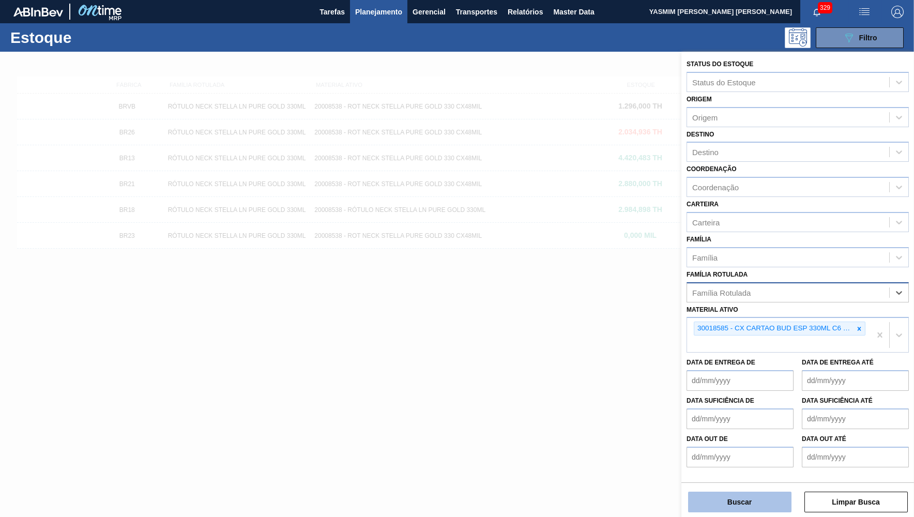
click at [689, 502] on button "Buscar" at bounding box center [739, 501] width 103 height 21
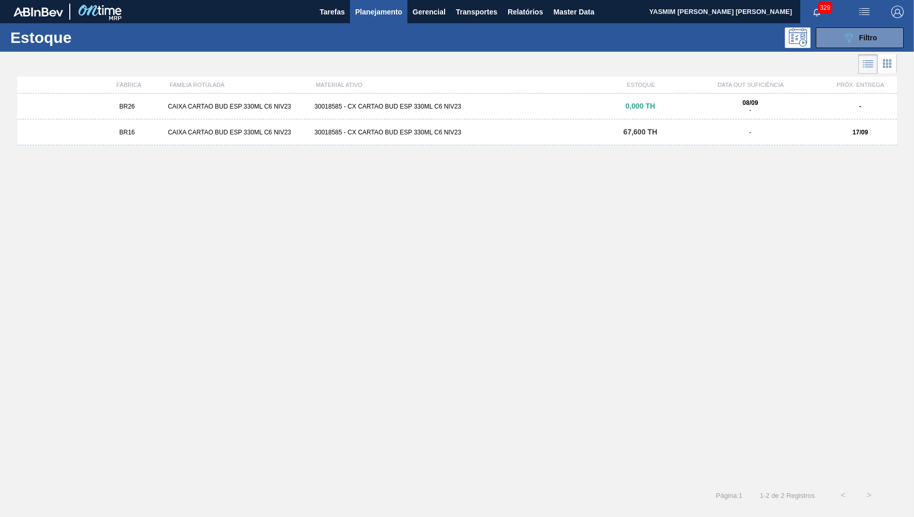
click at [364, 138] on div "BR16 CAIXA CARTAO BUD ESP 330ML C6 NIV23 30018585 - CX CARTAO BUD ESP 330ML C6 …" at bounding box center [457, 132] width 880 height 26
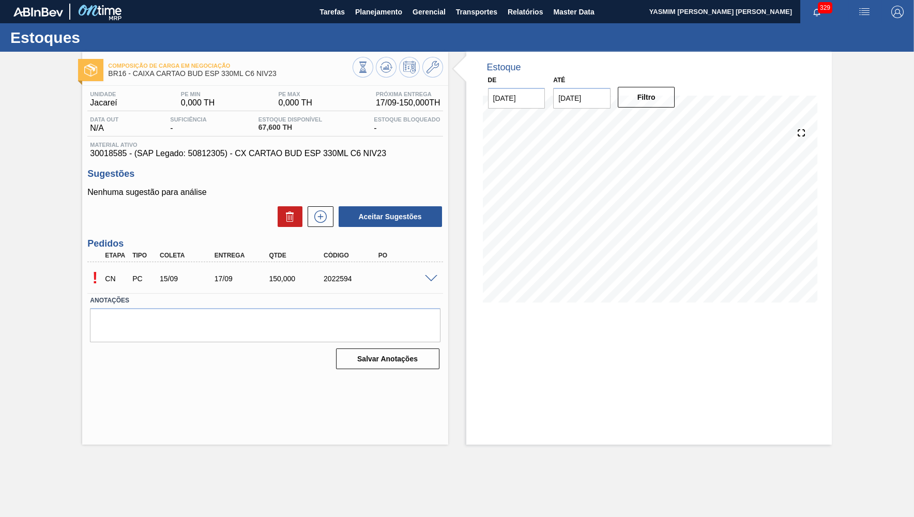
click at [430, 280] on span at bounding box center [431, 279] width 12 height 8
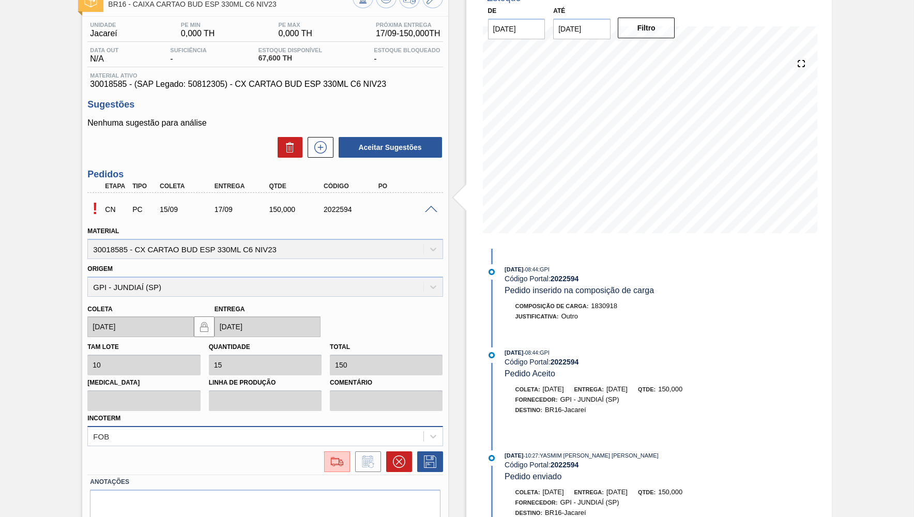
scroll to position [105, 0]
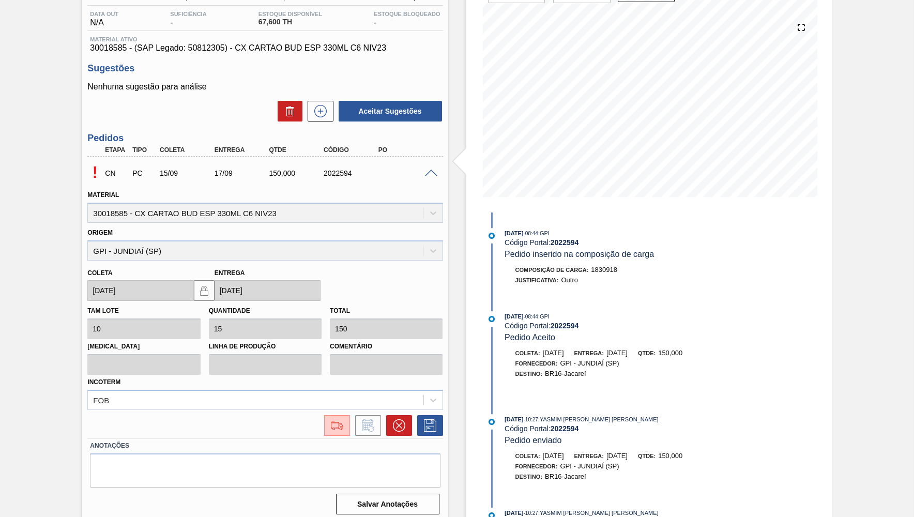
click at [318, 375] on div "Incoterm FOB" at bounding box center [264, 392] width 355 height 35
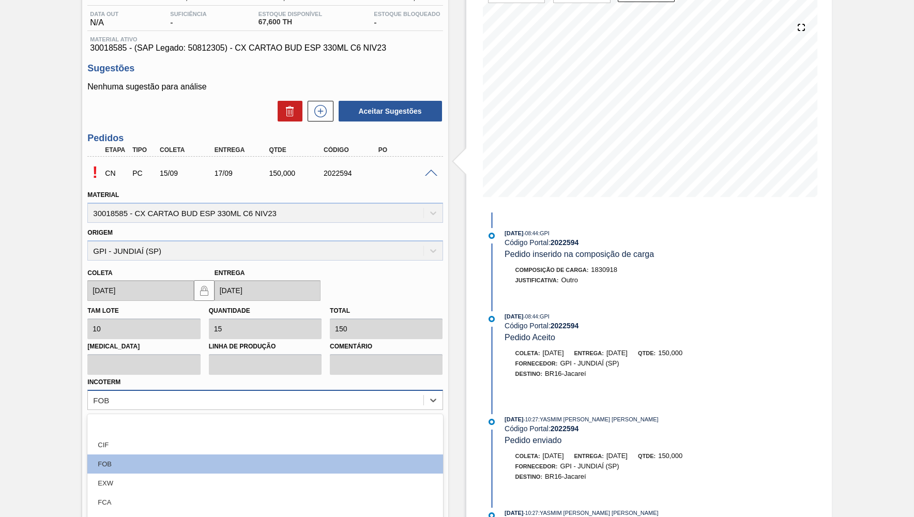
click at [285, 392] on div "option CIF focused, 2 of 12. 12 results available. Use Up and Down to choose op…" at bounding box center [264, 400] width 355 height 20
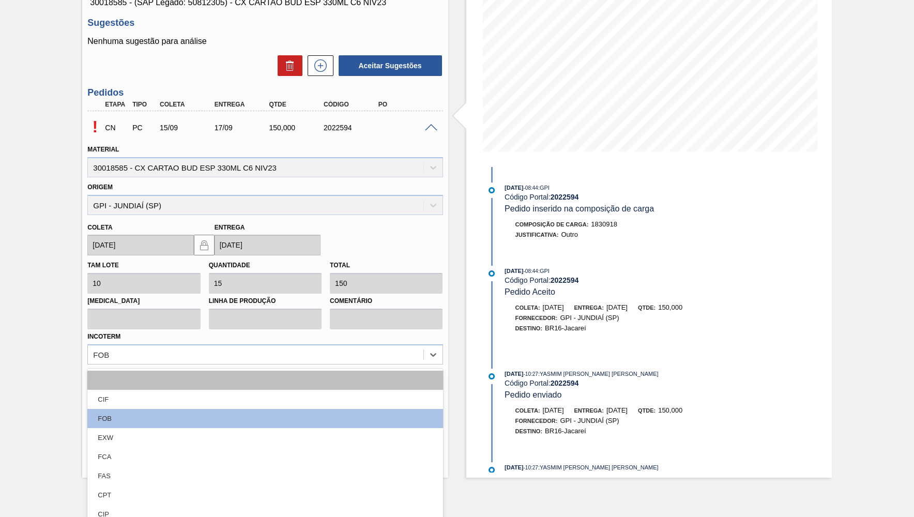
click at [152, 382] on div at bounding box center [264, 380] width 355 height 19
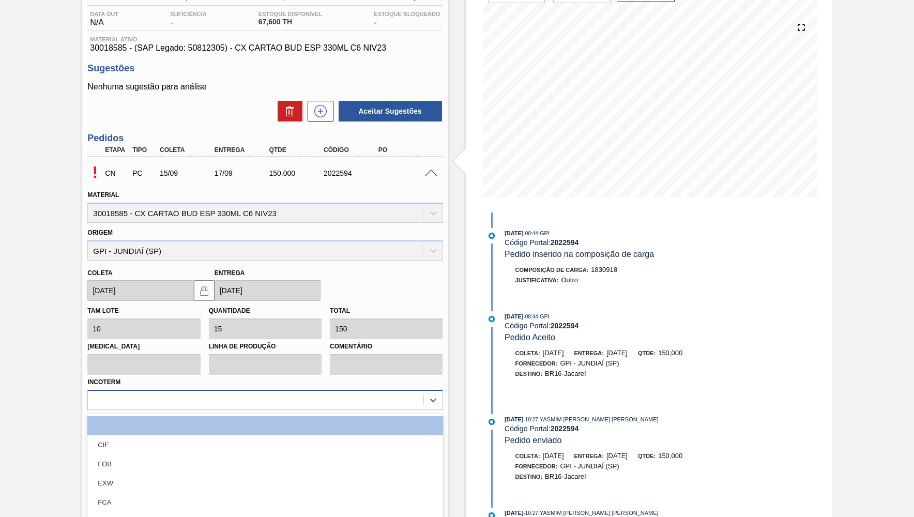
click at [156, 390] on div "option , selected. option CIF focused, 2 of 12. 12 results available. Use Up an…" at bounding box center [264, 400] width 355 height 20
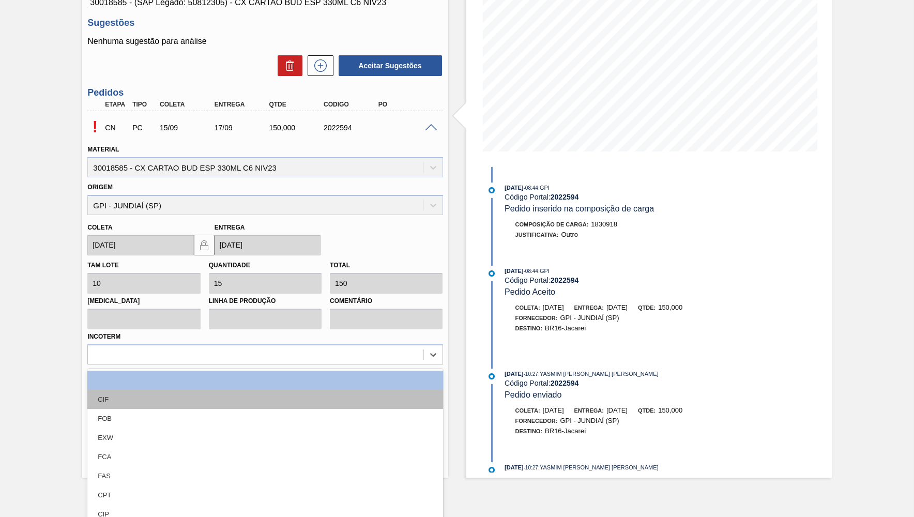
click at [129, 395] on div "CIF" at bounding box center [264, 399] width 355 height 19
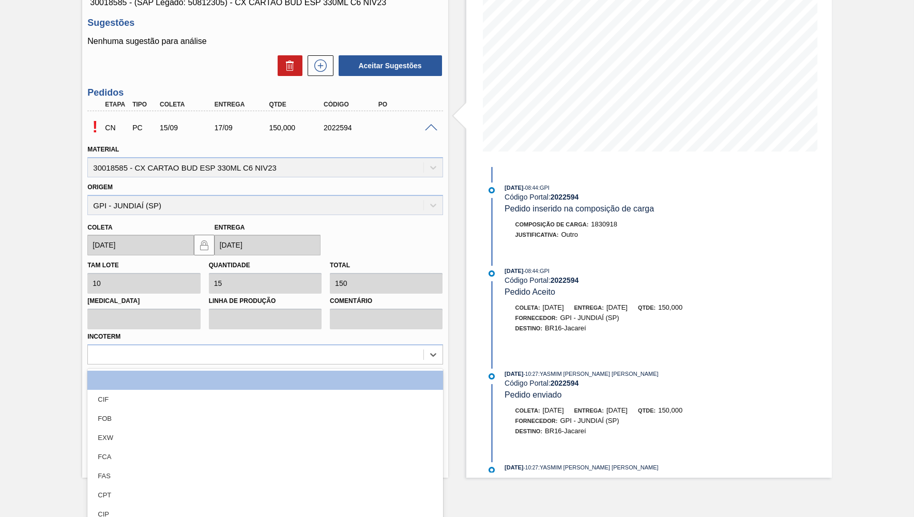
scroll to position [105, 0]
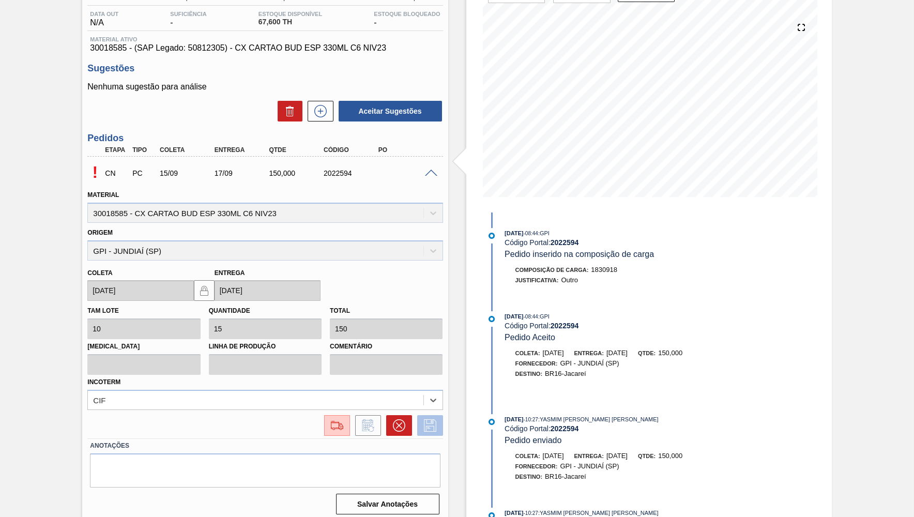
click at [442, 415] on button at bounding box center [430, 425] width 26 height 21
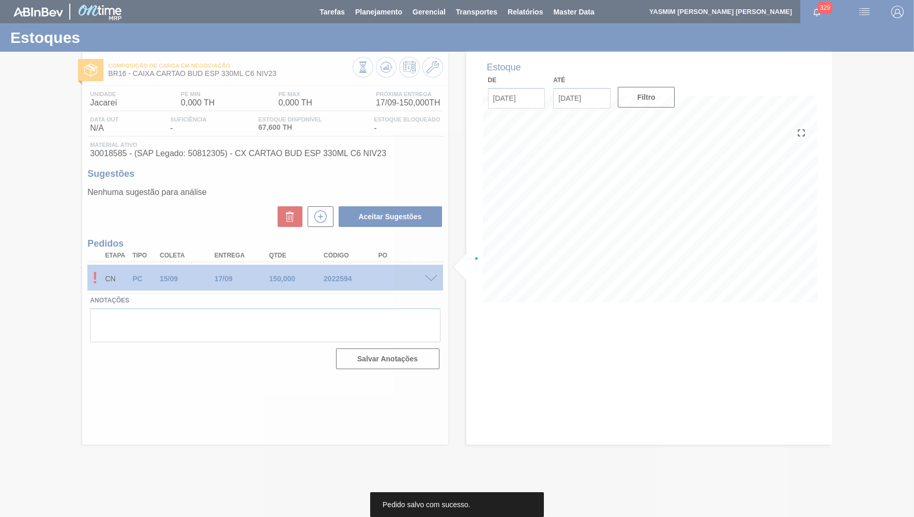
scroll to position [0, 0]
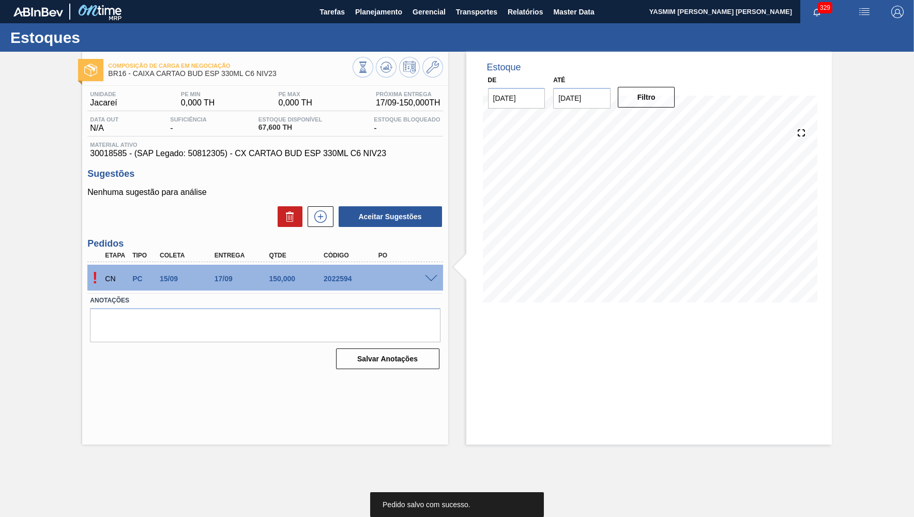
click at [427, 281] on span at bounding box center [431, 279] width 12 height 8
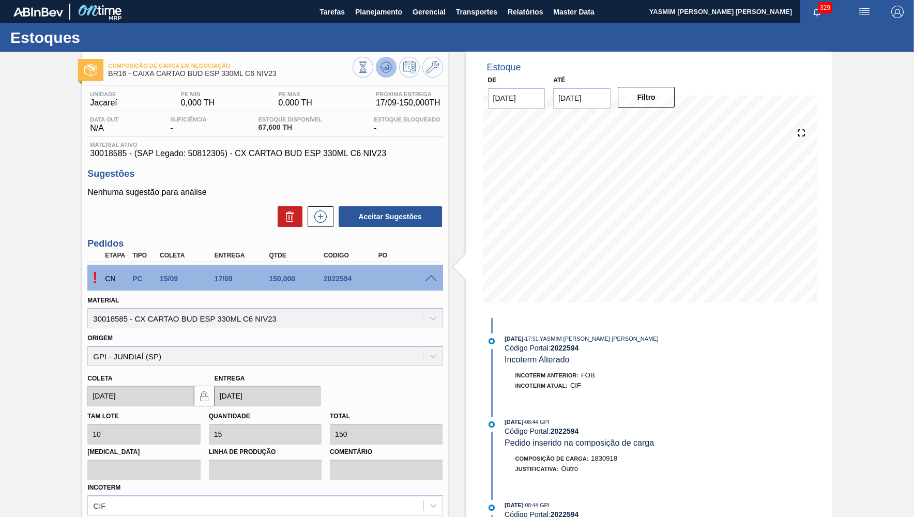
click at [380, 68] on icon at bounding box center [386, 67] width 12 height 12
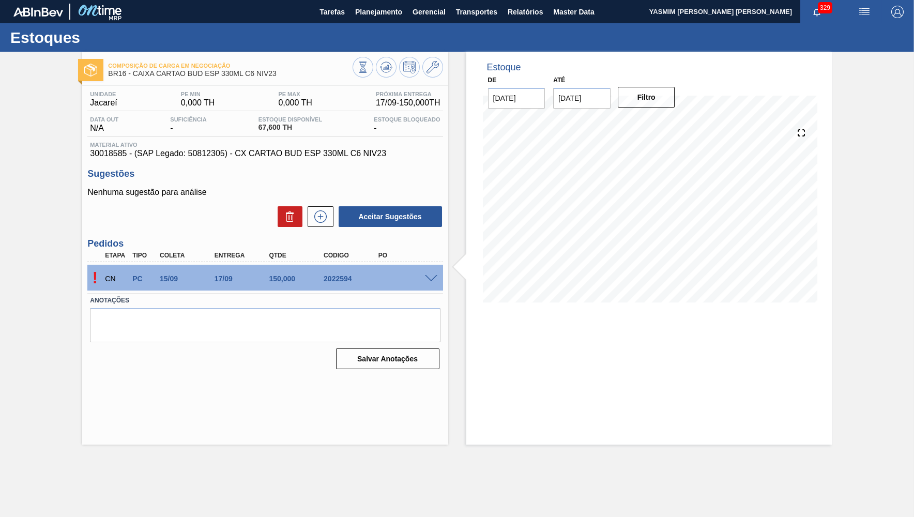
click at [432, 278] on span at bounding box center [431, 279] width 12 height 8
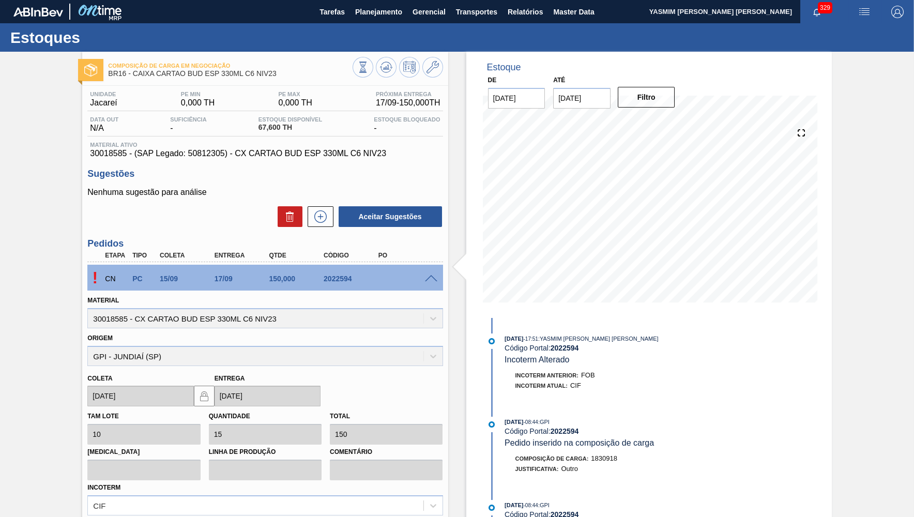
scroll to position [50, 0]
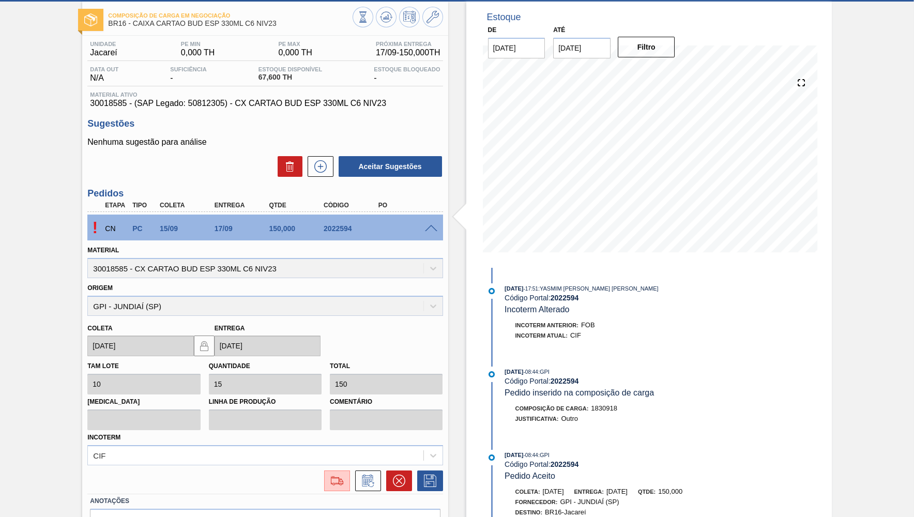
click at [333, 494] on label "Anotações" at bounding box center [265, 501] width 350 height 15
click at [333, 474] on img at bounding box center [337, 480] width 17 height 12
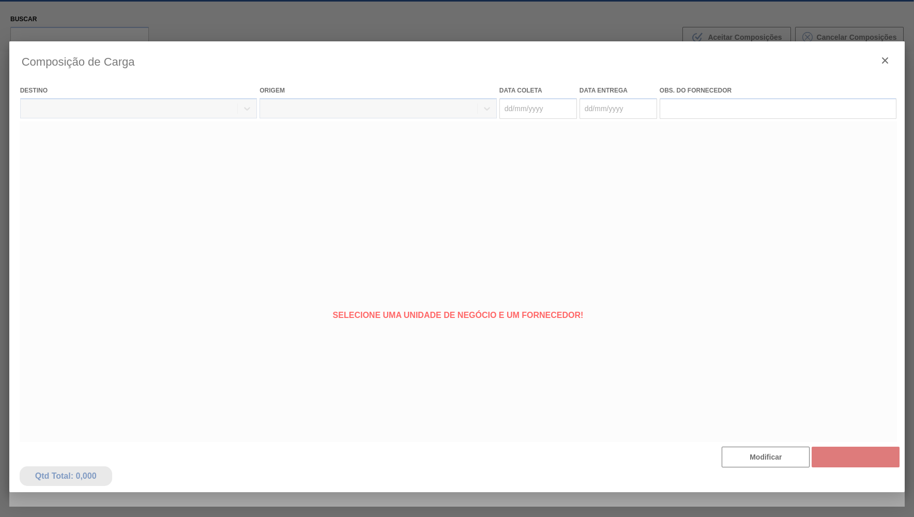
type coleta "[DATE]"
type entrega "[DATE]"
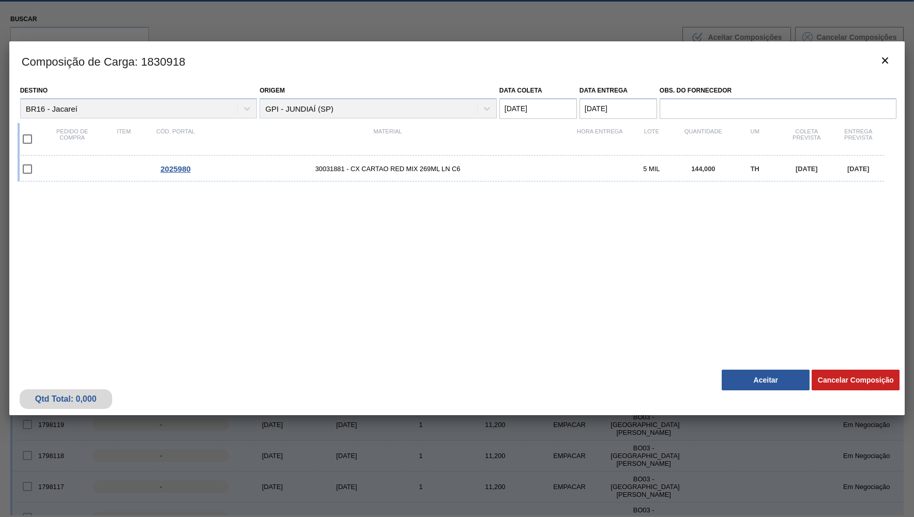
click at [777, 376] on button "Aceitar" at bounding box center [765, 379] width 88 height 21
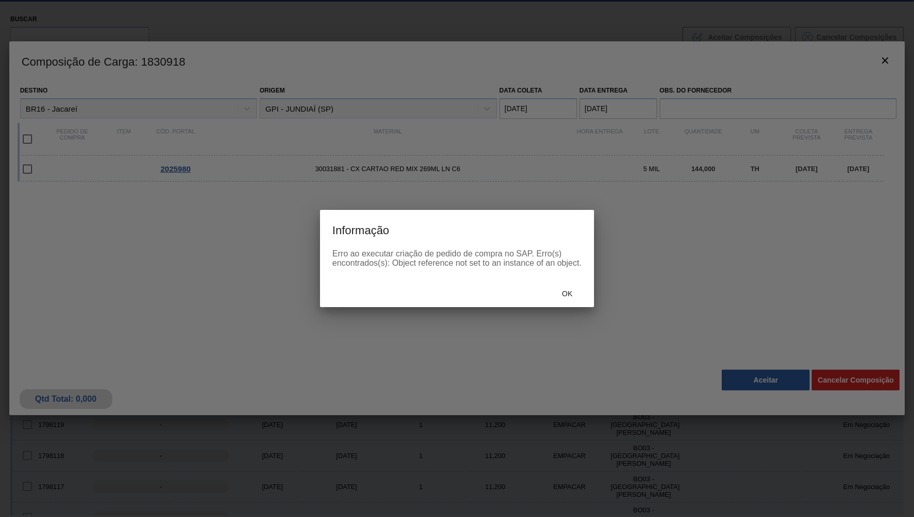
click at [543, 296] on div "Ok" at bounding box center [457, 293] width 274 height 27
click at [554, 294] on div "Ok" at bounding box center [566, 293] width 45 height 19
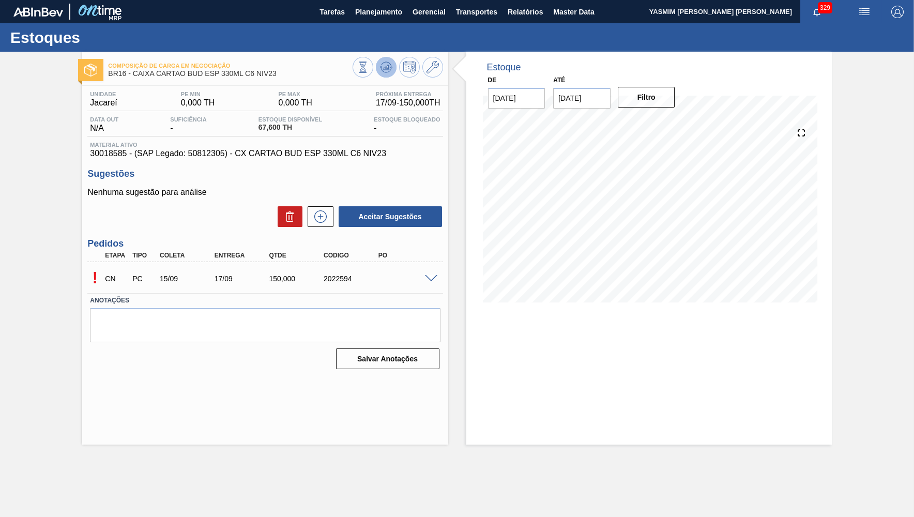
click at [385, 66] on icon at bounding box center [386, 67] width 12 height 12
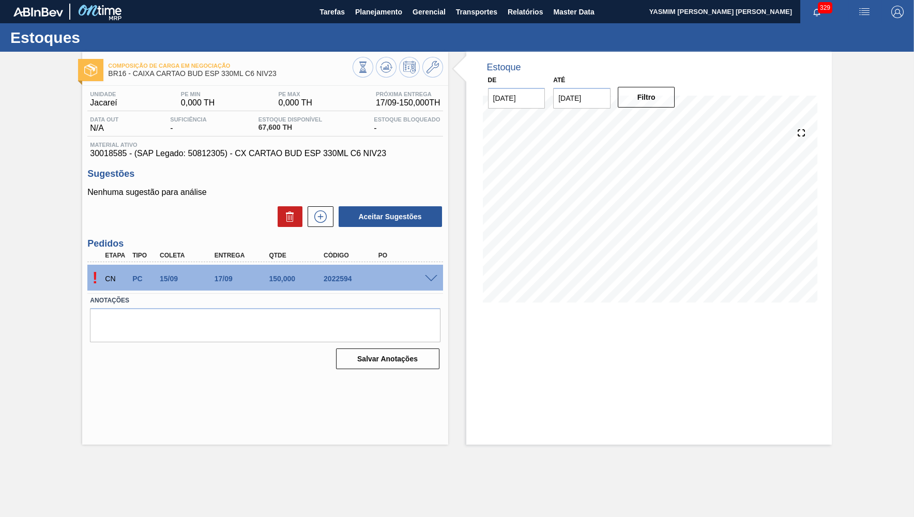
click at [429, 281] on span at bounding box center [431, 279] width 12 height 8
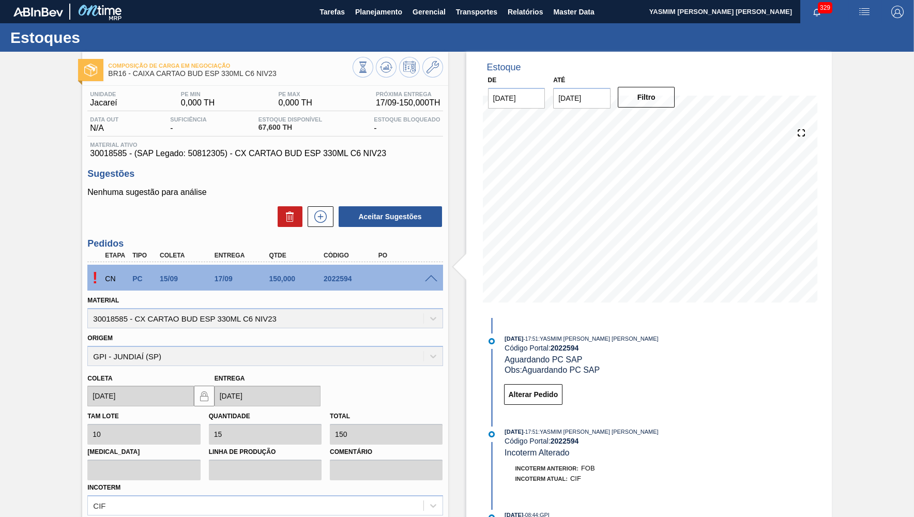
click at [382, 71] on icon at bounding box center [385, 69] width 10 height 5
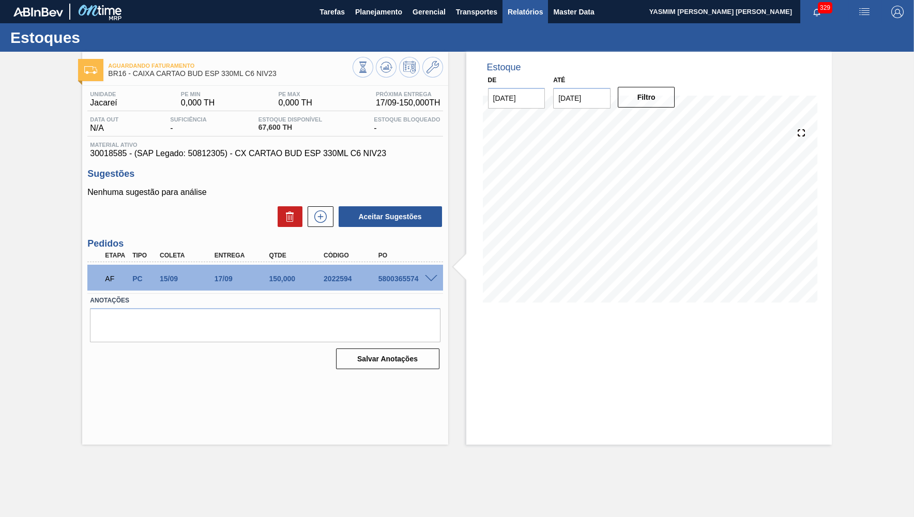
click at [522, 9] on span "Relatórios" at bounding box center [524, 12] width 35 height 12
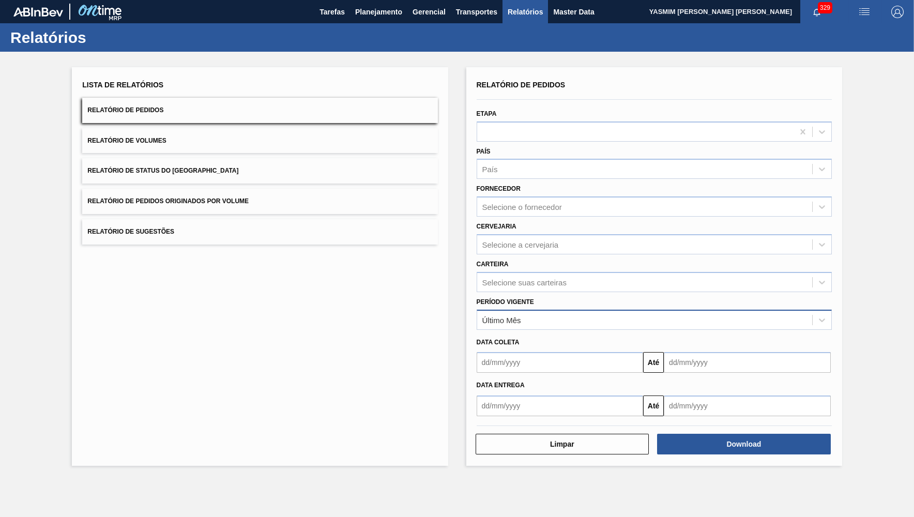
click at [512, 312] on div "Último Mês" at bounding box center [644, 319] width 335 height 15
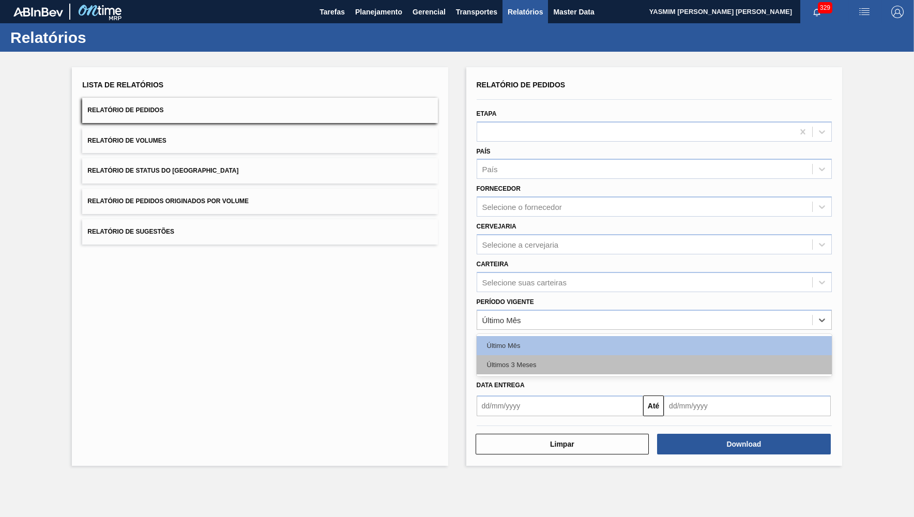
click at [523, 355] on div "Últimos 3 Meses" at bounding box center [653, 364] width 355 height 19
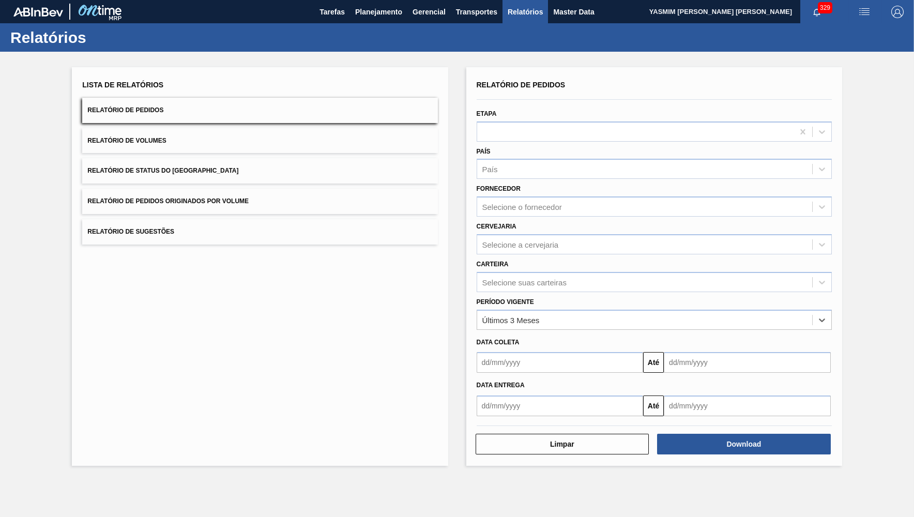
click at [529, 257] on div "Carteira Selecione suas carteiras" at bounding box center [653, 274] width 355 height 35
click at [525, 245] on div "Selecione a cervejaria" at bounding box center [653, 244] width 355 height 20
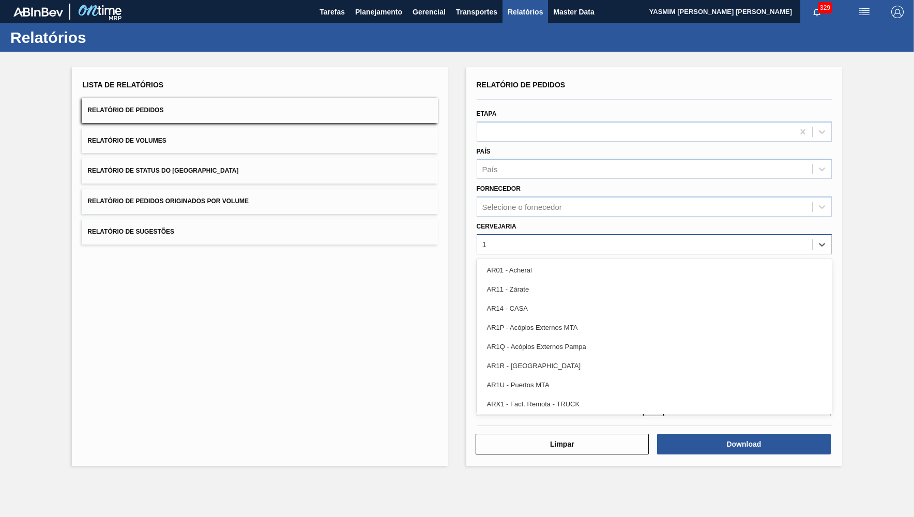
type input "13"
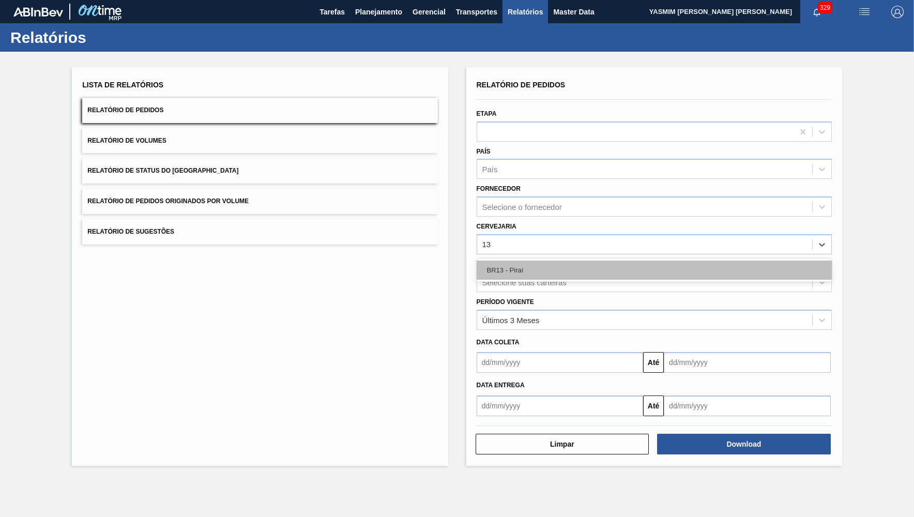
click at [519, 260] on div "BR13 - Piraí" at bounding box center [653, 269] width 355 height 19
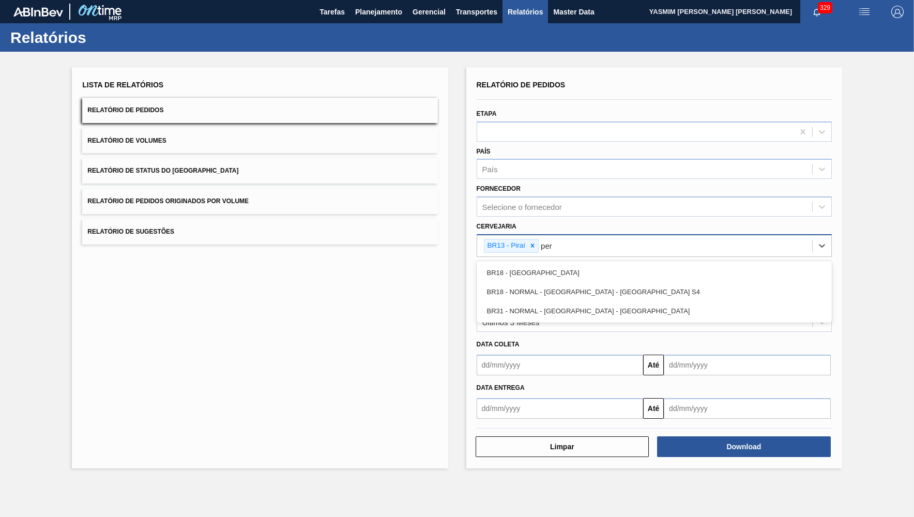
type input "pern"
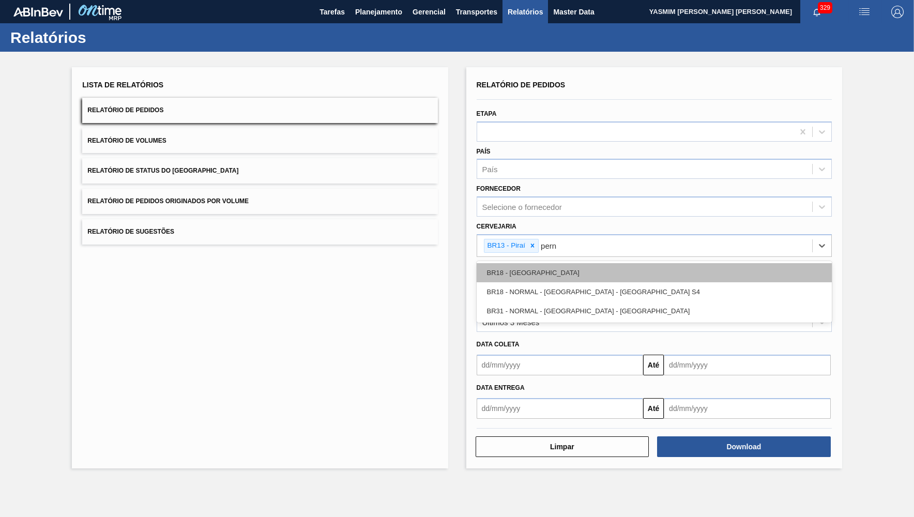
click at [513, 264] on div "BR18 - Pernambuco" at bounding box center [653, 272] width 355 height 19
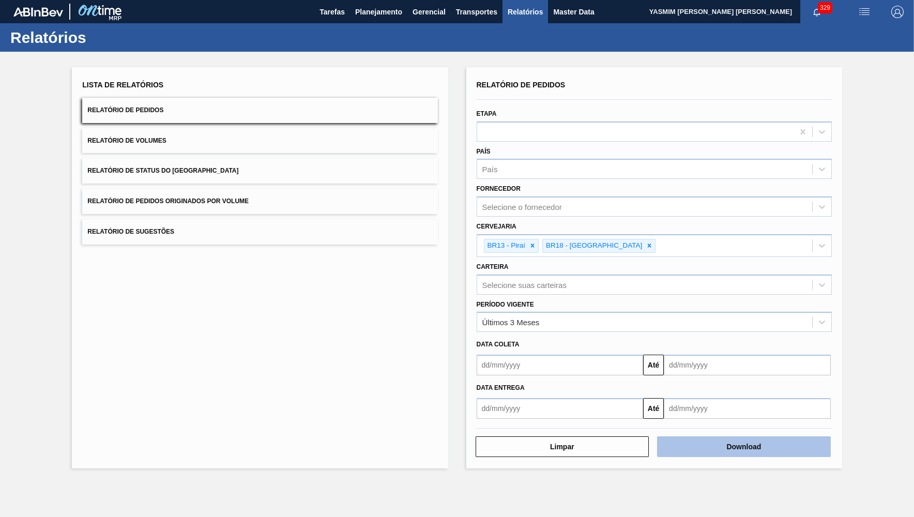
click at [821, 441] on button "Download" at bounding box center [744, 446] width 174 height 21
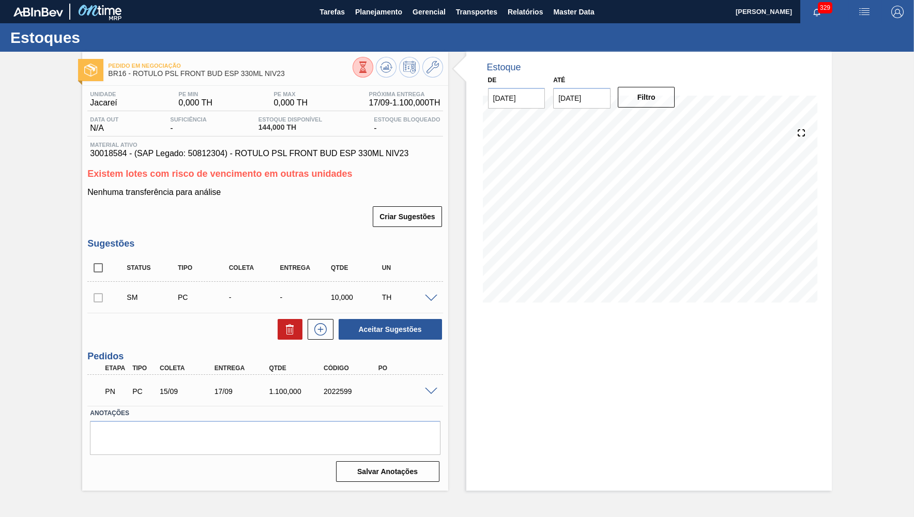
click at [427, 393] on span at bounding box center [431, 392] width 12 height 8
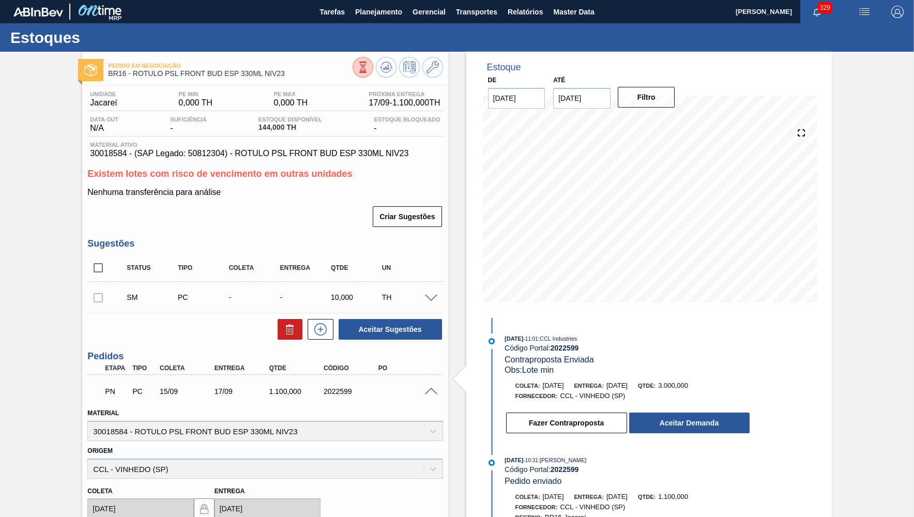
scroll to position [101, 0]
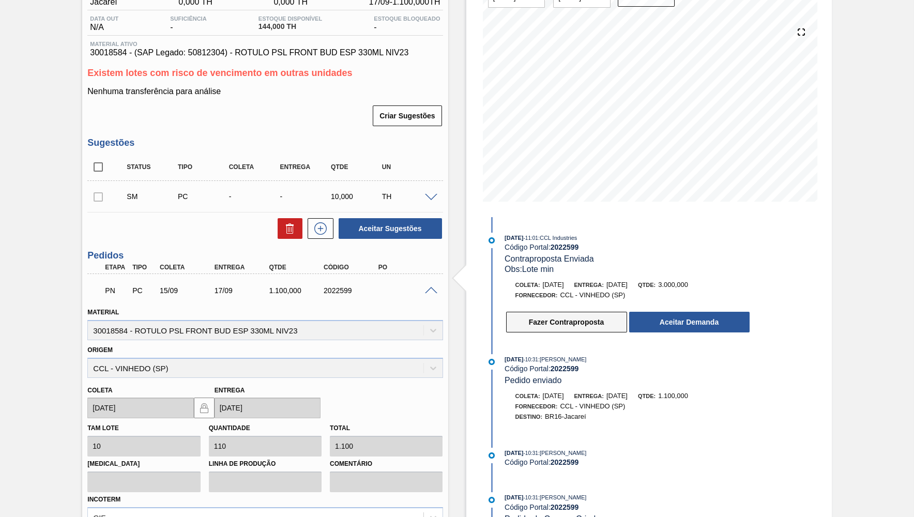
click at [555, 312] on button "Fazer Contraproposta" at bounding box center [566, 322] width 121 height 21
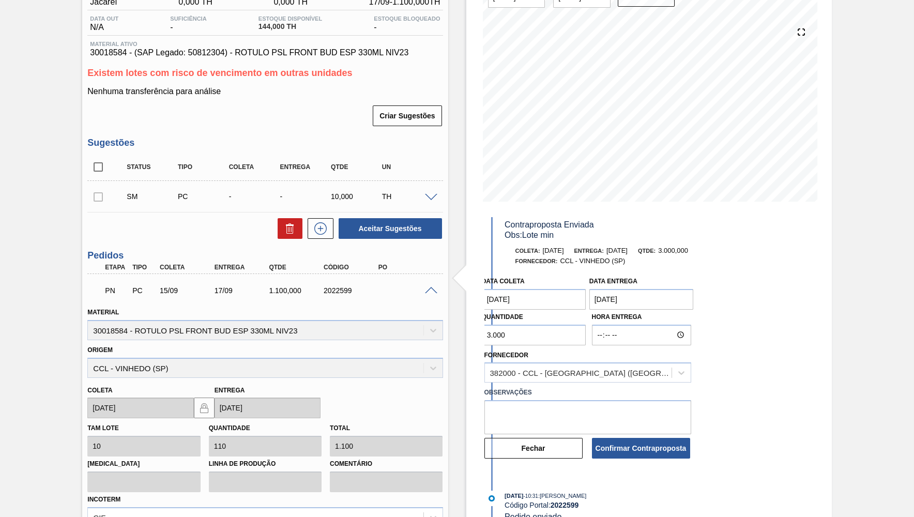
scroll to position [50, 0]
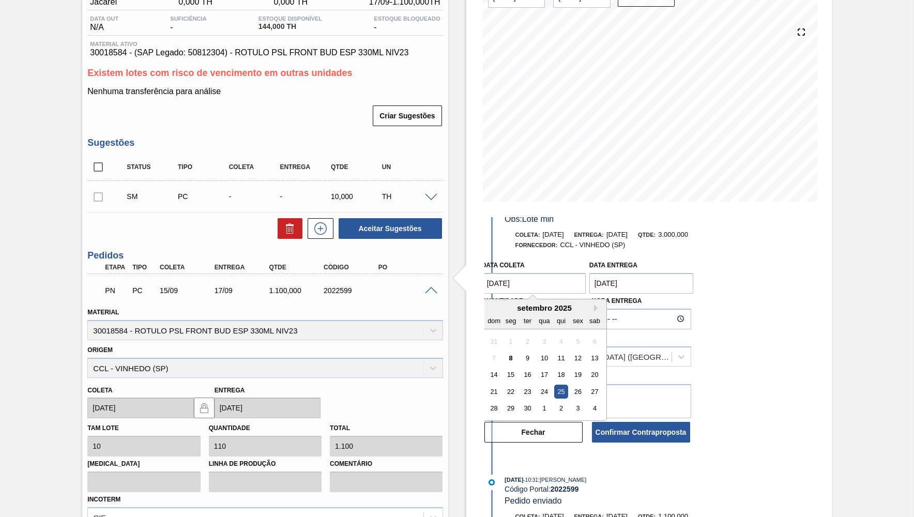
click at [521, 278] on coleta "[DATE]" at bounding box center [534, 283] width 104 height 21
click at [509, 367] on div "15" at bounding box center [510, 374] width 14 height 14
type coleta "[DATE]"
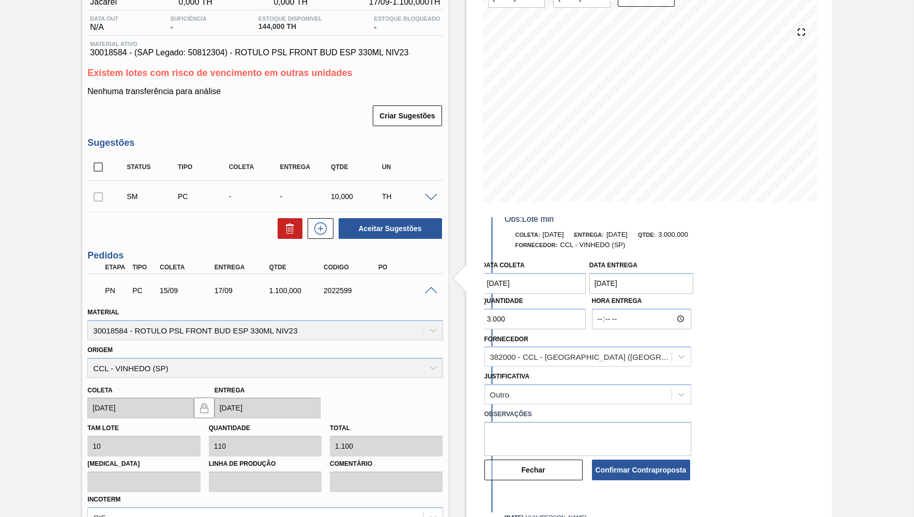
drag, startPoint x: 520, startPoint y: 318, endPoint x: 387, endPoint y: 310, distance: 134.1
click at [482, 310] on input "3.000" at bounding box center [534, 319] width 104 height 21
type input "1.100"
click at [623, 463] on button "Confirmar Contraproposta" at bounding box center [641, 469] width 98 height 21
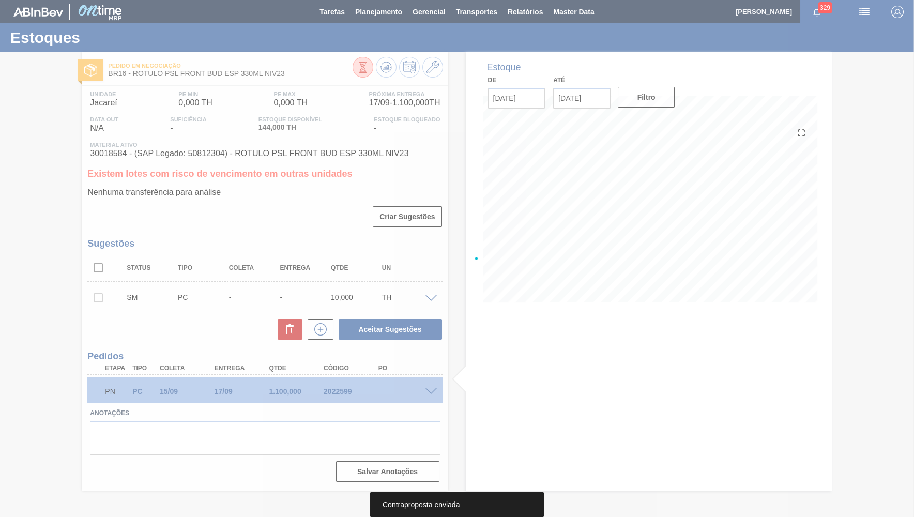
scroll to position [0, 0]
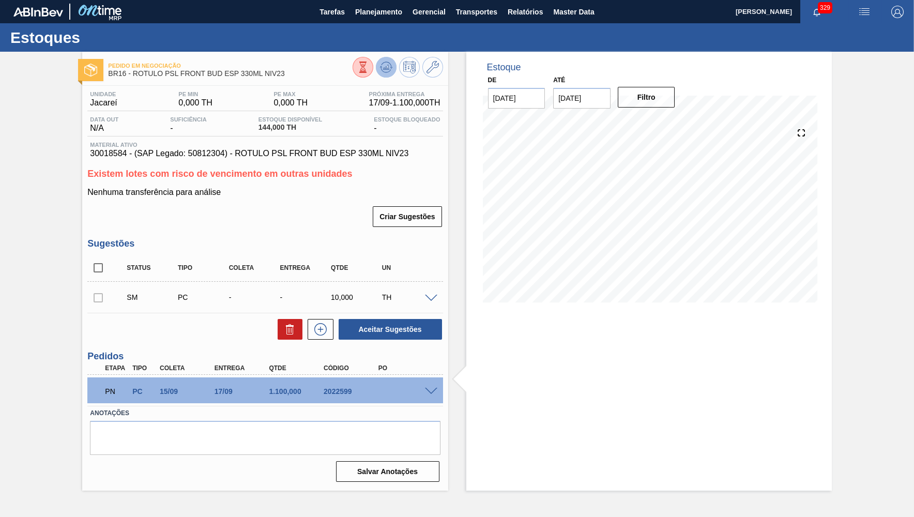
click at [386, 63] on icon at bounding box center [386, 67] width 12 height 12
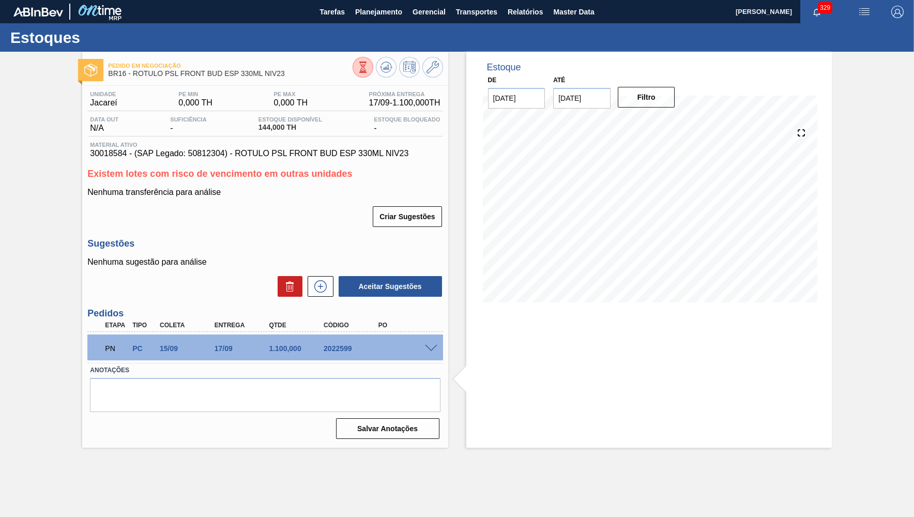
click at [439, 347] on div at bounding box center [432, 348] width 21 height 8
click at [429, 347] on span at bounding box center [431, 349] width 12 height 8
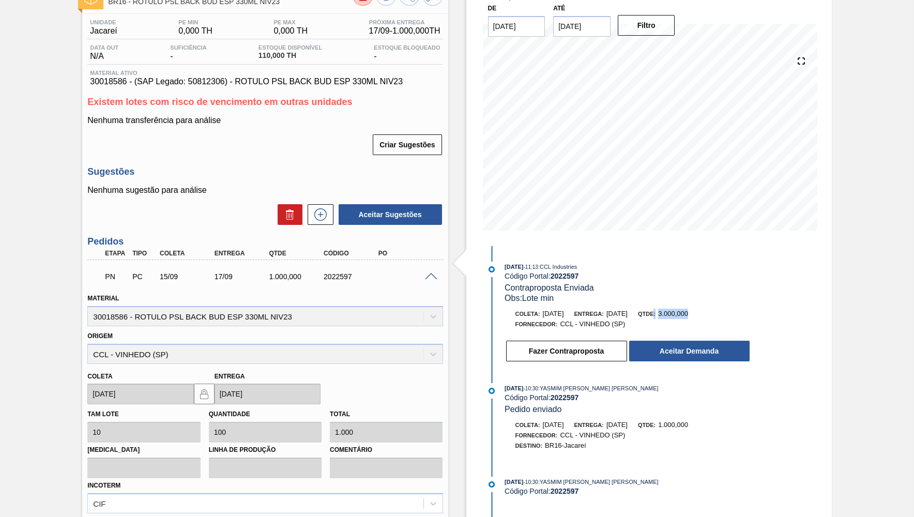
scroll to position [50, 0]
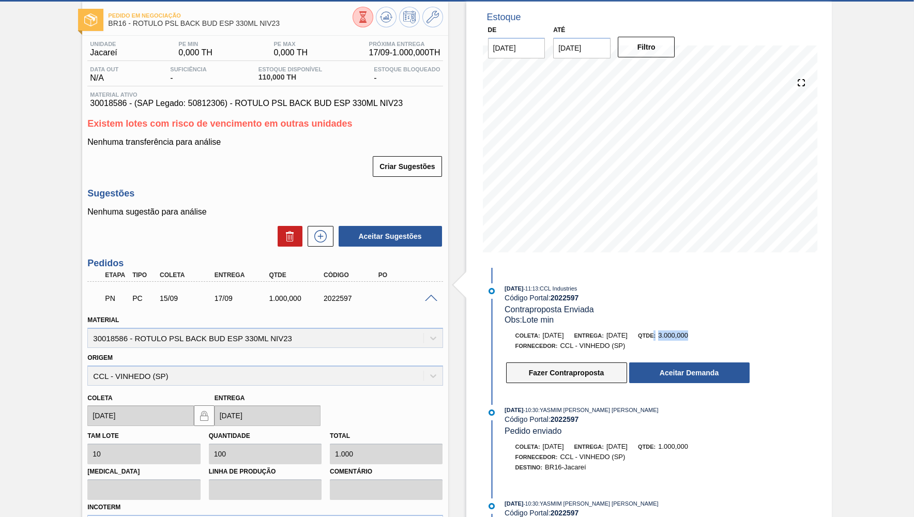
click at [566, 375] on button "Fazer Contraproposta" at bounding box center [566, 372] width 121 height 21
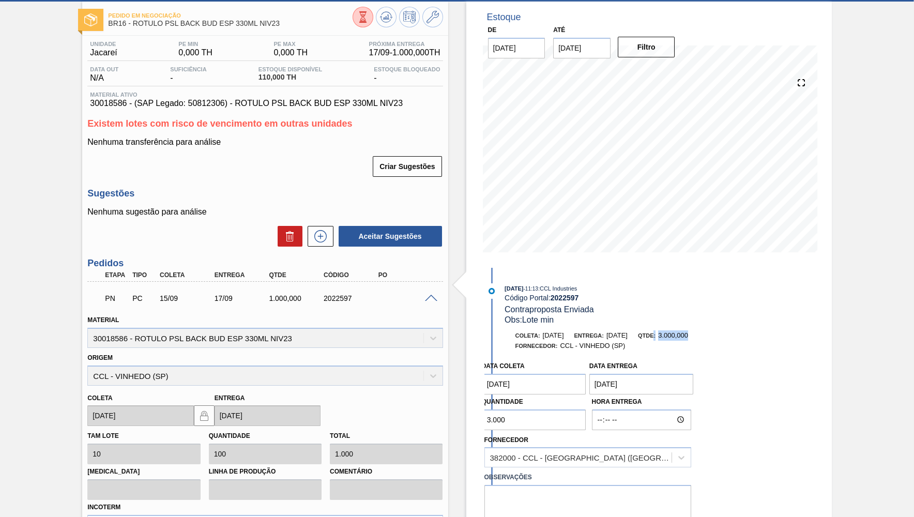
scroll to position [101, 0]
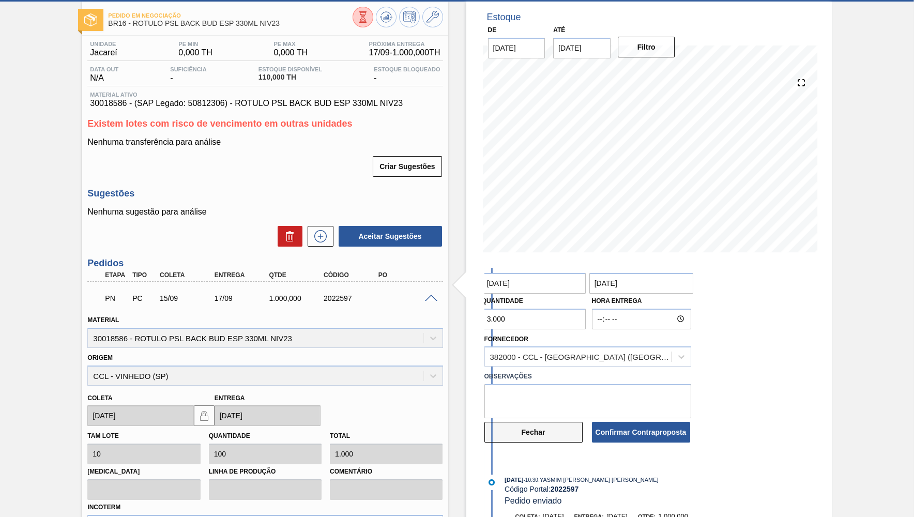
click at [542, 424] on button "Fechar" at bounding box center [533, 432] width 98 height 21
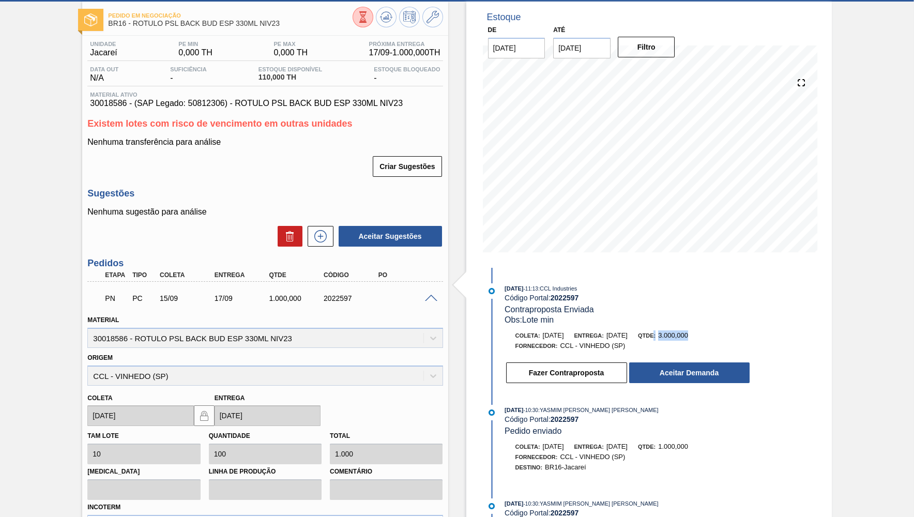
scroll to position [0, 0]
click at [602, 376] on button "Fazer Contraproposta" at bounding box center [566, 372] width 121 height 21
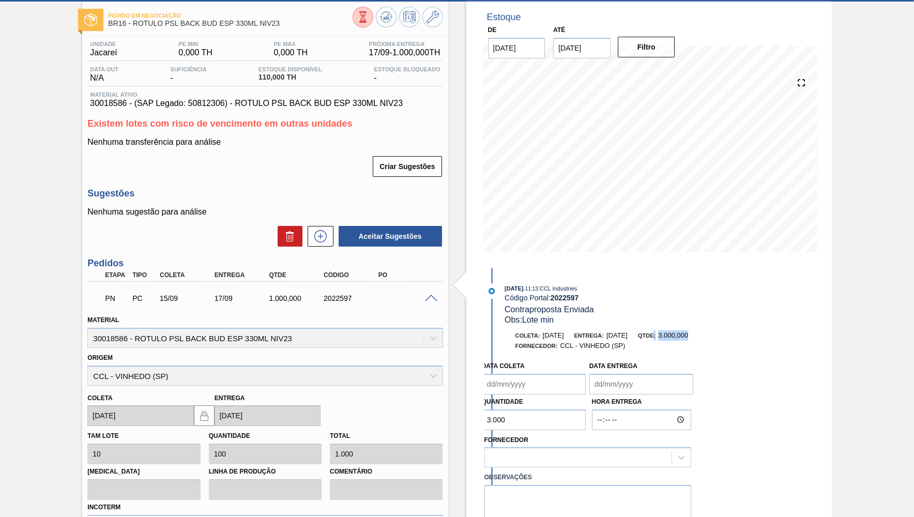
type coleta "[DATE]"
type entrega "[DATE]"
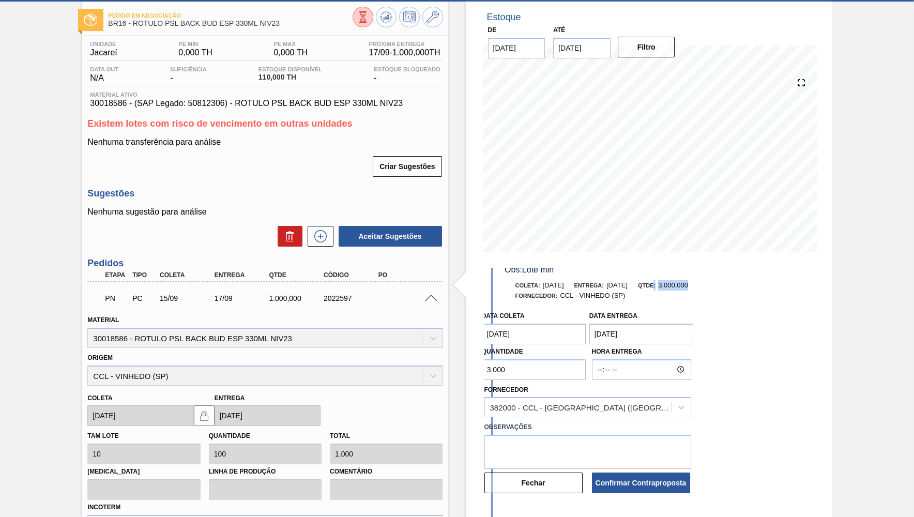
click at [519, 333] on coleta "[DATE]" at bounding box center [534, 333] width 104 height 21
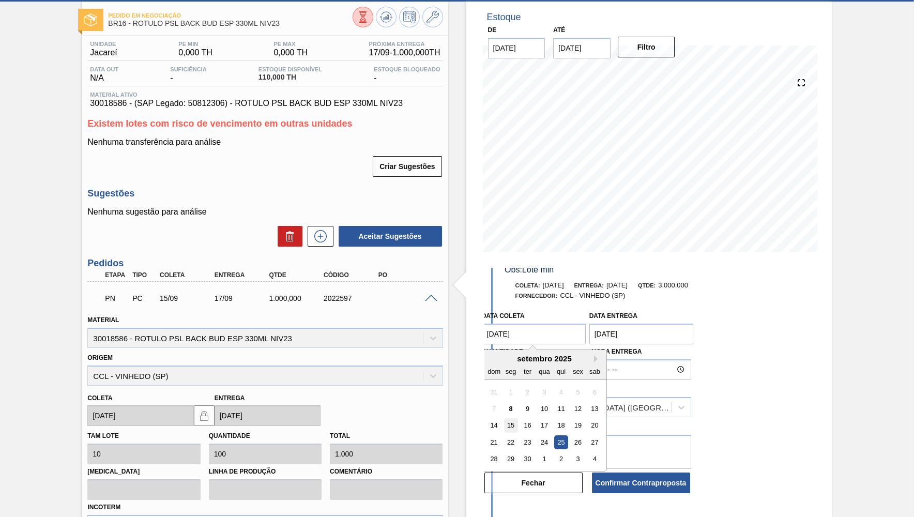
click at [506, 420] on div "15" at bounding box center [510, 425] width 14 height 14
type coleta "[DATE]"
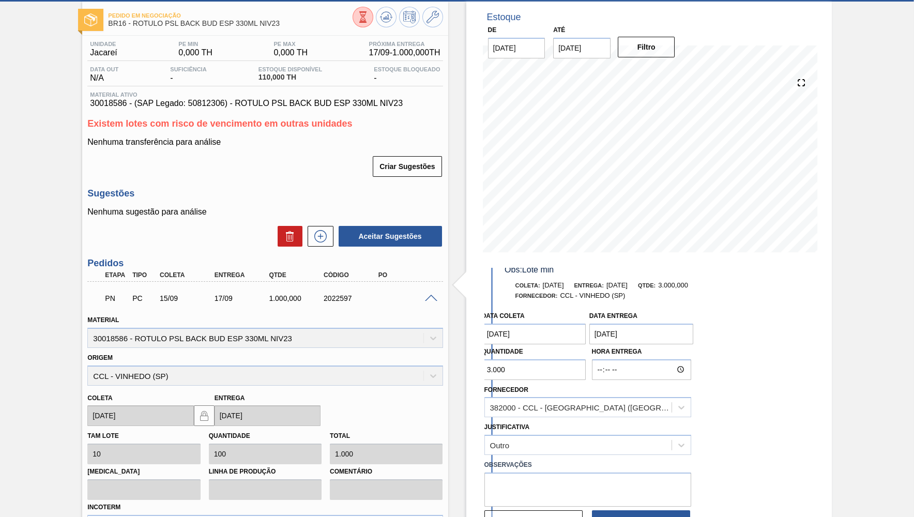
drag, startPoint x: 532, startPoint y: 359, endPoint x: 356, endPoint y: 355, distance: 175.8
click at [482, 359] on input "3.000" at bounding box center [534, 369] width 104 height 21
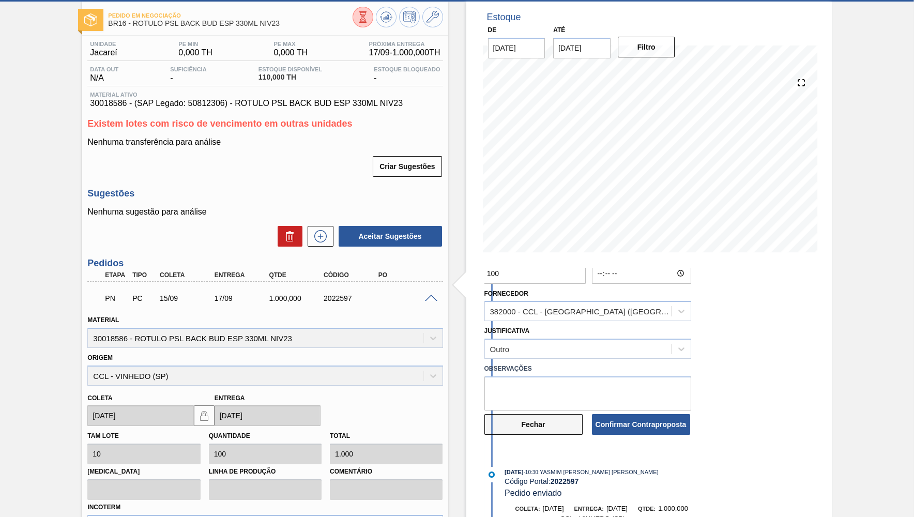
scroll to position [147, 0]
type input "100"
click at [623, 422] on button "Confirmar Contraproposta" at bounding box center [641, 423] width 98 height 21
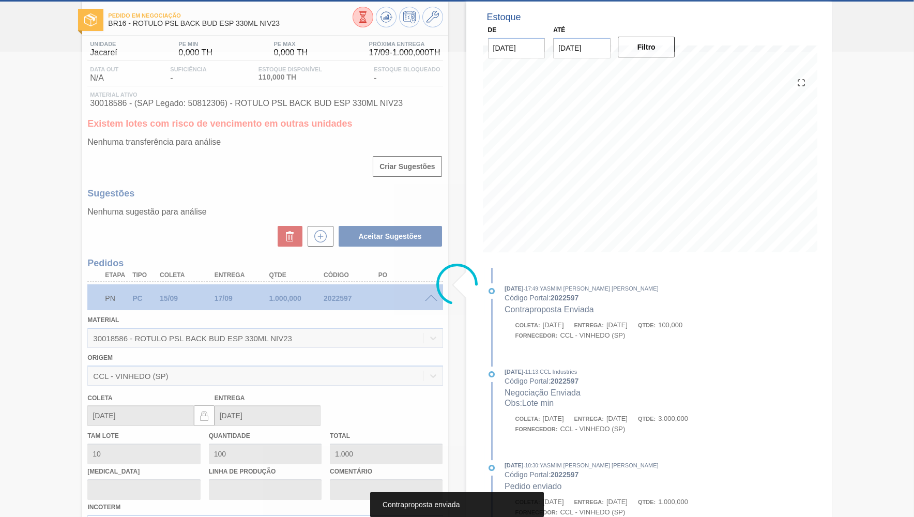
scroll to position [0, 0]
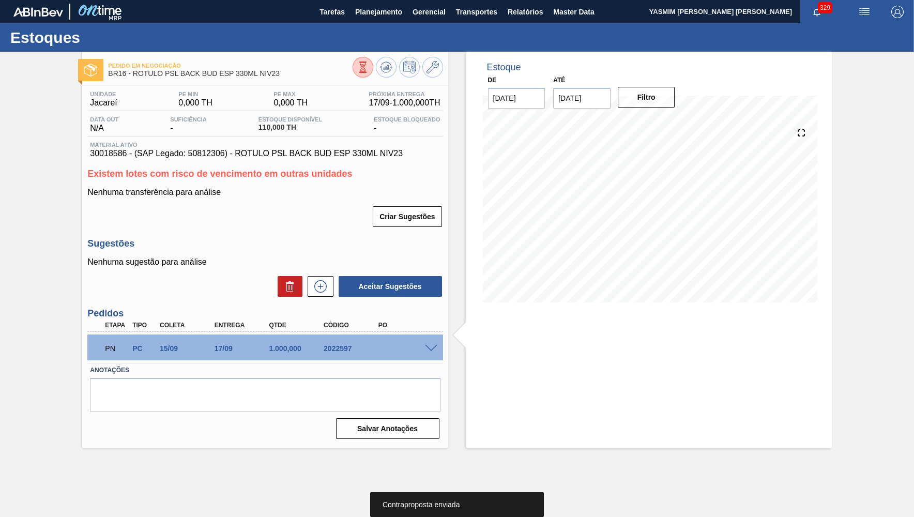
click at [439, 342] on div "PN PC 15/09 17/09 1.000,000 2022597" at bounding box center [264, 347] width 355 height 26
click at [434, 344] on div at bounding box center [432, 348] width 21 height 8
click at [429, 349] on span at bounding box center [431, 349] width 12 height 8
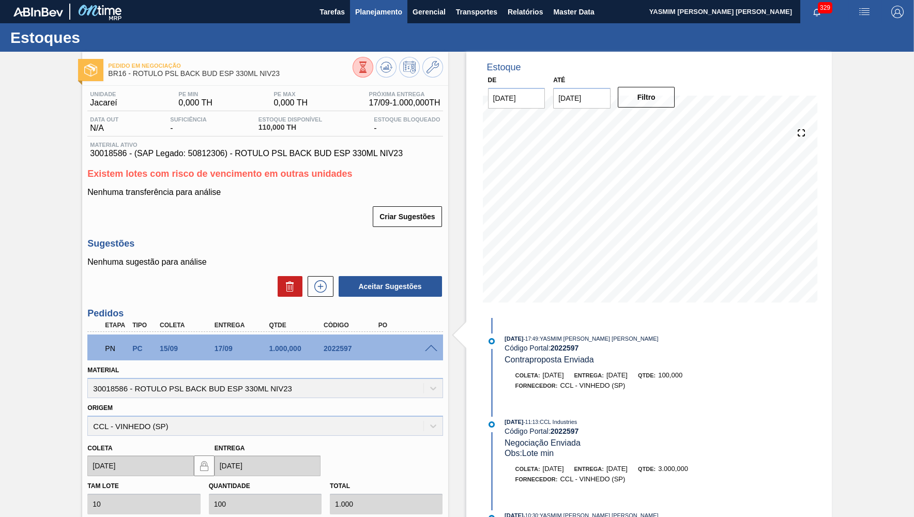
click at [382, 3] on button "Planejamento" at bounding box center [378, 11] width 57 height 23
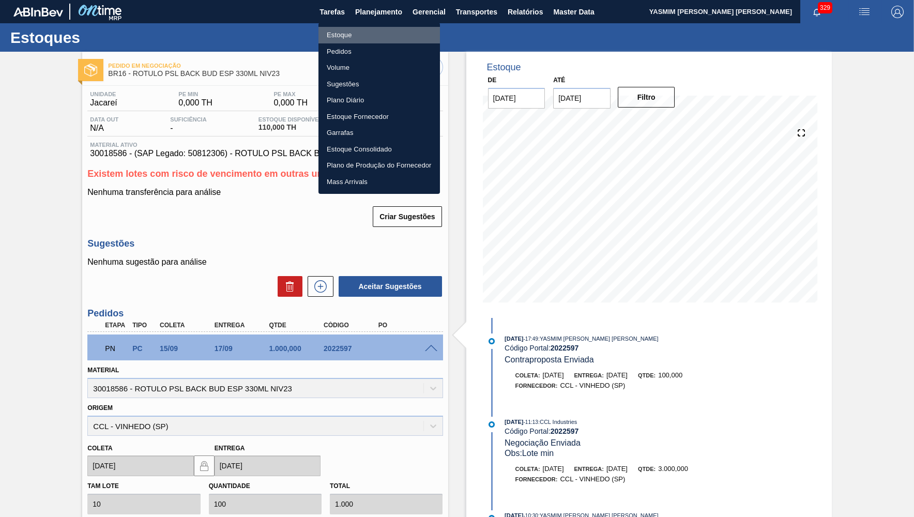
click at [348, 34] on li "Estoque" at bounding box center [378, 35] width 121 height 17
